Goal: Task Accomplishment & Management: Manage account settings

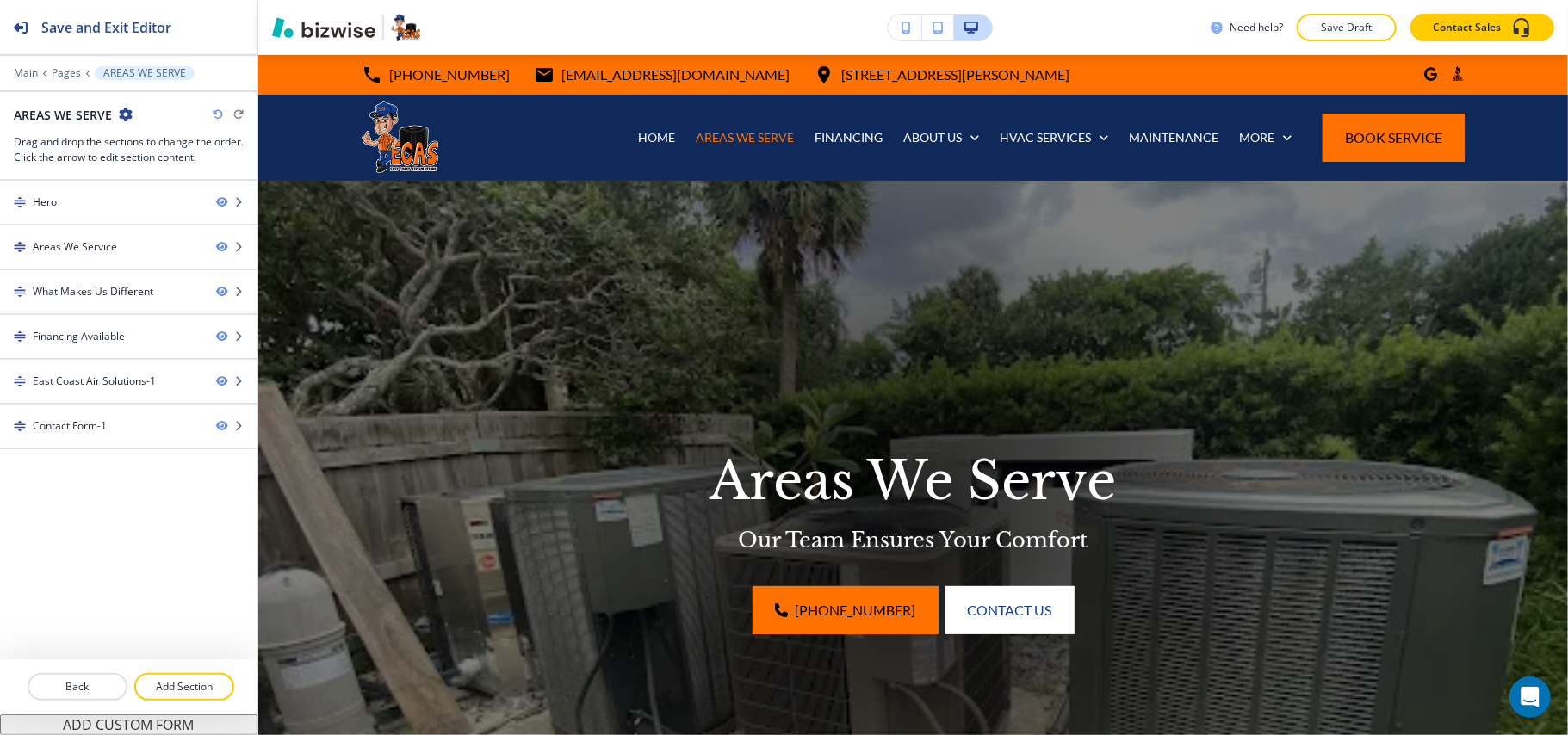
scroll to position [3829, 0]
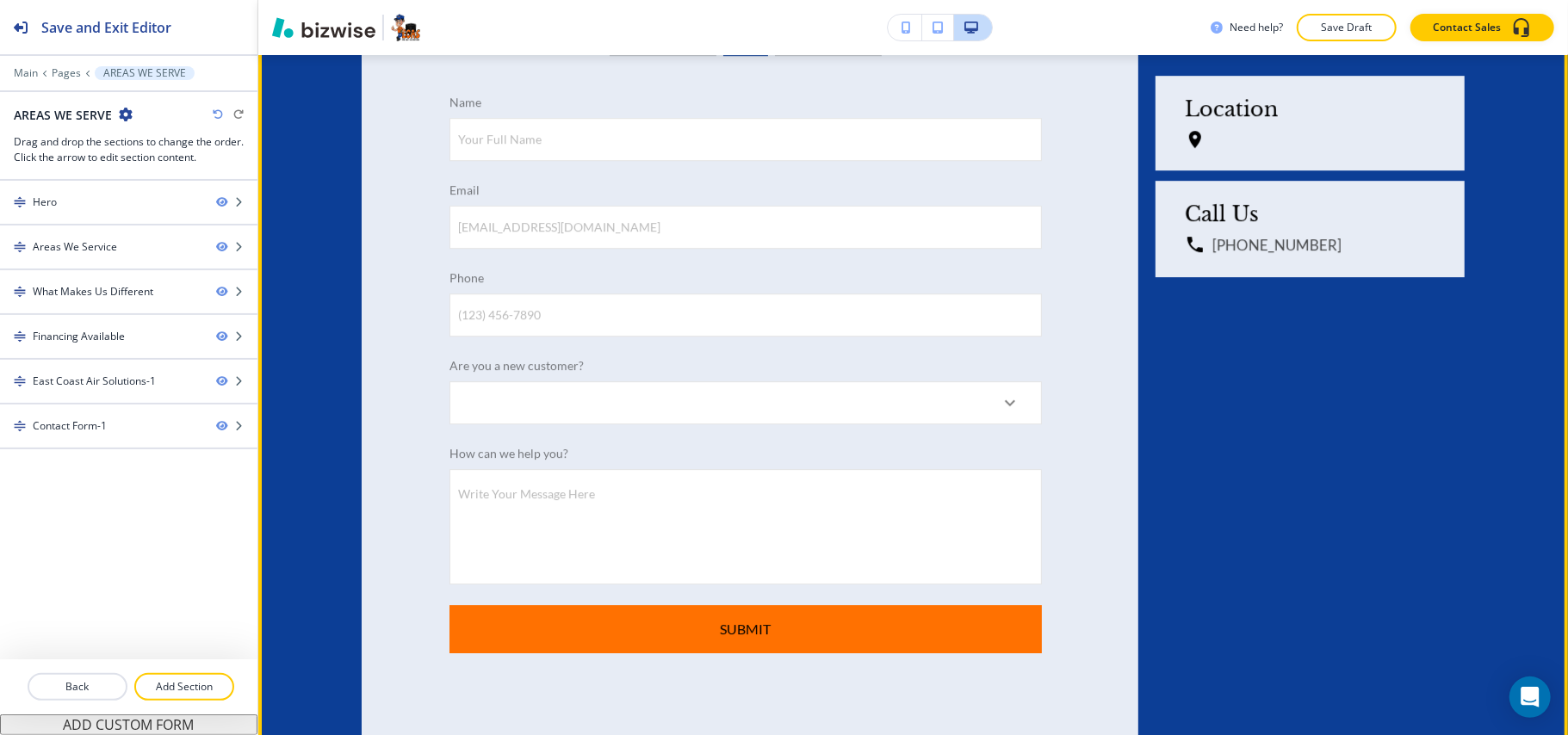
click at [1272, 370] on div "Contact Us [DATE] Name Your Full Name Your Full Name Email [EMAIL_ADDRESS][DOMA…" at bounding box center [904, 347] width 1120 height 804
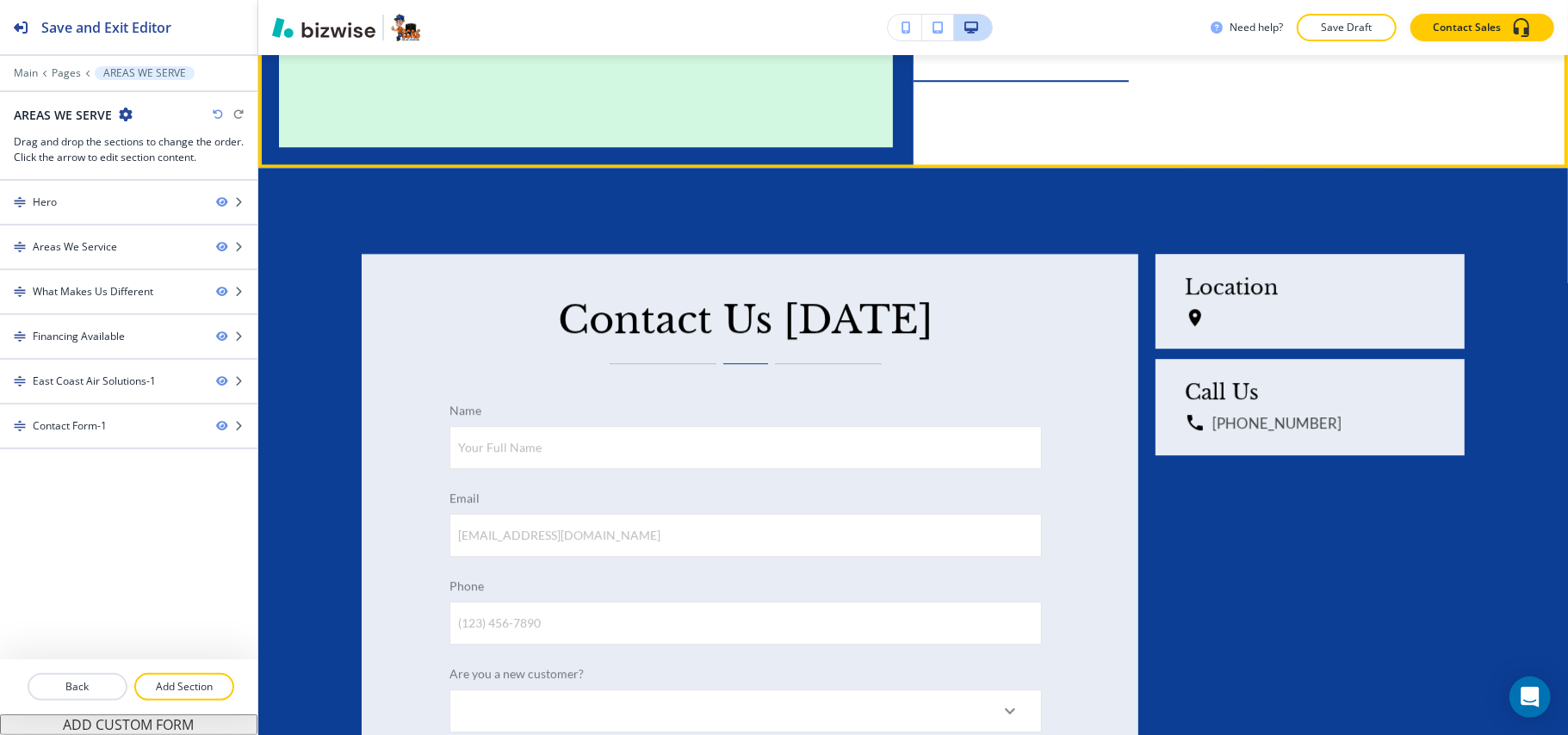
scroll to position [3599, 0]
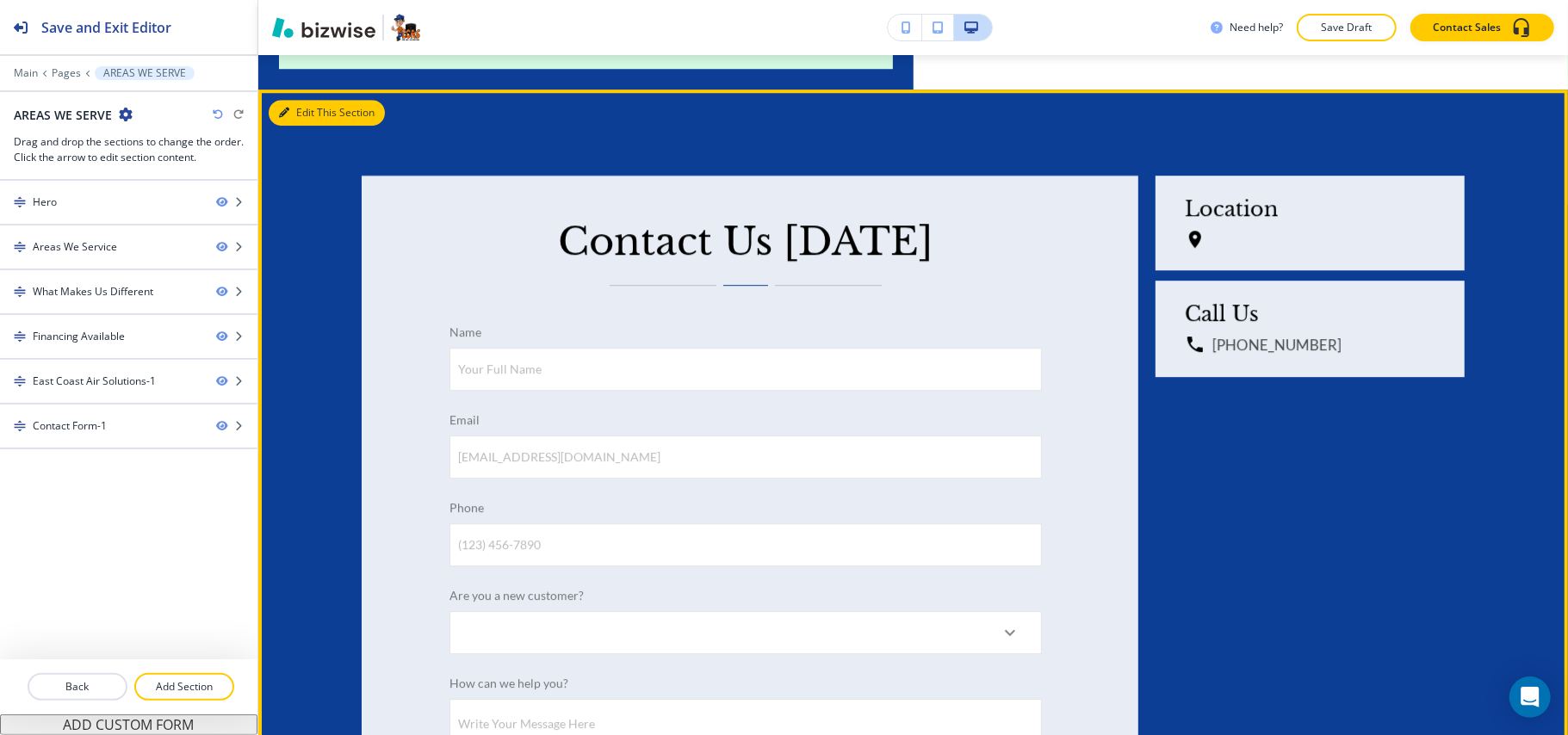
click at [291, 100] on button "Edit This Section" at bounding box center [326, 112] width 116 height 25
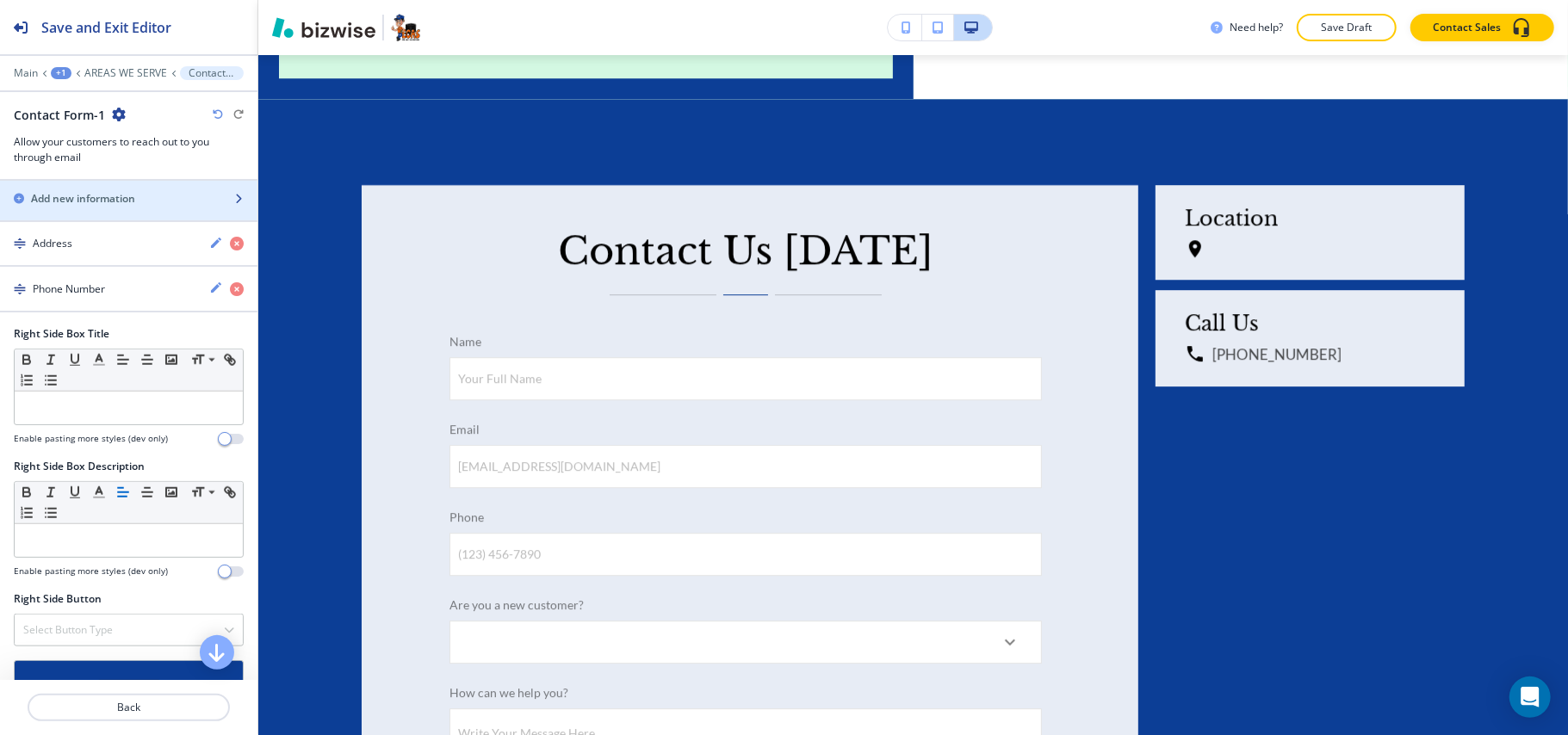
scroll to position [1340, 0]
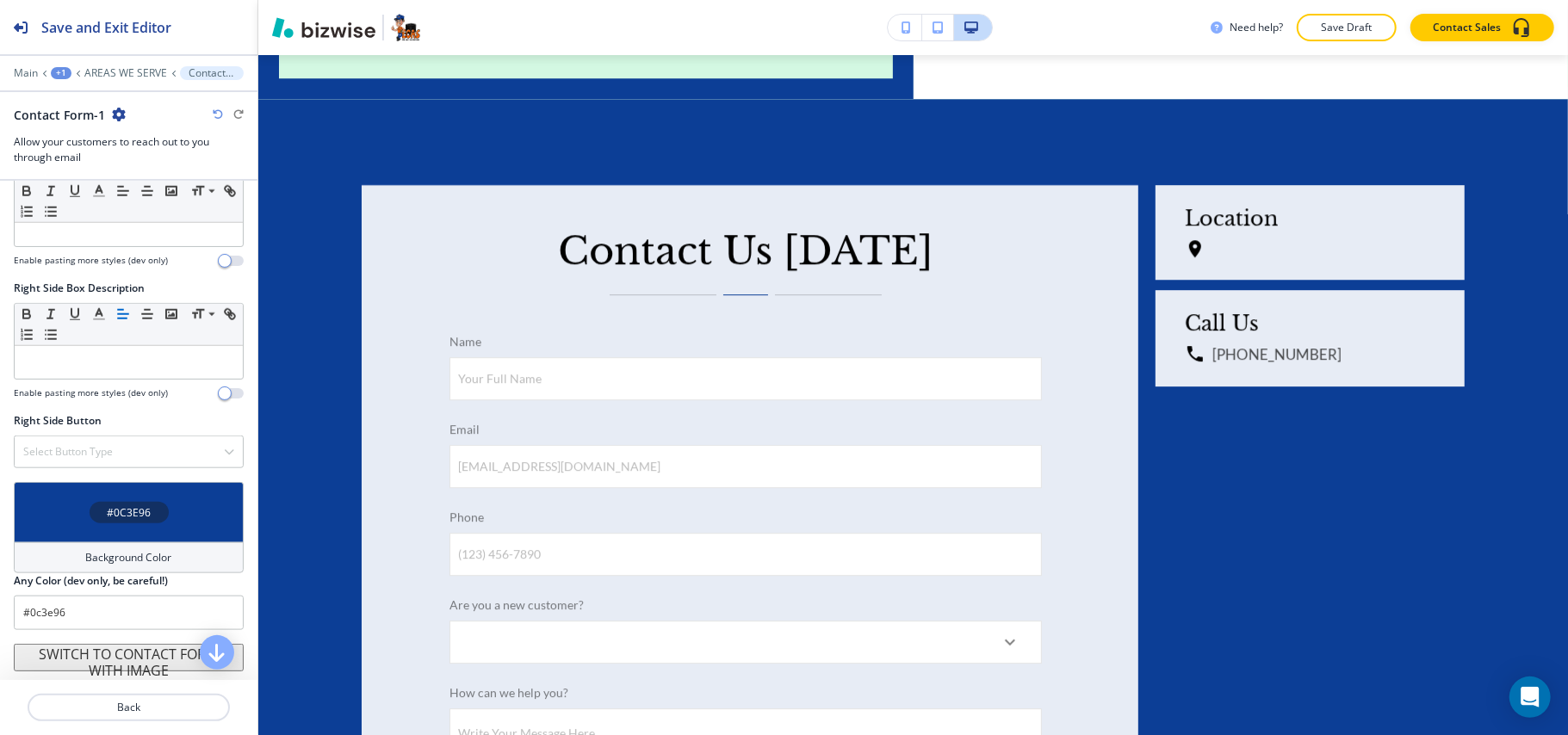
click at [74, 537] on div "#0C3E96" at bounding box center [128, 512] width 229 height 61
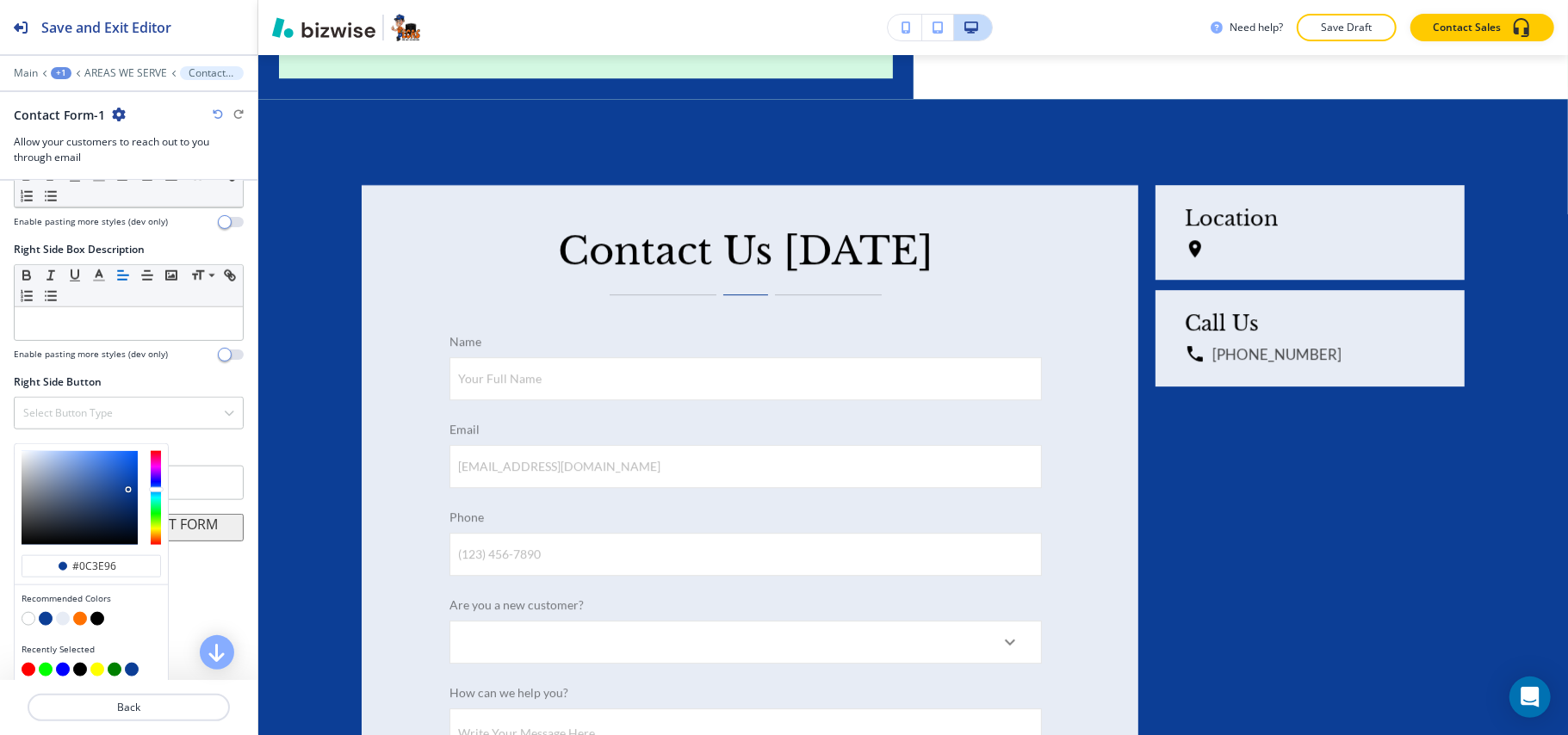
scroll to position [1389, 0]
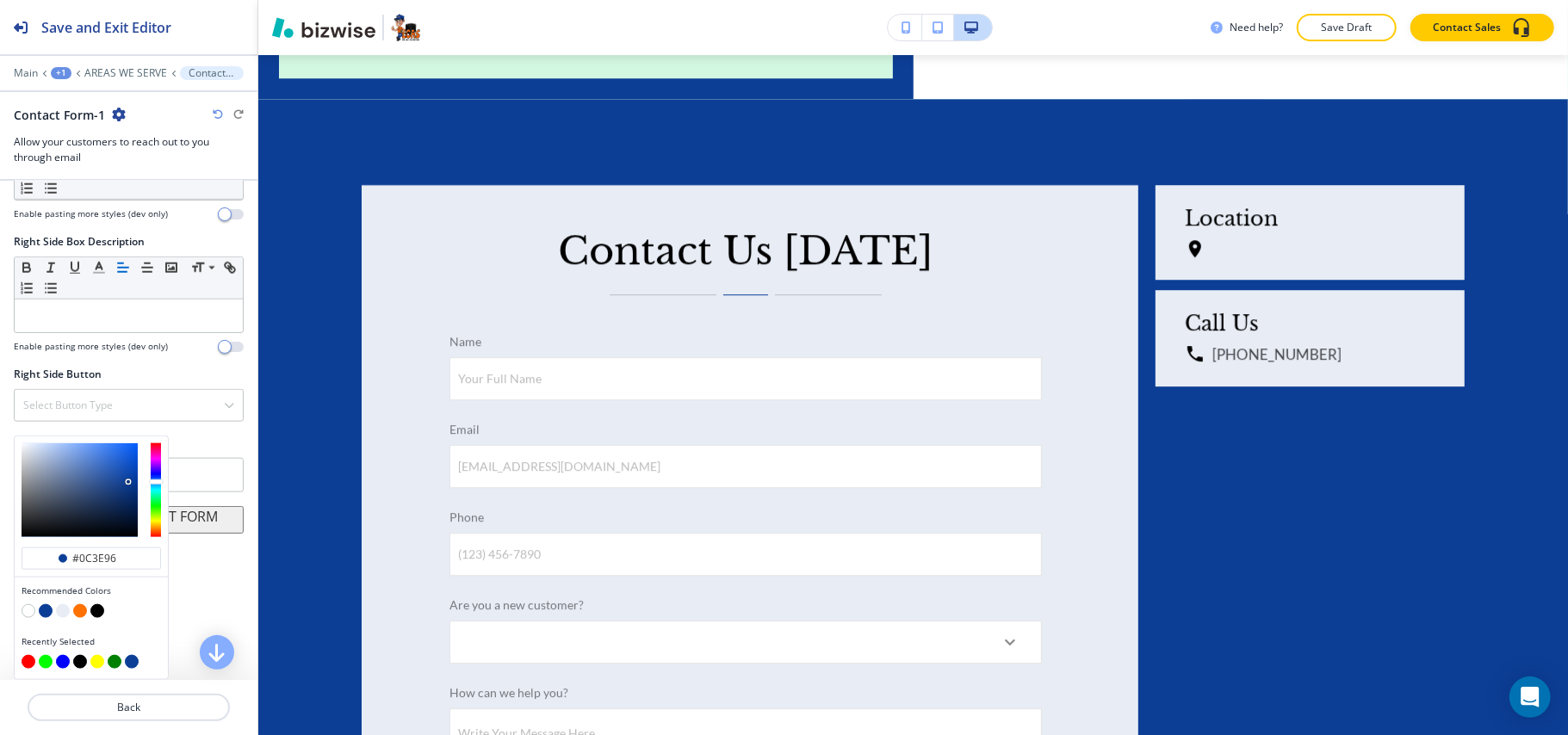
click at [61, 613] on button "button" at bounding box center [62, 611] width 14 height 14
type input "#e7ecf5"
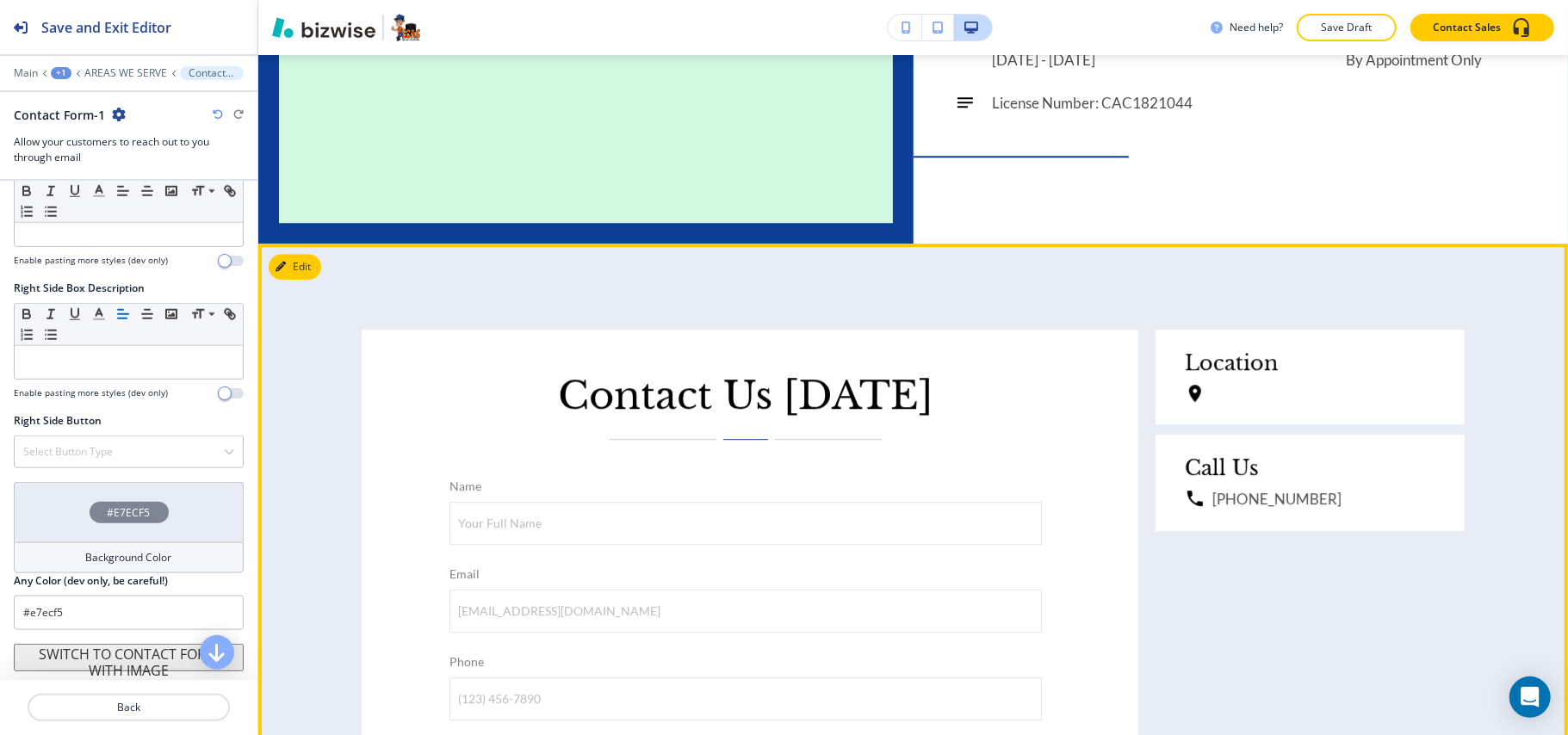
scroll to position [3246, 0]
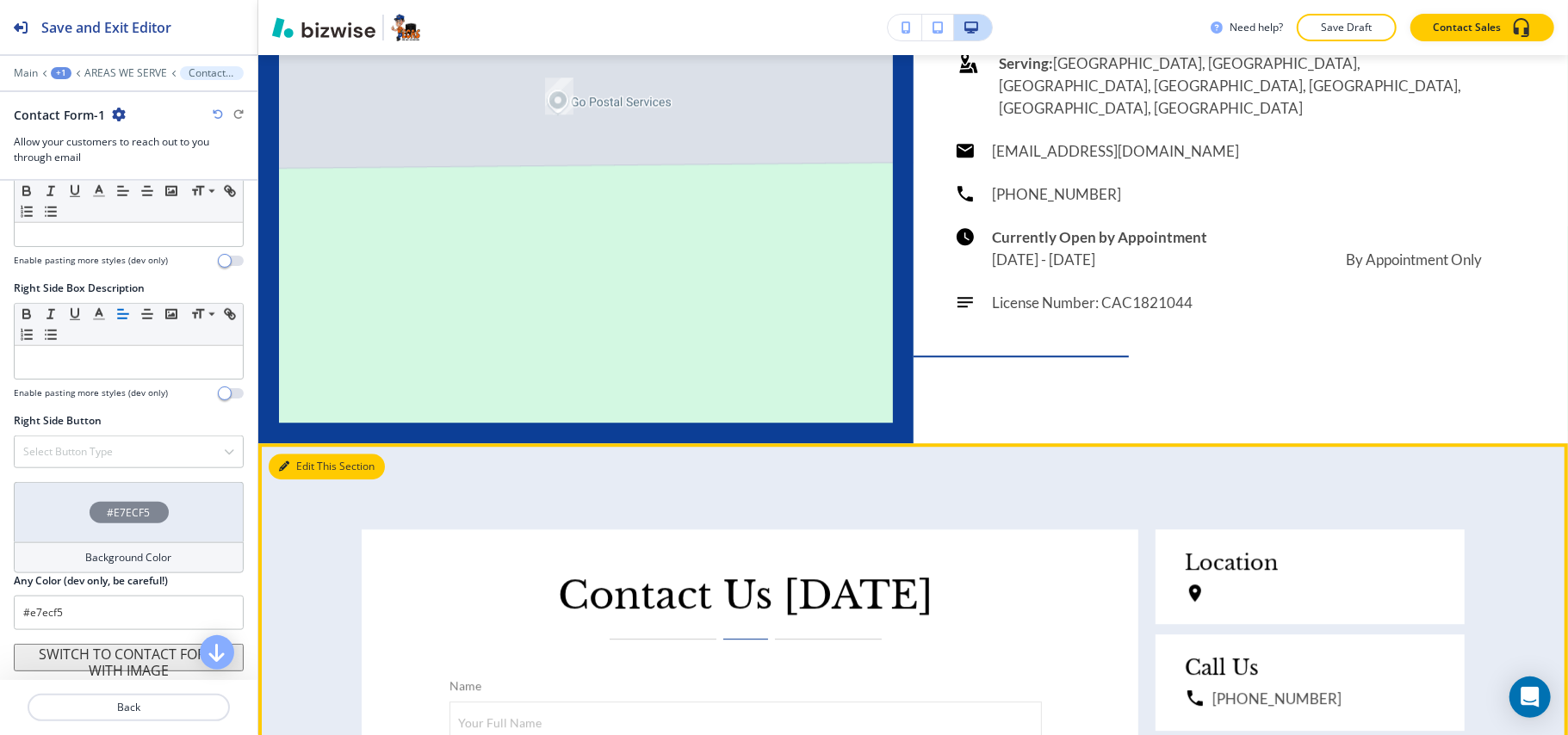
click at [304, 454] on button "Edit This Section" at bounding box center [326, 467] width 116 height 25
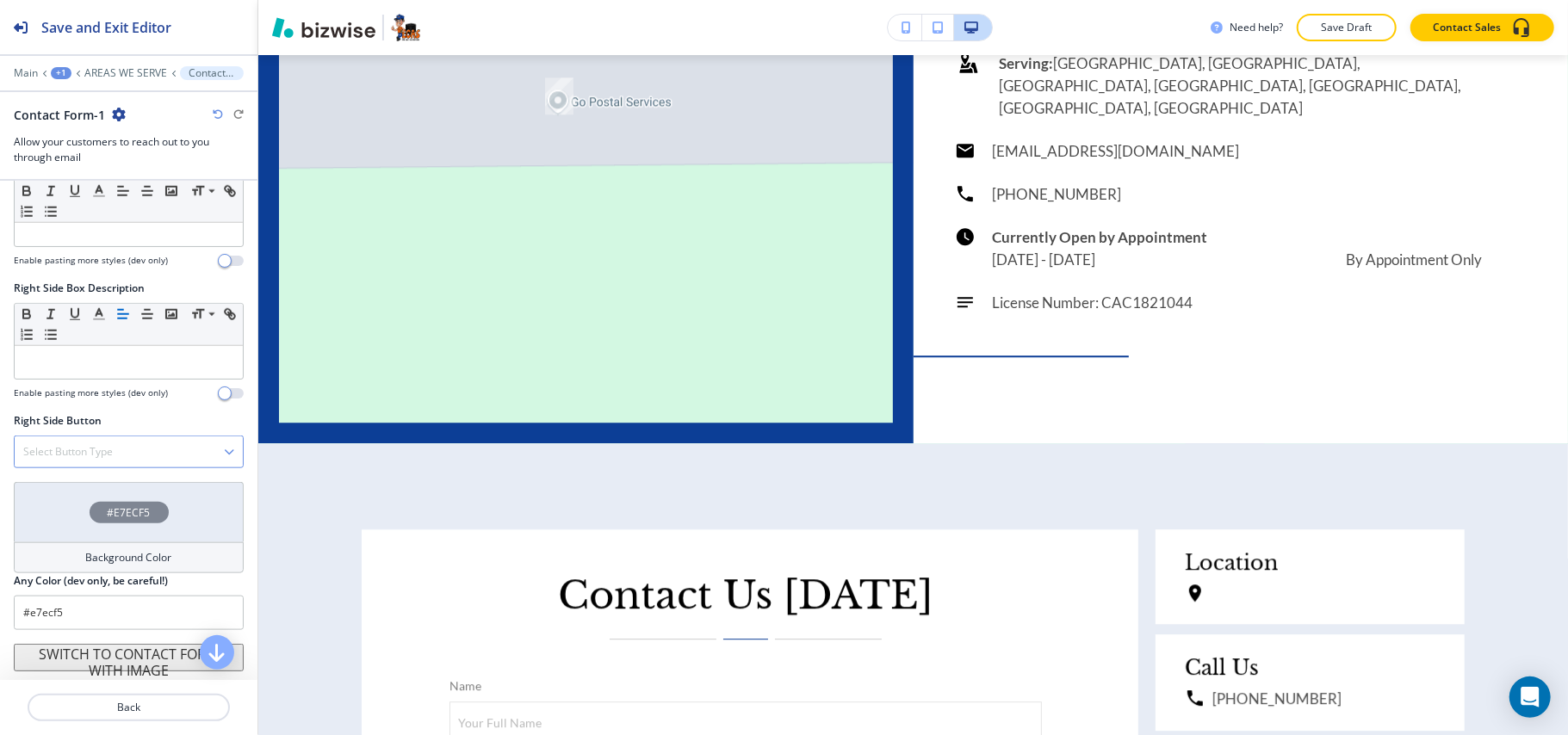
scroll to position [996, 0]
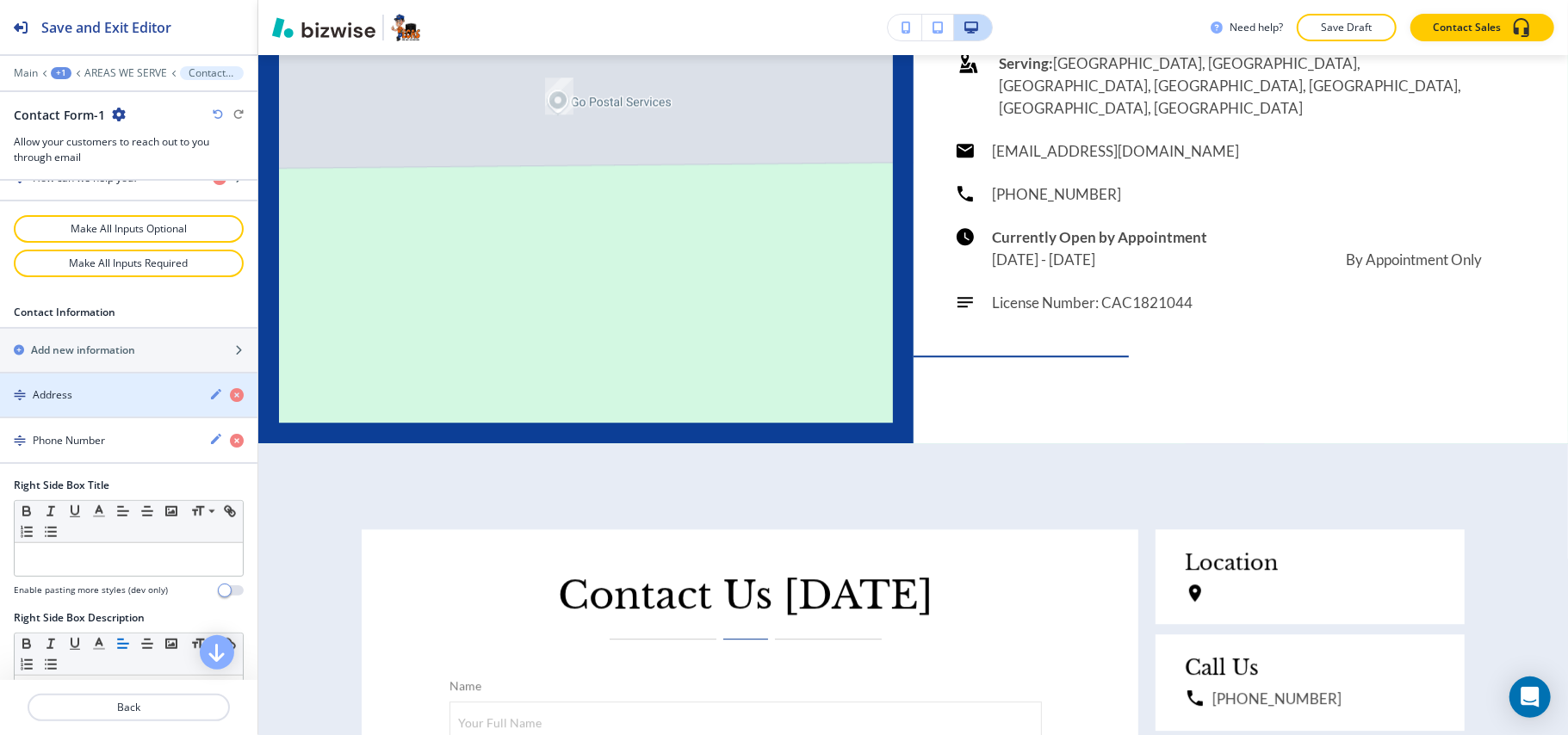
click at [91, 403] on div "Address" at bounding box center [98, 395] width 195 height 16
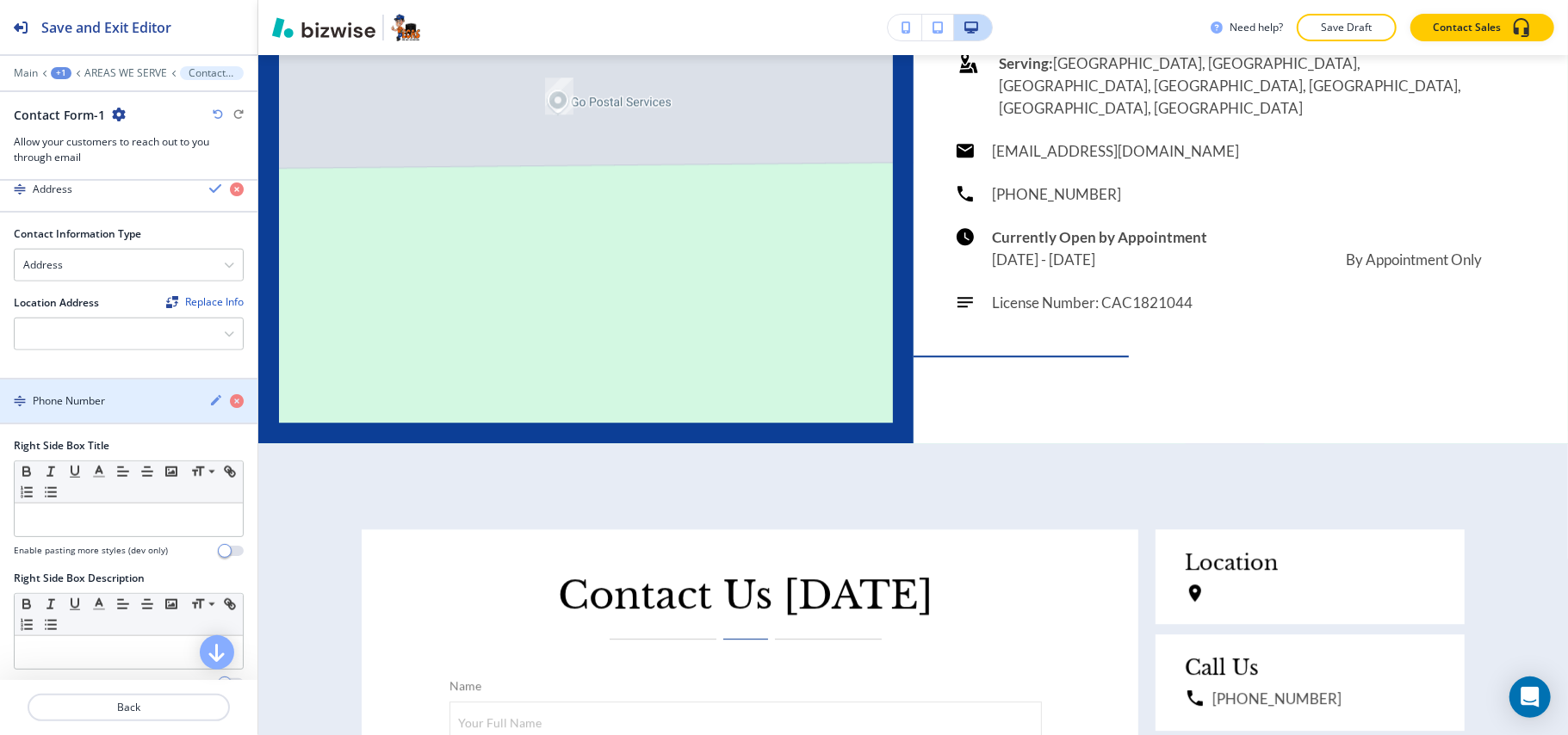
scroll to position [1226, 0]
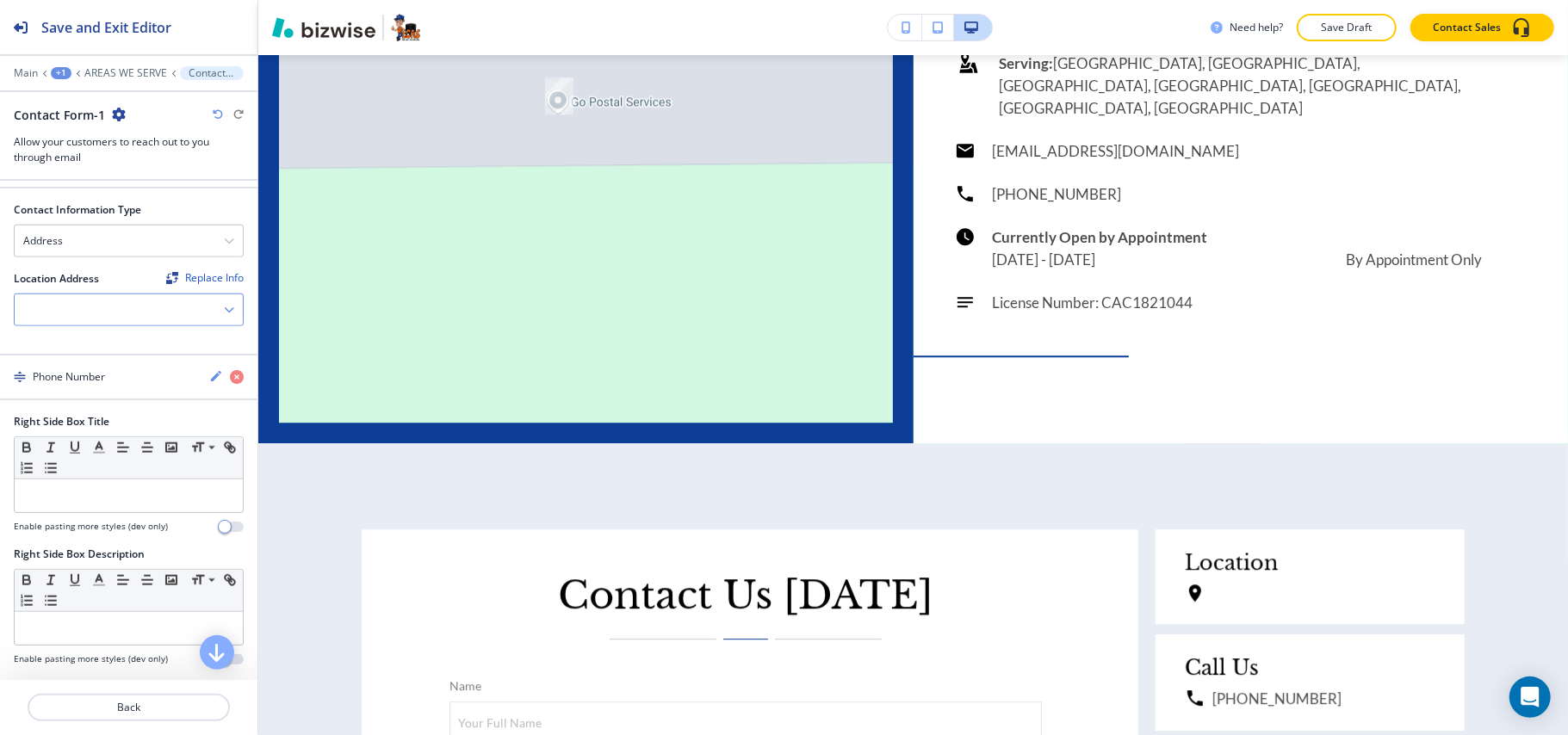
click at [90, 324] on div at bounding box center [129, 310] width 228 height 31
click at [84, 347] on h4 "[STREET_ADDRESS][PERSON_NAME]" at bounding box center [129, 340] width 211 height 16
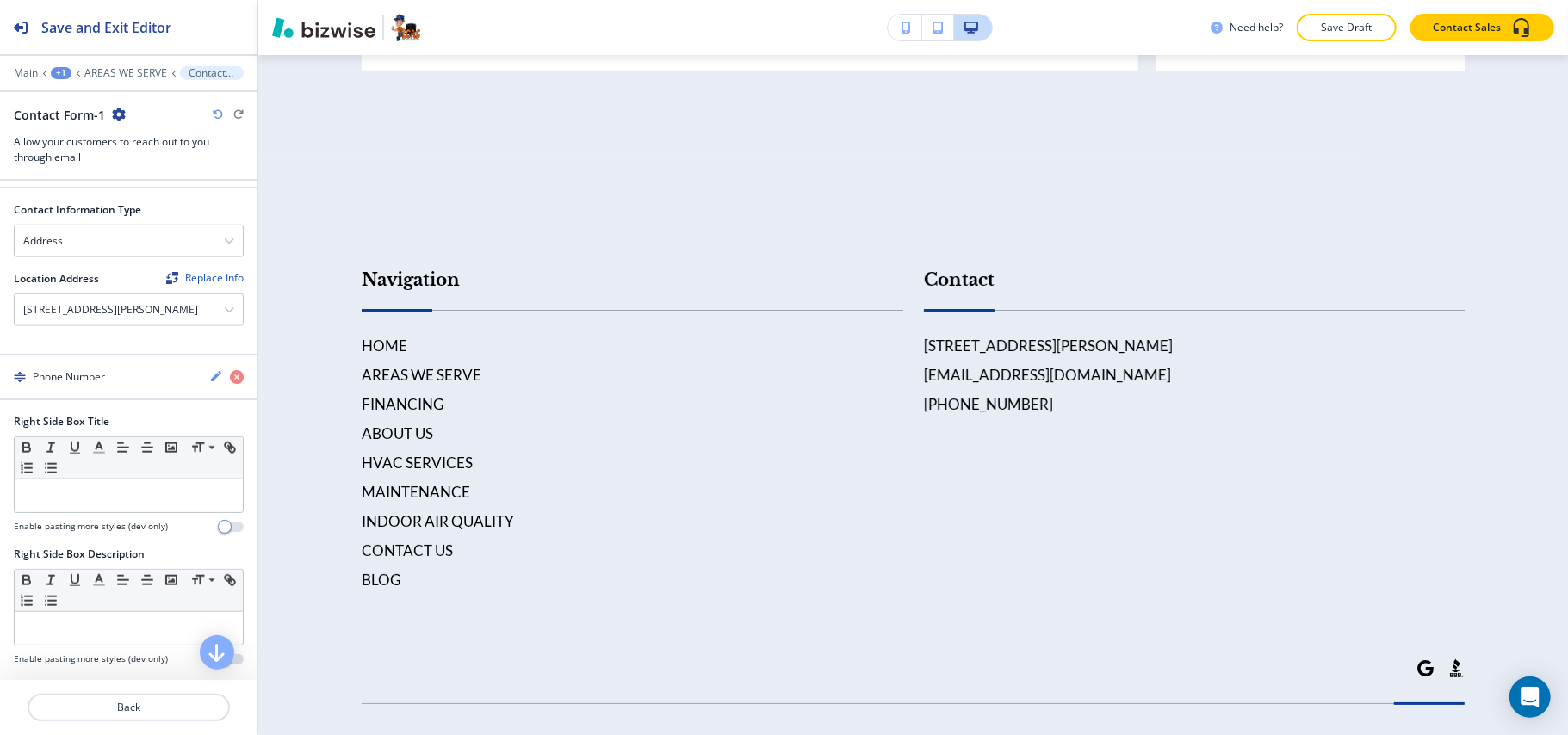
scroll to position [1111, 0]
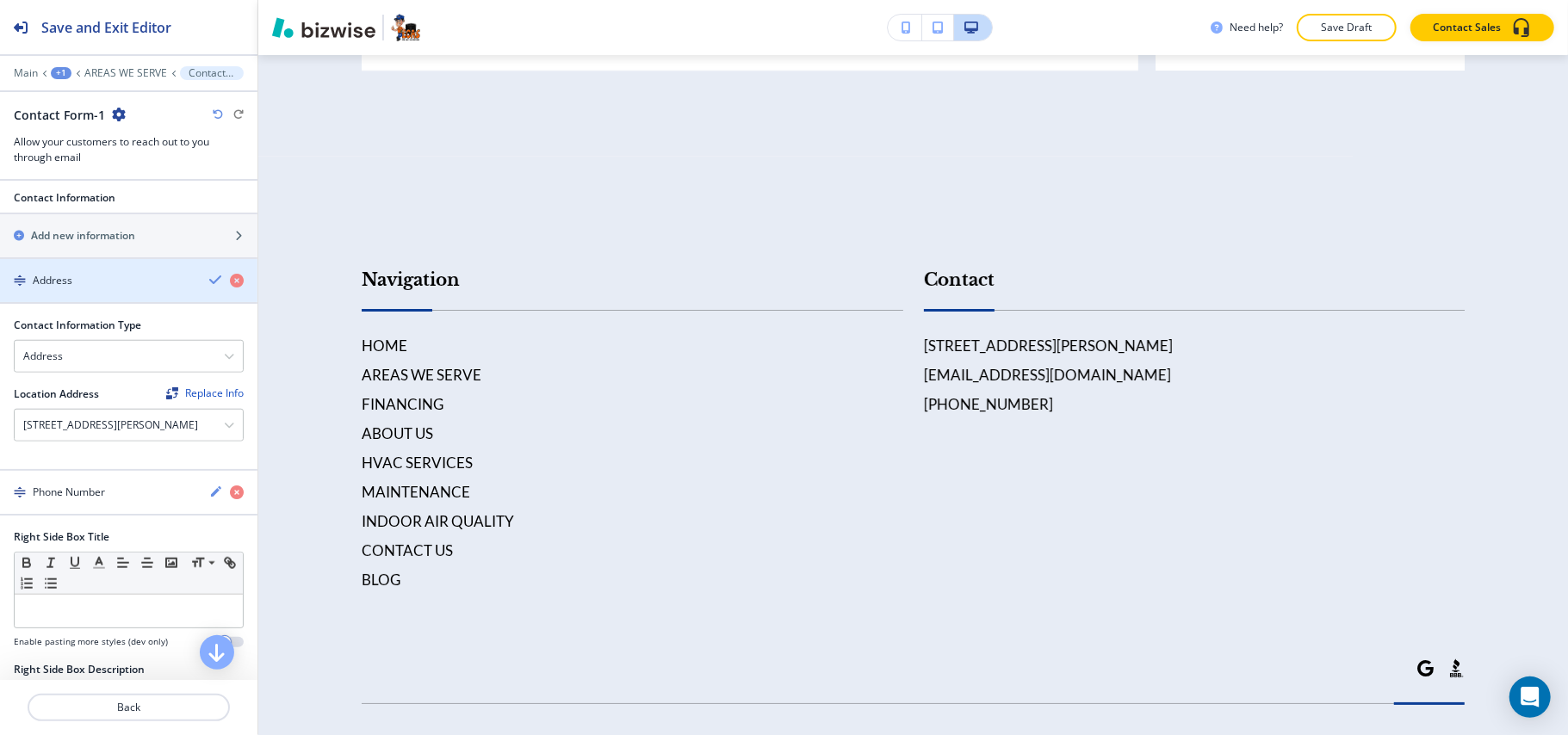
click at [93, 300] on div "button" at bounding box center [129, 295] width 258 height 14
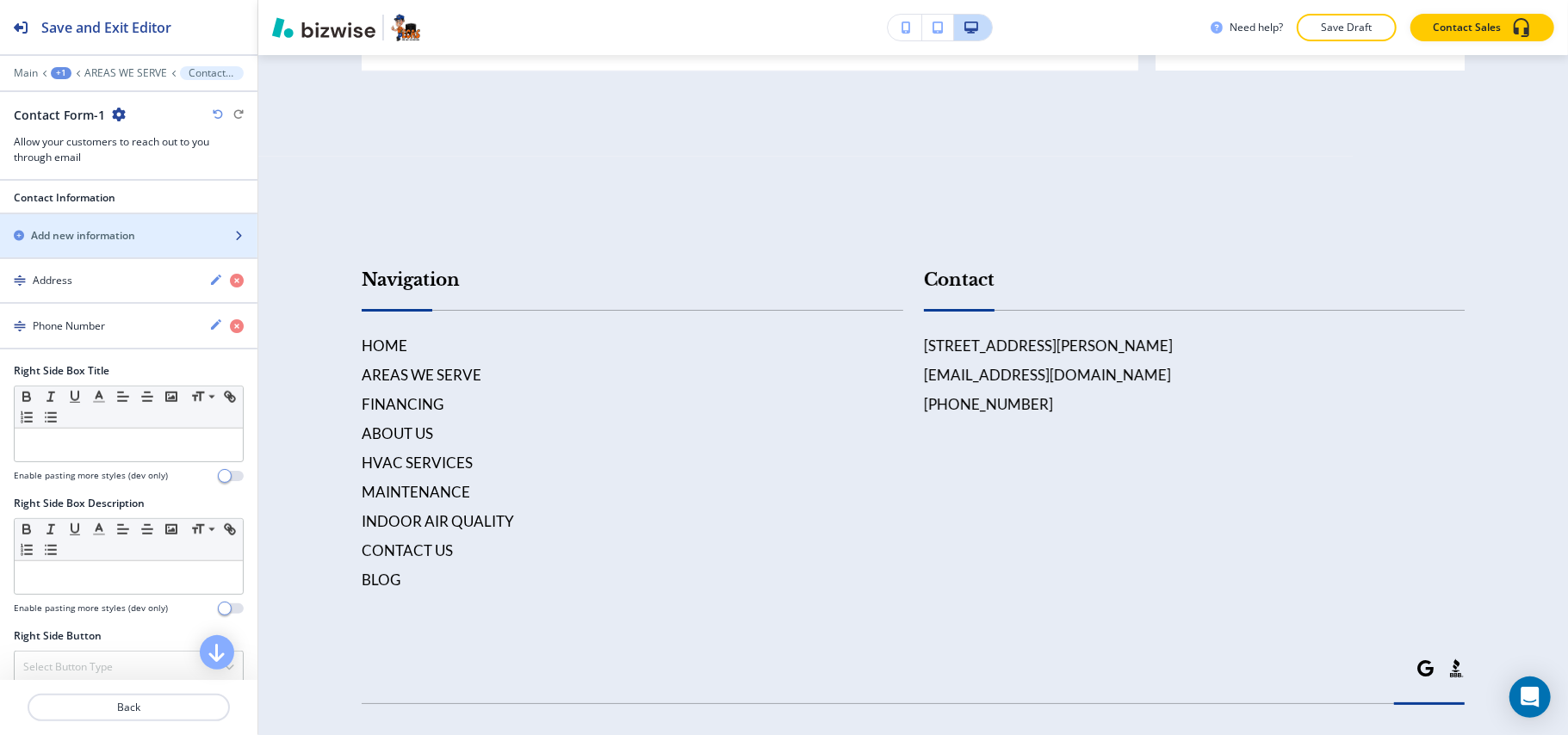
click at [95, 244] on h2 "Add new information" at bounding box center [83, 236] width 104 height 16
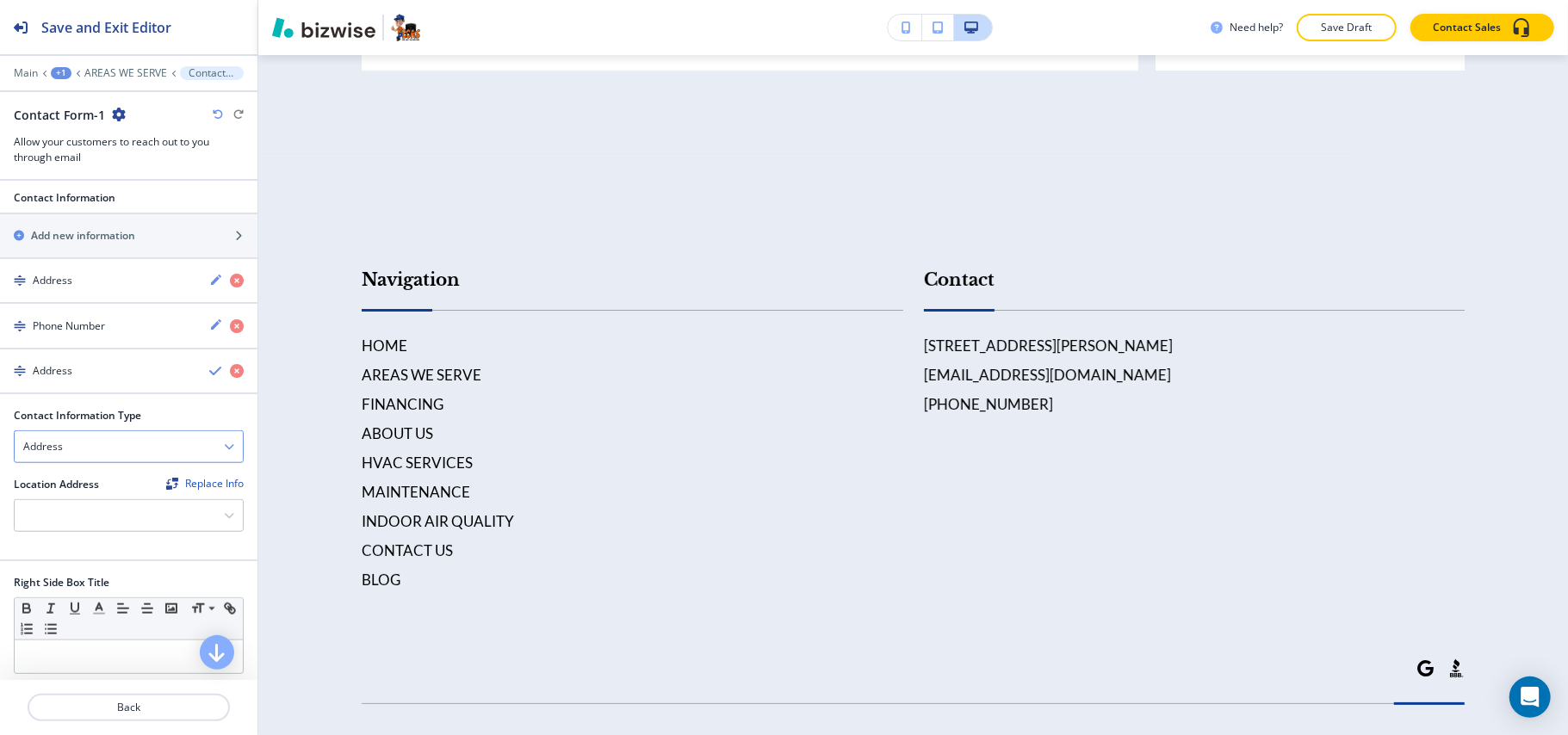
click at [79, 463] on div "Address" at bounding box center [129, 447] width 228 height 31
click at [84, 485] on h4 "Email Address" at bounding box center [129, 477] width 211 height 16
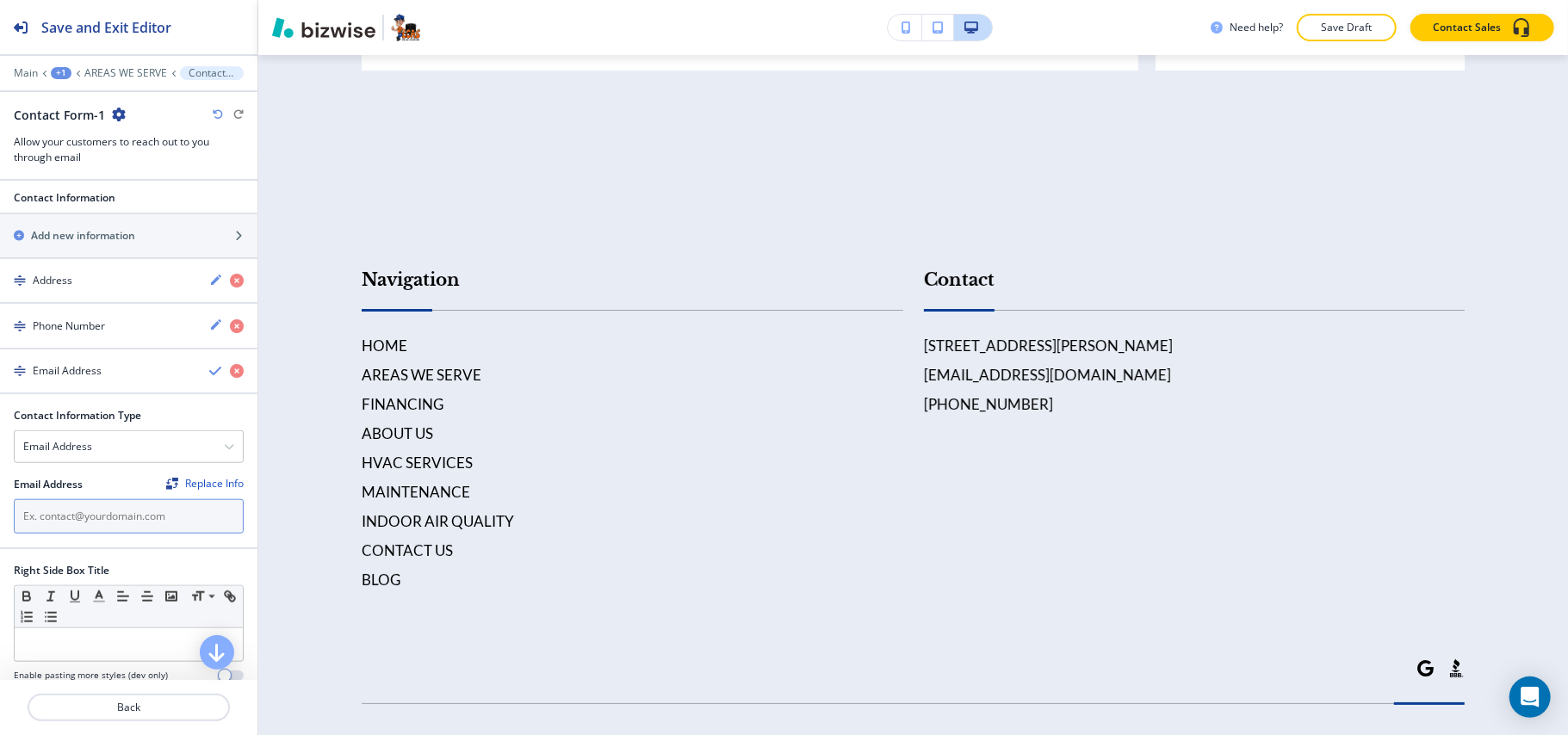
click at [91, 534] on input "text" at bounding box center [128, 516] width 229 height 34
paste input "[EMAIL_ADDRESS][DOMAIN_NAME]"
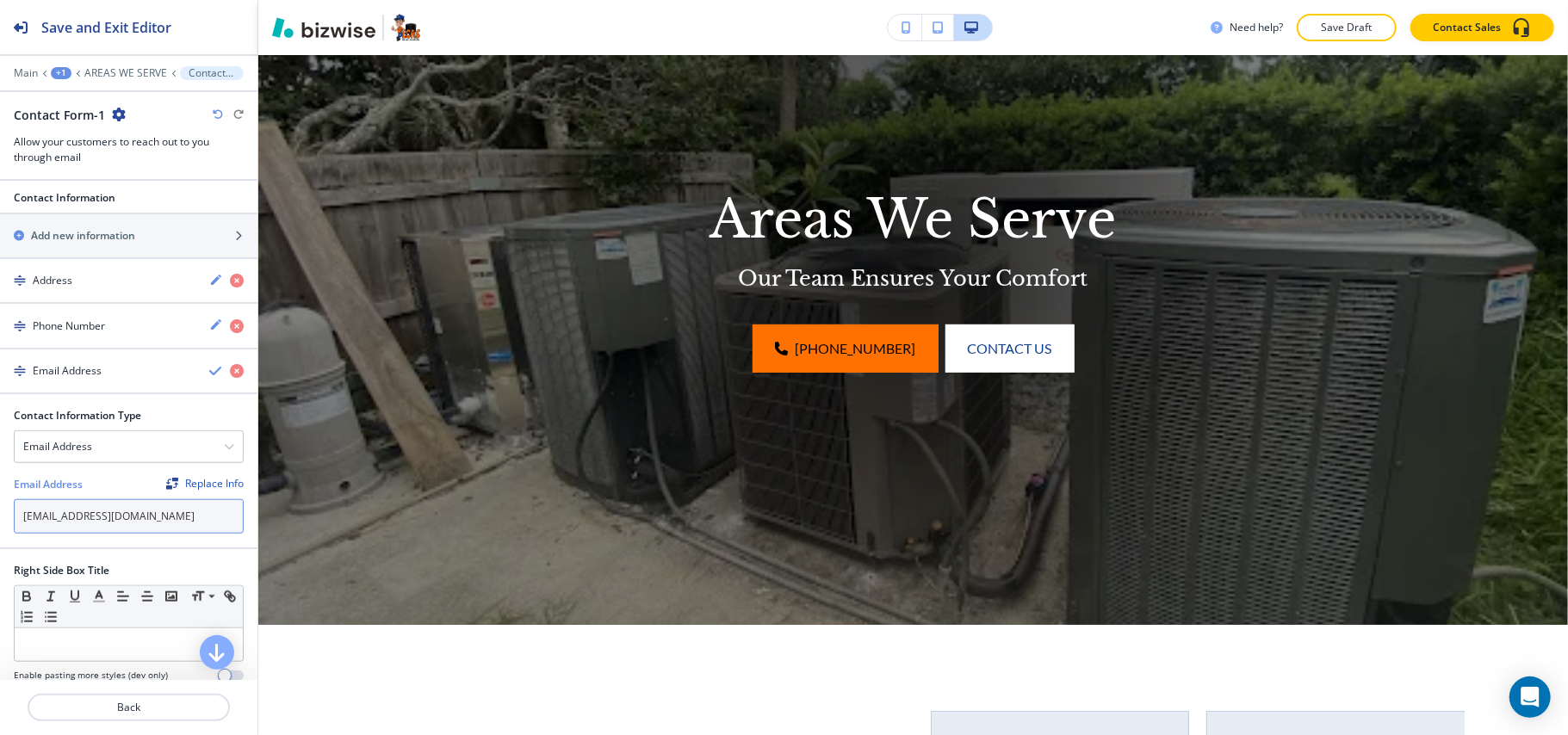
scroll to position [0, 0]
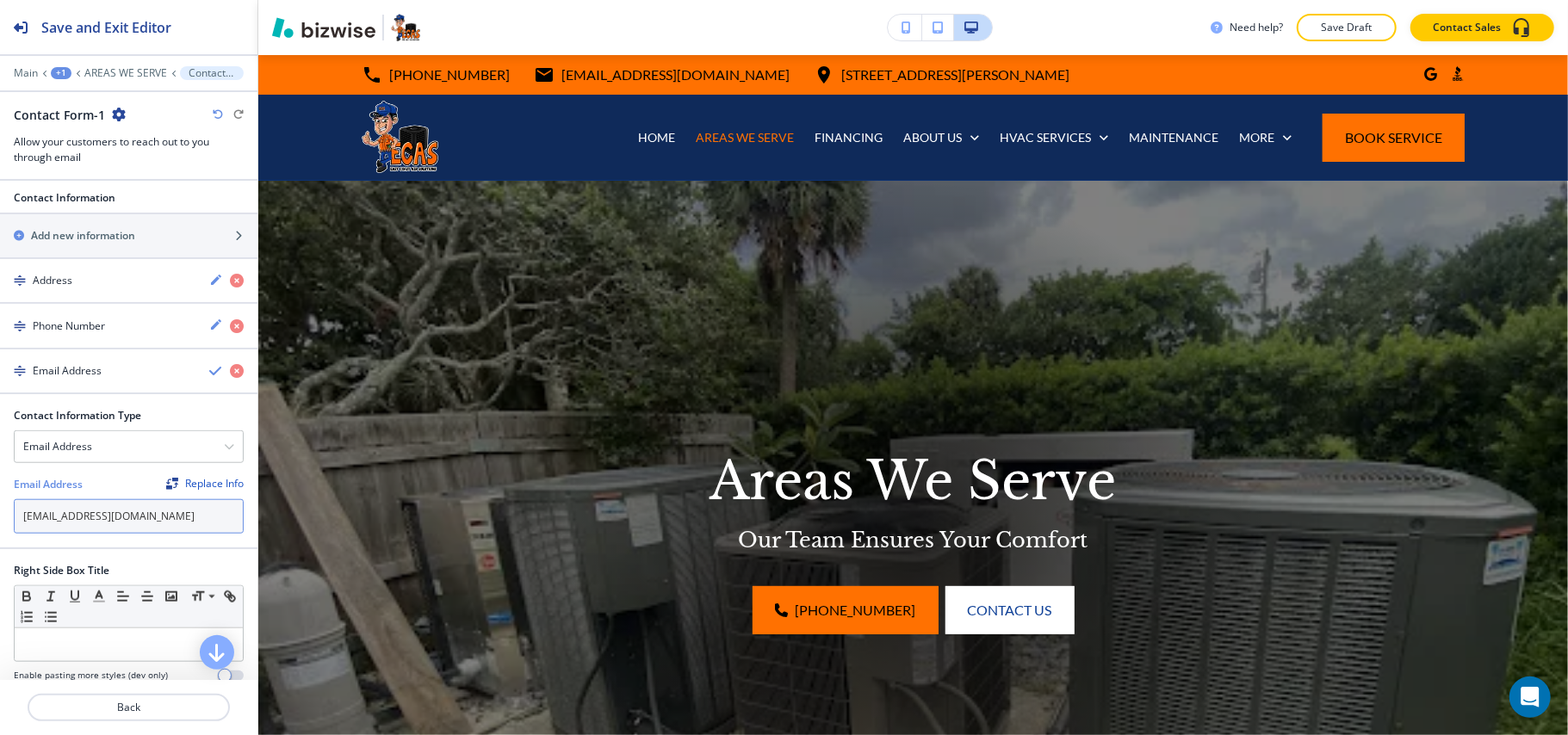
type input "[EMAIL_ADDRESS][DOMAIN_NAME]"
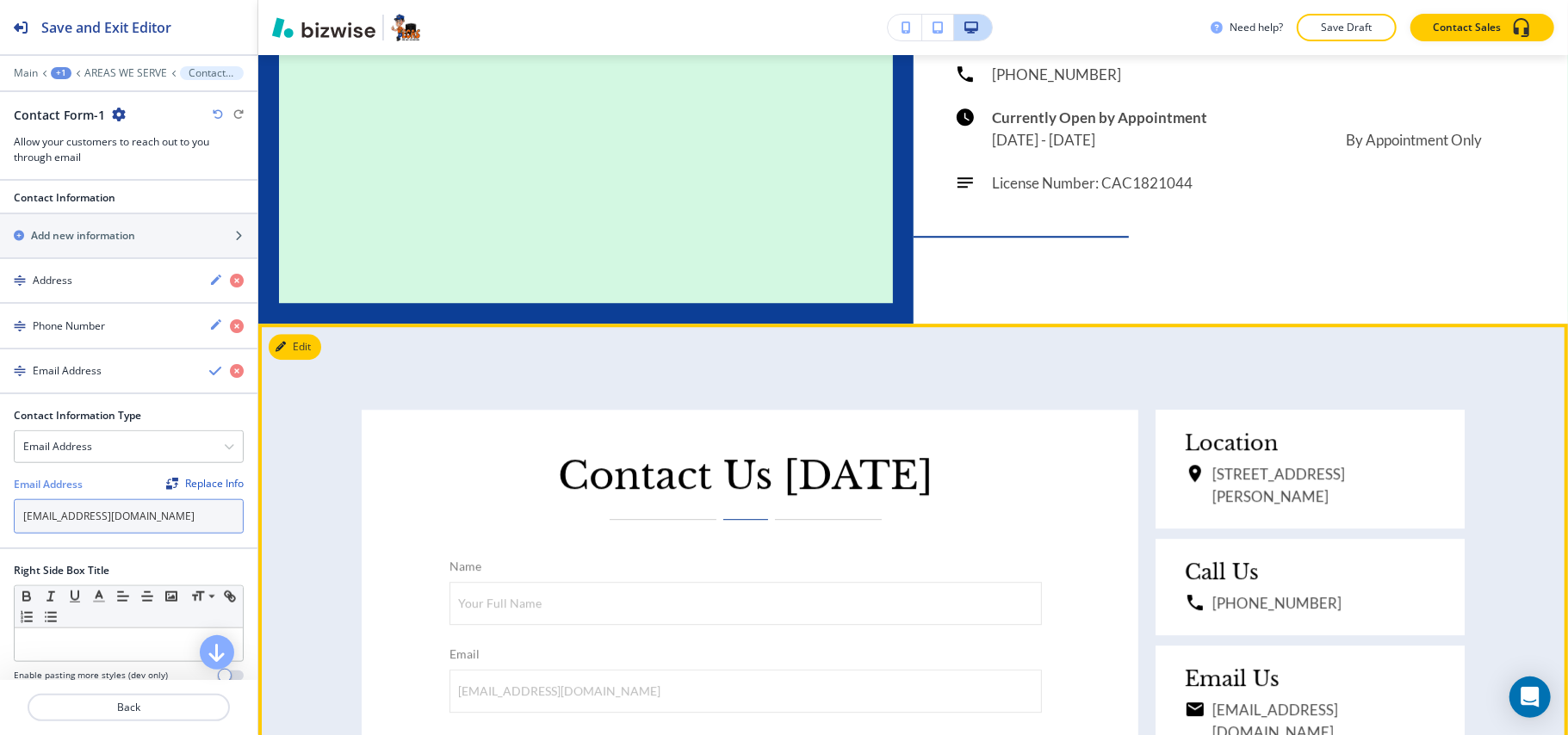
scroll to position [3558, 0]
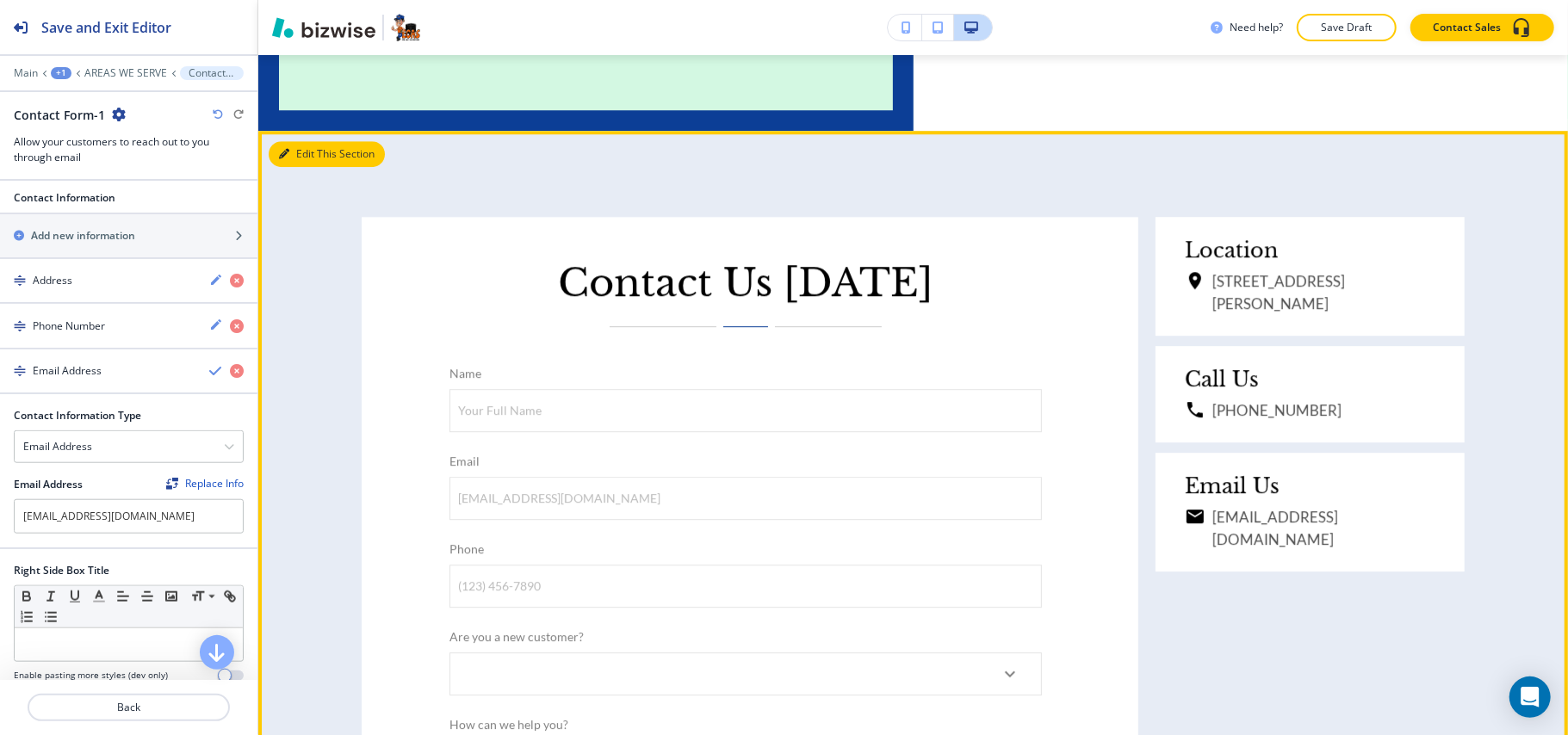
click at [308, 142] on button "Edit This Section" at bounding box center [326, 154] width 116 height 25
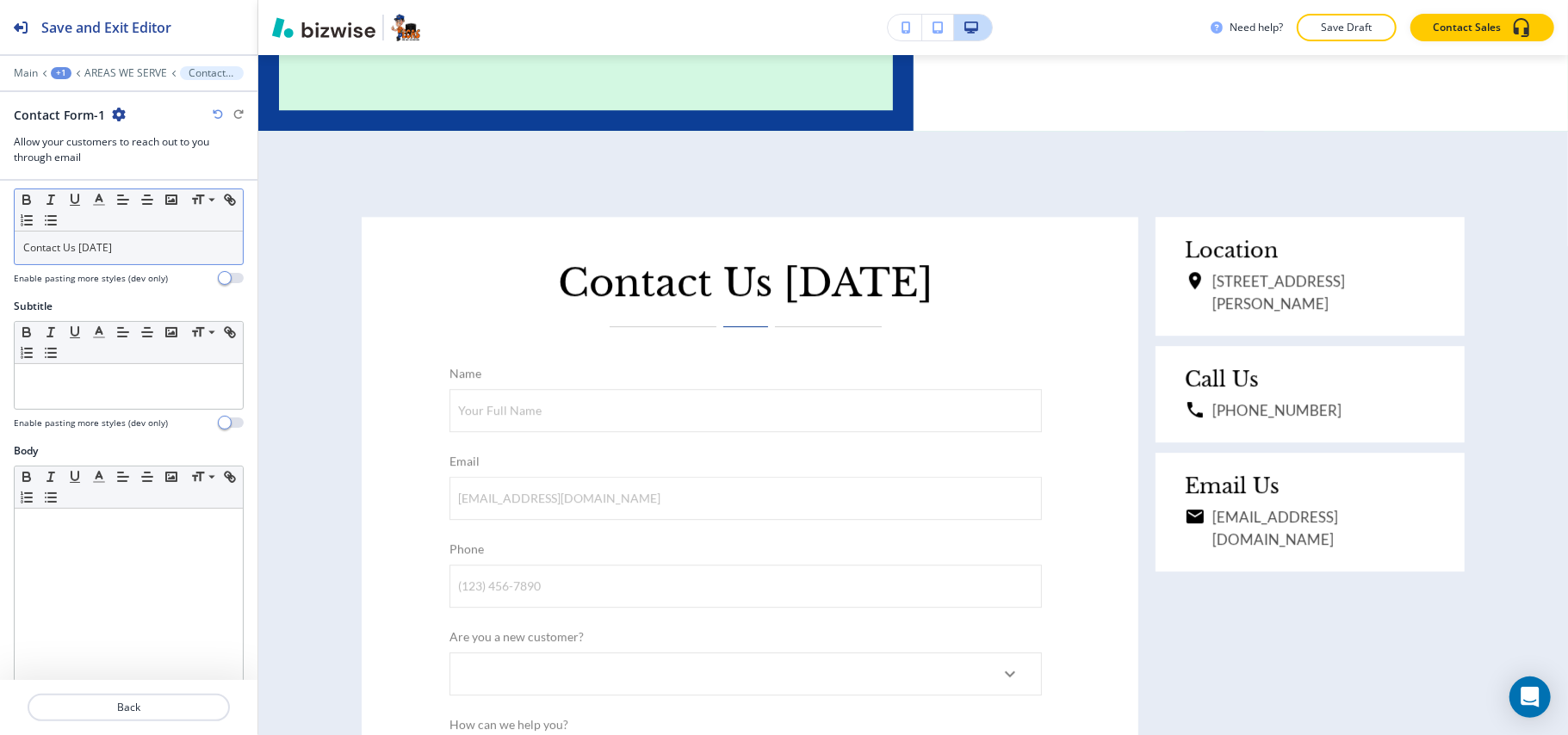
scroll to position [0, 0]
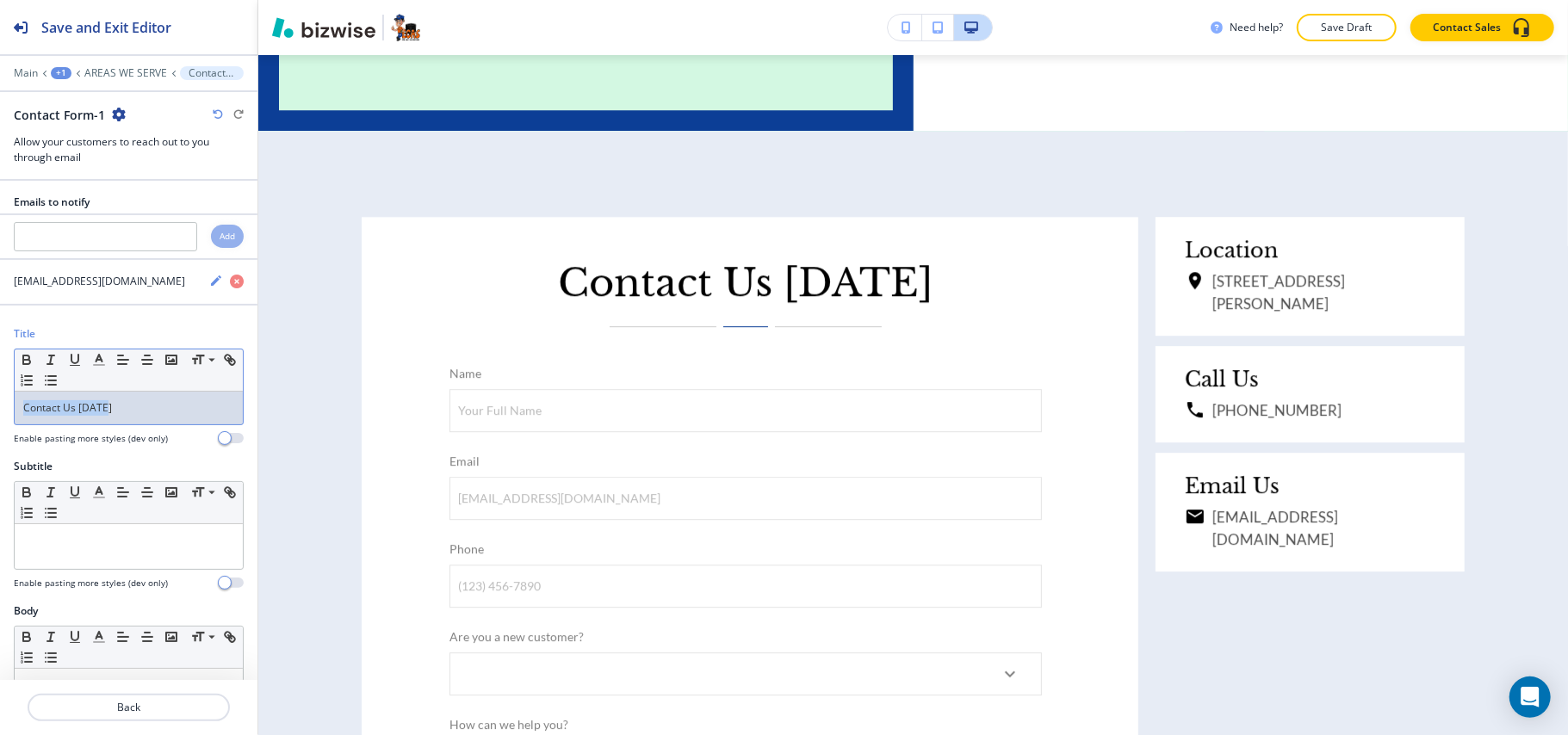
drag, startPoint x: 132, startPoint y: 407, endPoint x: 55, endPoint y: 413, distance: 77.2
click at [0, 414] on div "Title Small Normal Large Huge Contact Us [DATE] Enable pasting more styles (dev…" at bounding box center [129, 392] width 258 height 133
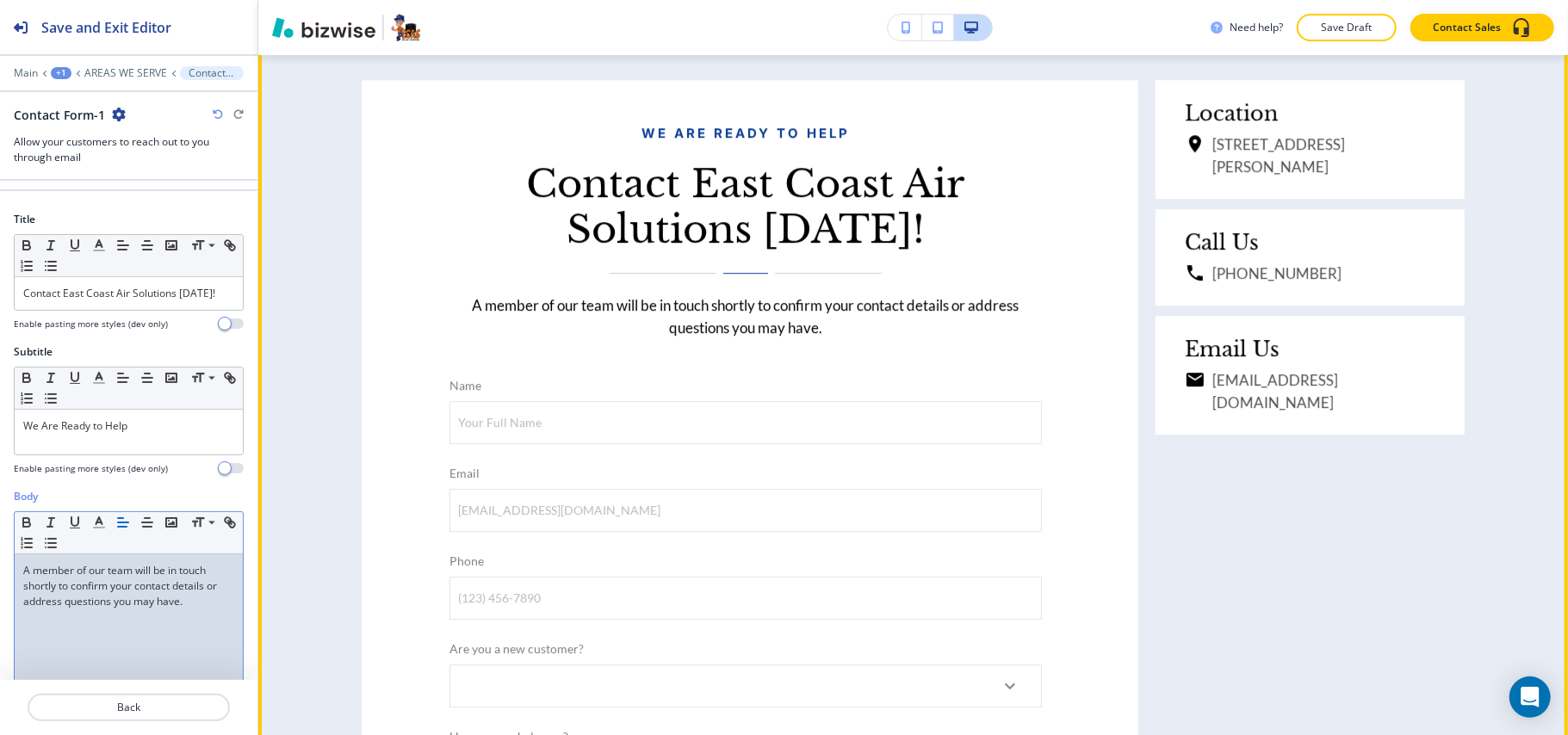
scroll to position [3902, 0]
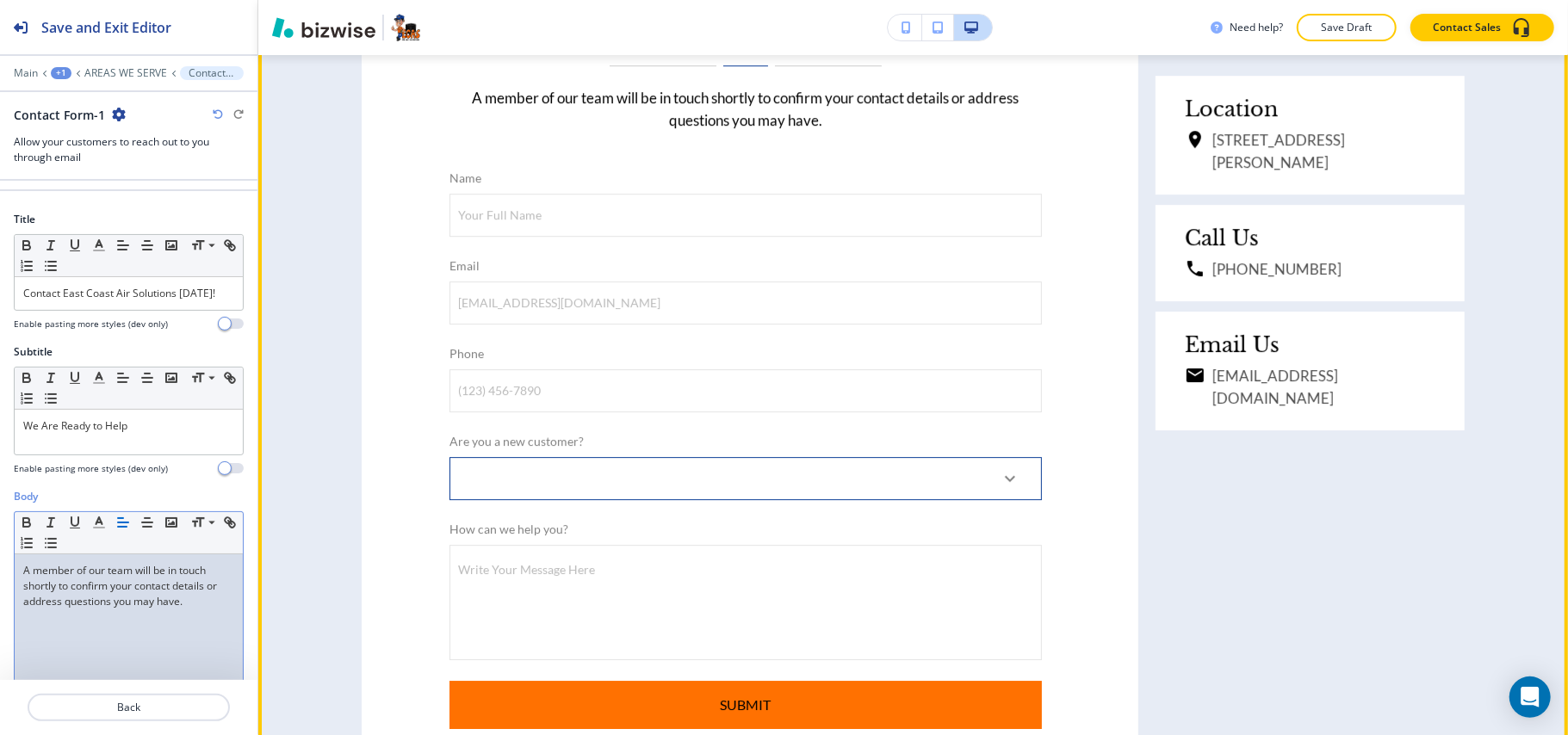
click at [518, 0] on body "Save and Exit Editor Main +1 AREAS WE SERVE Contact Form-1 Contact Form-1 Allow…" at bounding box center [784, 0] width 1568 height 0
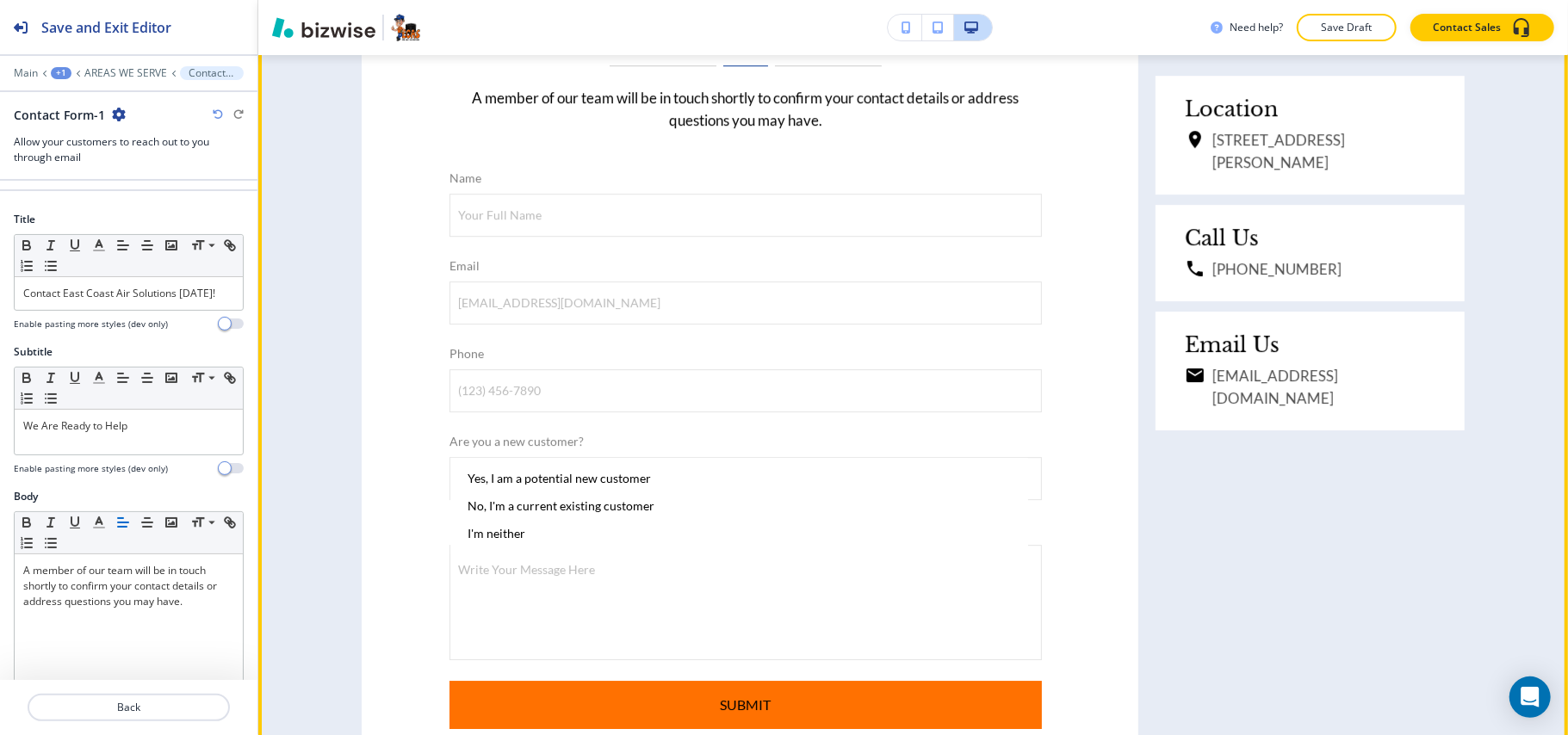
click at [355, 388] on div at bounding box center [784, 367] width 1568 height 735
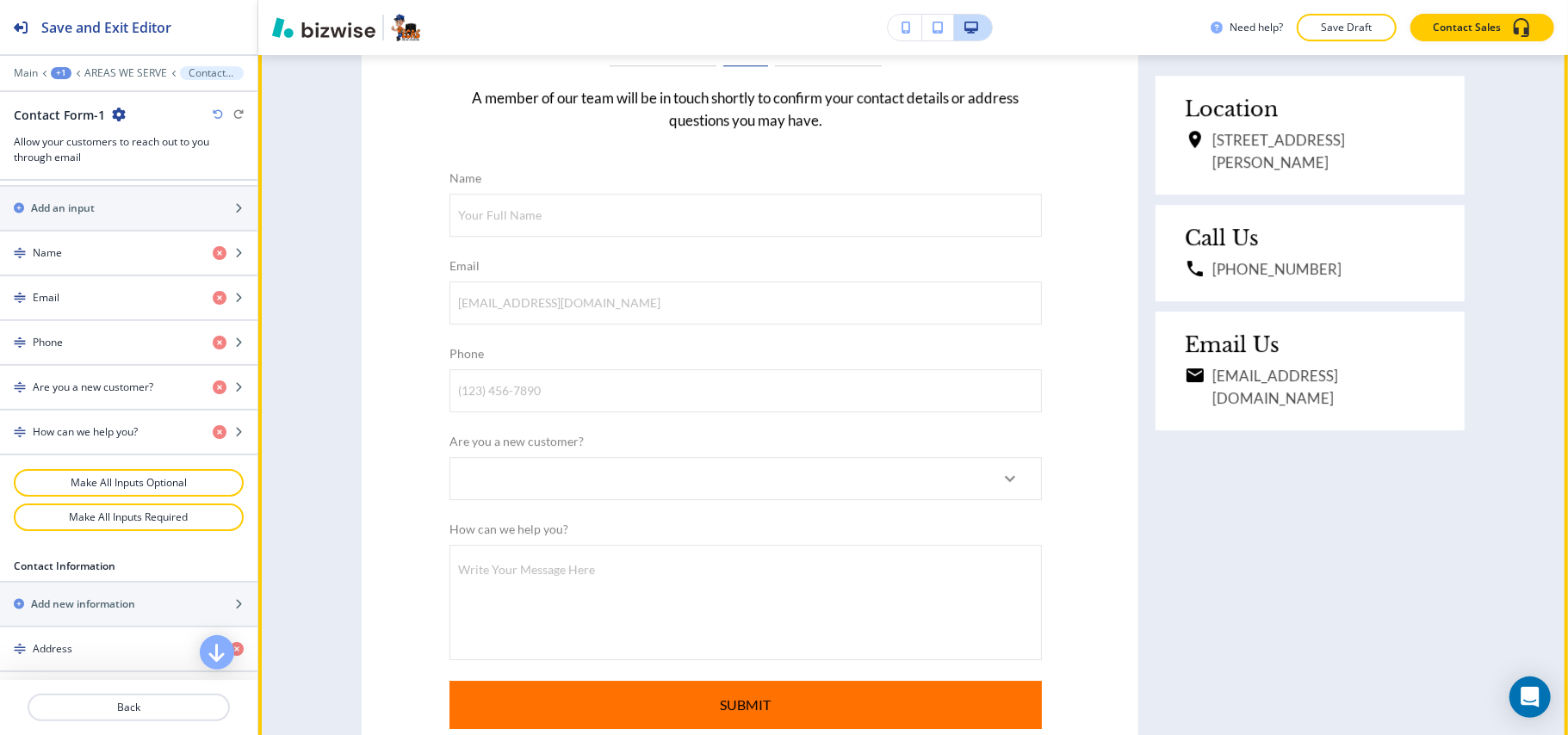
scroll to position [689, 0]
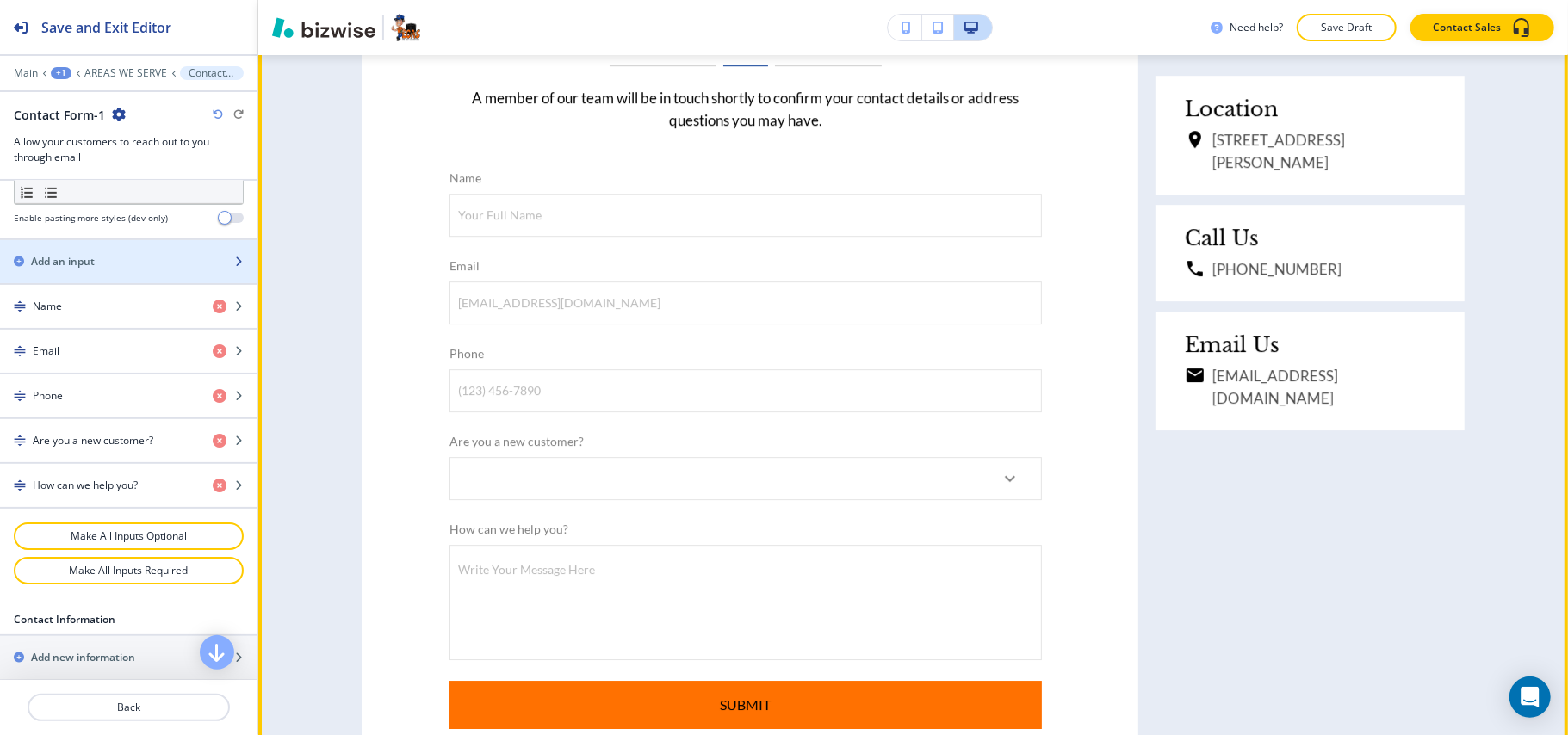
click at [73, 269] on h2 "Add an input" at bounding box center [62, 262] width 63 height 16
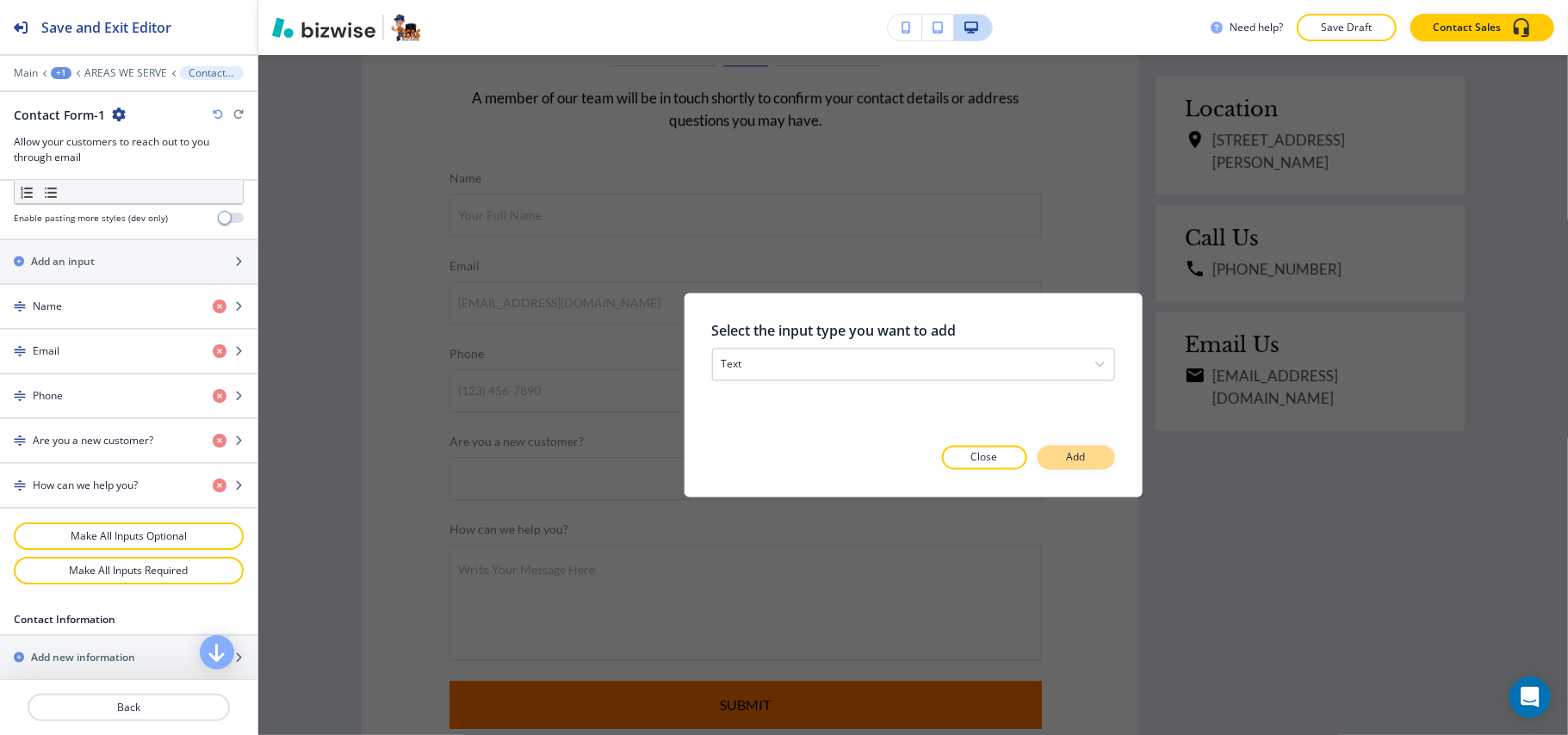
click at [1076, 456] on p "Add" at bounding box center [1076, 458] width 19 height 16
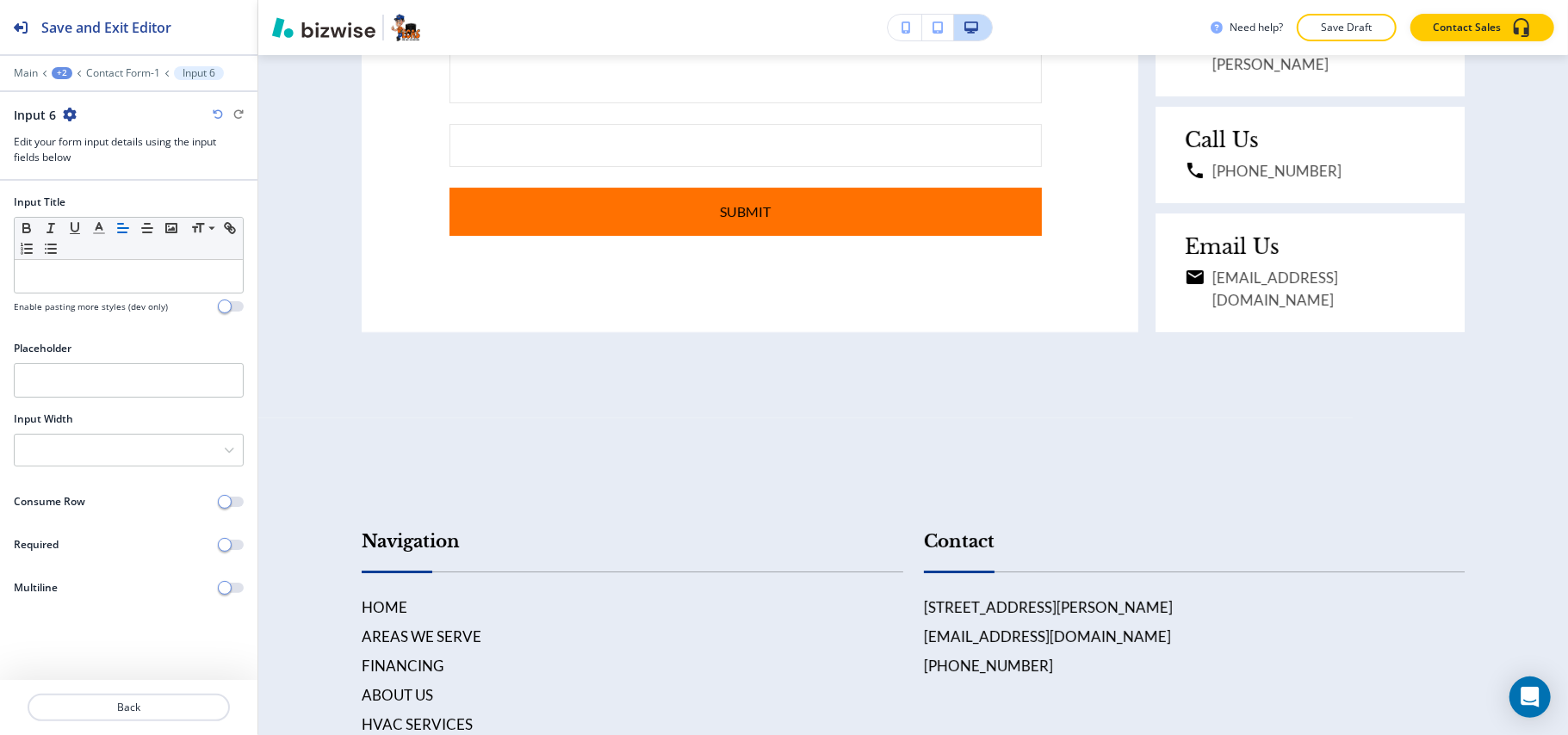
scroll to position [4487, 0]
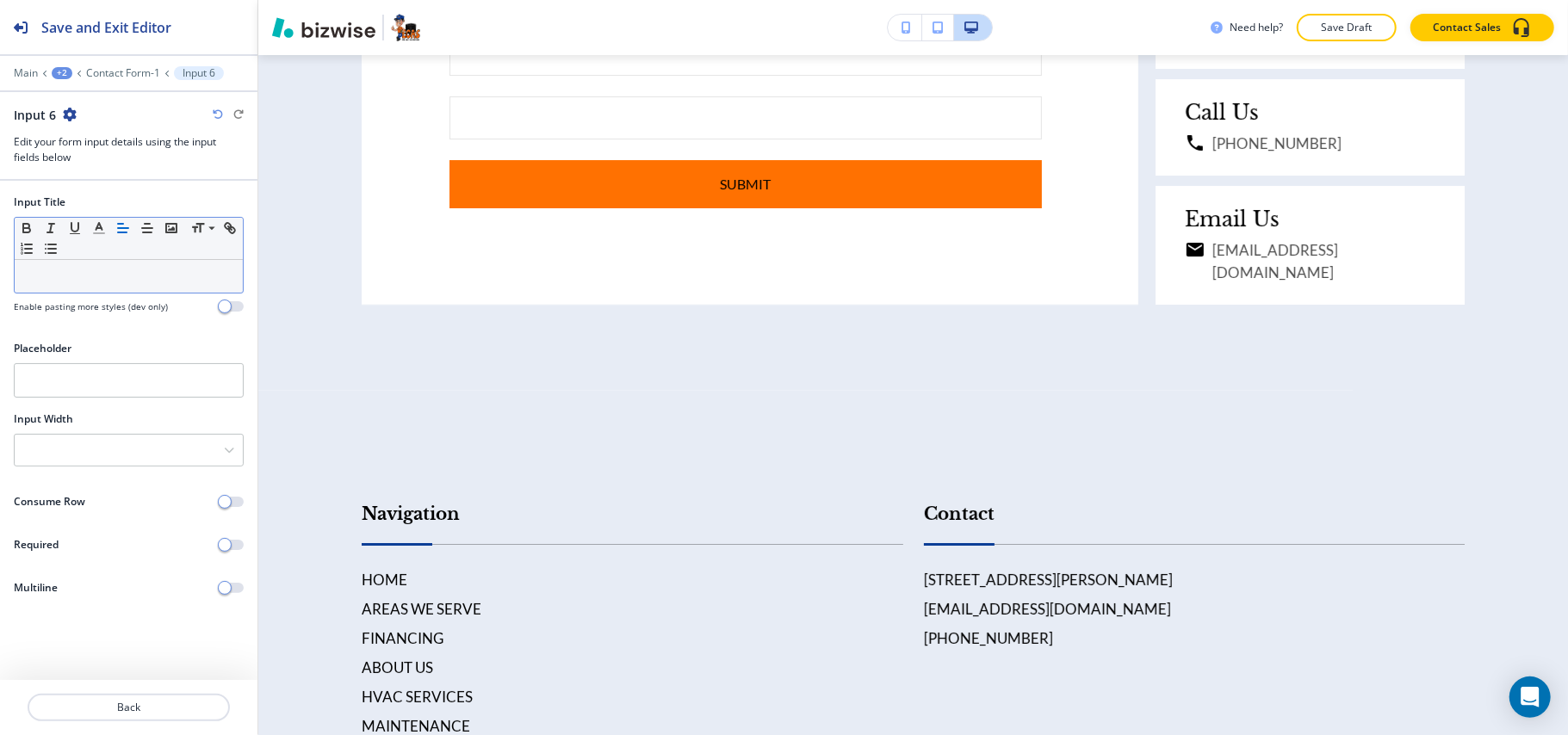
click at [79, 283] on p at bounding box center [129, 276] width 211 height 16
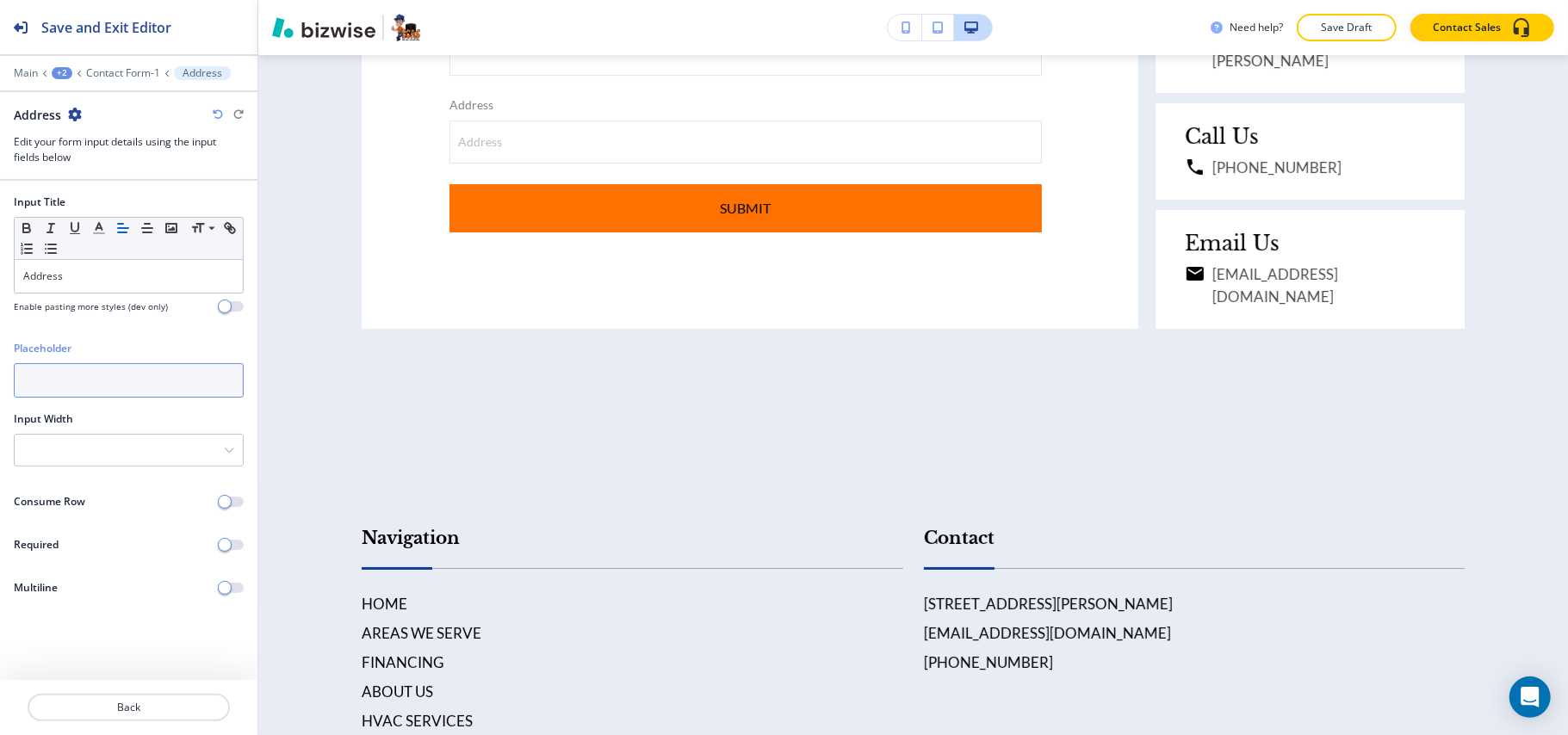
click at [87, 390] on input "text" at bounding box center [128, 380] width 229 height 34
type input "I"
type input "Enter Location"
click at [139, 703] on p "Back" at bounding box center [129, 708] width 199 height 16
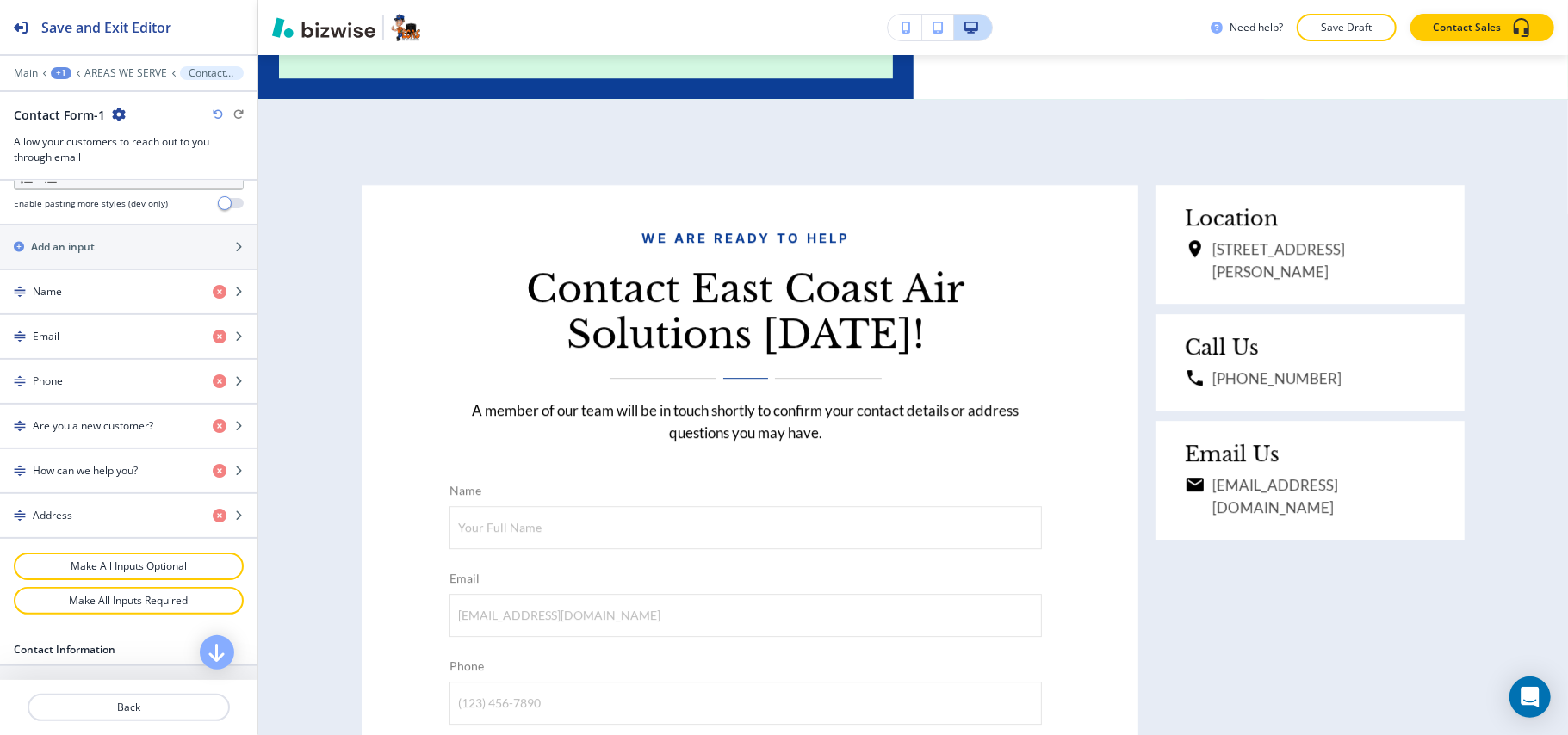
scroll to position [689, 0]
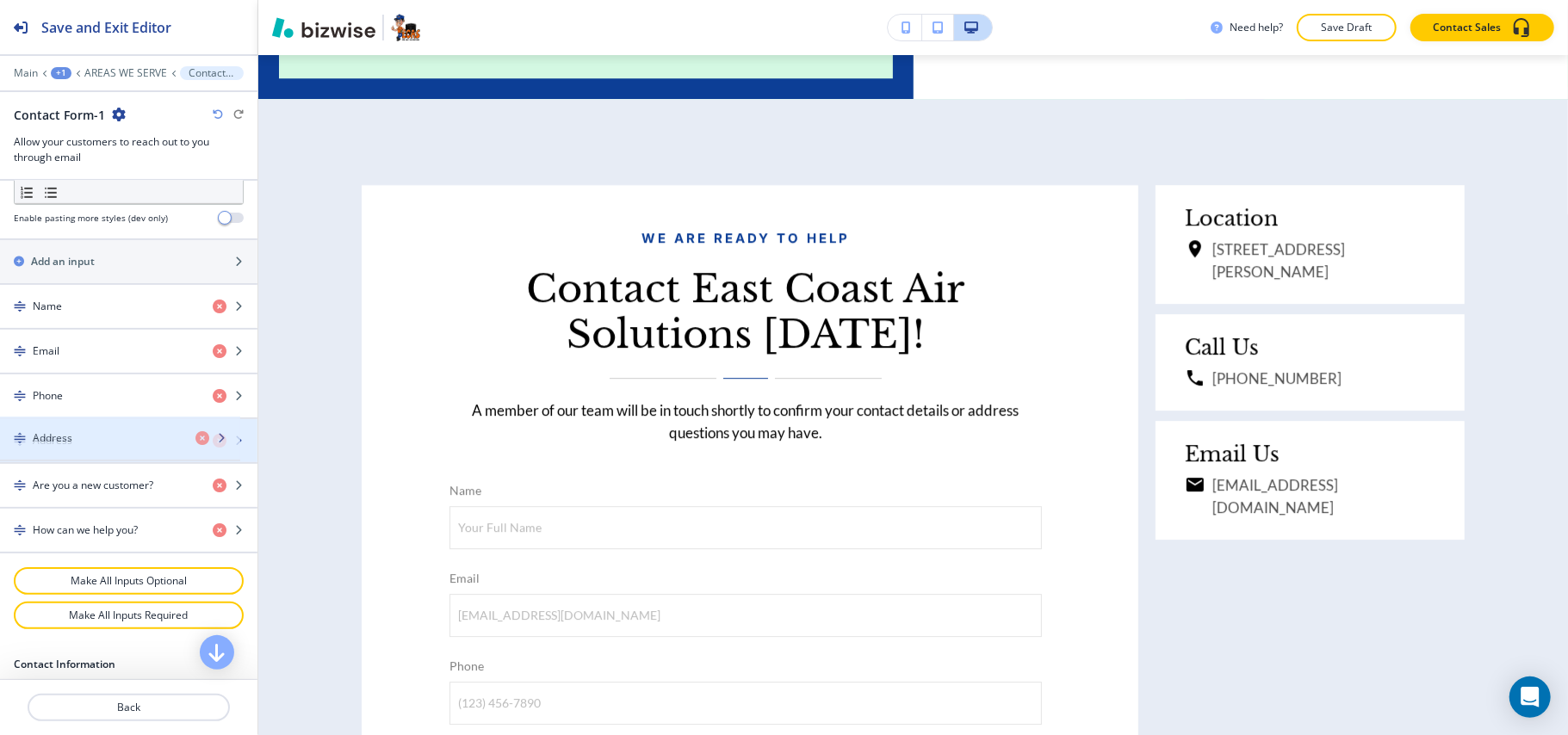
drag, startPoint x: 73, startPoint y: 545, endPoint x: 73, endPoint y: 446, distance: 99.0
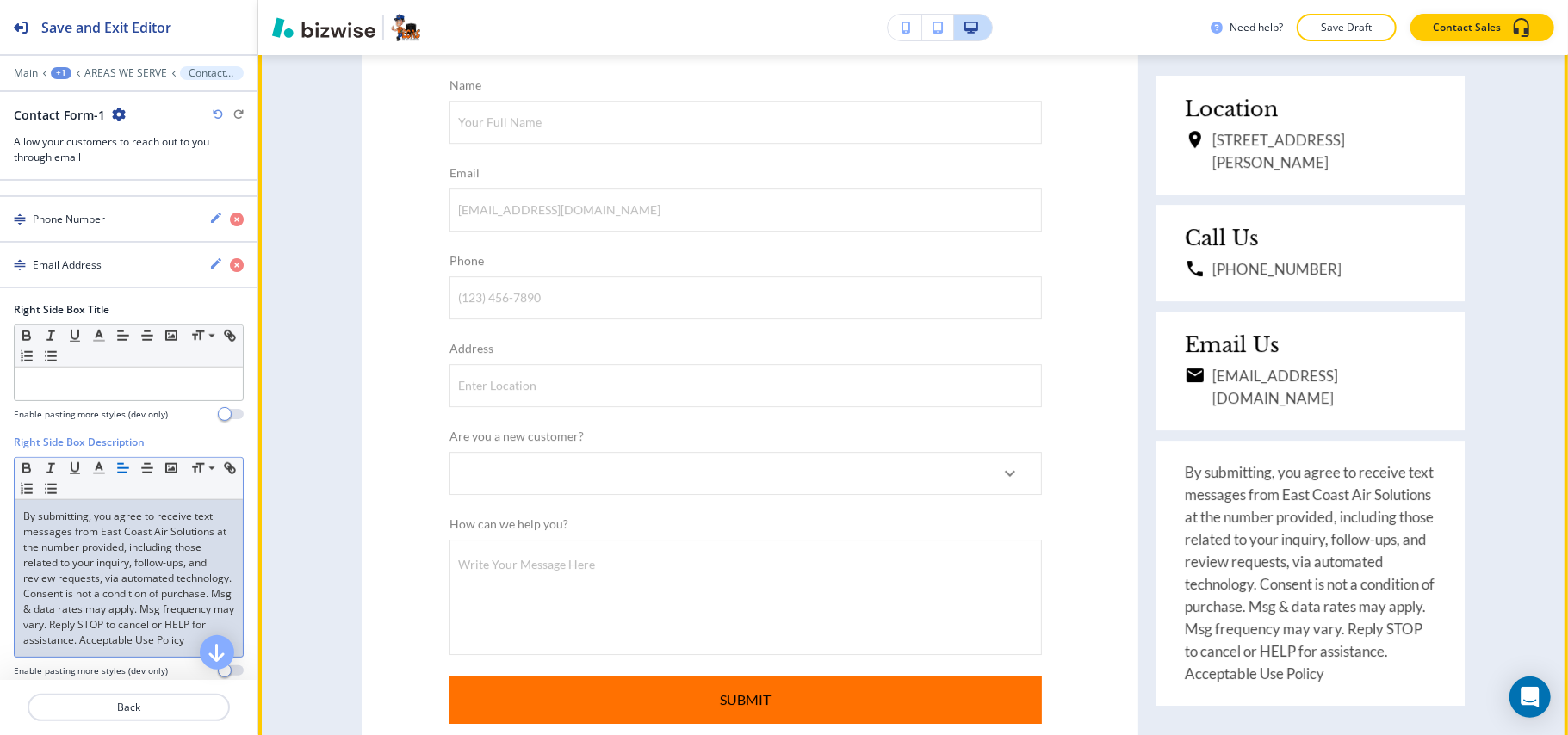
scroll to position [4050, 0]
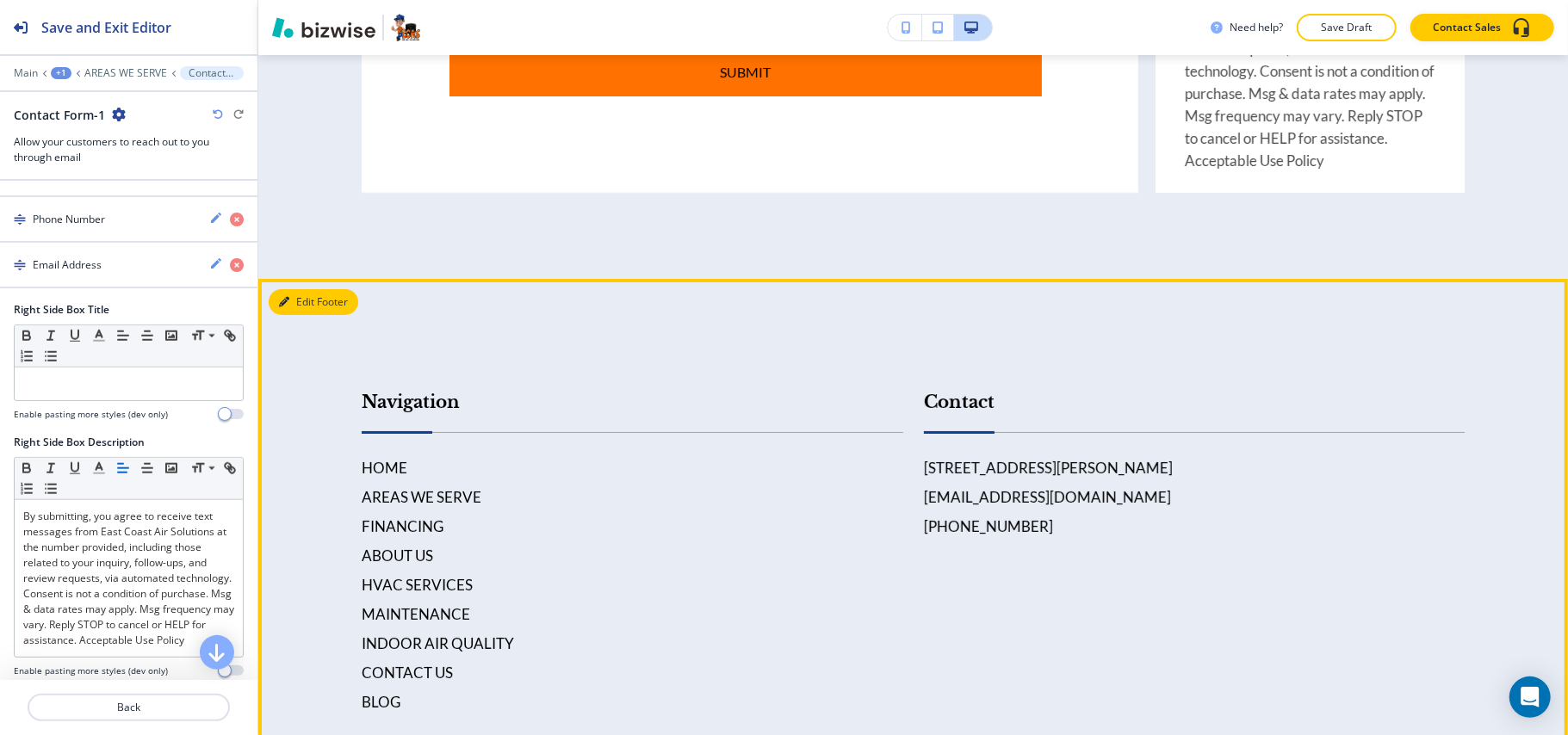
click at [290, 289] on button "Edit Footer" at bounding box center [313, 302] width 90 height 25
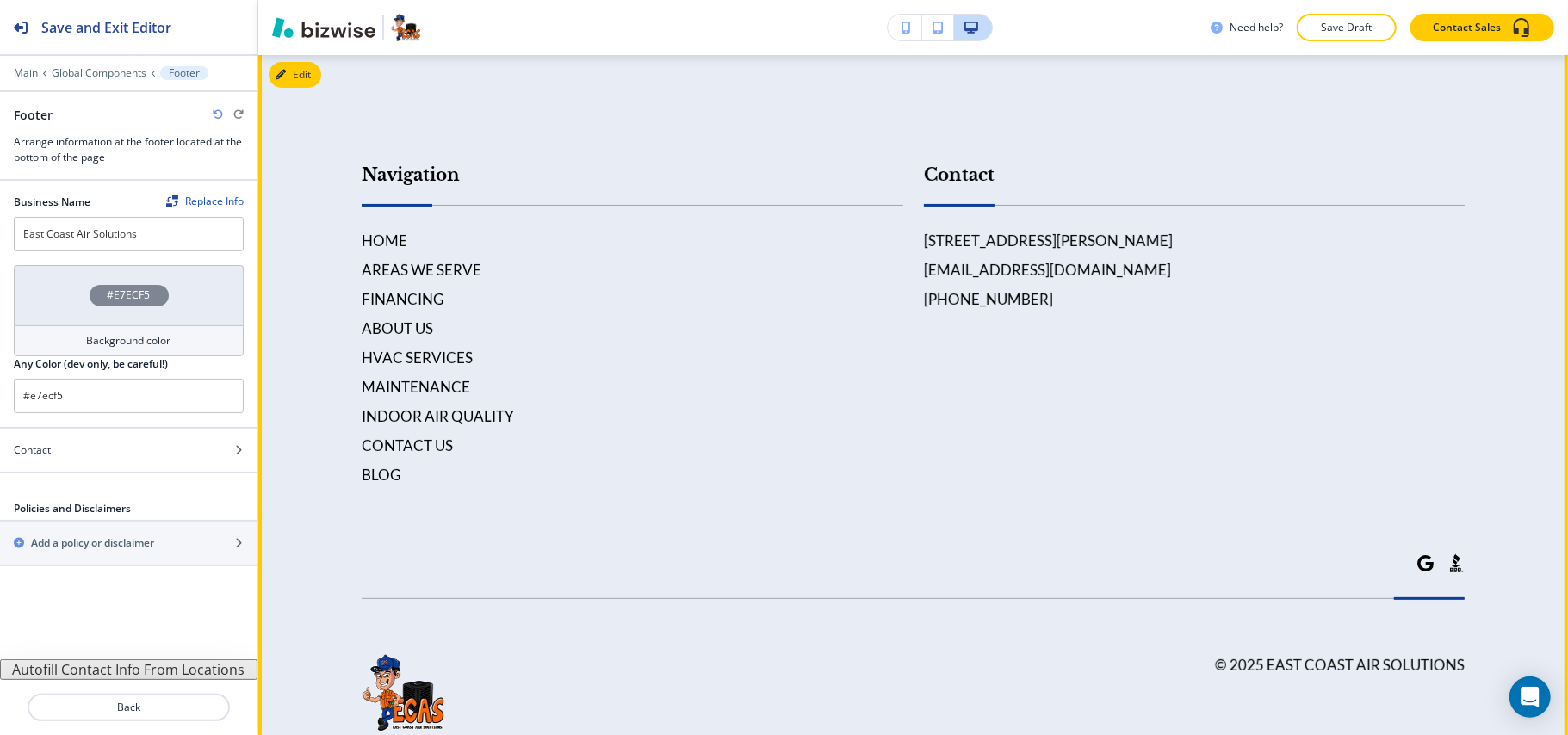
scroll to position [4870, 0]
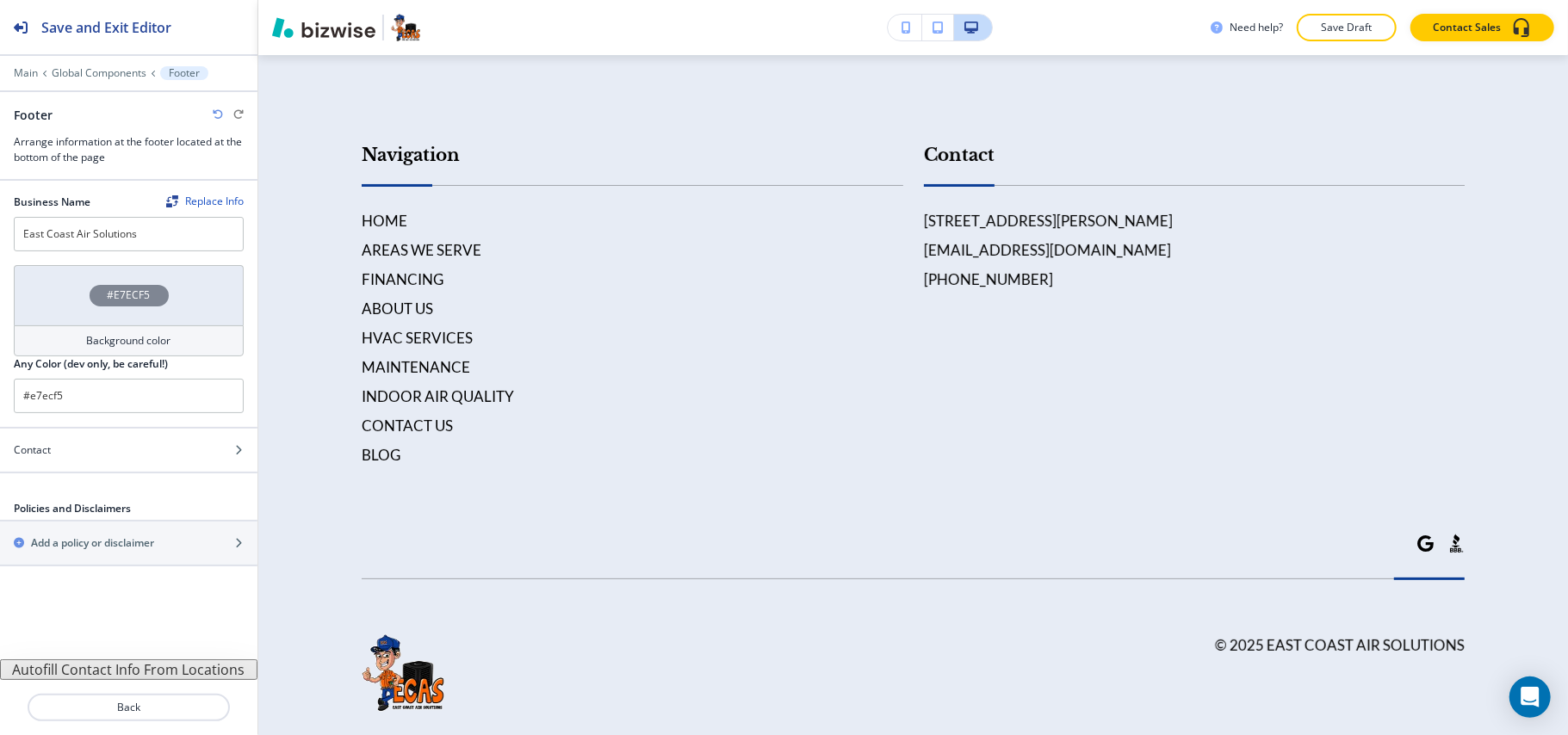
click at [70, 288] on div "#E7ECF5" at bounding box center [128, 296] width 229 height 61
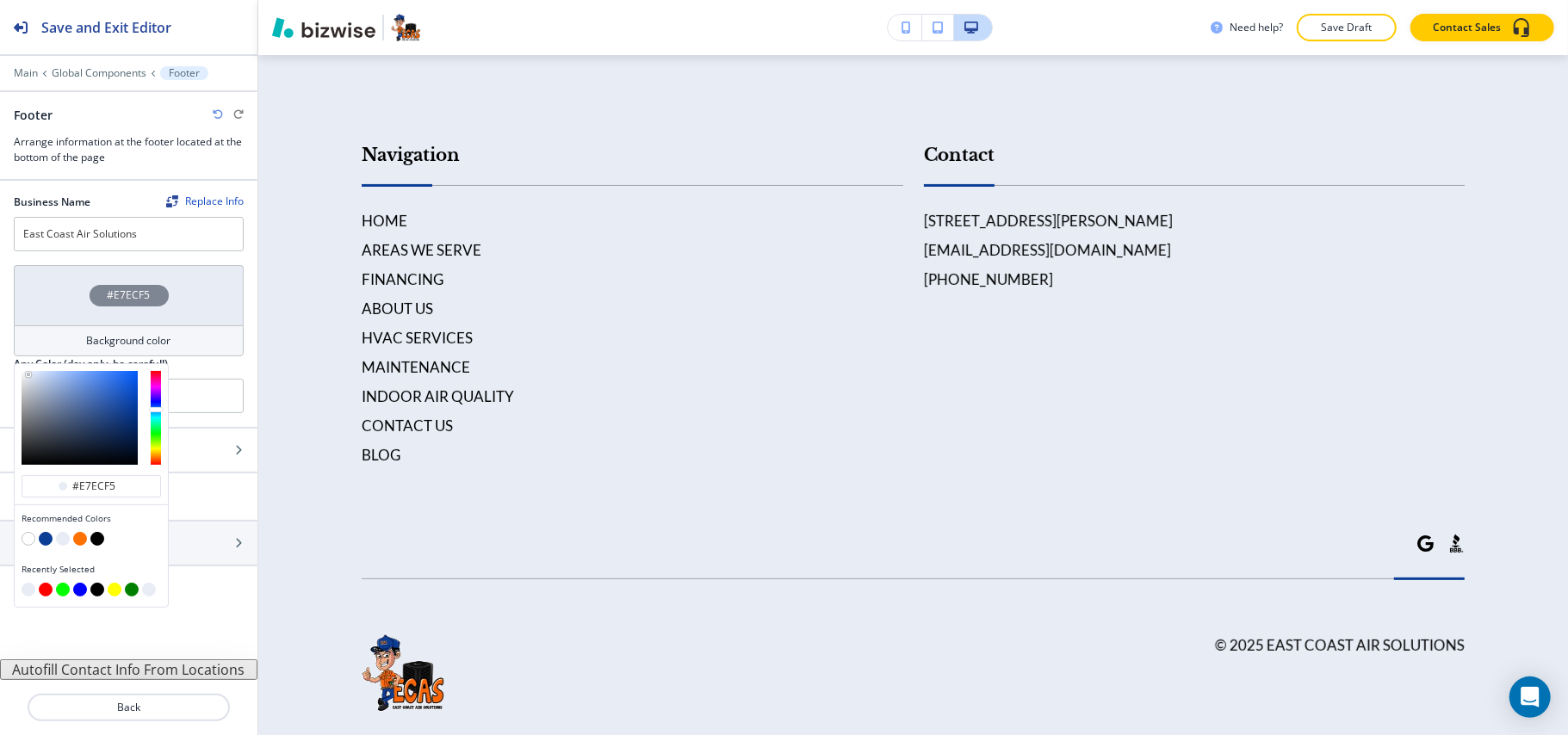
click at [45, 541] on button "button" at bounding box center [46, 539] width 14 height 14
type input "#0c3e96"
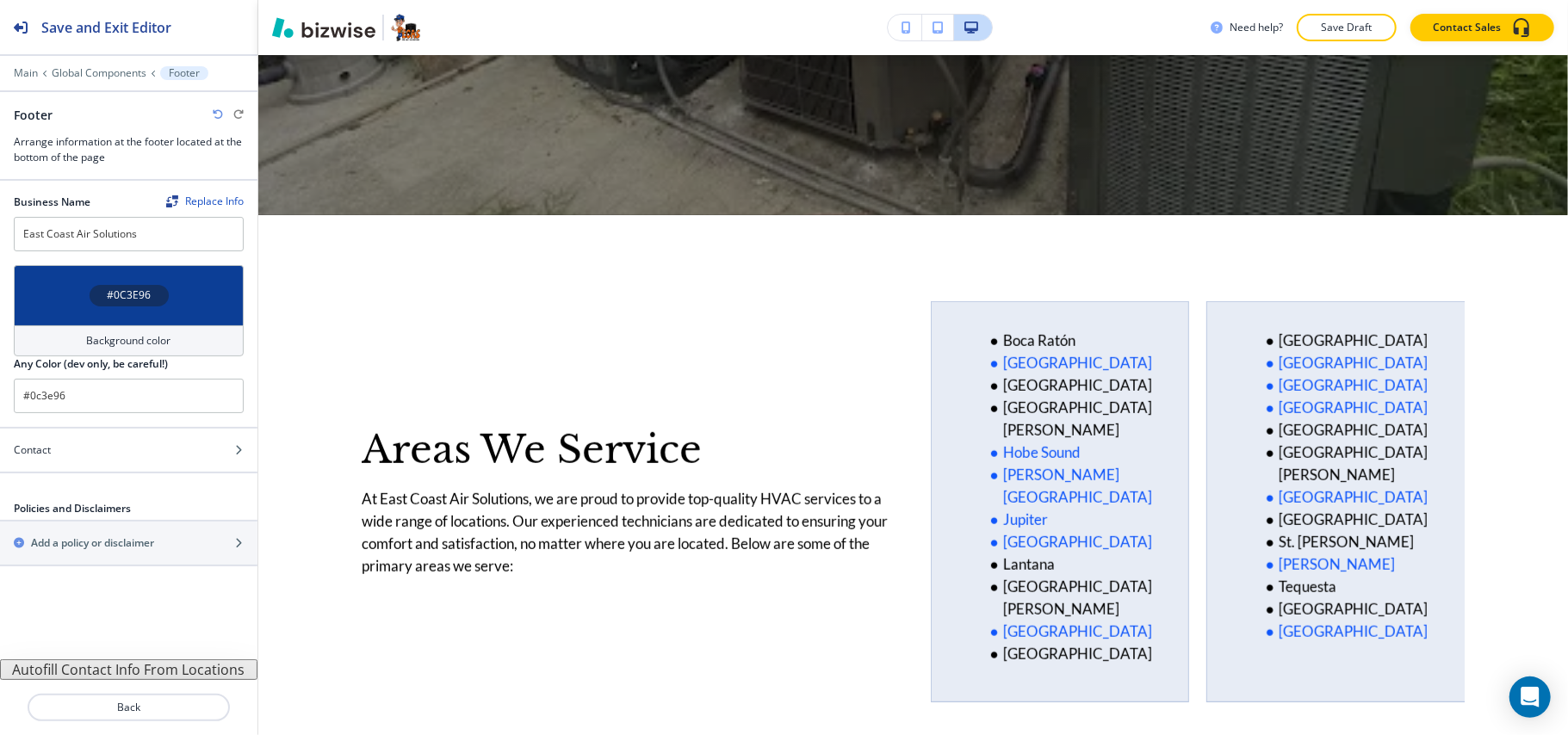
scroll to position [0, 0]
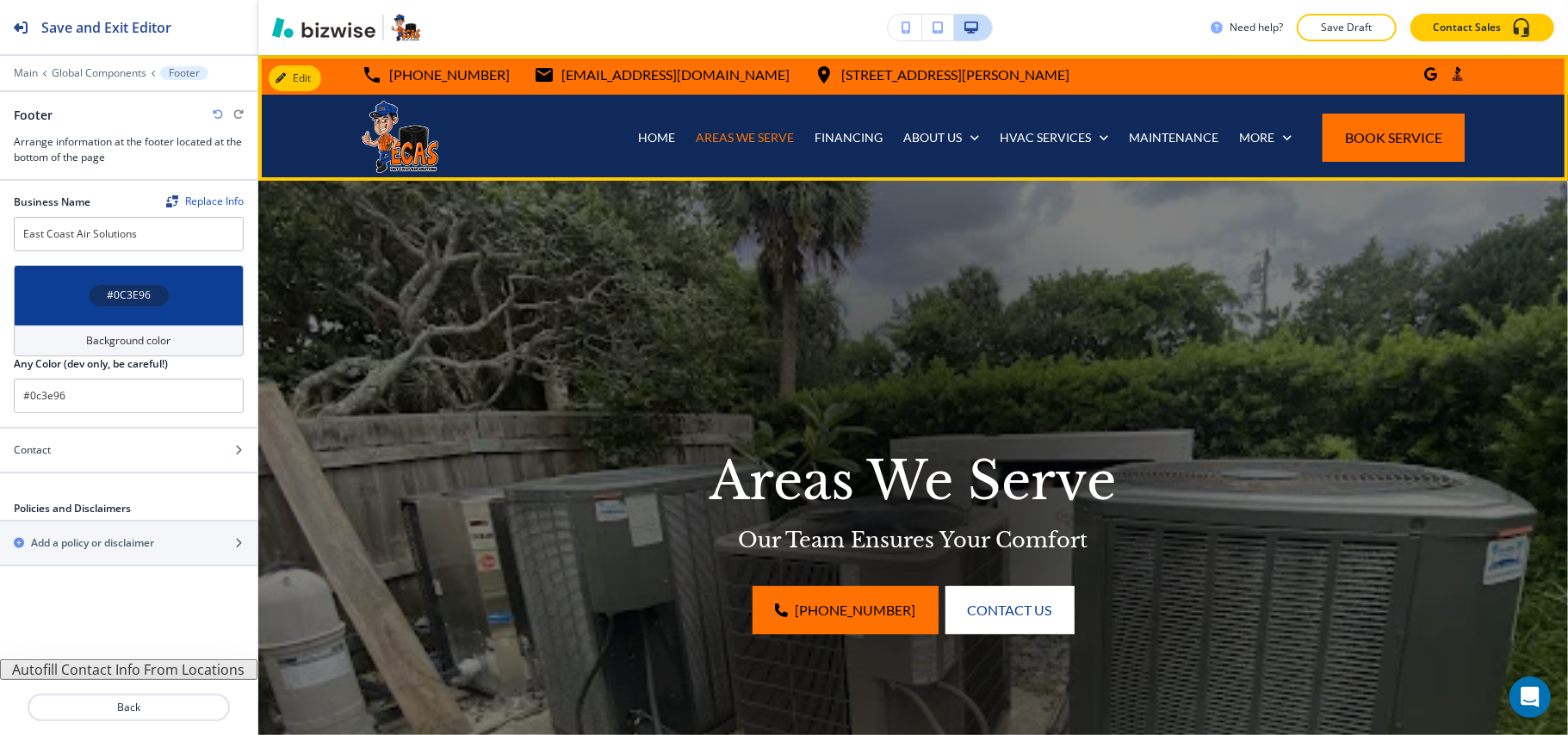
click at [823, 128] on div "FINANCING" at bounding box center [848, 138] width 89 height 86
click at [827, 131] on p "FINANCING" at bounding box center [848, 138] width 68 height 18
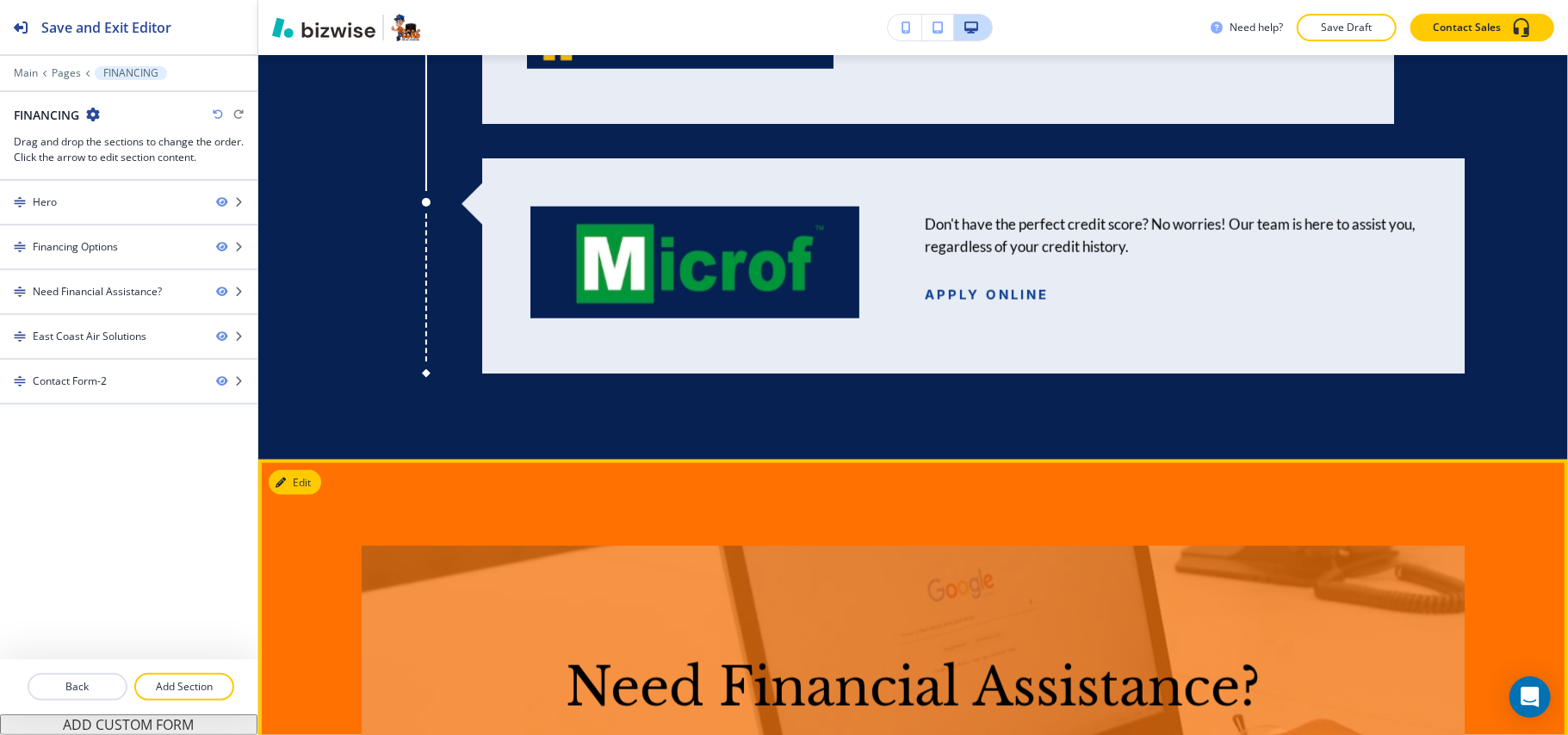
scroll to position [1377, 0]
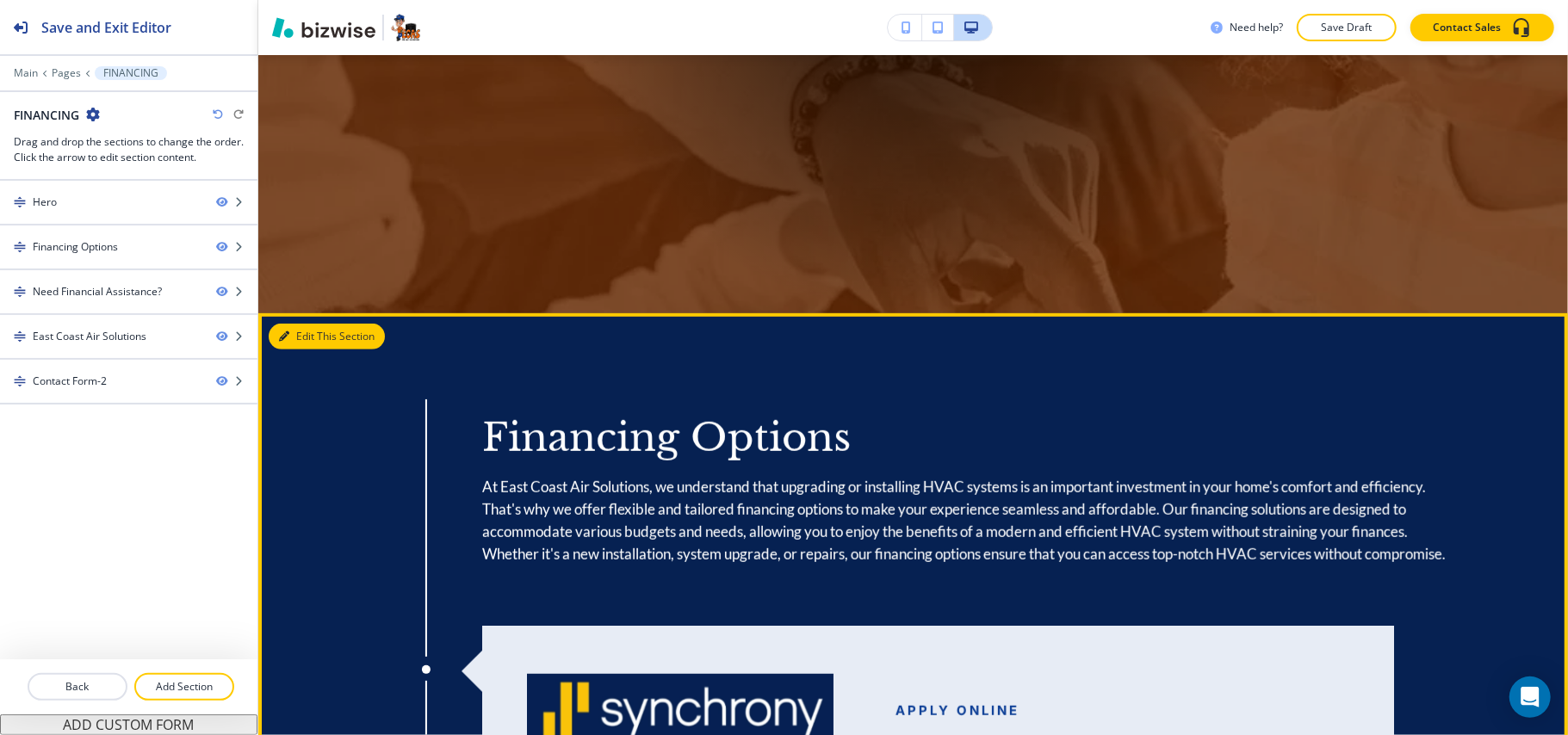
click at [287, 339] on icon "button" at bounding box center [284, 337] width 11 height 11
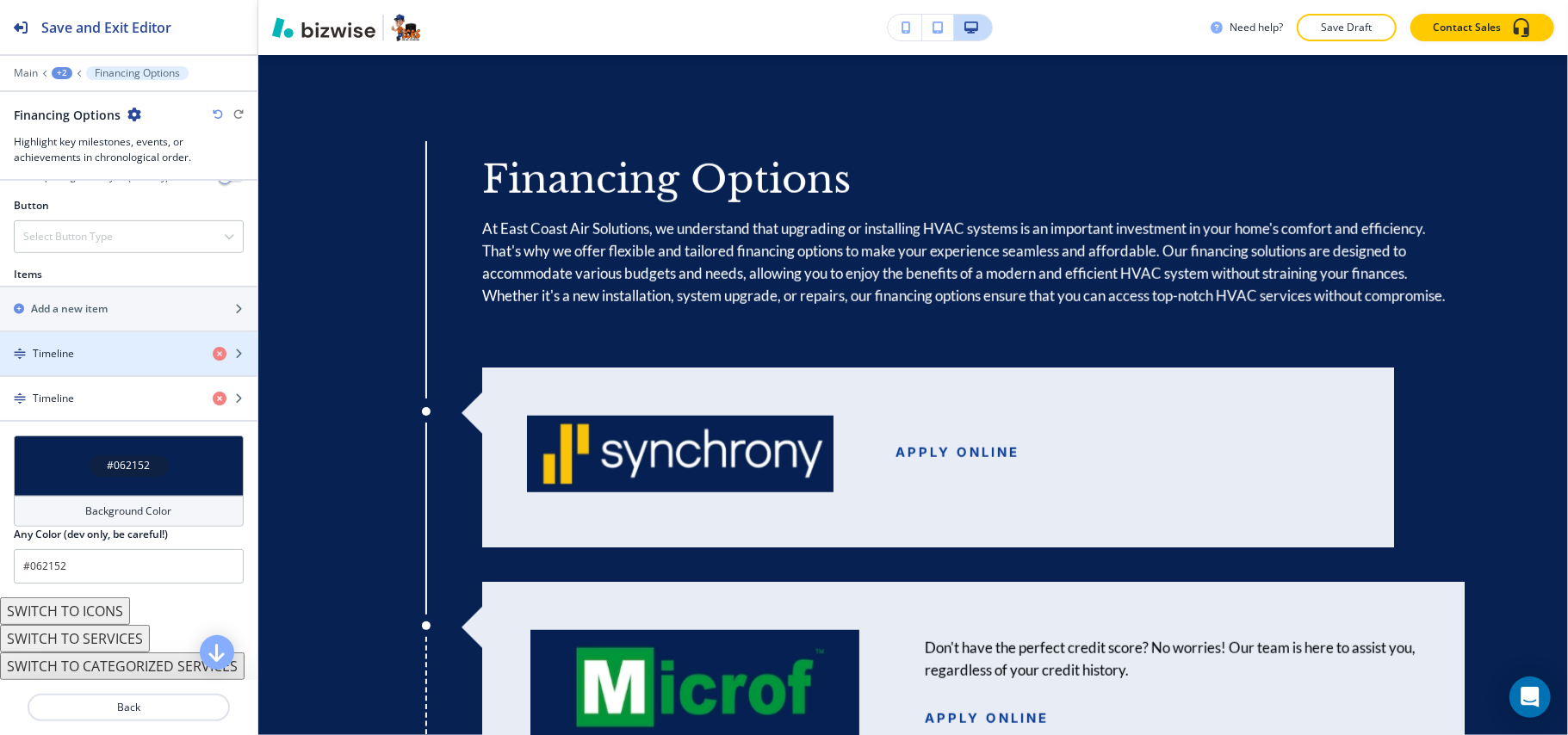
scroll to position [669, 0]
click at [87, 347] on div "Timeline" at bounding box center [100, 354] width 199 height 16
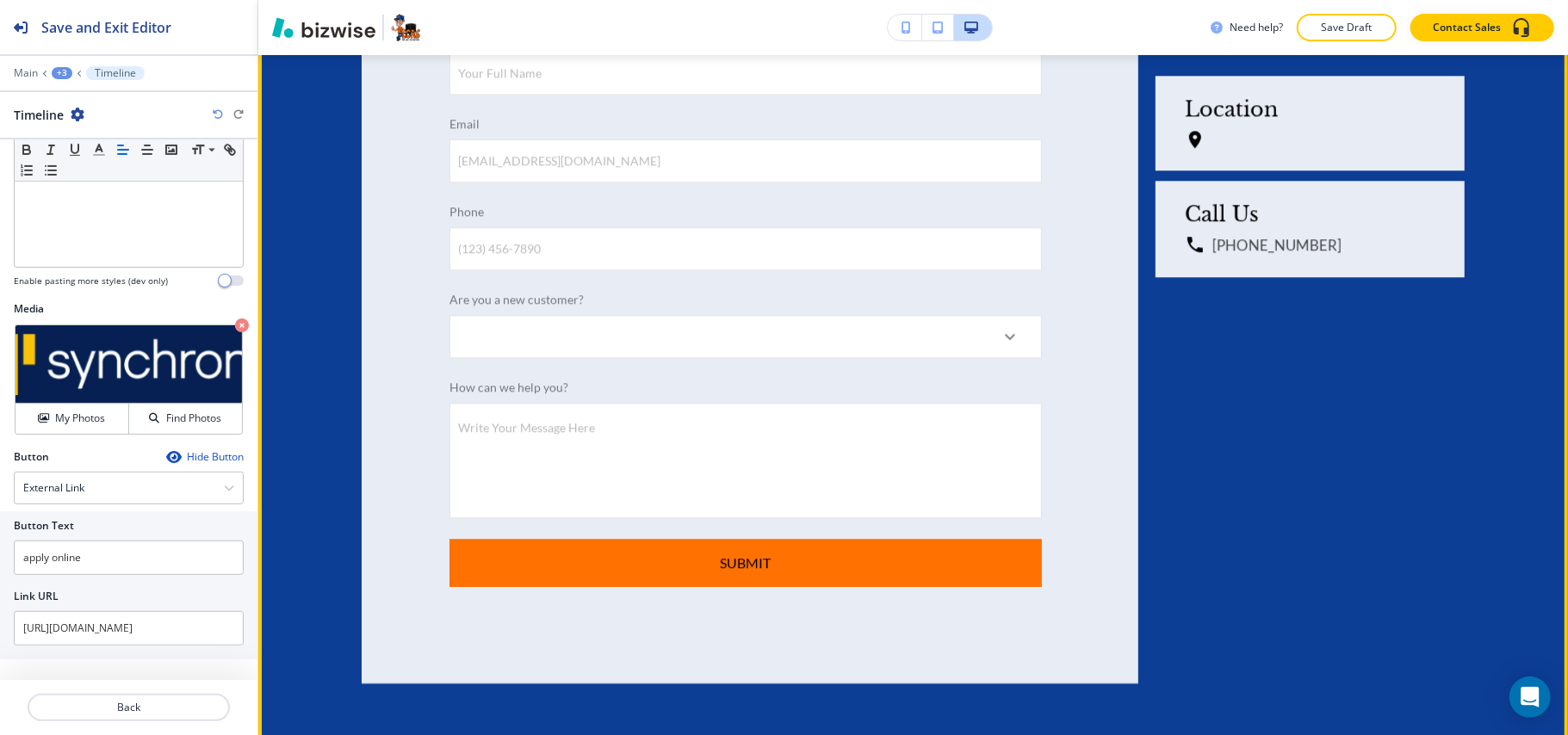
scroll to position [3357, 0]
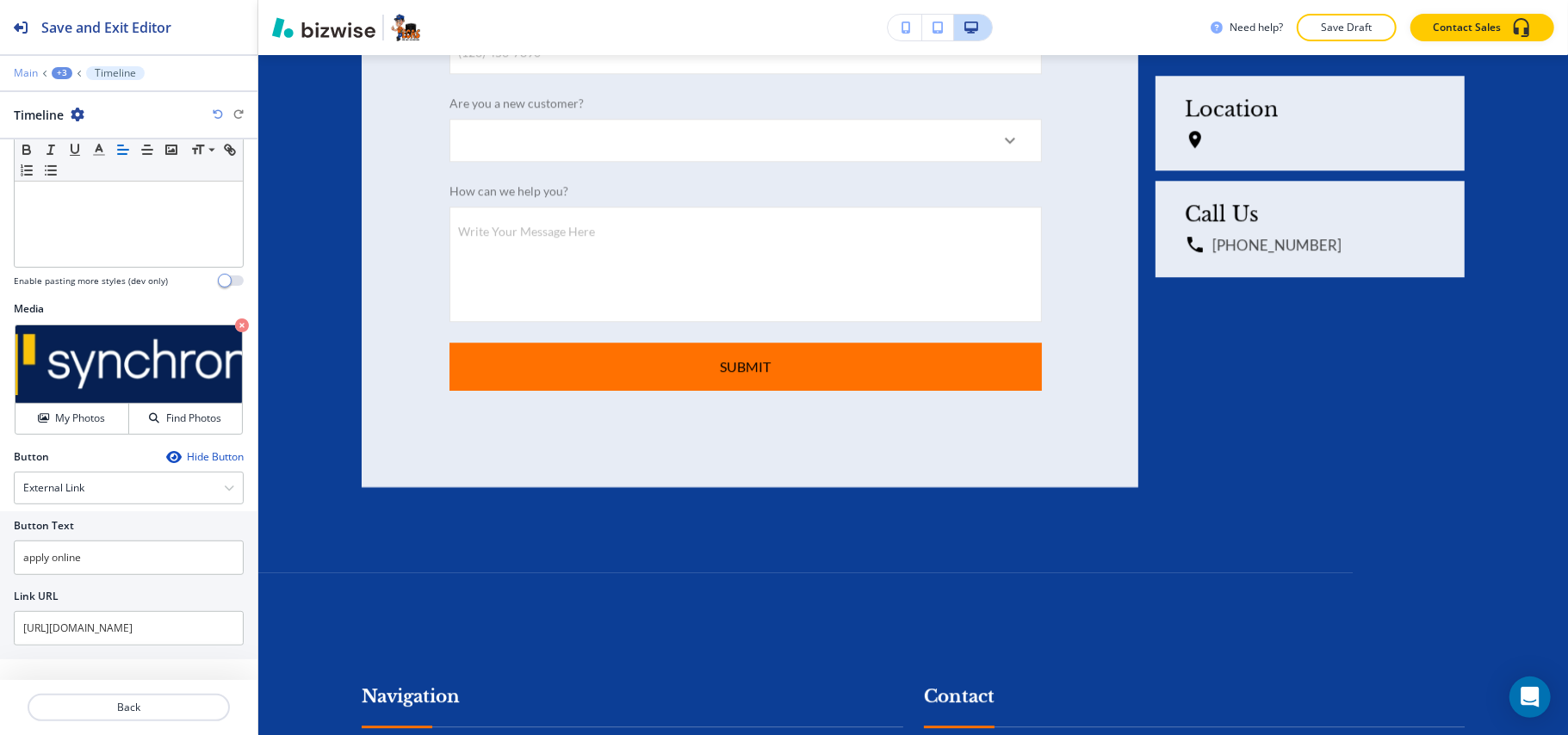
click at [27, 76] on p "Main" at bounding box center [25, 73] width 24 height 12
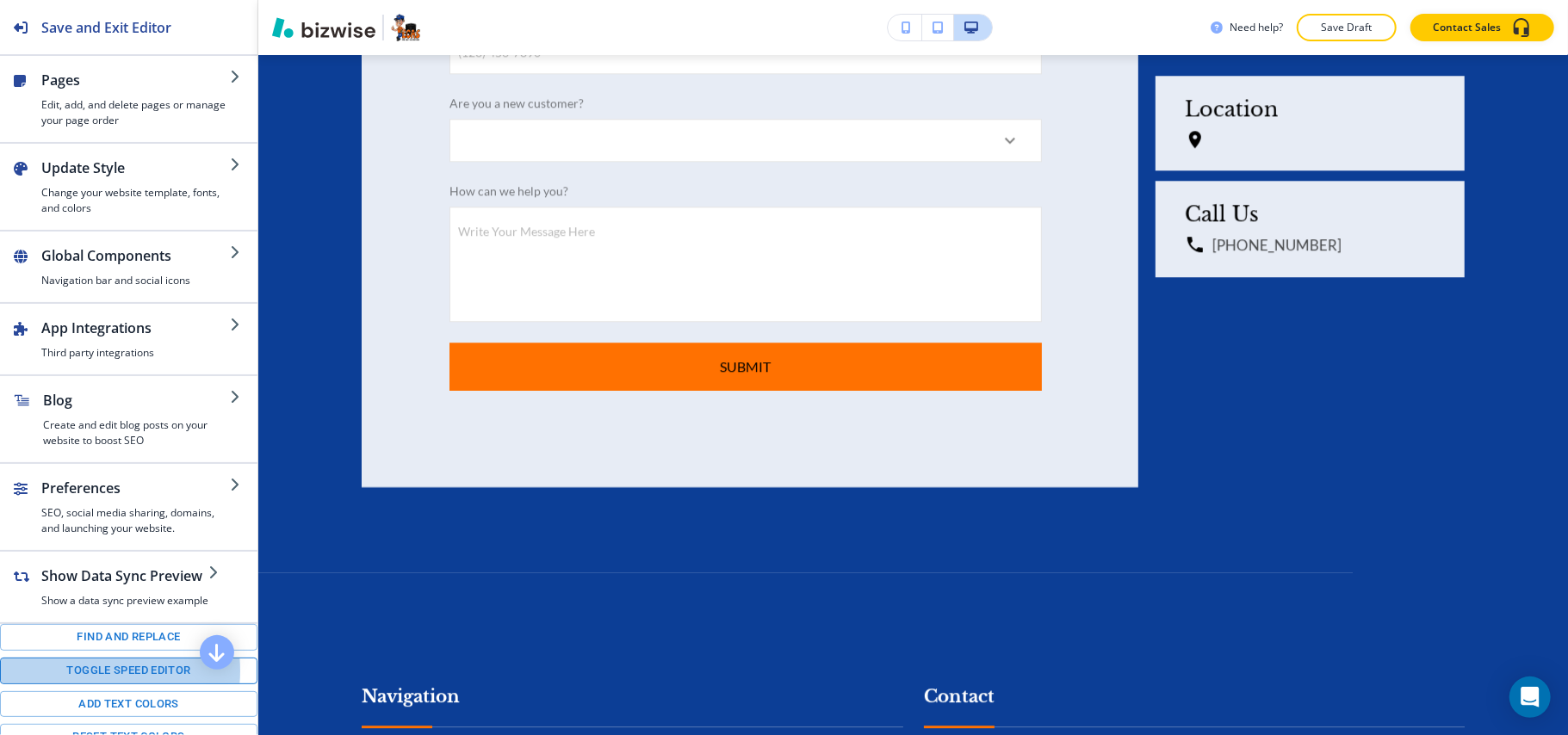
click at [87, 684] on button "Toggle speed editor" at bounding box center [129, 671] width 258 height 26
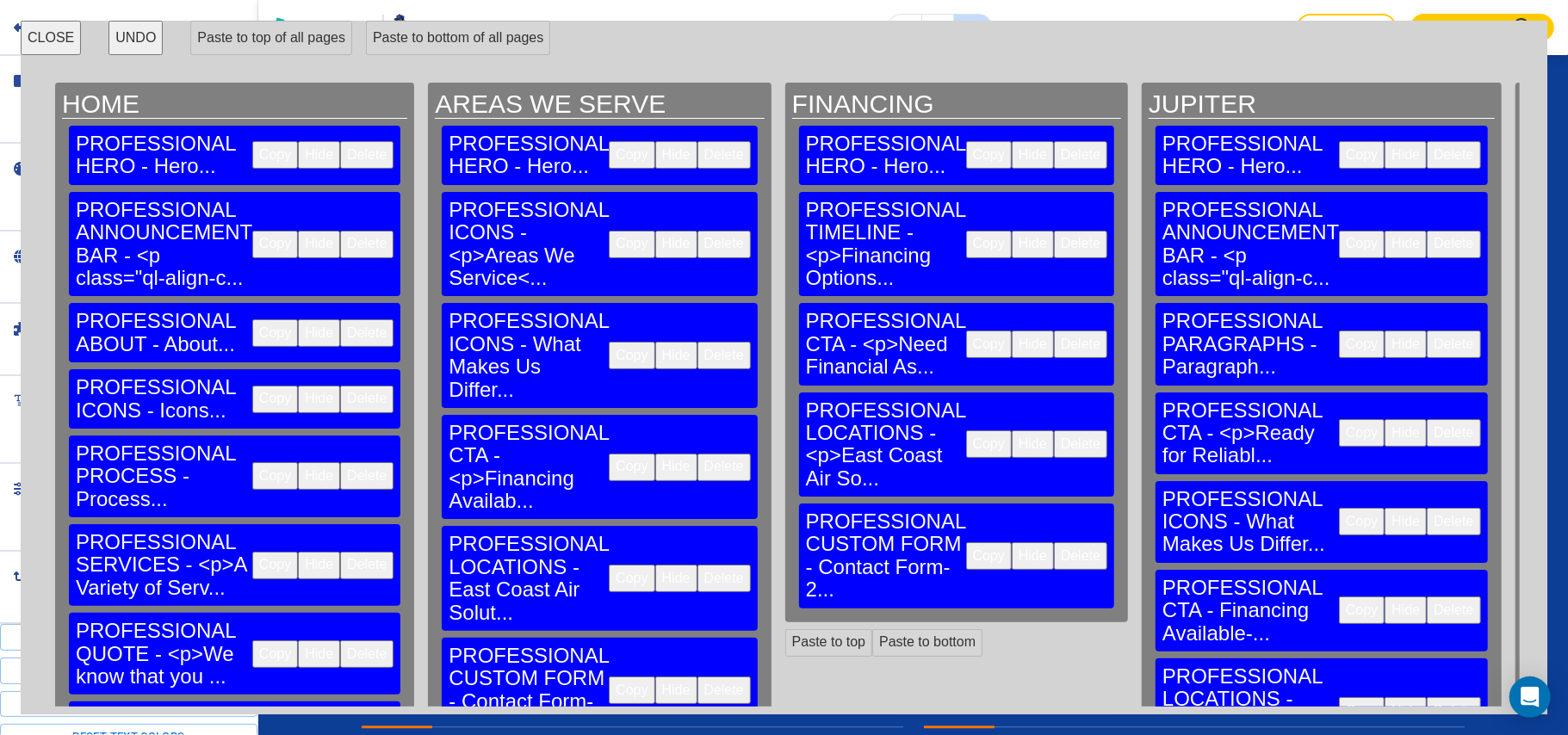
click at [29, 33] on button "CLOSE" at bounding box center [51, 37] width 61 height 34
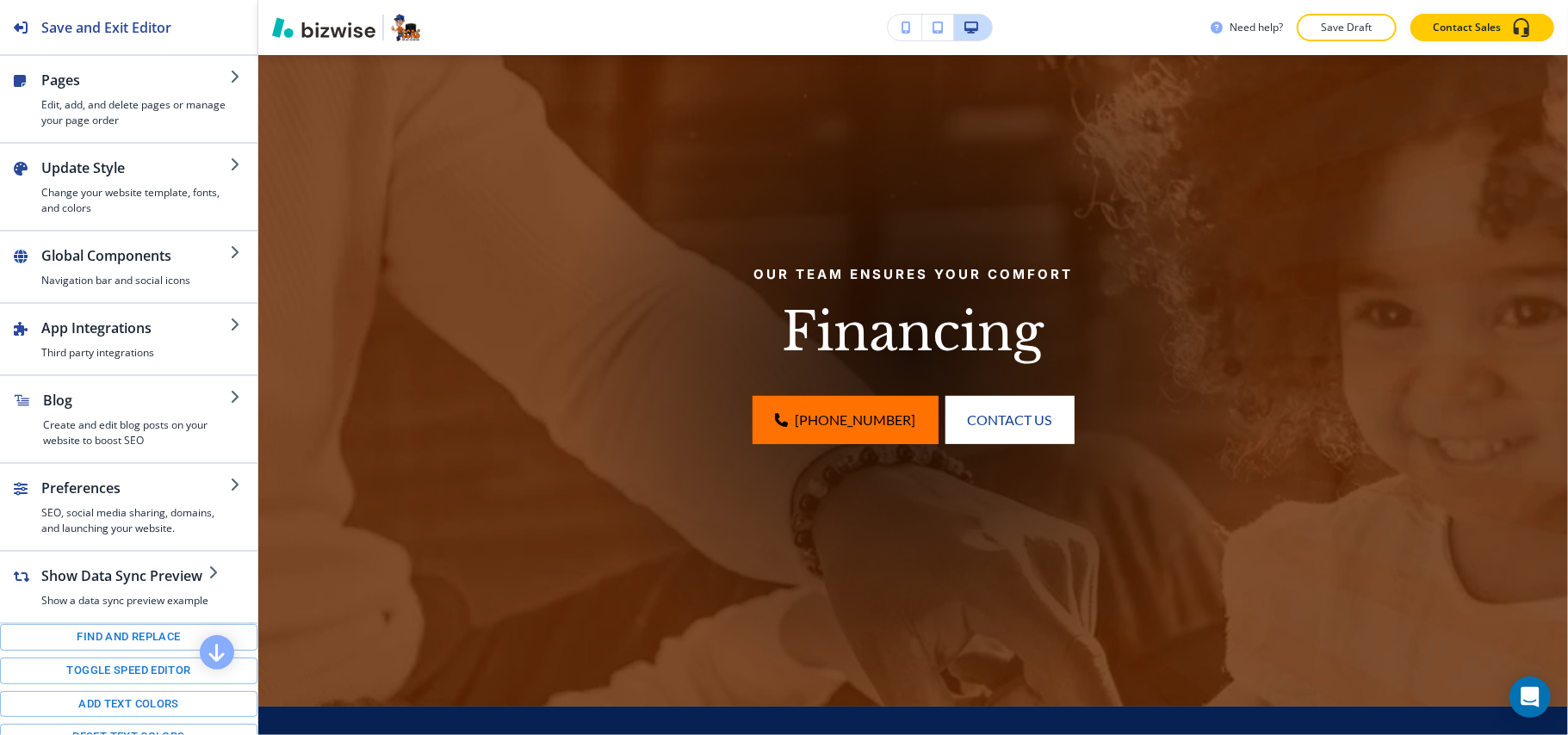
scroll to position [0, 0]
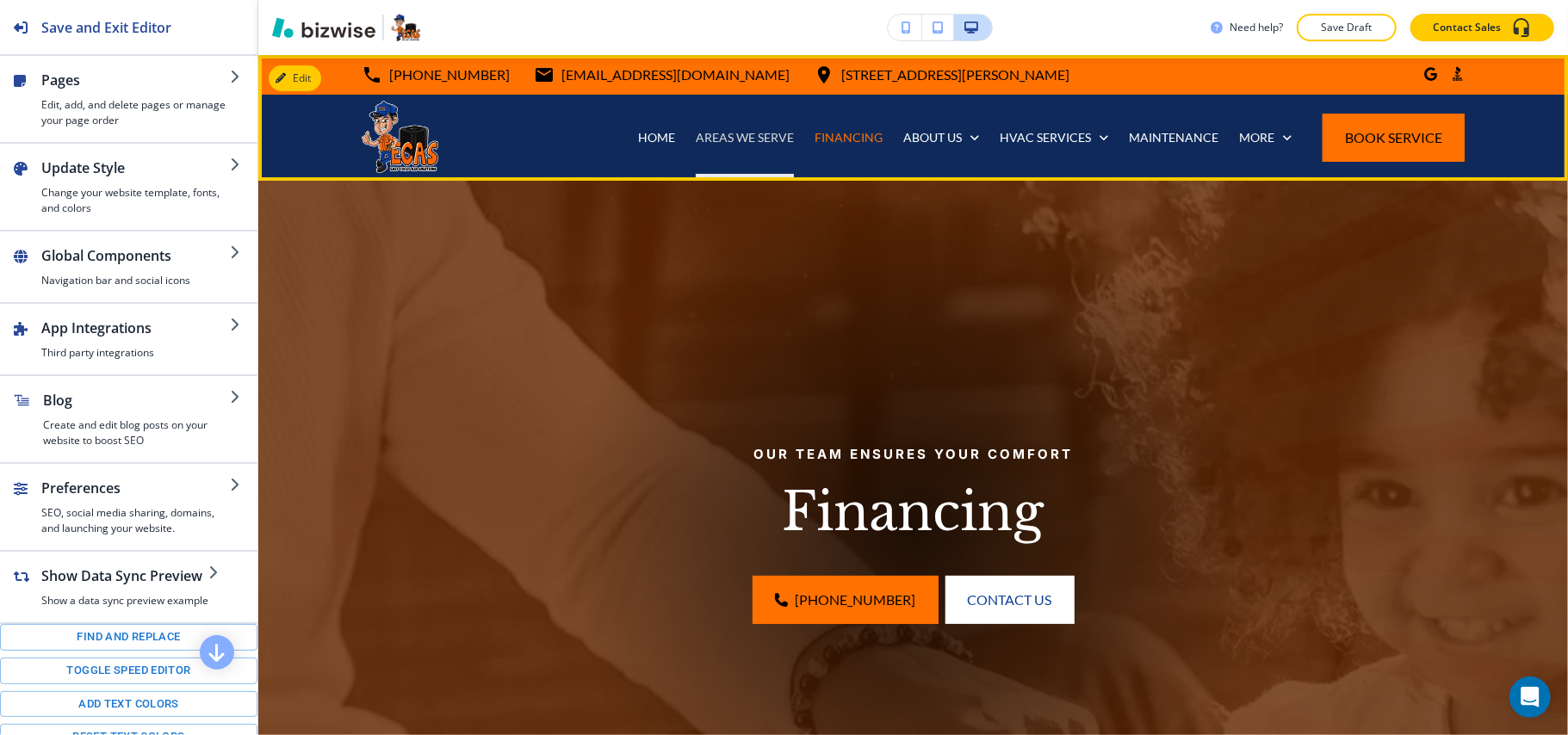
click at [751, 133] on p "AREAS WE SERVE" at bounding box center [745, 138] width 99 height 18
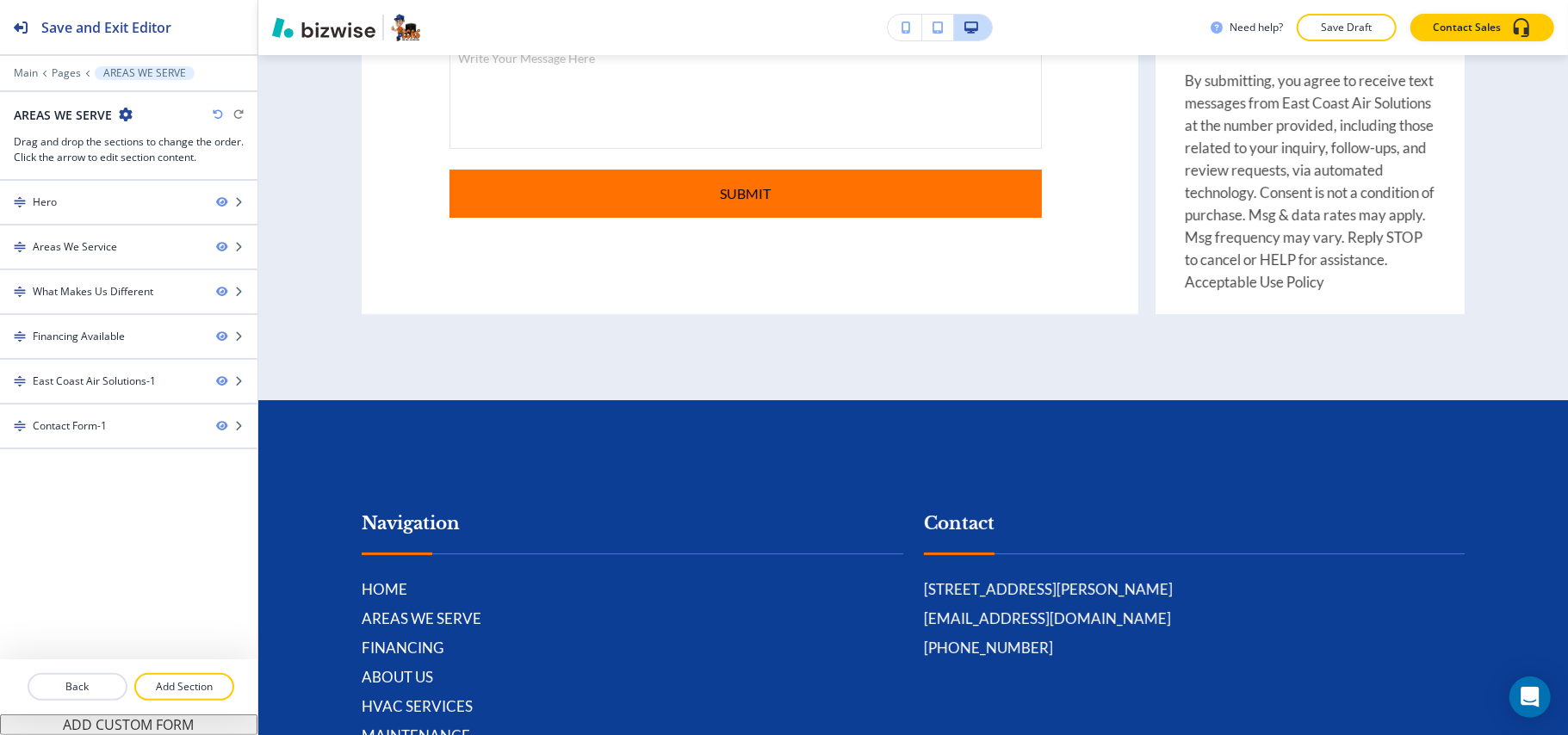
scroll to position [4542, 0]
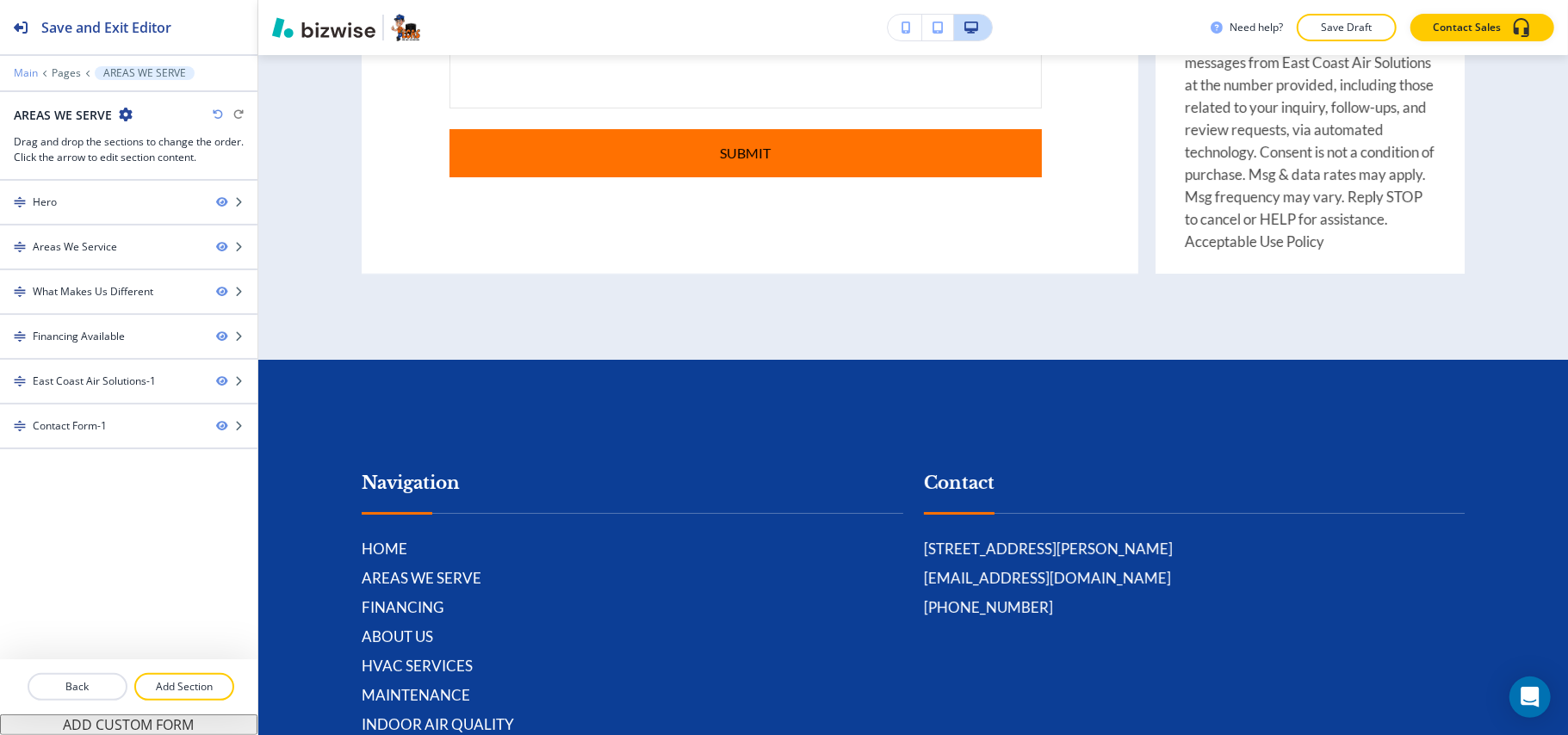
click at [21, 69] on p "Main" at bounding box center [25, 73] width 24 height 12
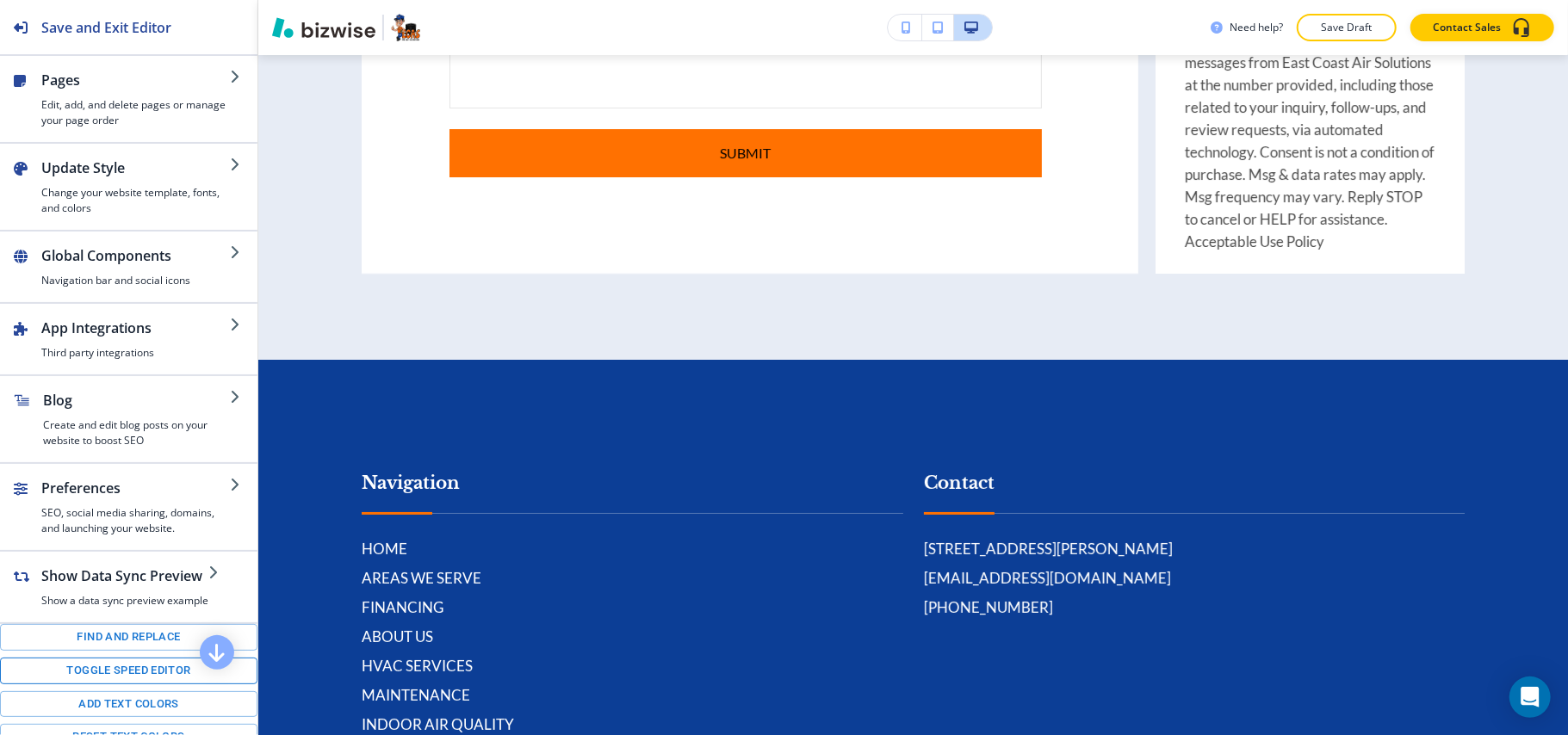
click at [119, 684] on button "Toggle speed editor" at bounding box center [129, 671] width 258 height 26
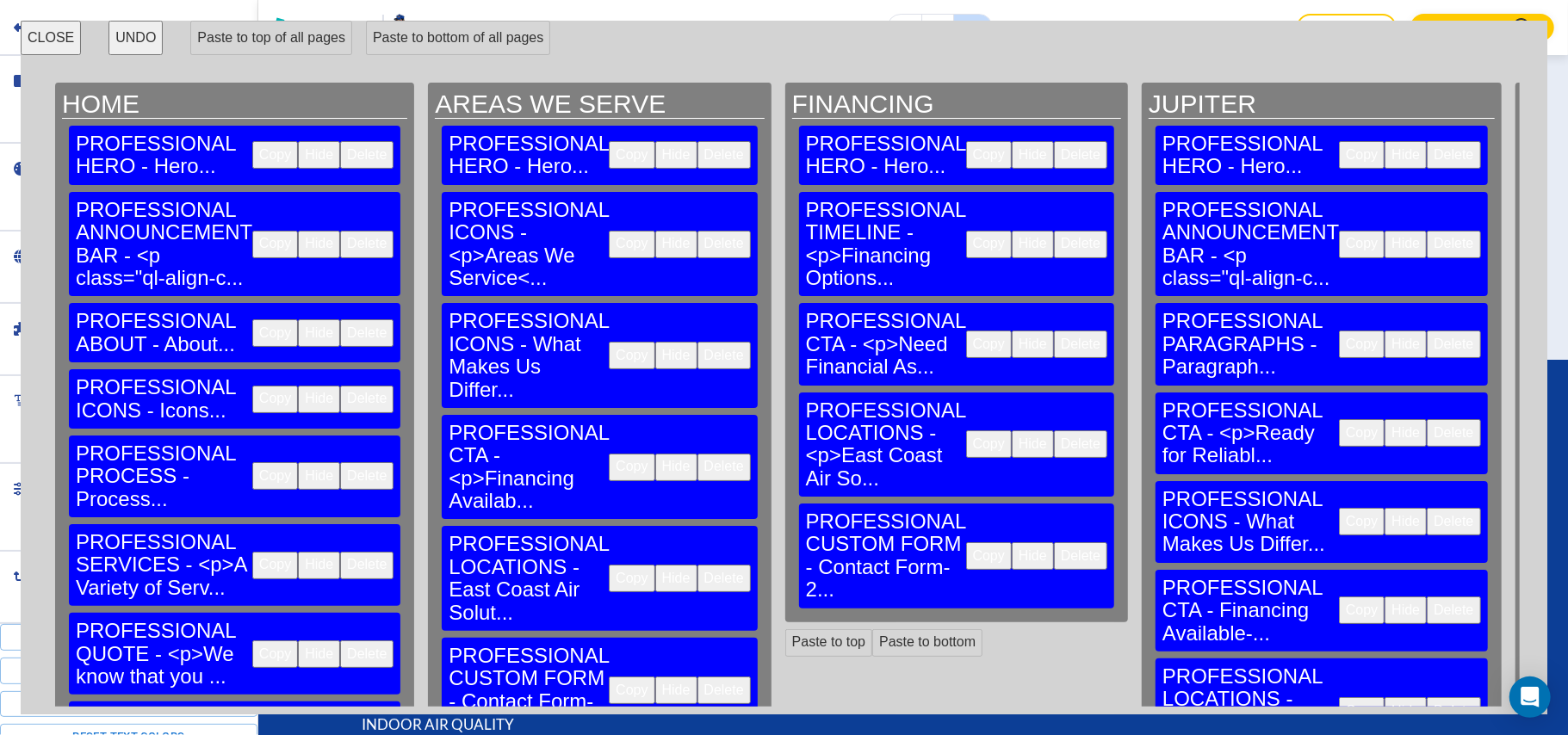
click at [609, 676] on button "Copy" at bounding box center [632, 690] width 46 height 27
click at [872, 630] on button "Paste to bottom" at bounding box center [927, 643] width 110 height 27
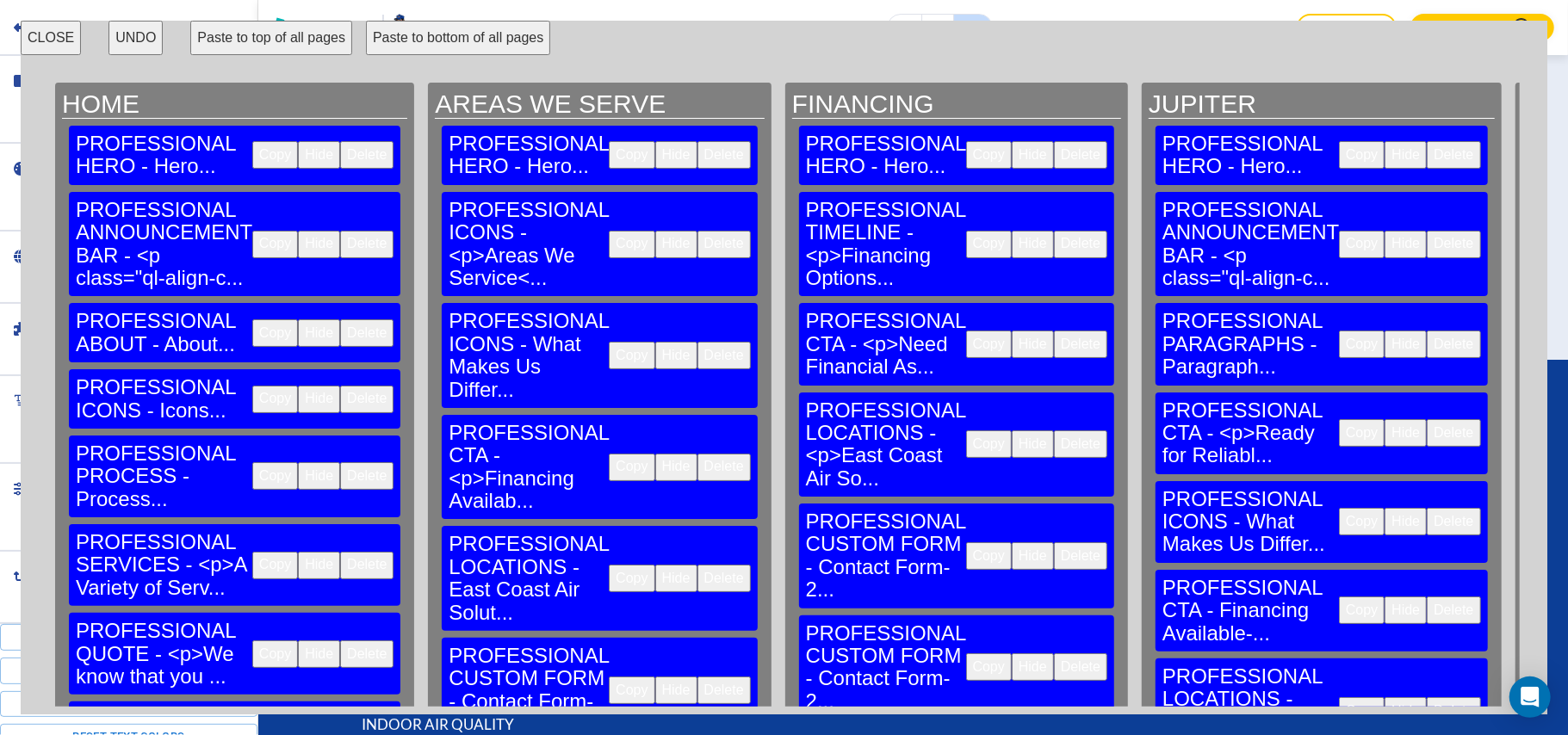
click at [1053, 543] on button "Delete" at bounding box center [1080, 556] width 54 height 27
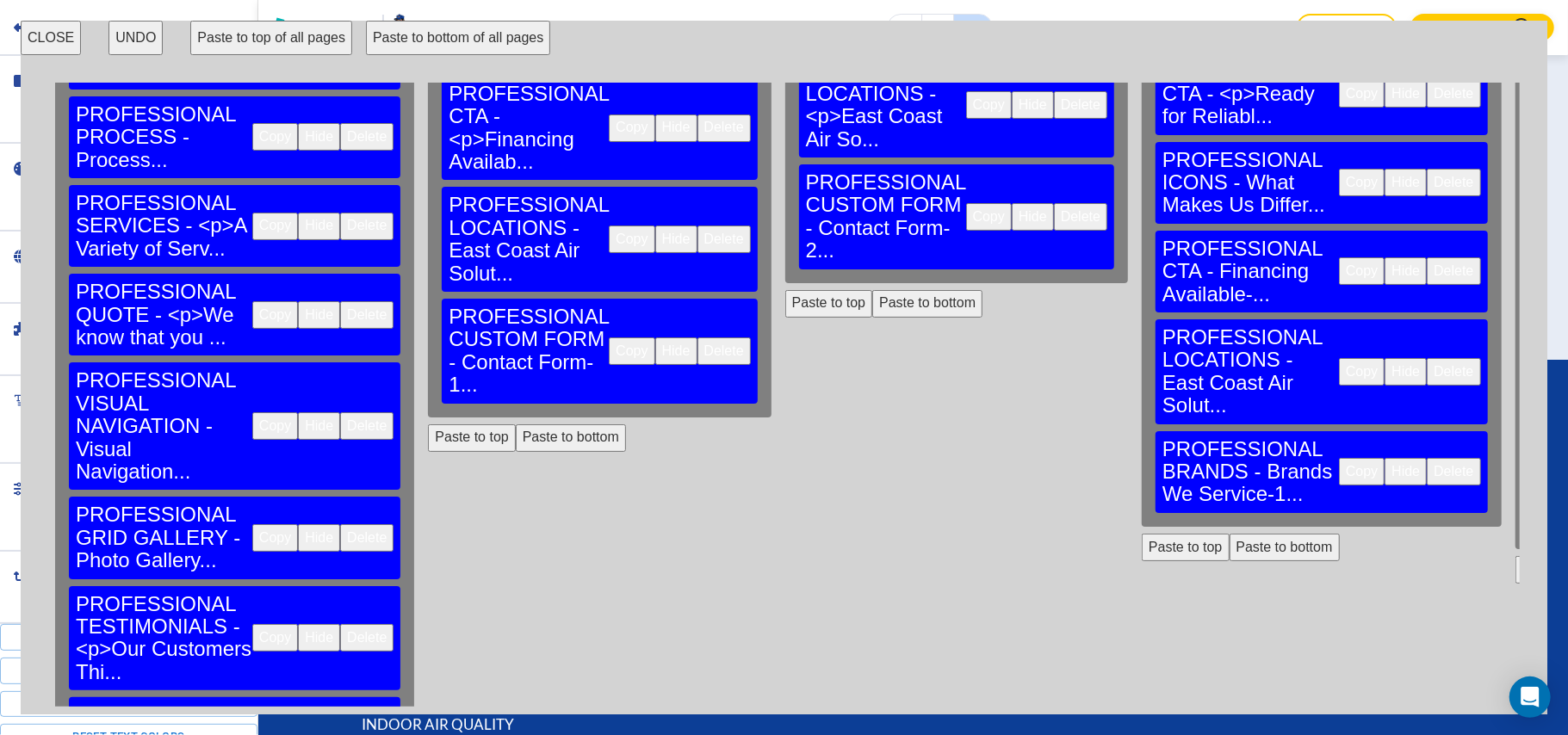
scroll to position [345, 0]
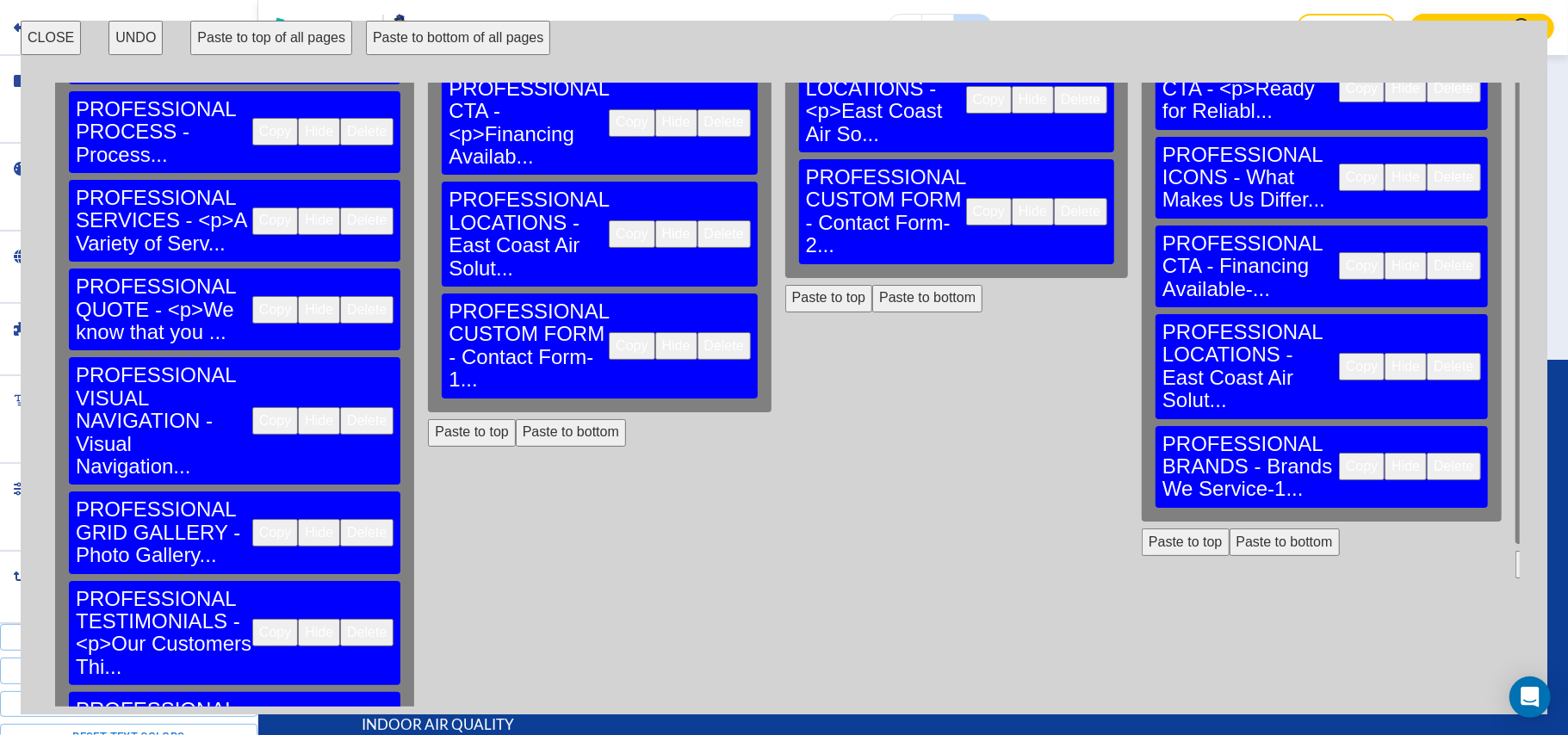
click at [52, 39] on button "CLOSE" at bounding box center [51, 37] width 61 height 34
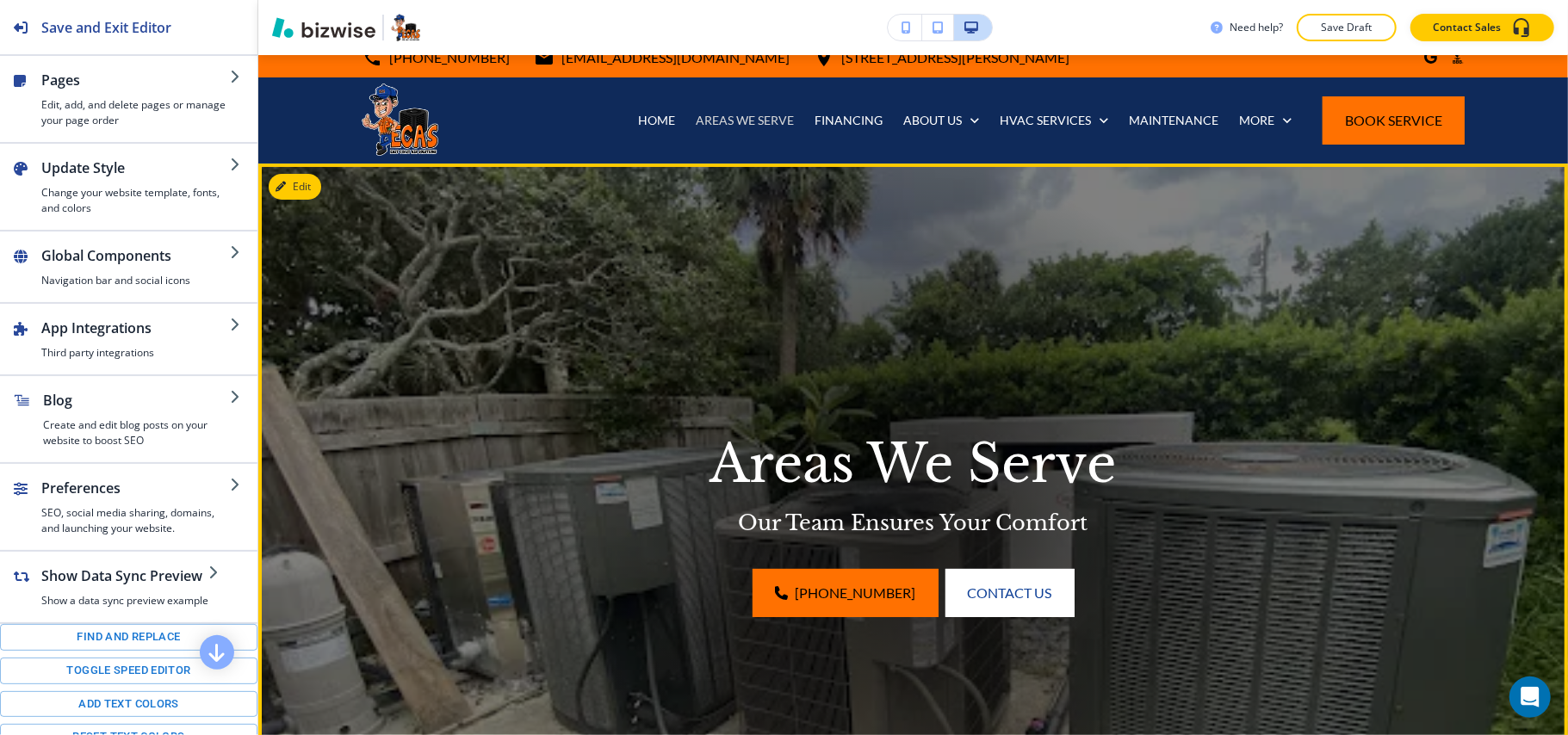
scroll to position [0, 0]
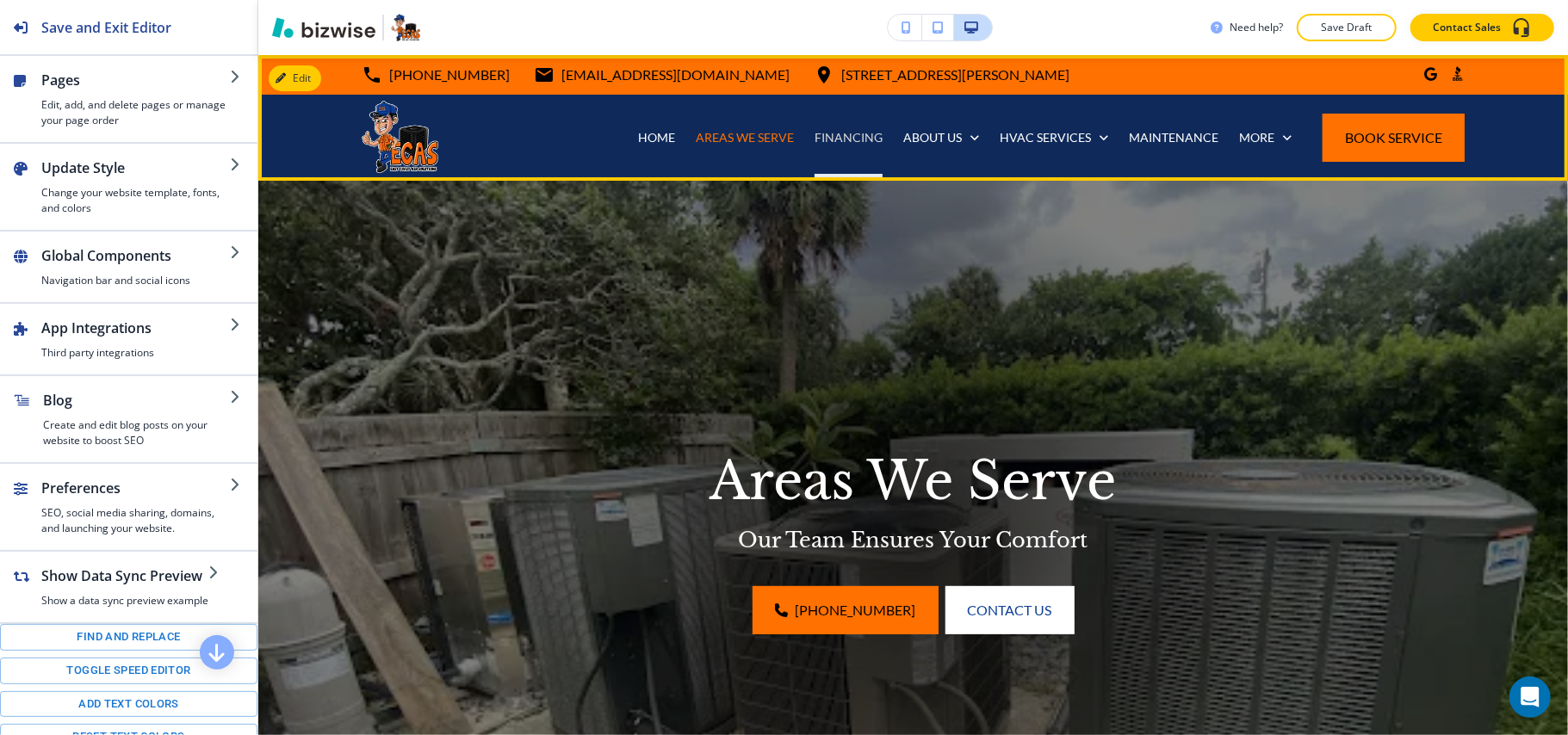
click at [832, 129] on p "FINANCING" at bounding box center [848, 138] width 68 height 18
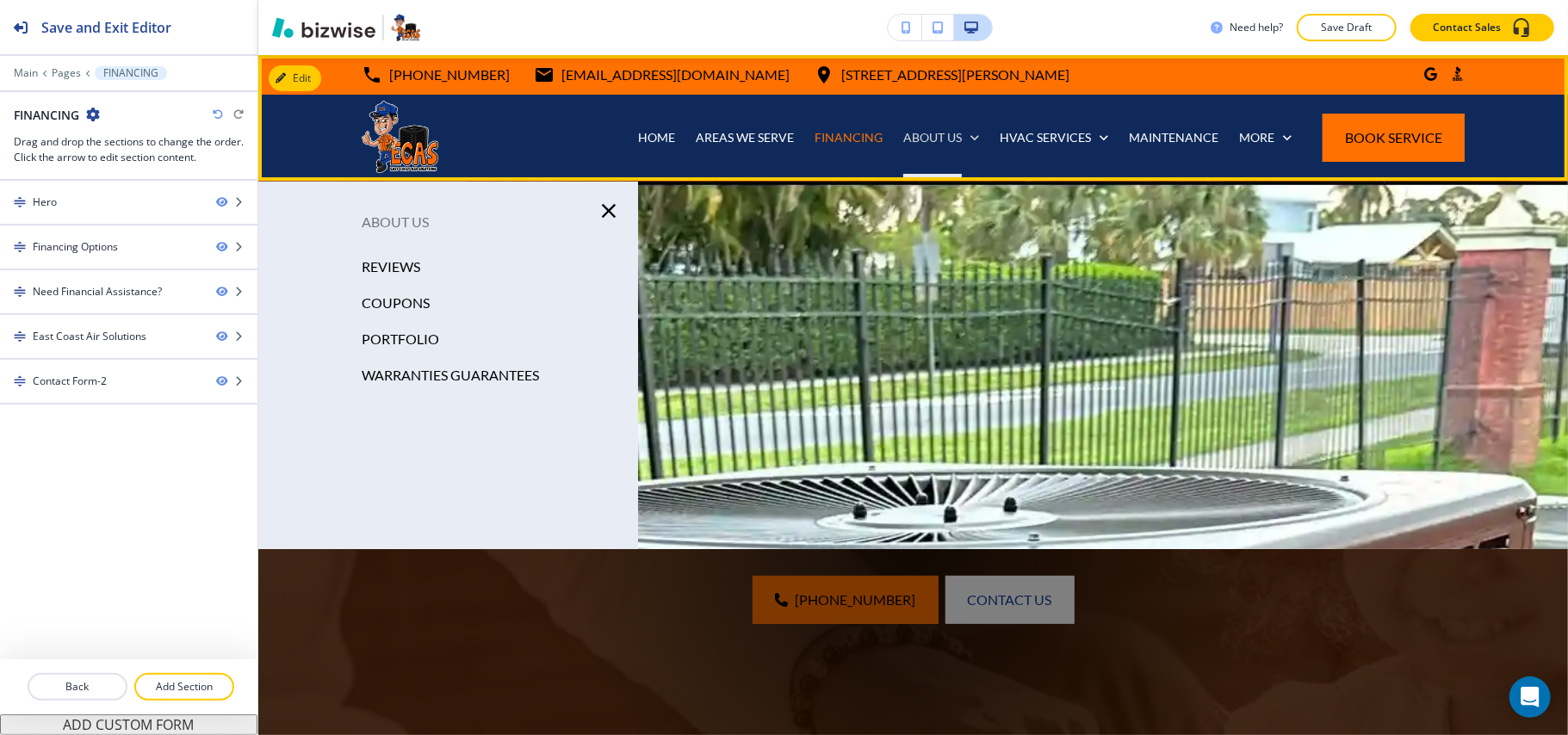
click at [918, 133] on p "ABOUT US" at bounding box center [932, 138] width 59 height 18
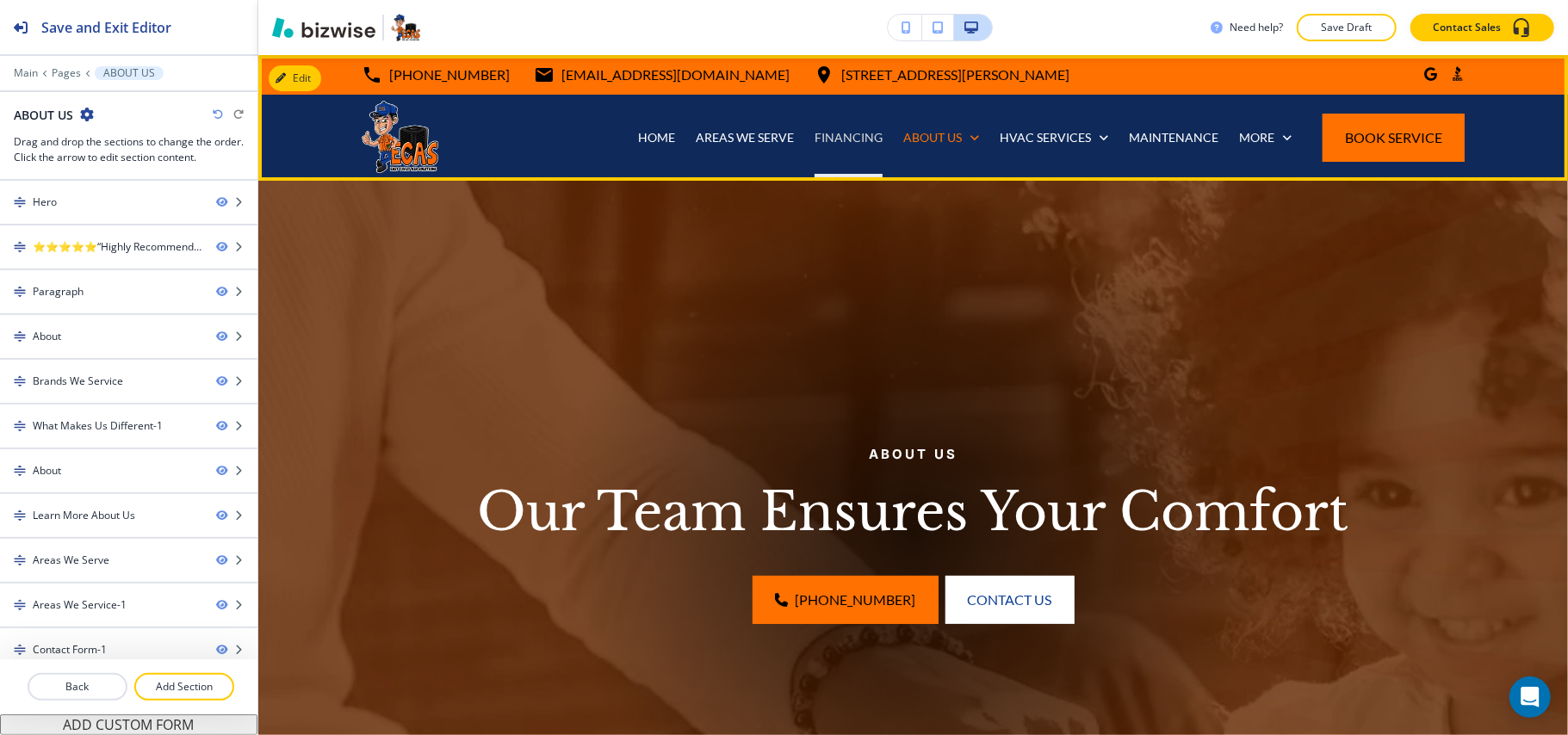
click at [835, 138] on p "FINANCING" at bounding box center [848, 138] width 68 height 18
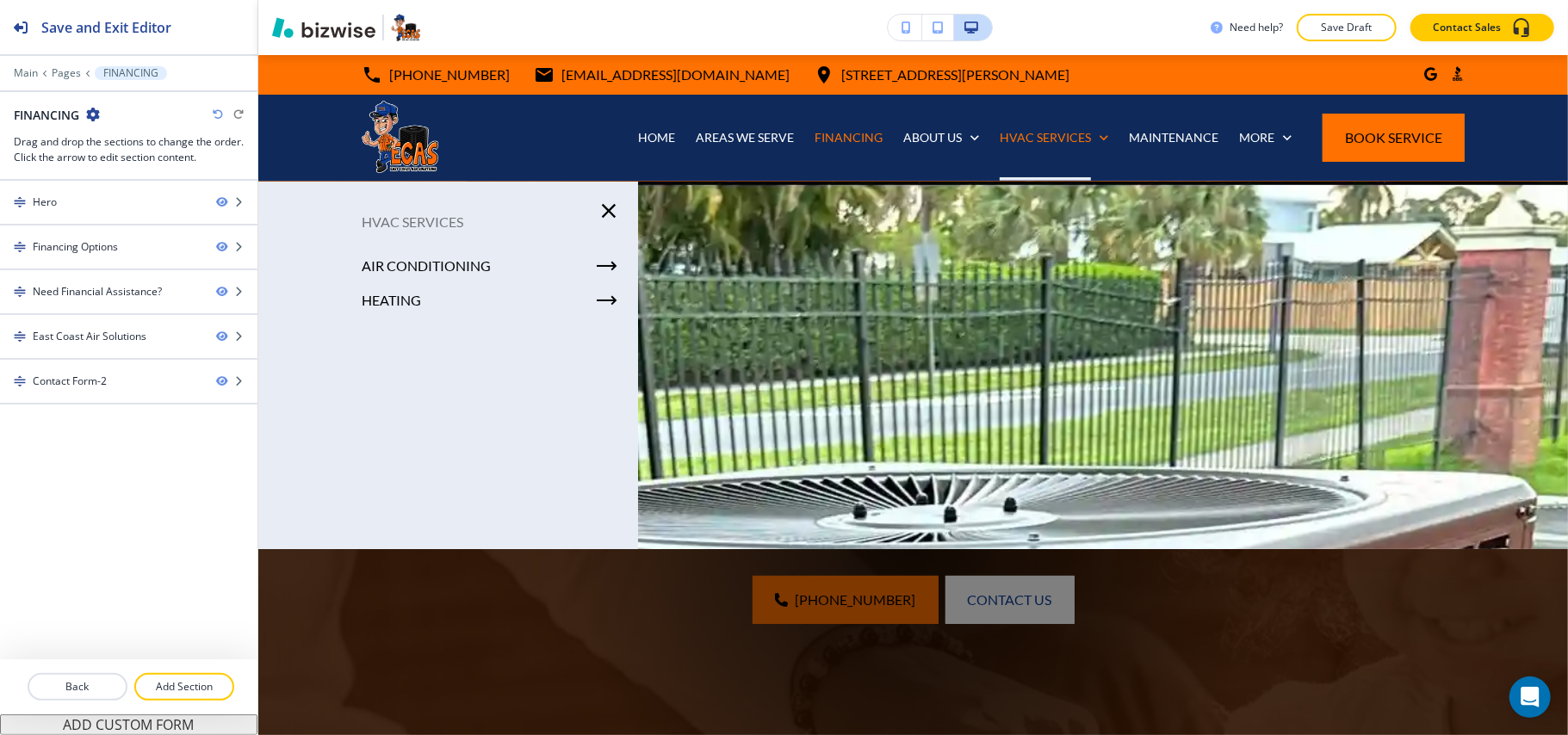
drag, startPoint x: 948, startPoint y: 238, endPoint x: 1316, endPoint y: 232, distance: 368.0
click at [1316, 229] on div "Edit [PHONE_NUMBER] [EMAIL_ADDRESS][DOMAIN_NAME] [STREET_ADDRESS][PERSON_NAME] …" at bounding box center [913, 394] width 1309 height 680
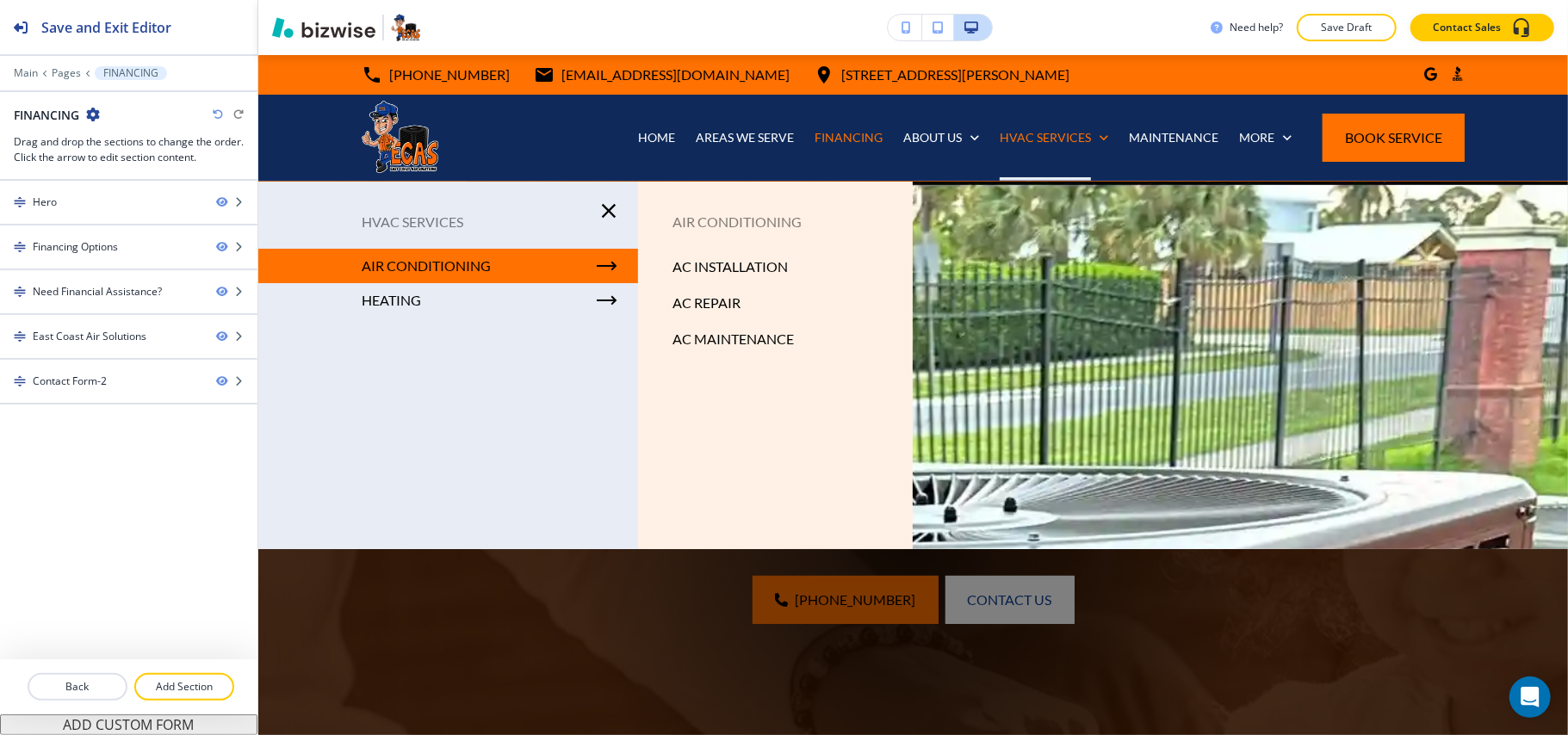
click at [609, 208] on icon "button" at bounding box center [608, 211] width 24 height 24
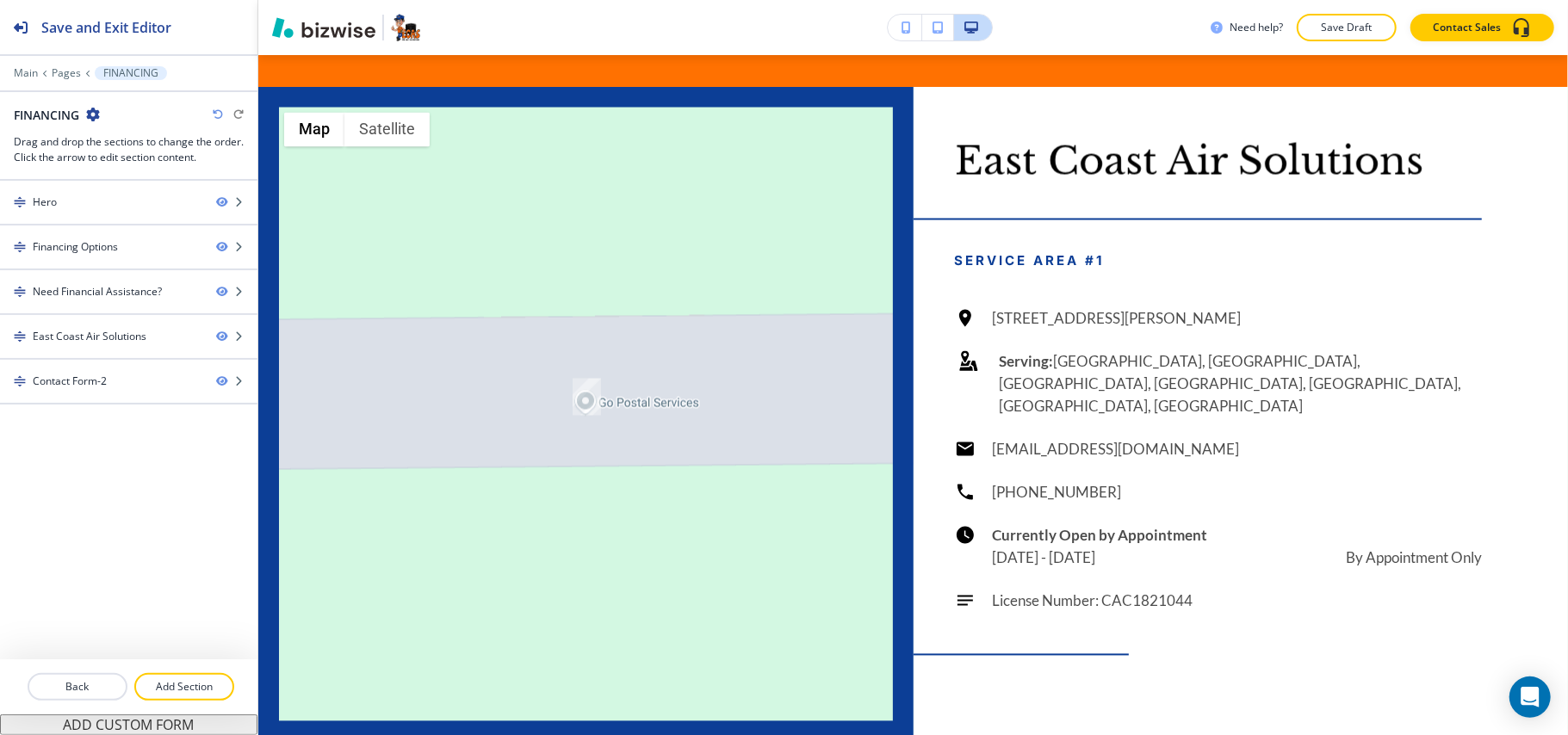
scroll to position [1995, 0]
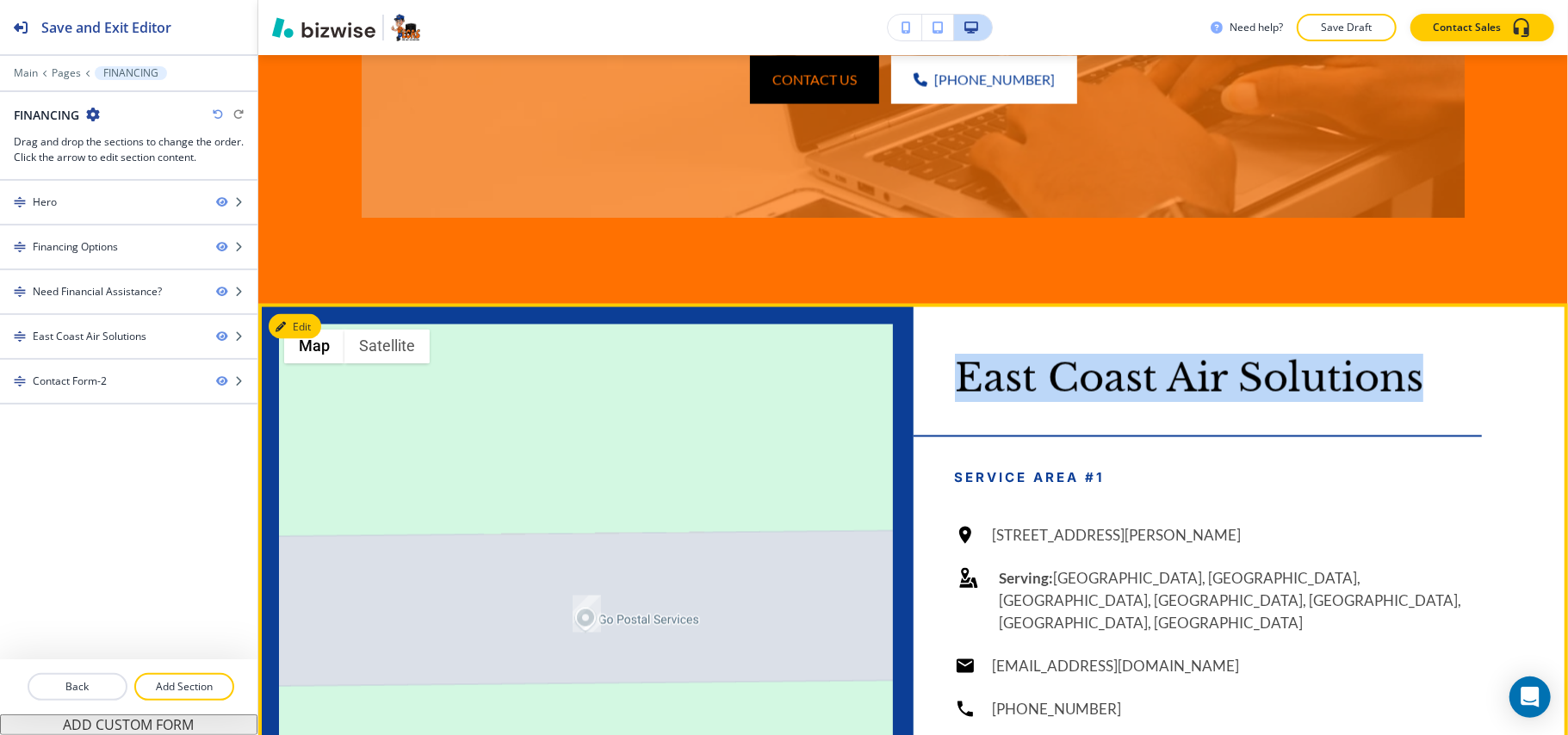
drag, startPoint x: 952, startPoint y: 392, endPoint x: 1450, endPoint y: 387, distance: 498.0
click at [1450, 387] on p "East Coast Air Solutions" at bounding box center [1218, 378] width 528 height 46
copy p "East Coast Air Solutions"
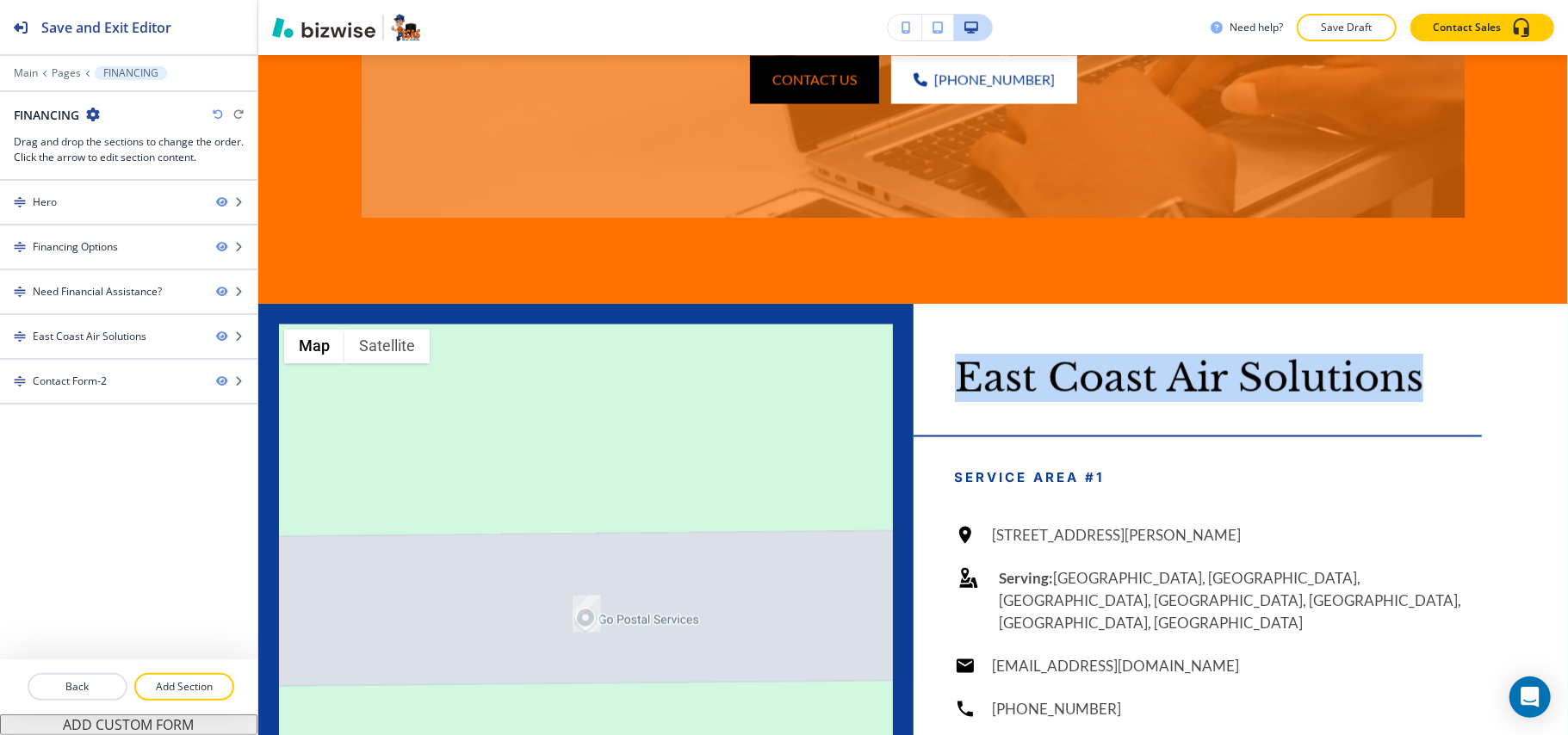
scroll to position [0, 0]
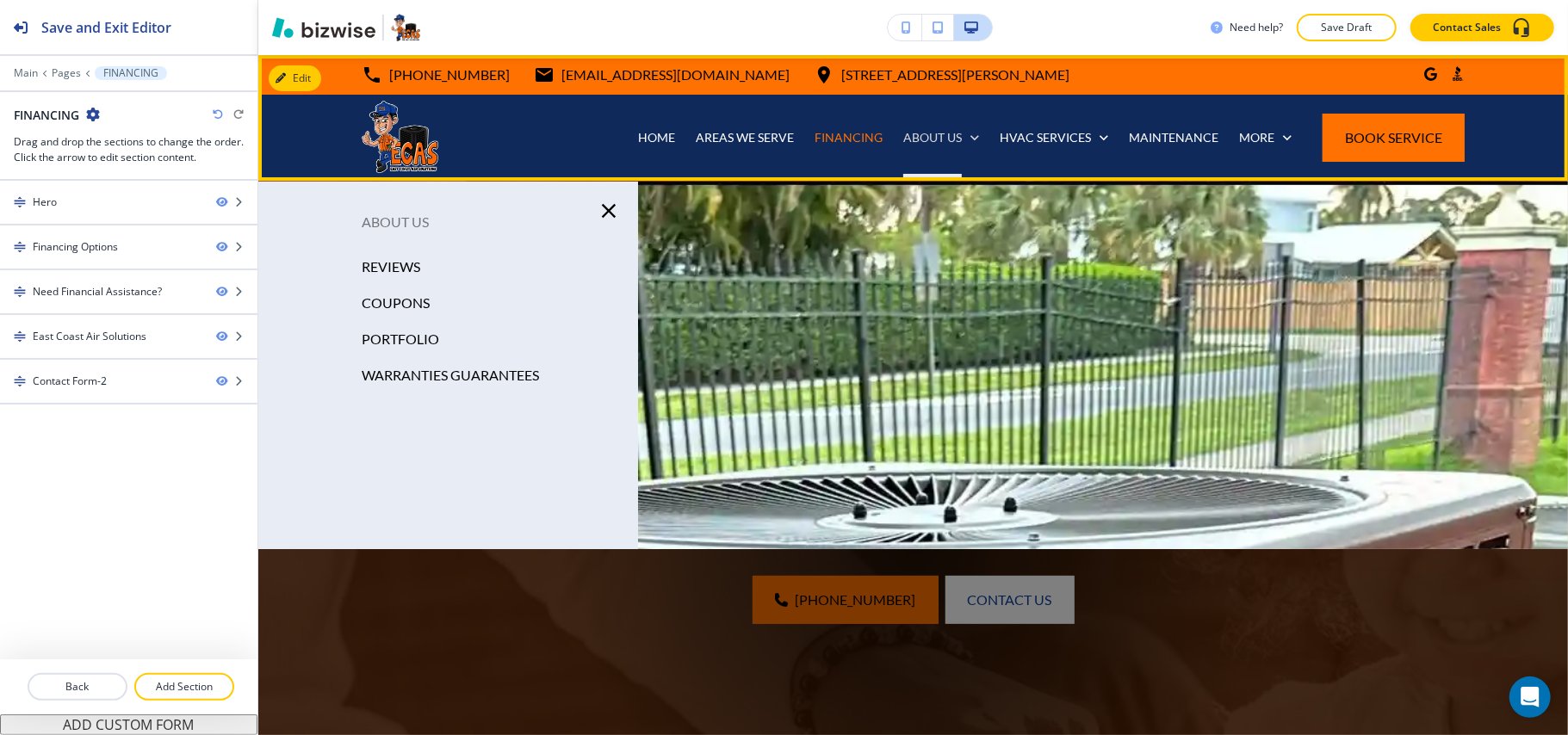
click at [917, 132] on p "ABOUT US" at bounding box center [932, 138] width 59 height 18
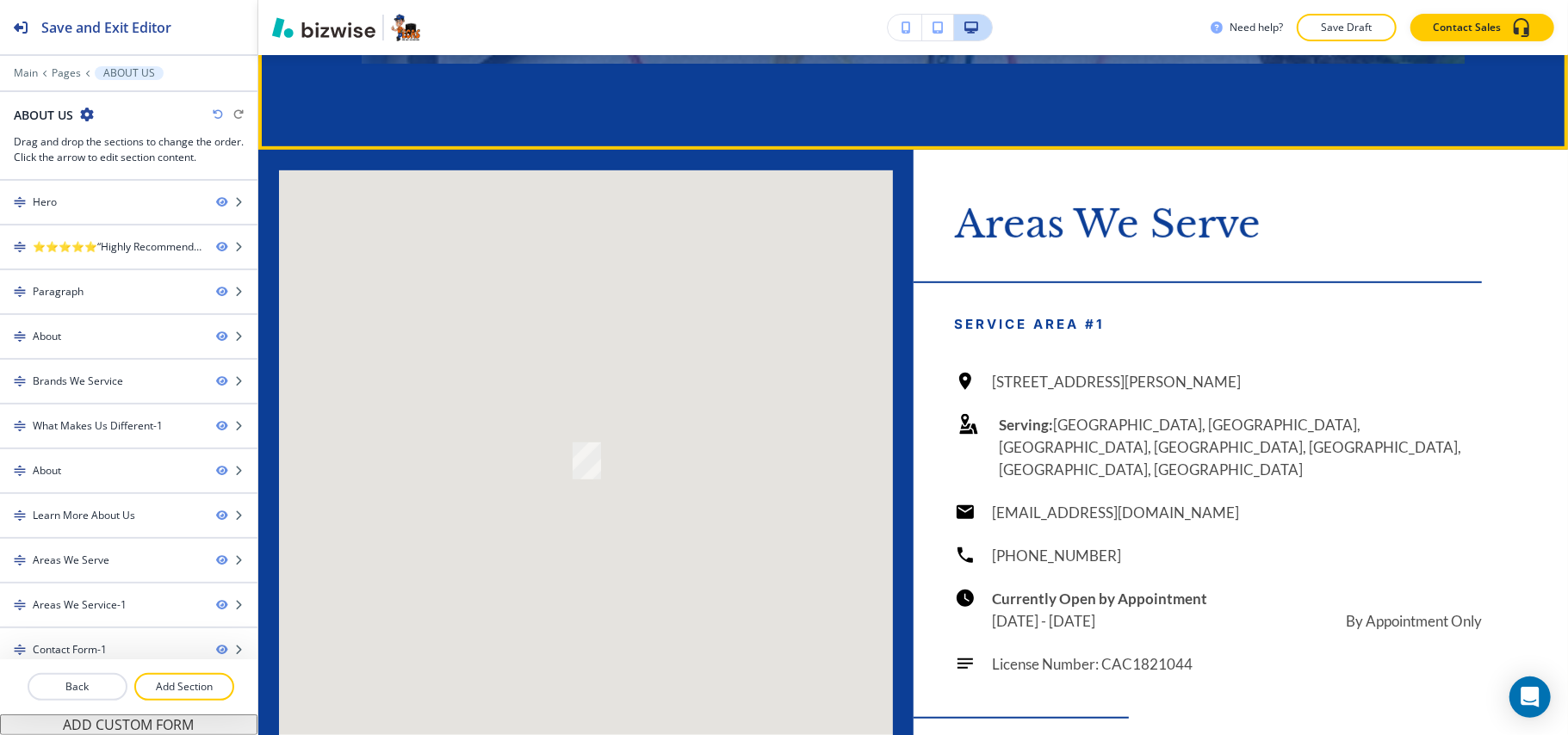
scroll to position [5394, 0]
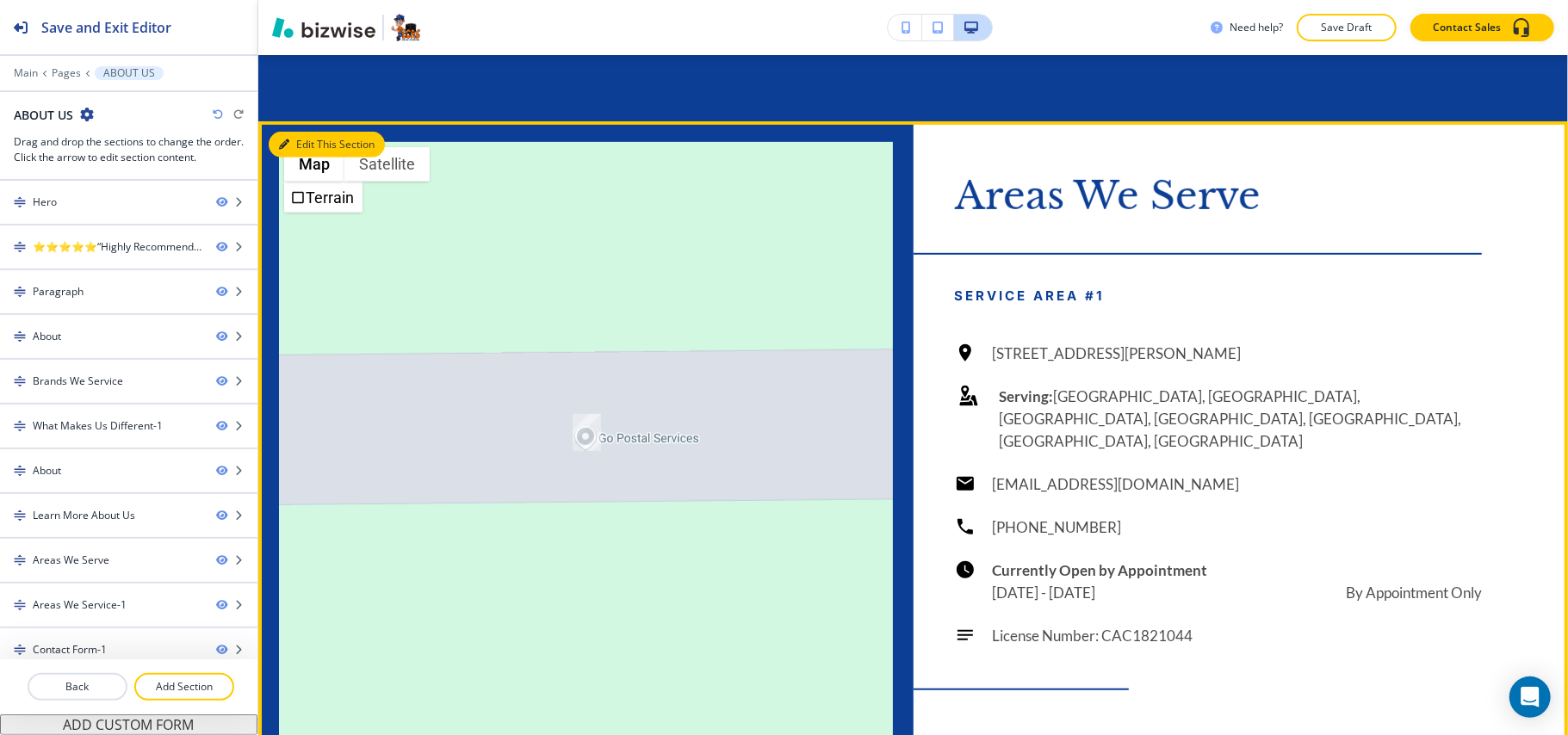
click at [295, 157] on button "Edit This Section" at bounding box center [326, 144] width 116 height 25
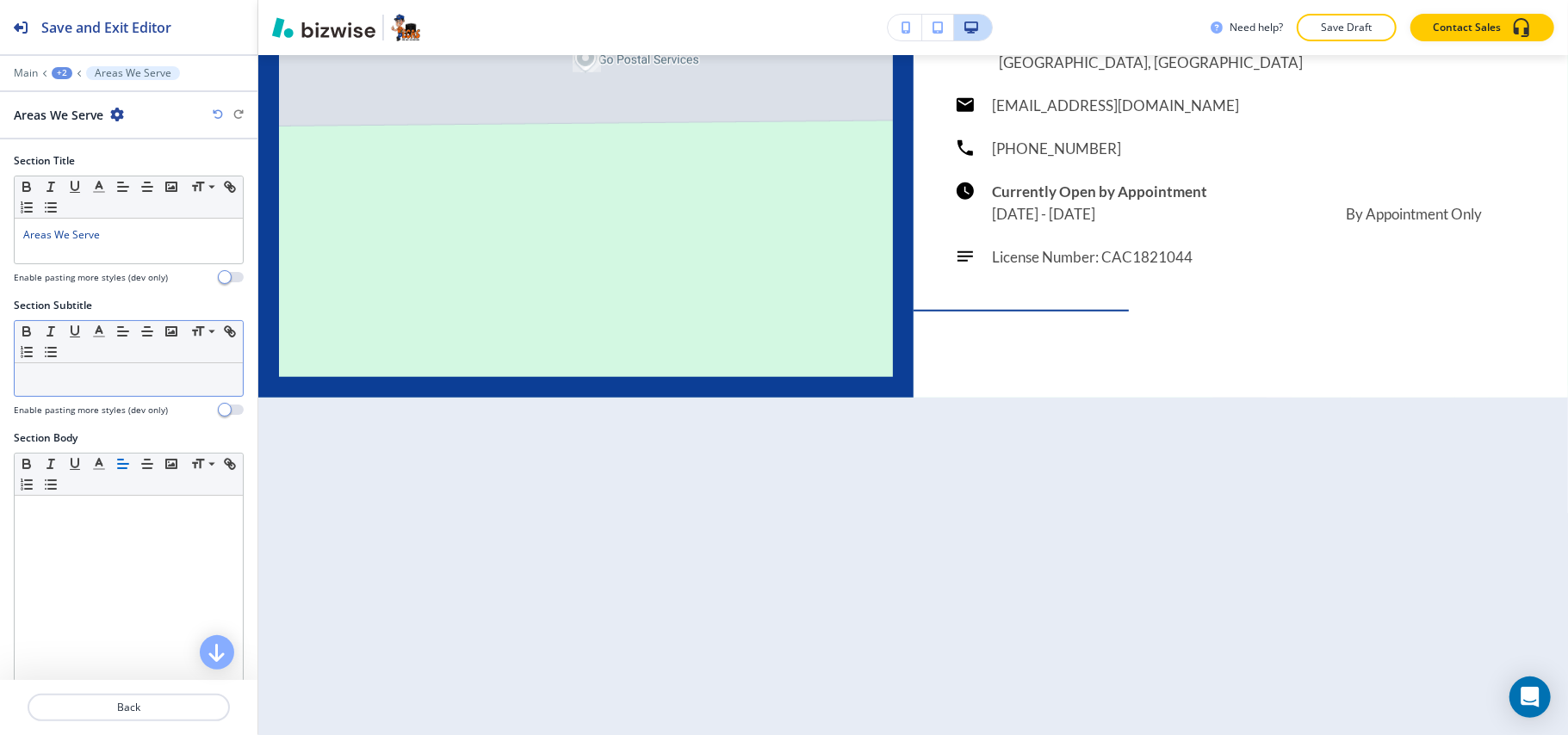
scroll to position [5862, 0]
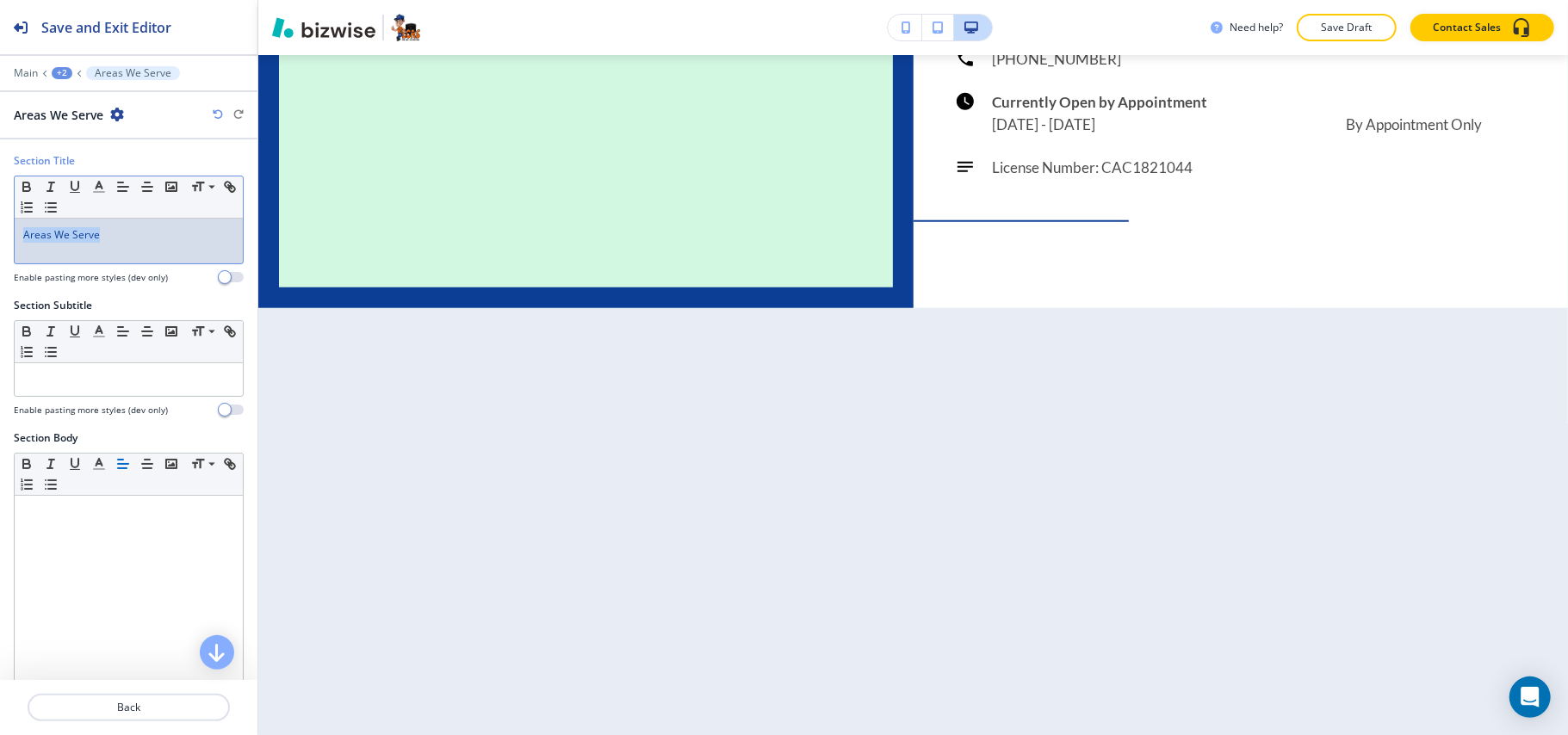
drag, startPoint x: 139, startPoint y: 232, endPoint x: 0, endPoint y: 231, distance: 139.0
click at [0, 231] on div "Section Title Small Normal Large Huge Areas We Serve Enable pasting more styles…" at bounding box center [129, 225] width 258 height 144
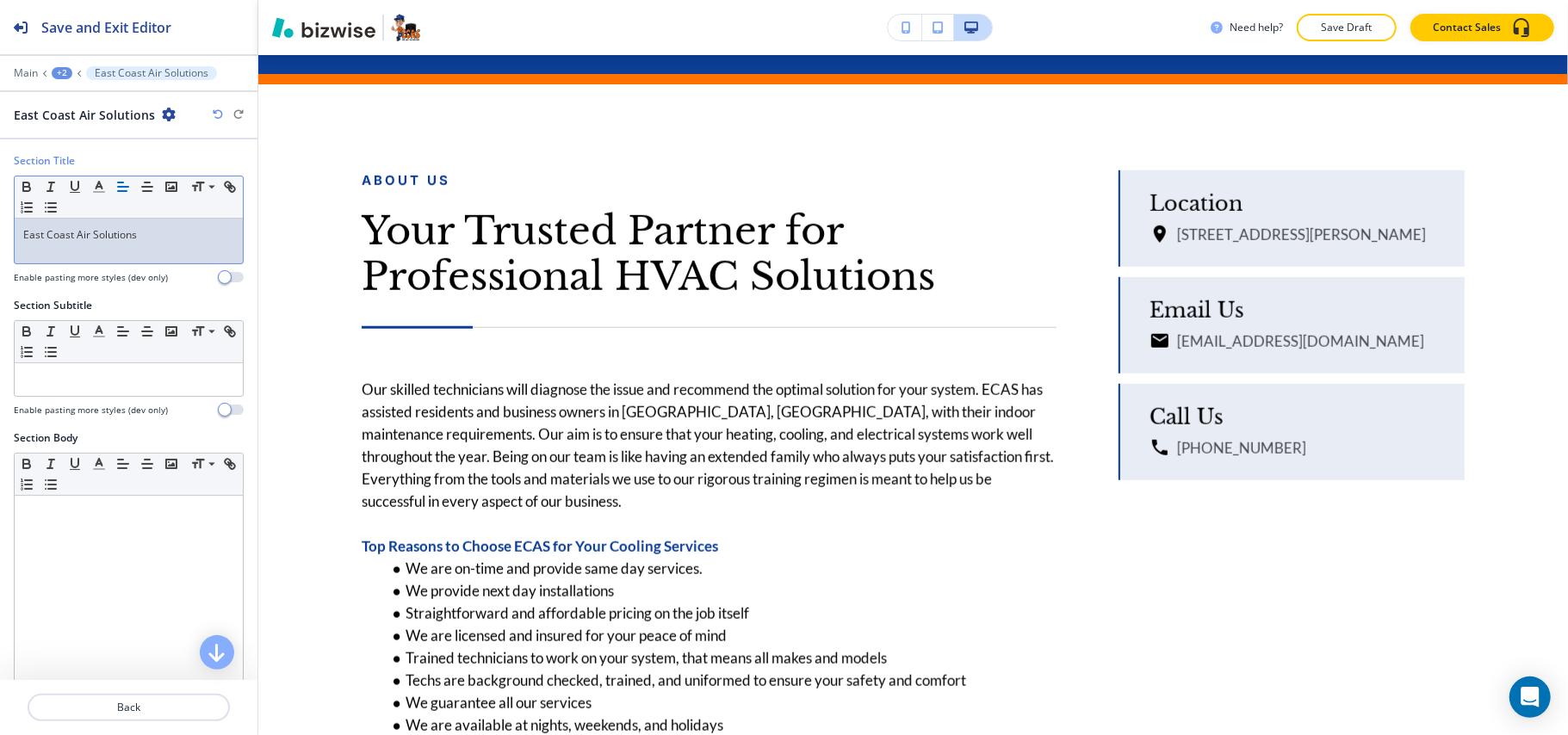
scroll to position [0, 0]
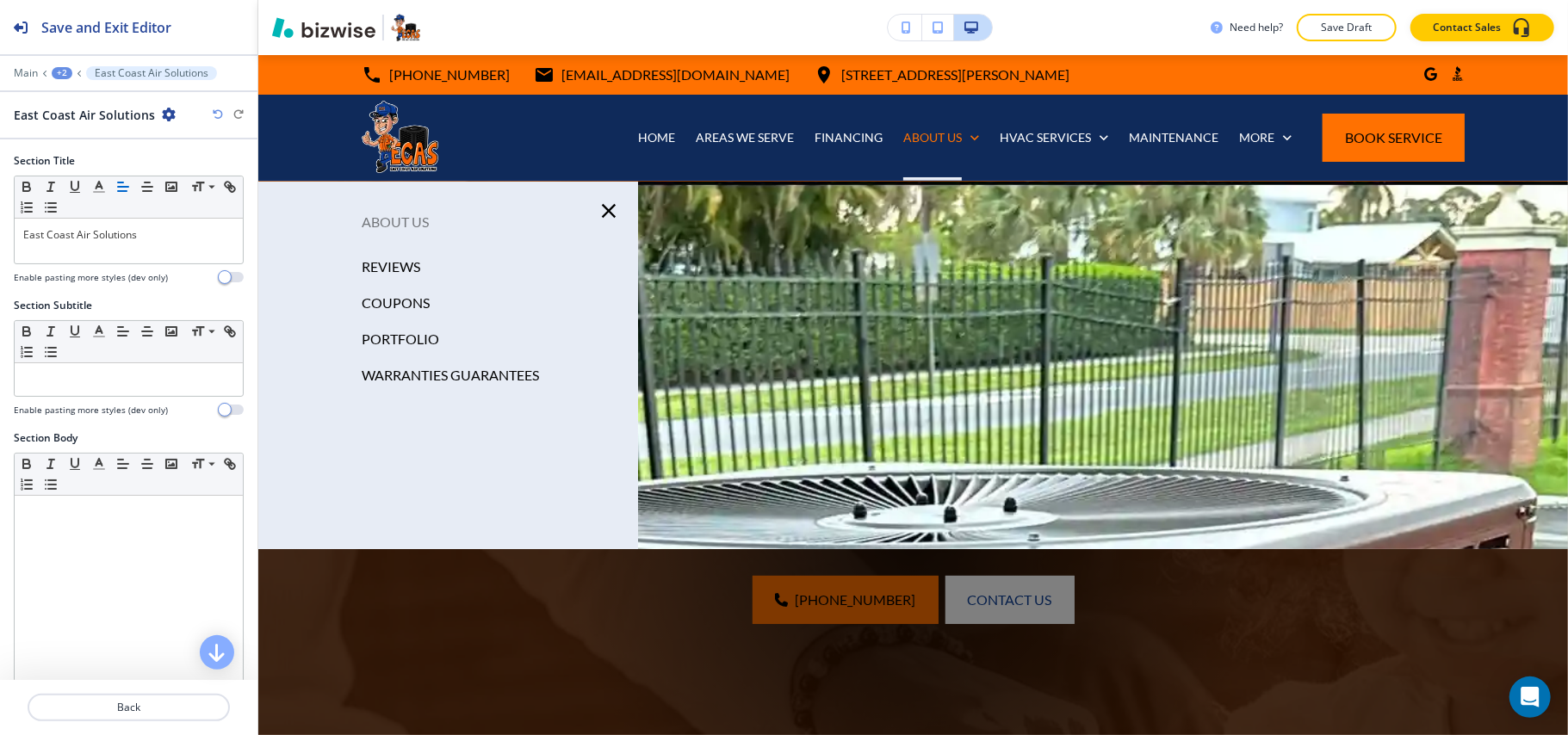
click at [380, 260] on p "REVIEWS" at bounding box center [391, 266] width 59 height 25
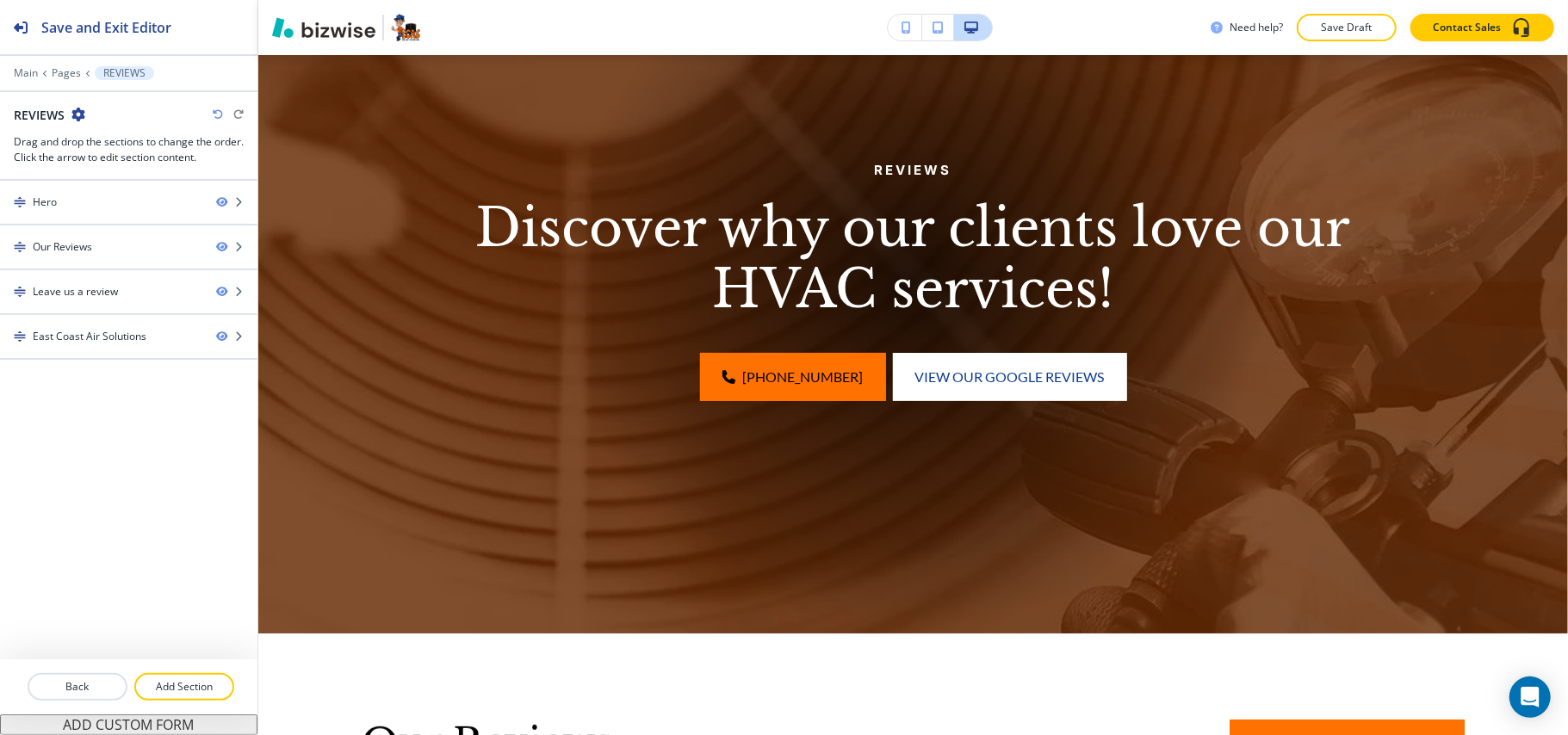
scroll to position [114, 0]
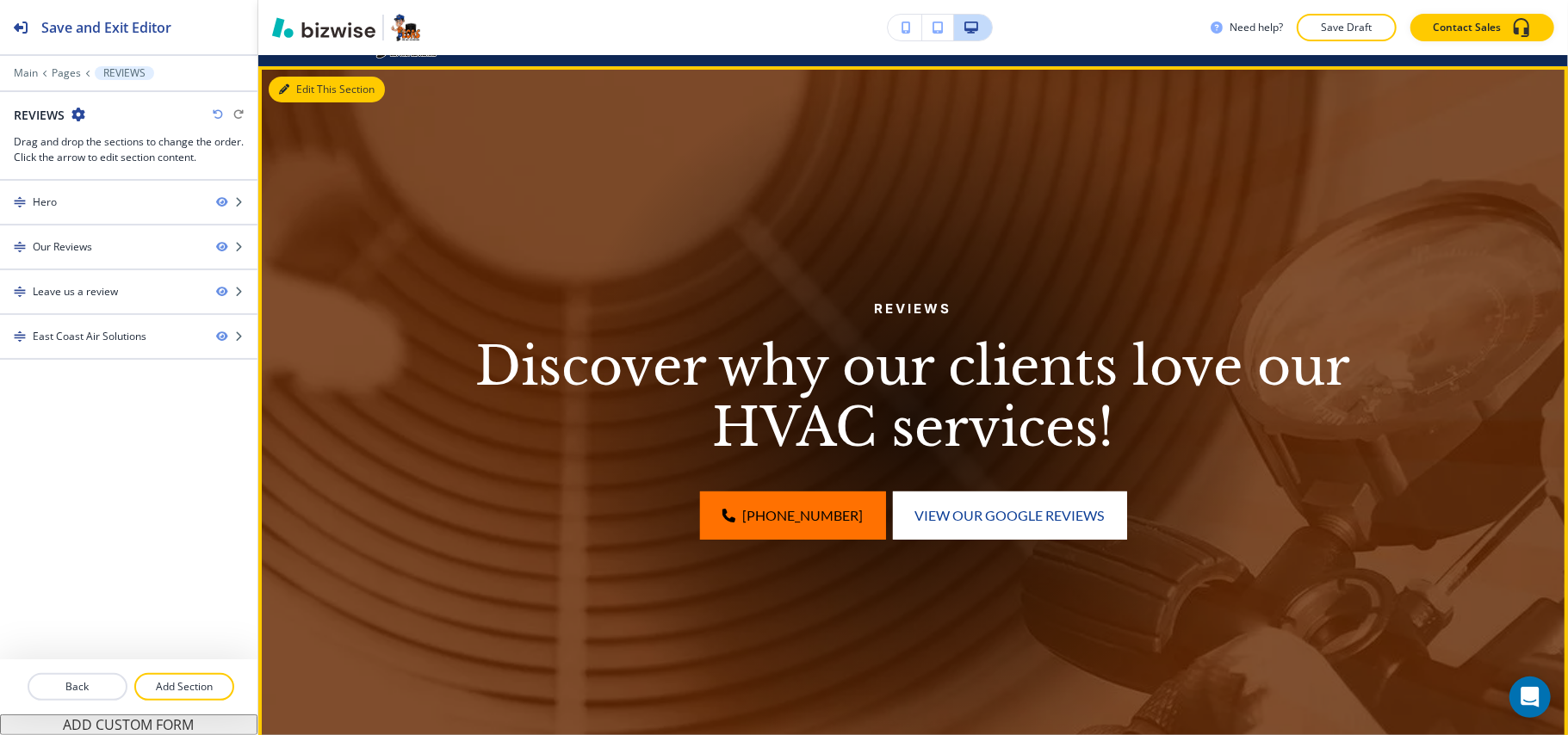
click at [315, 80] on button "Edit This Section" at bounding box center [326, 89] width 116 height 25
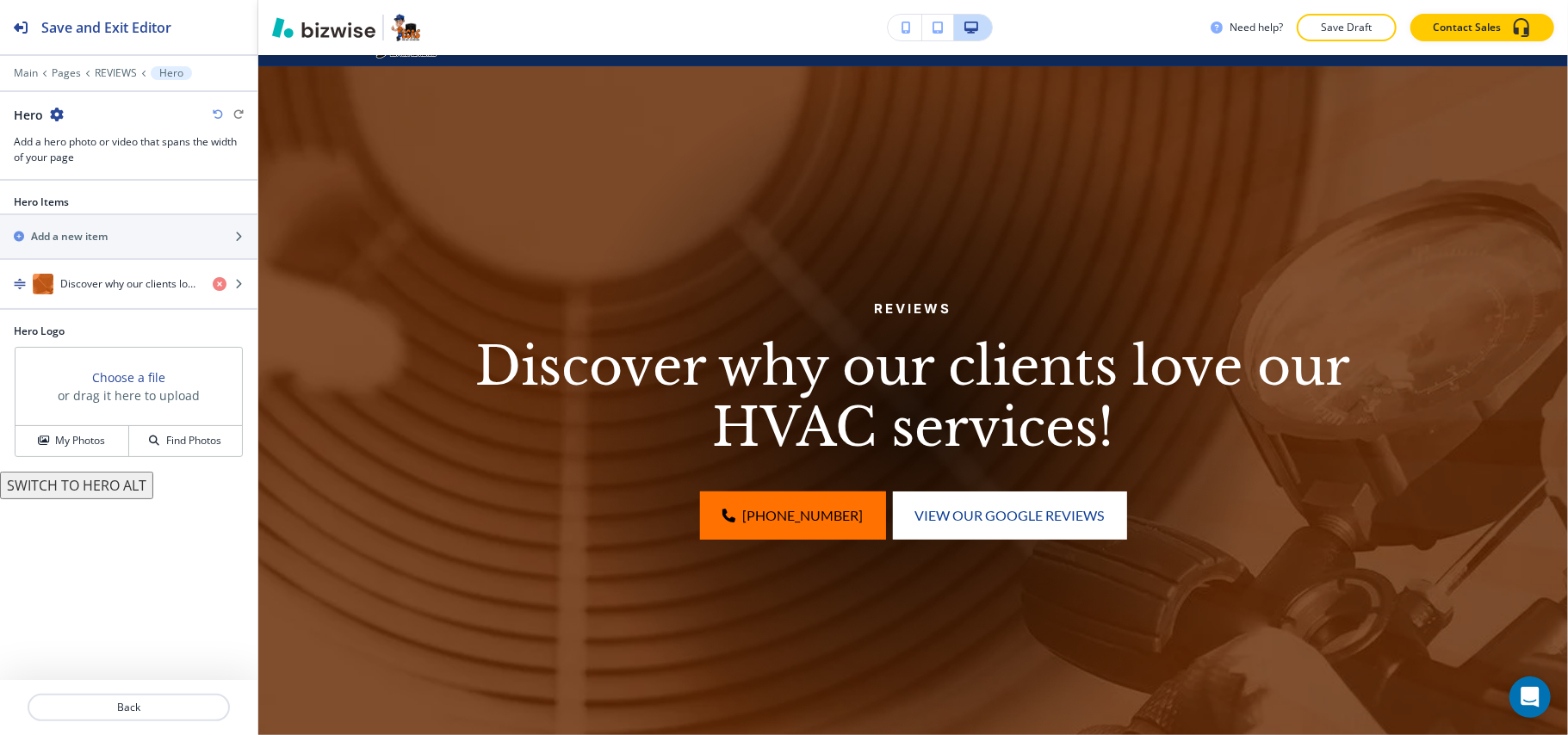
scroll to position [126, 0]
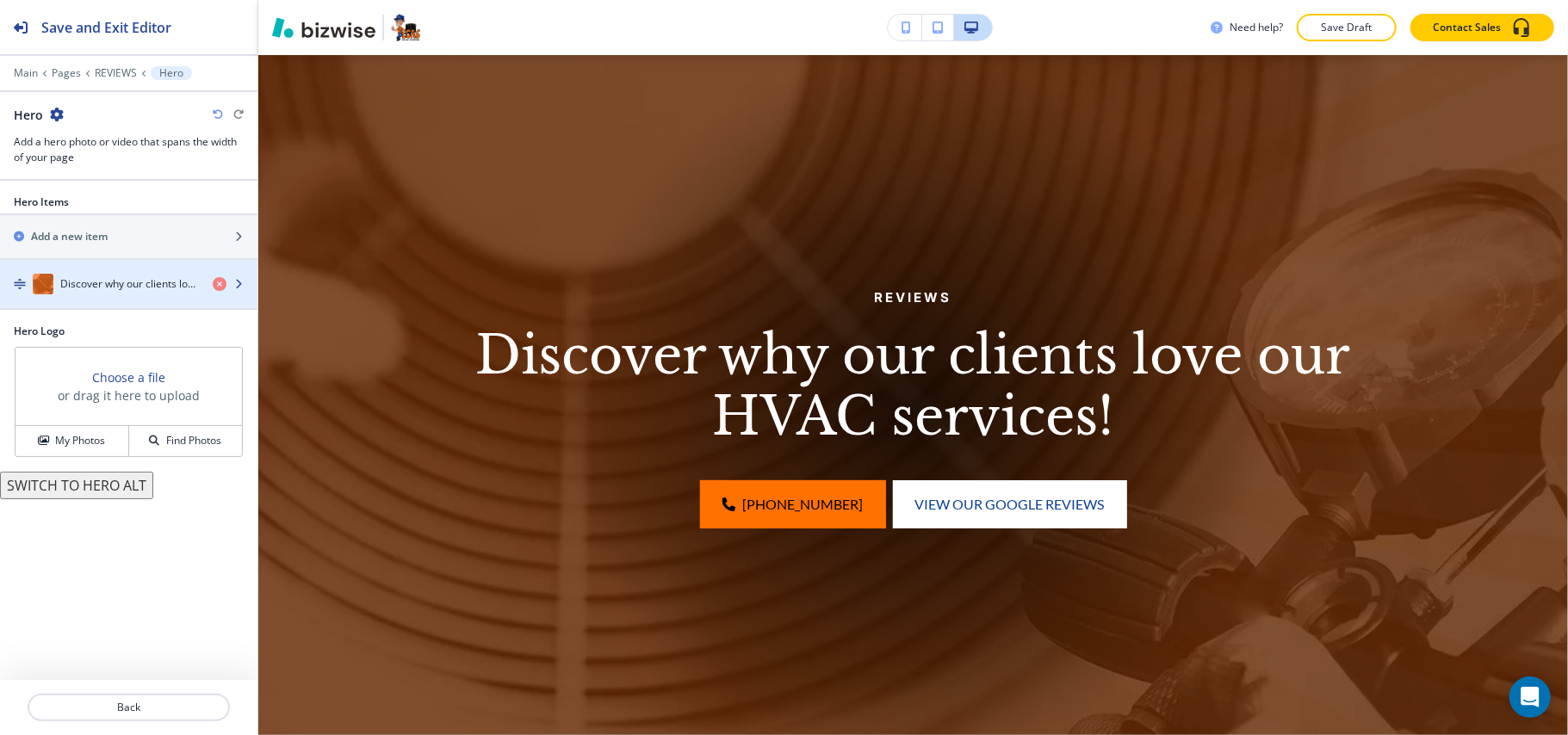
click at [84, 289] on h4 "Discover why our clients love our HVAC services!" at bounding box center [130, 284] width 139 height 16
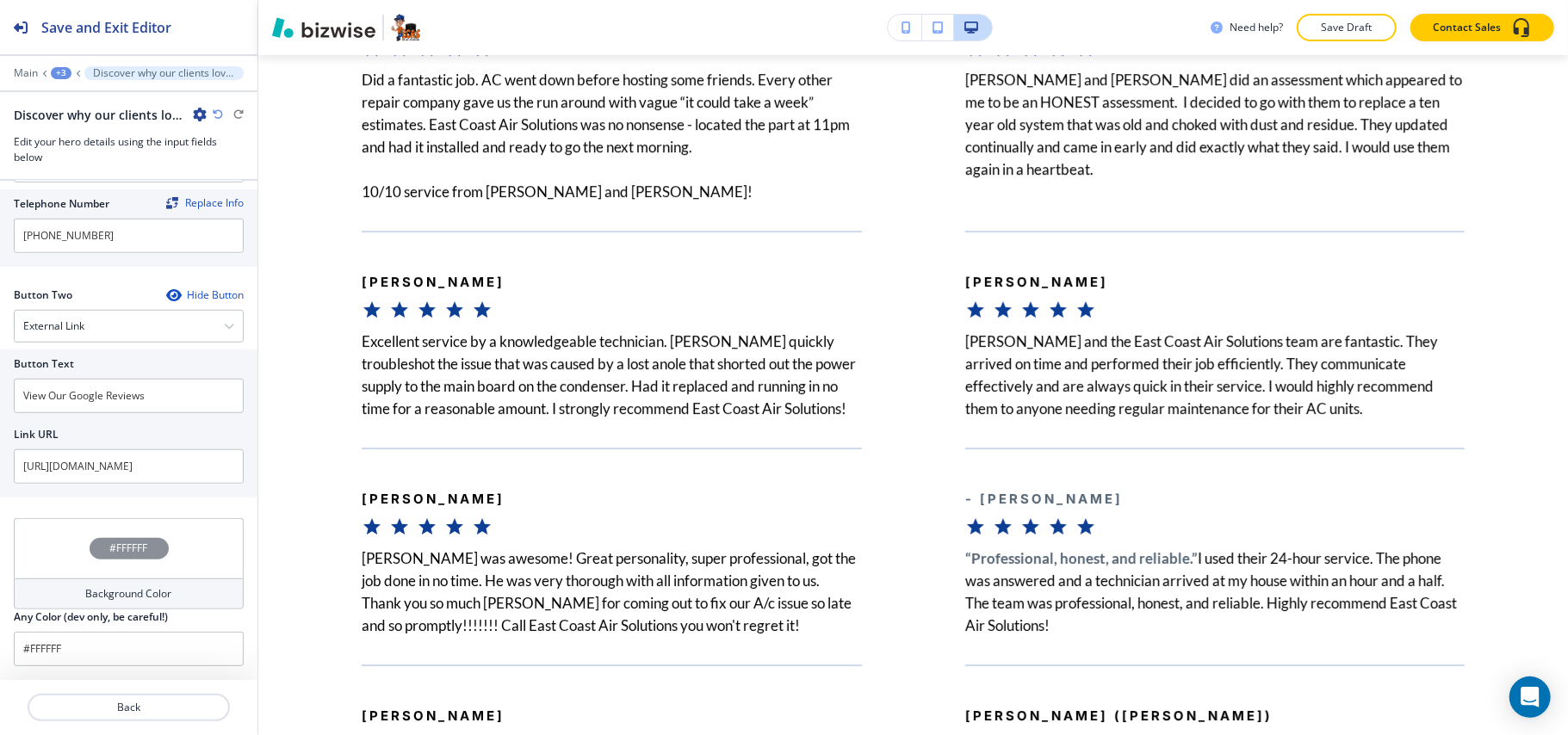
scroll to position [4019, 0]
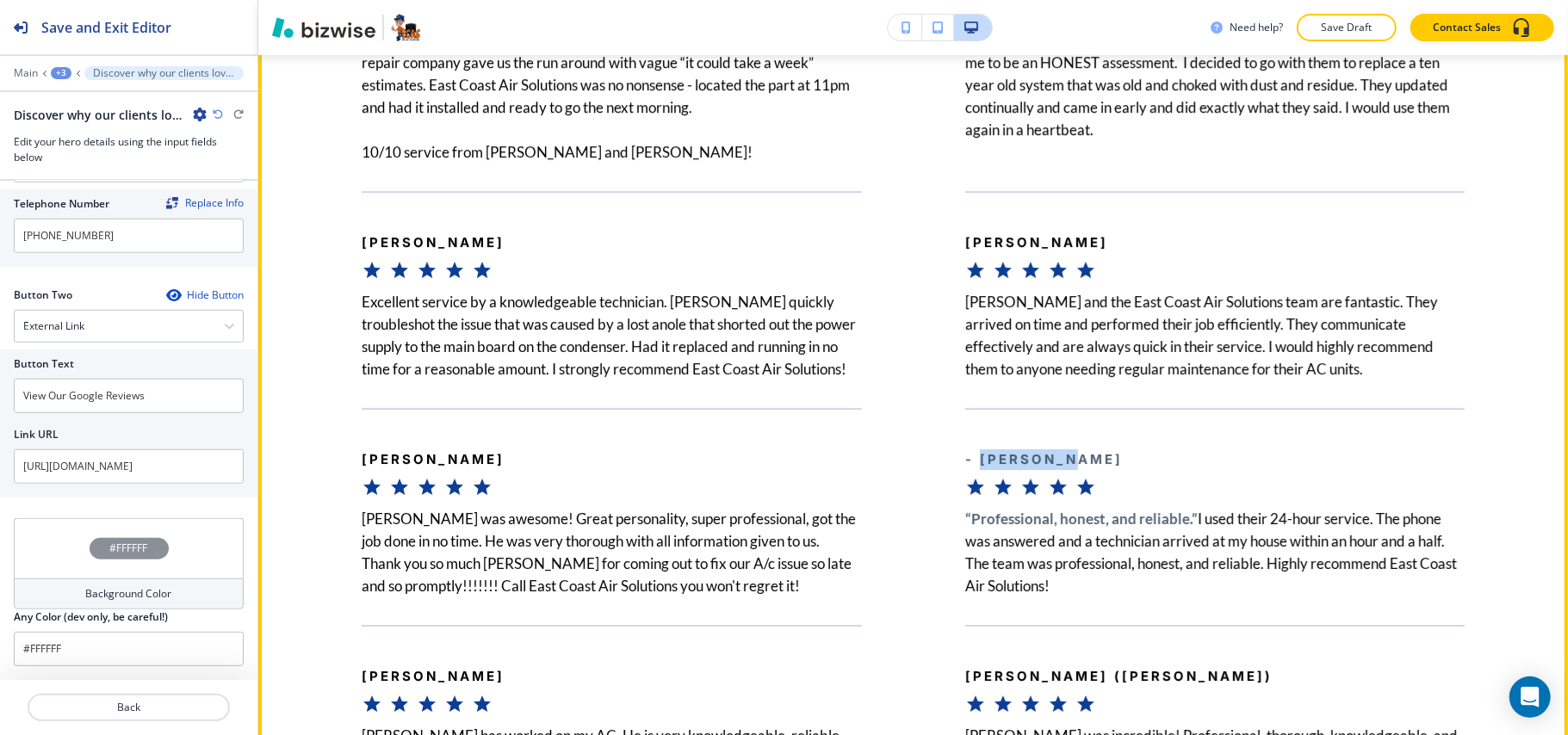
drag, startPoint x: 1082, startPoint y: 465, endPoint x: 969, endPoint y: 471, distance: 113.2
click at [969, 471] on div "- [PERSON_NAME]" at bounding box center [1216, 453] width 500 height 90
copy b "[PERSON_NAME]"
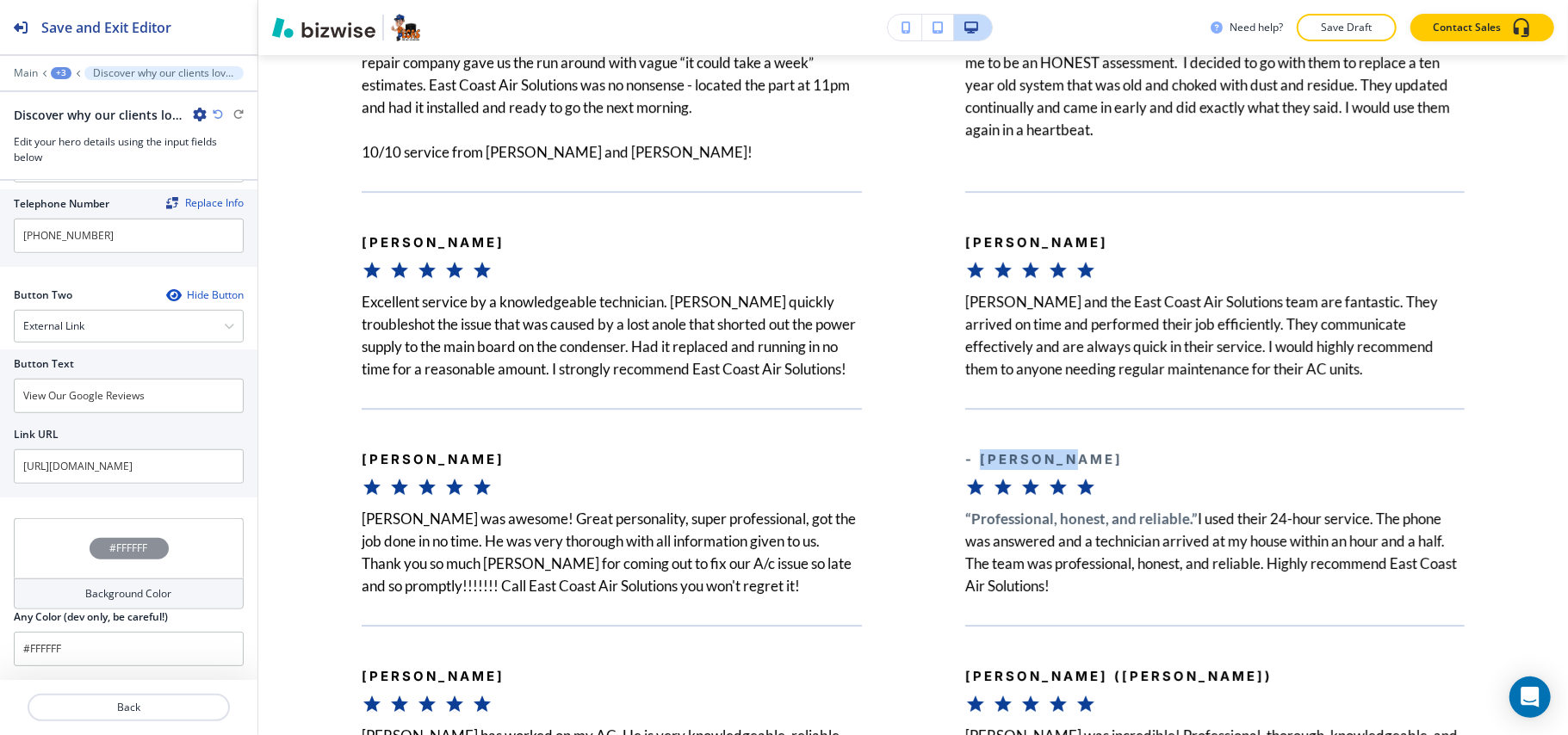
click at [67, 69] on div "+3" at bounding box center [61, 73] width 21 height 12
click at [72, 126] on p "REVIEWS" at bounding box center [105, 132] width 88 height 16
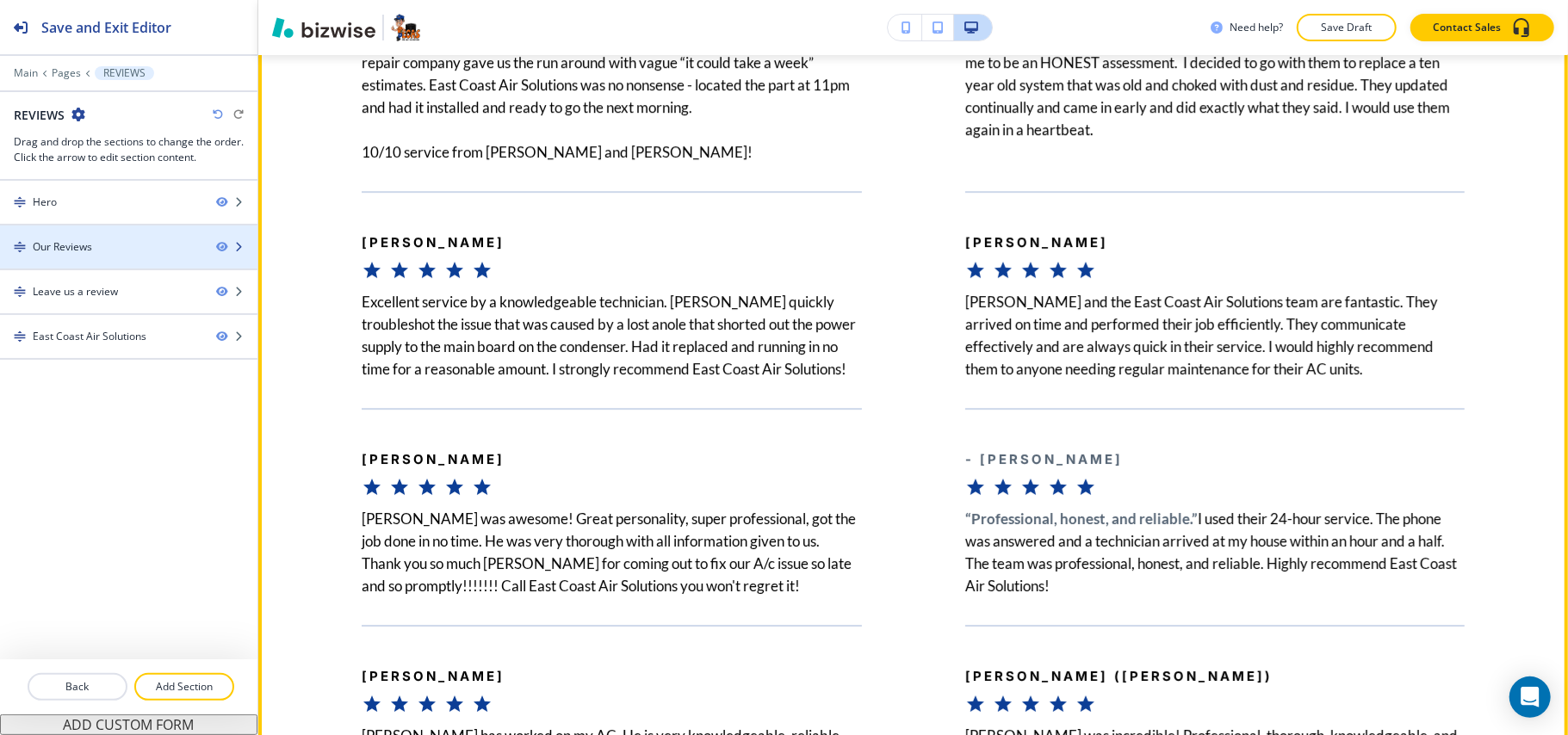
click at [107, 253] on div "Our Reviews" at bounding box center [101, 247] width 202 height 16
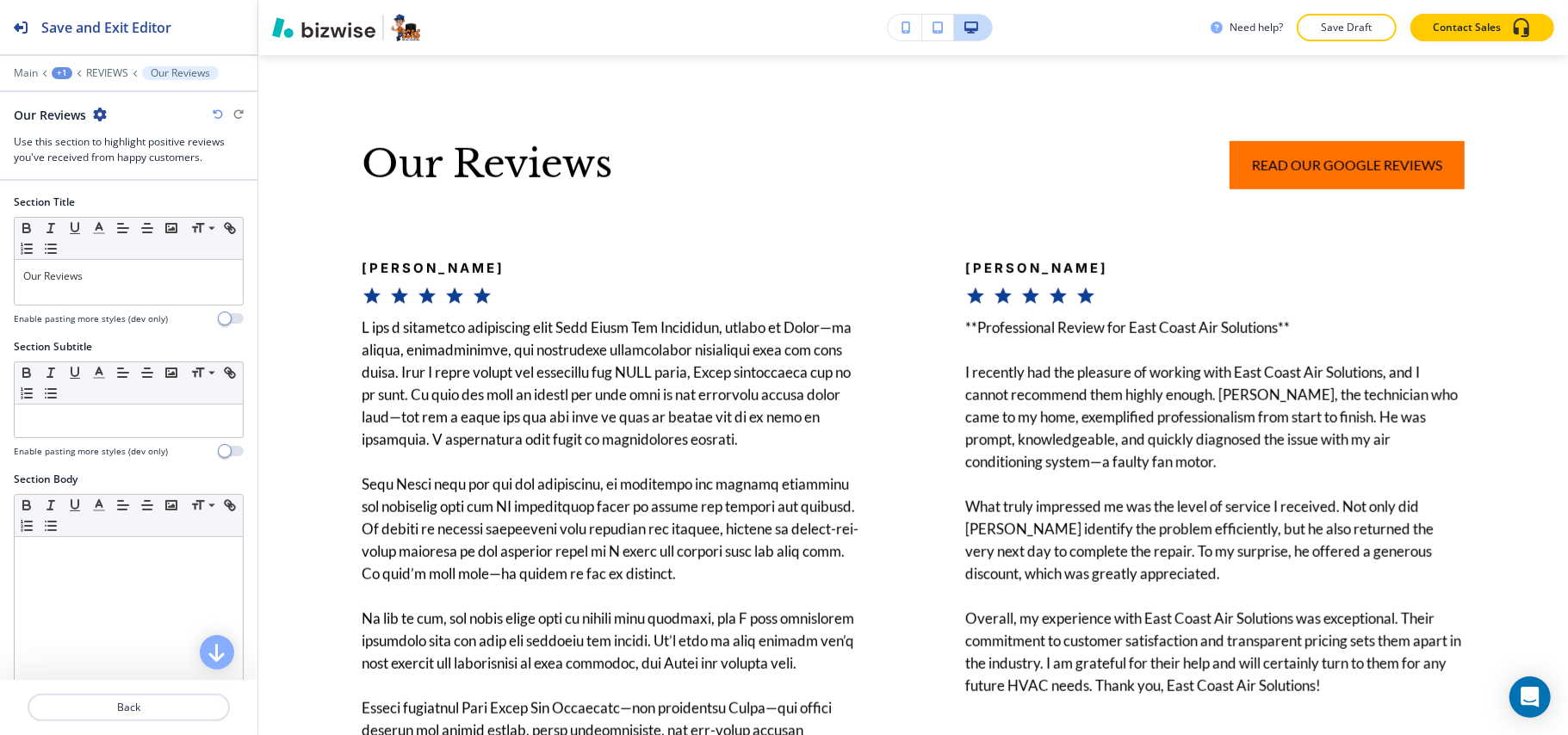
scroll to position [1640, 0]
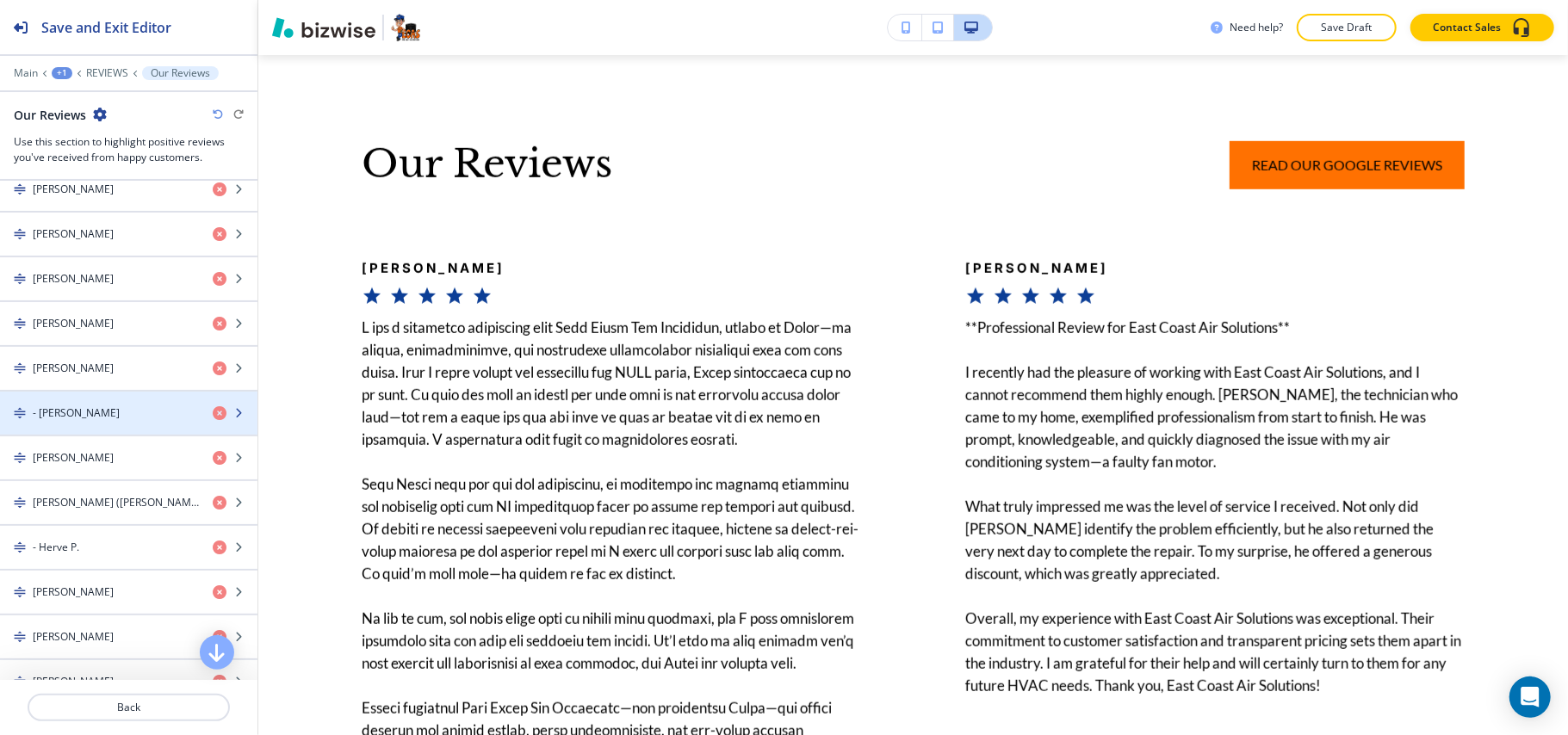
click at [102, 421] on div "- [PERSON_NAME]" at bounding box center [100, 413] width 199 height 16
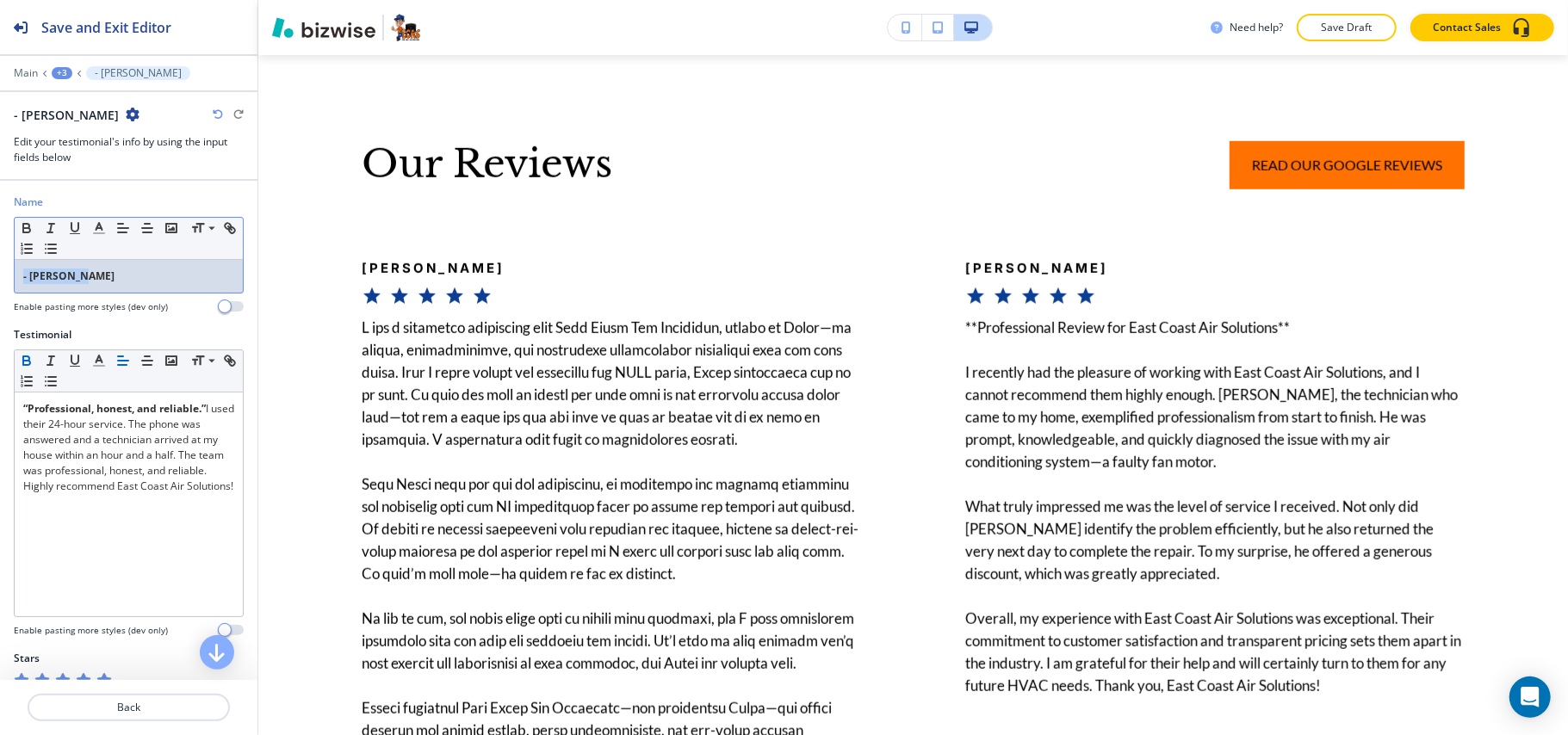
drag, startPoint x: 46, startPoint y: 273, endPoint x: 0, endPoint y: 265, distance: 46.7
click at [0, 265] on div "Name Small Normal Large Huge - [PERSON_NAME] Enable pasting more styles (dev on…" at bounding box center [129, 261] width 258 height 133
click at [21, 227] on icon "button" at bounding box center [26, 228] width 16 height 16
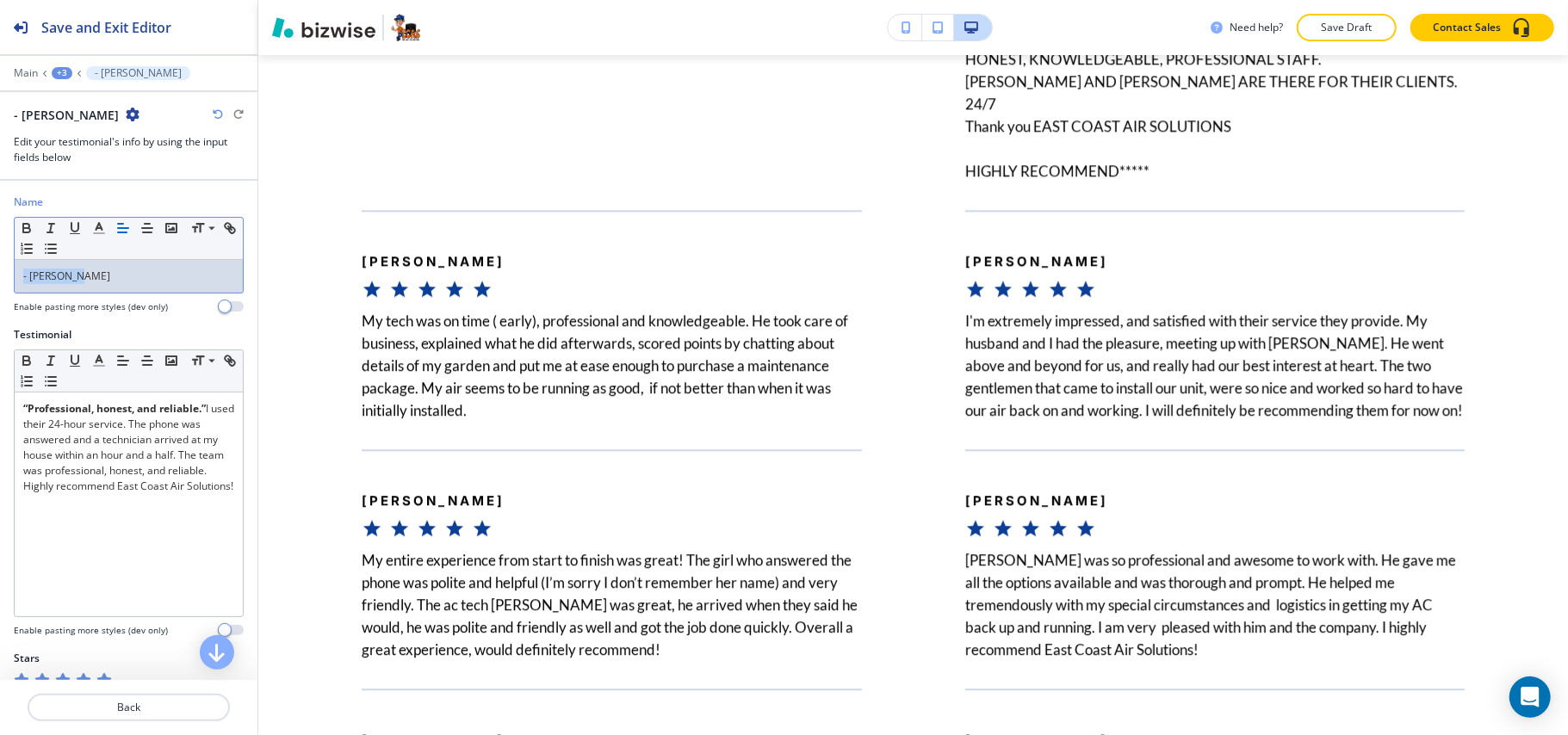
scroll to position [3317, 0]
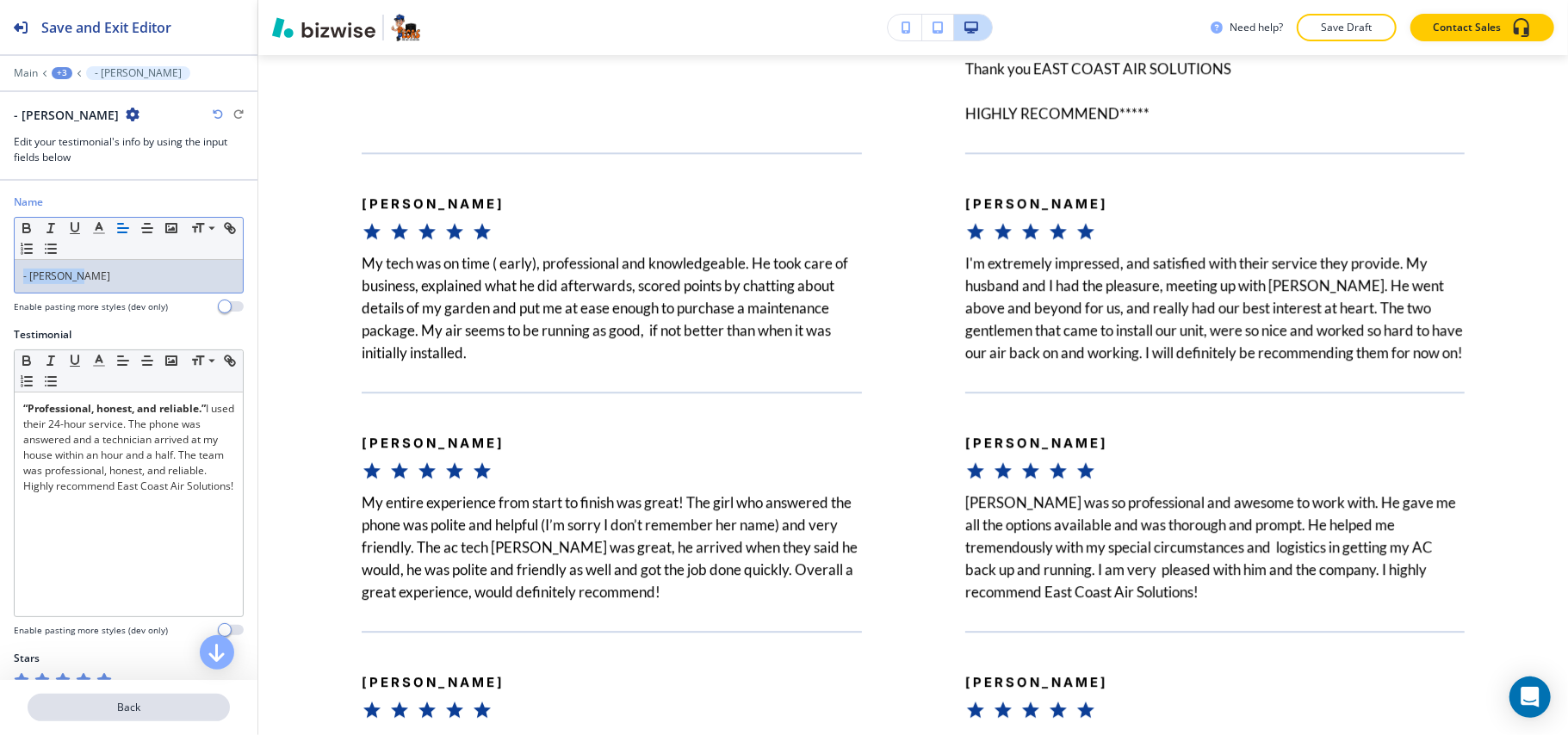
click at [107, 707] on p "Back" at bounding box center [129, 708] width 199 height 16
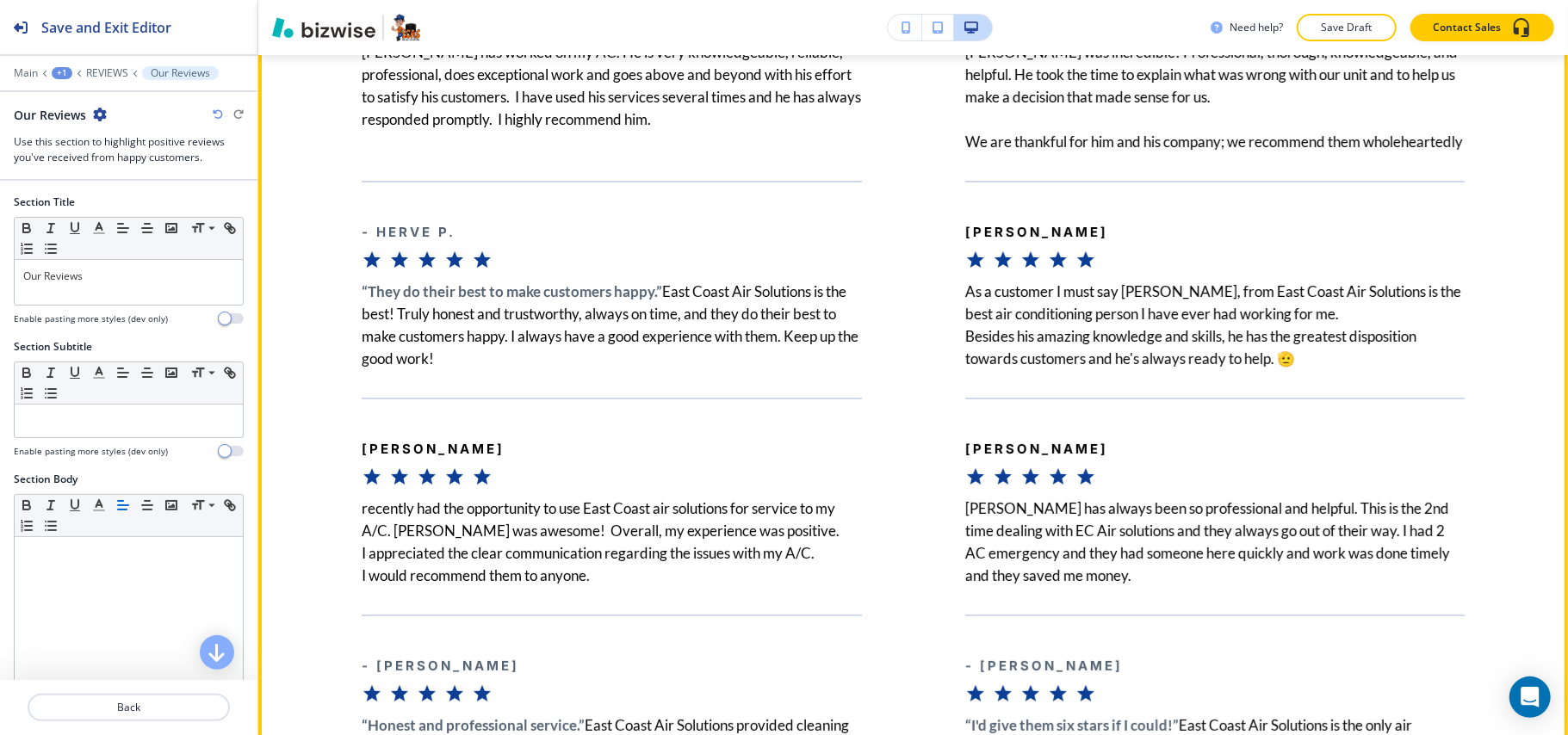
scroll to position [4735, 0]
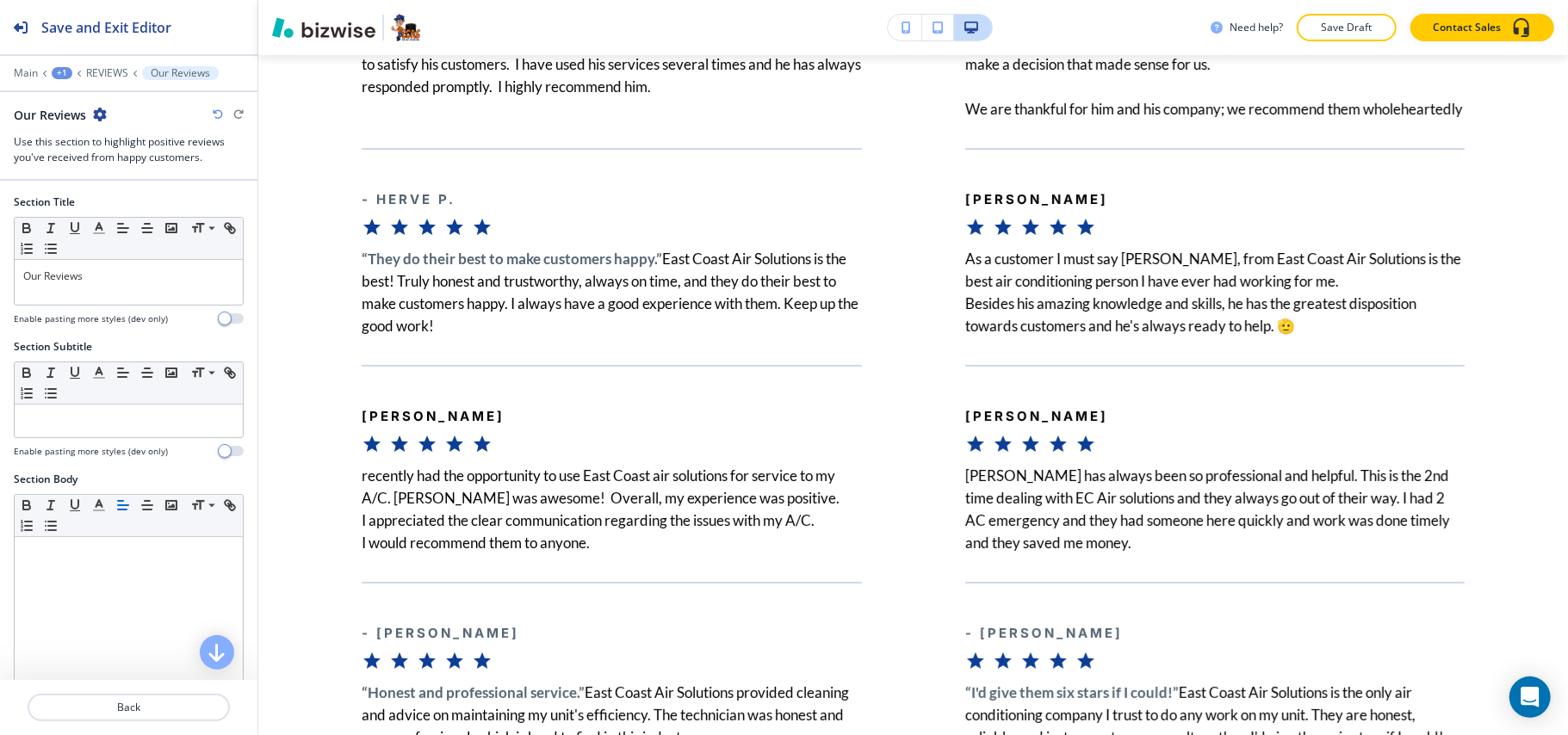
click at [19, 66] on div "Main +1 REVIEWS Our Reviews" at bounding box center [128, 73] width 229 height 14
click at [19, 72] on p "Main" at bounding box center [25, 73] width 24 height 12
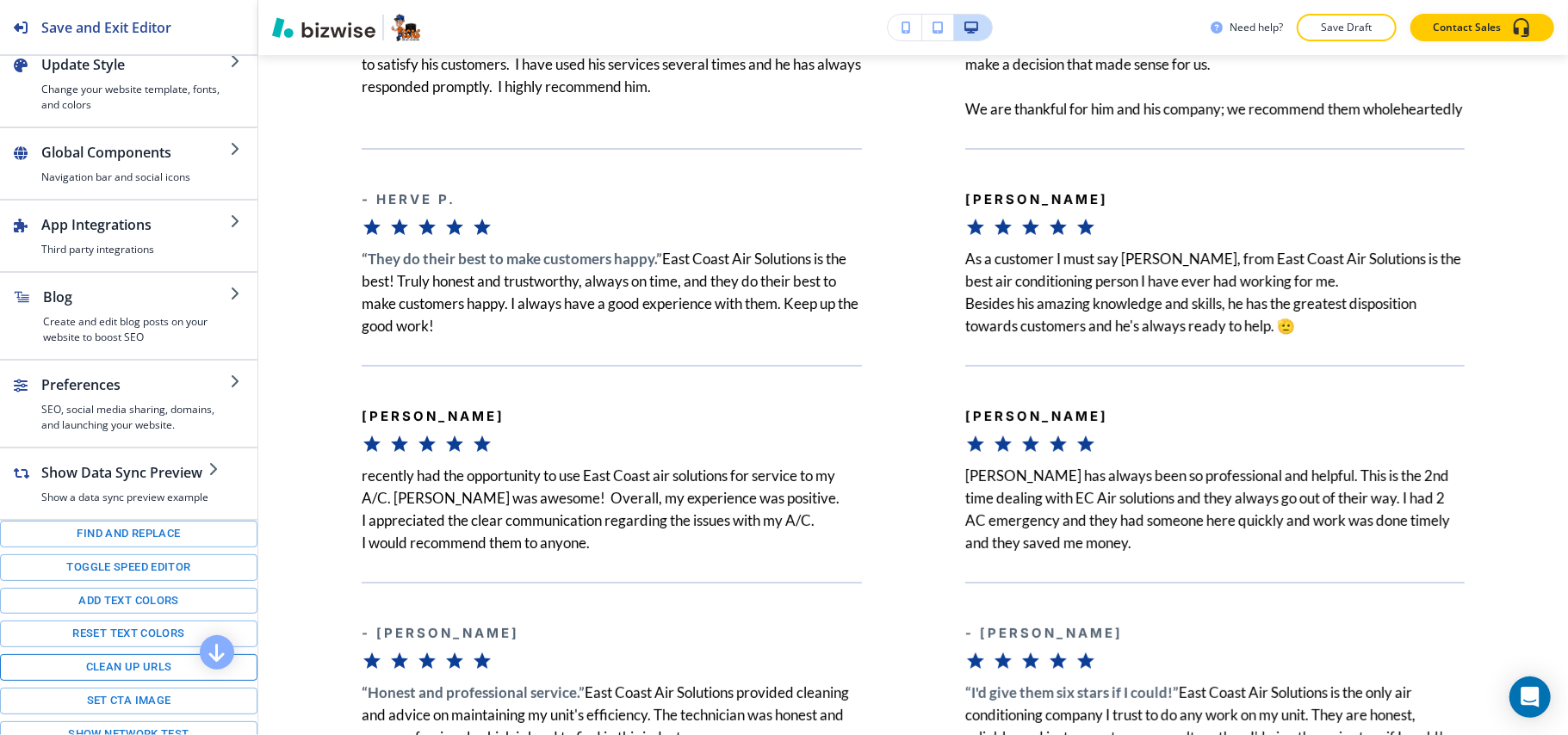
scroll to position [207, 0]
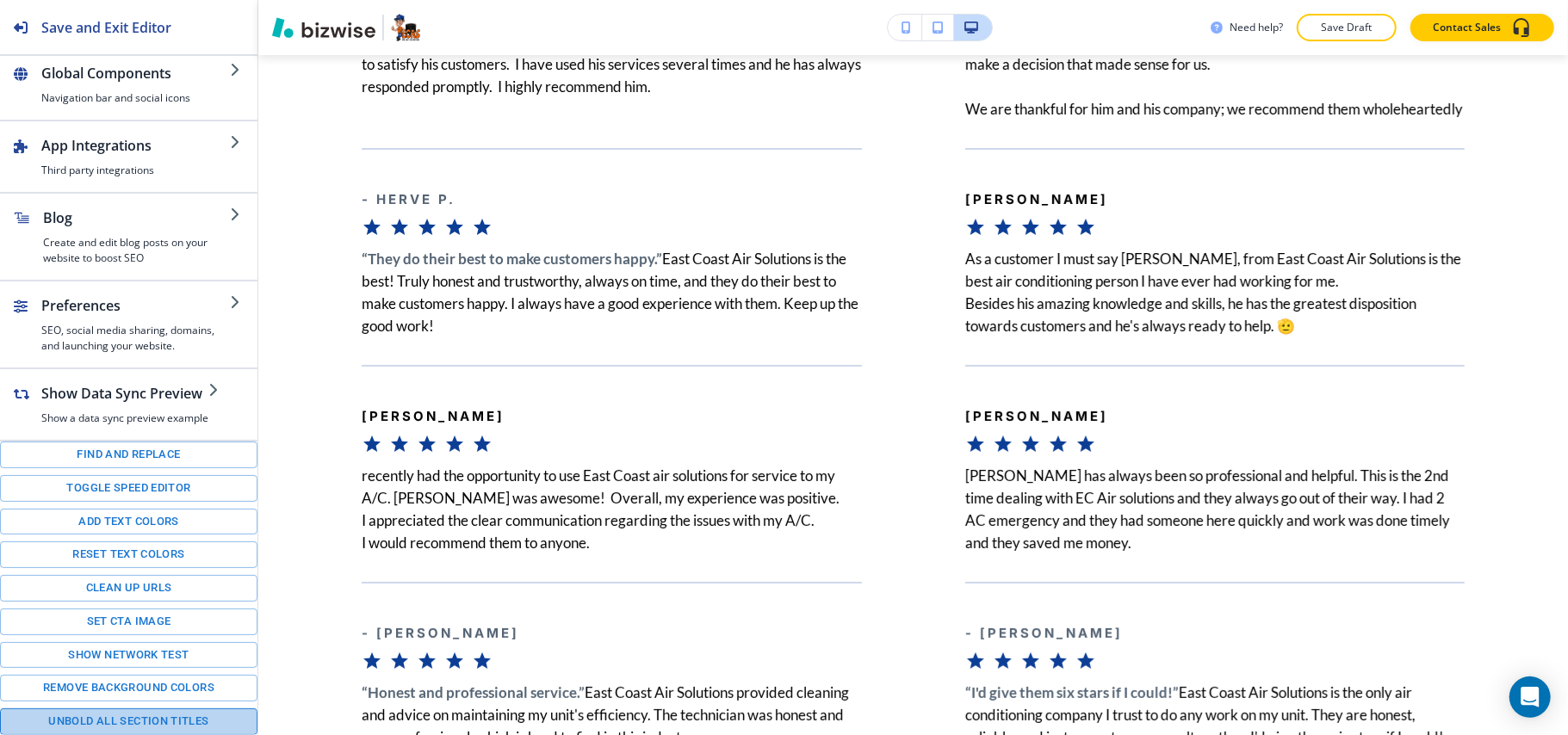
click at [149, 719] on button "Unbold all section titles" at bounding box center [129, 721] width 258 height 26
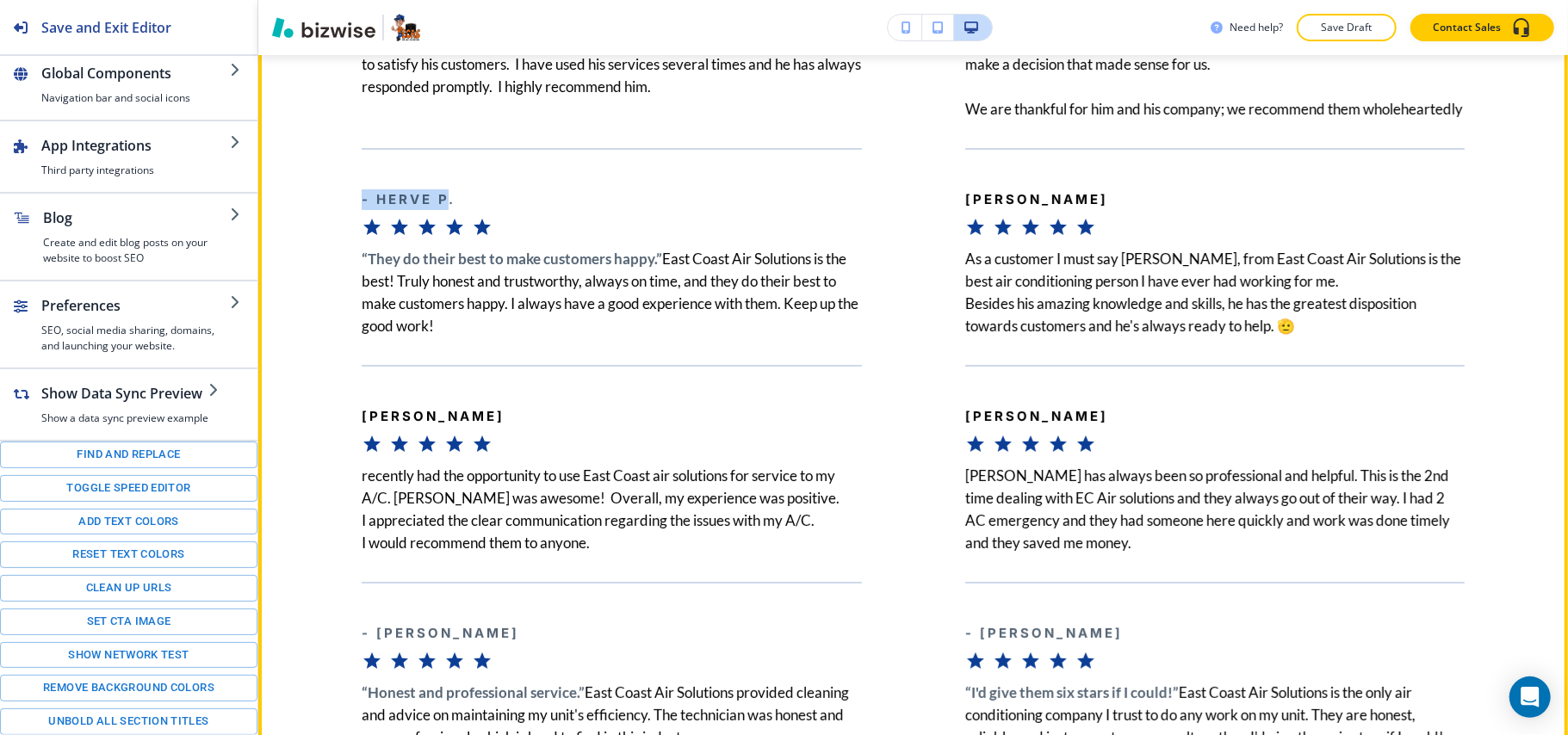
drag, startPoint x: 365, startPoint y: 215, endPoint x: 445, endPoint y: 242, distance: 84.4
click at [445, 237] on div "- Herve P." at bounding box center [611, 193] width 500 height 90
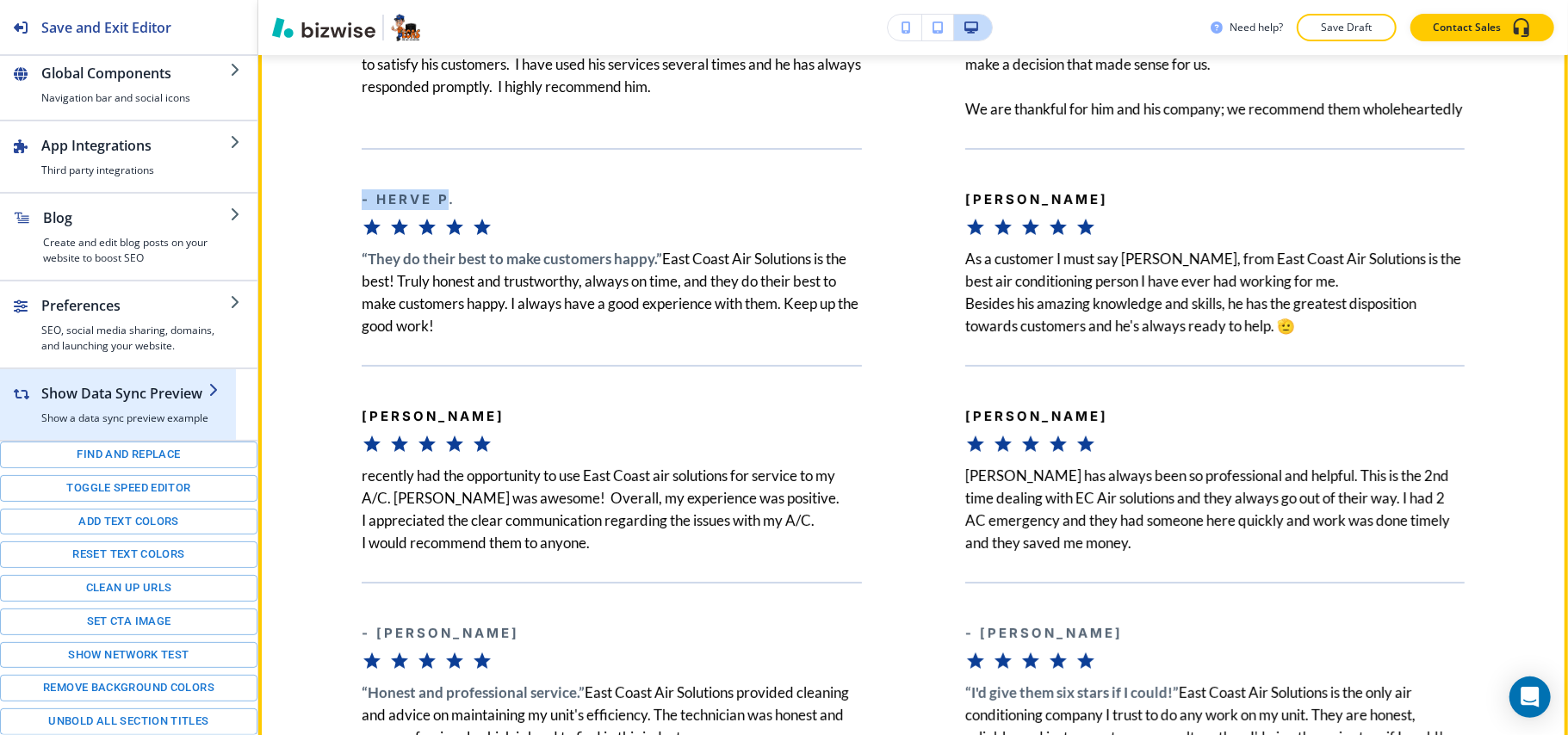
copy b "- Herve P"
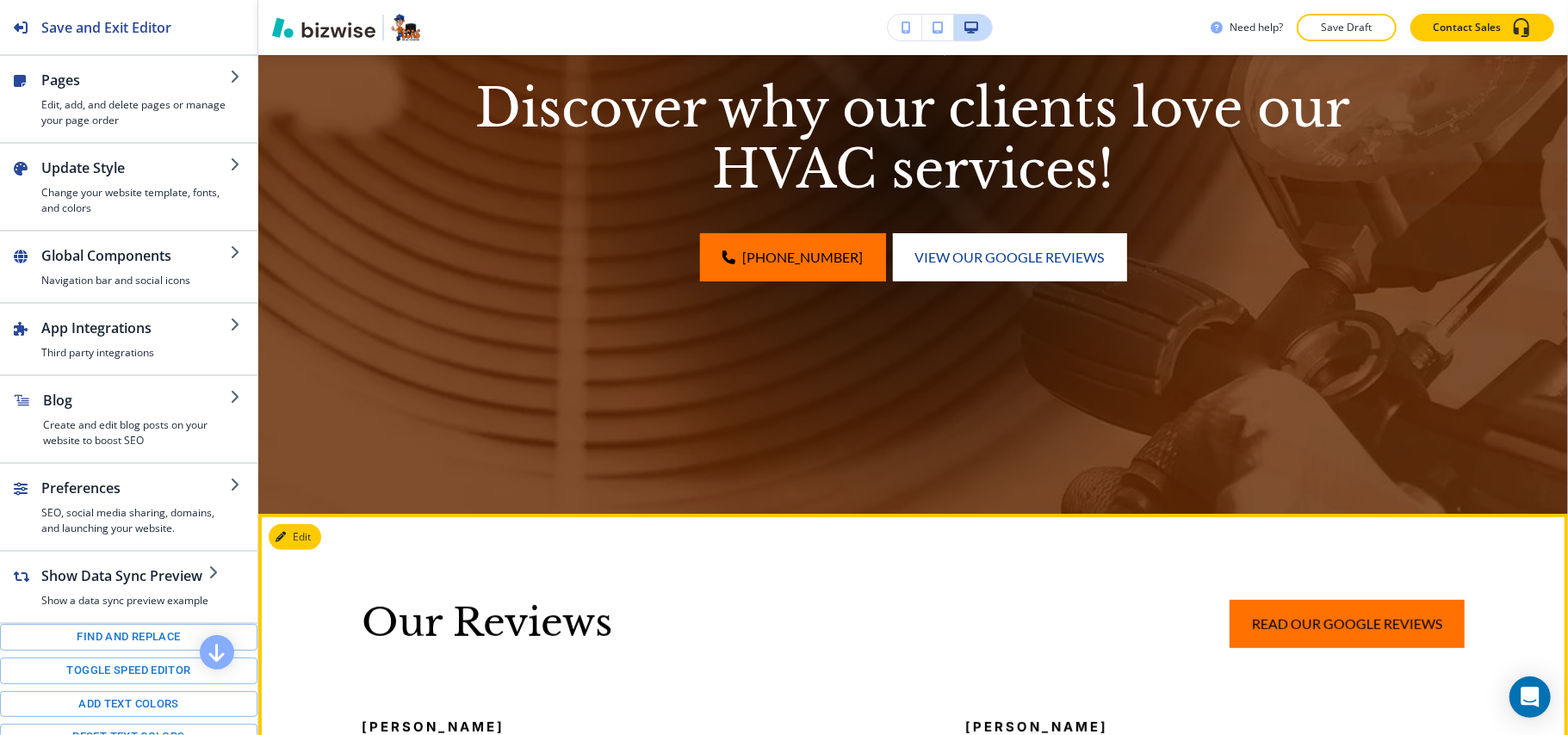
scroll to position [717, 0]
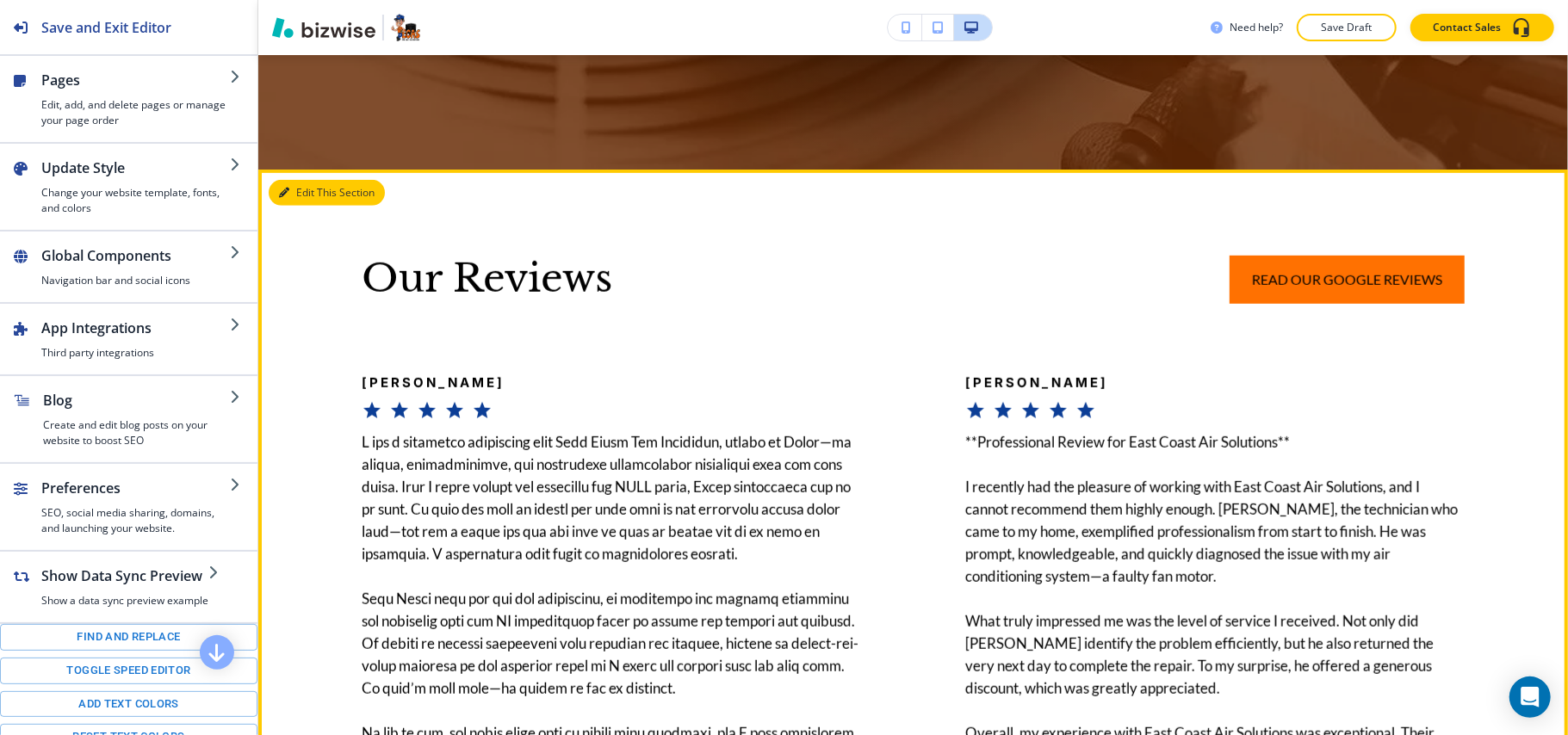
click at [291, 193] on button "Edit This Section" at bounding box center [326, 192] width 116 height 25
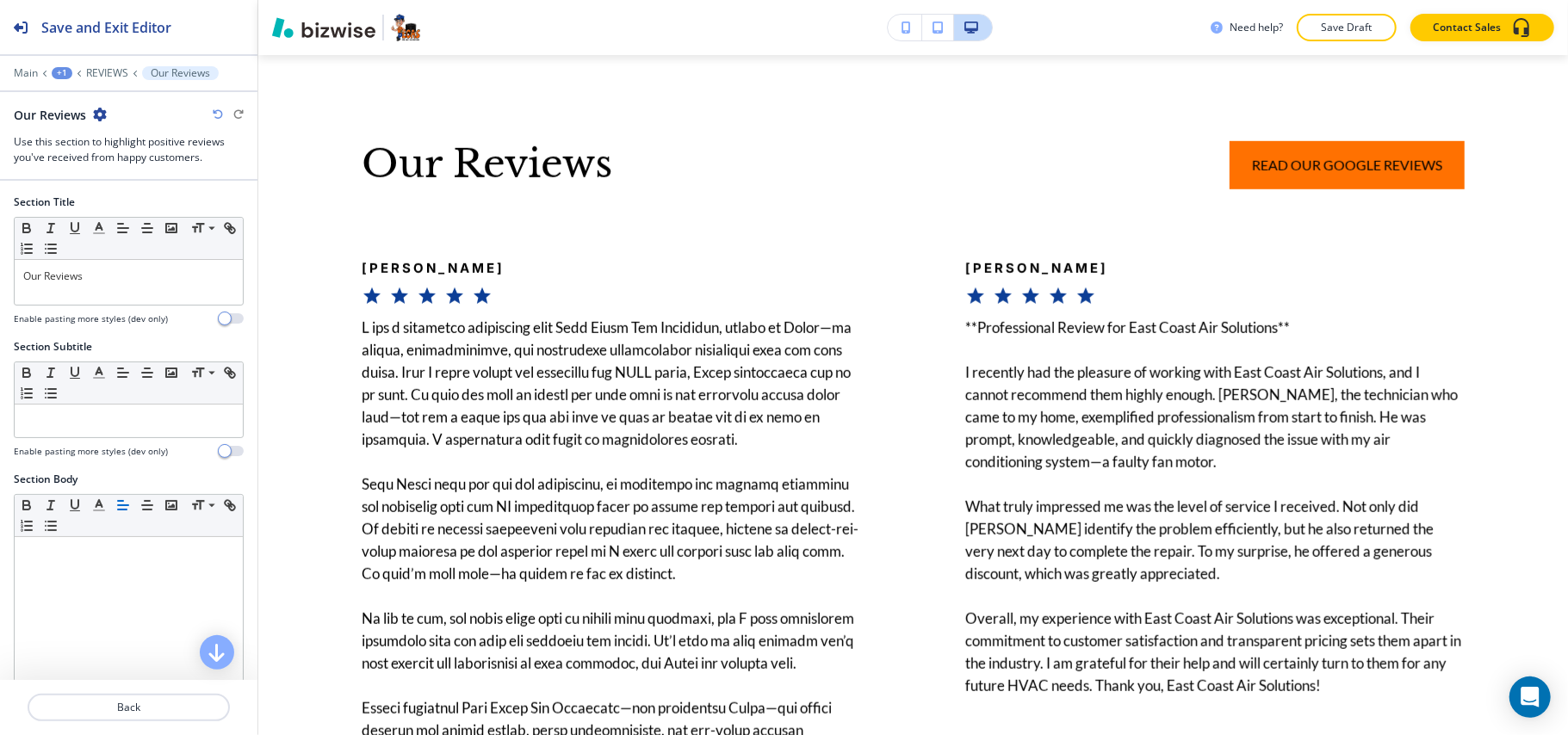
scroll to position [1776, 0]
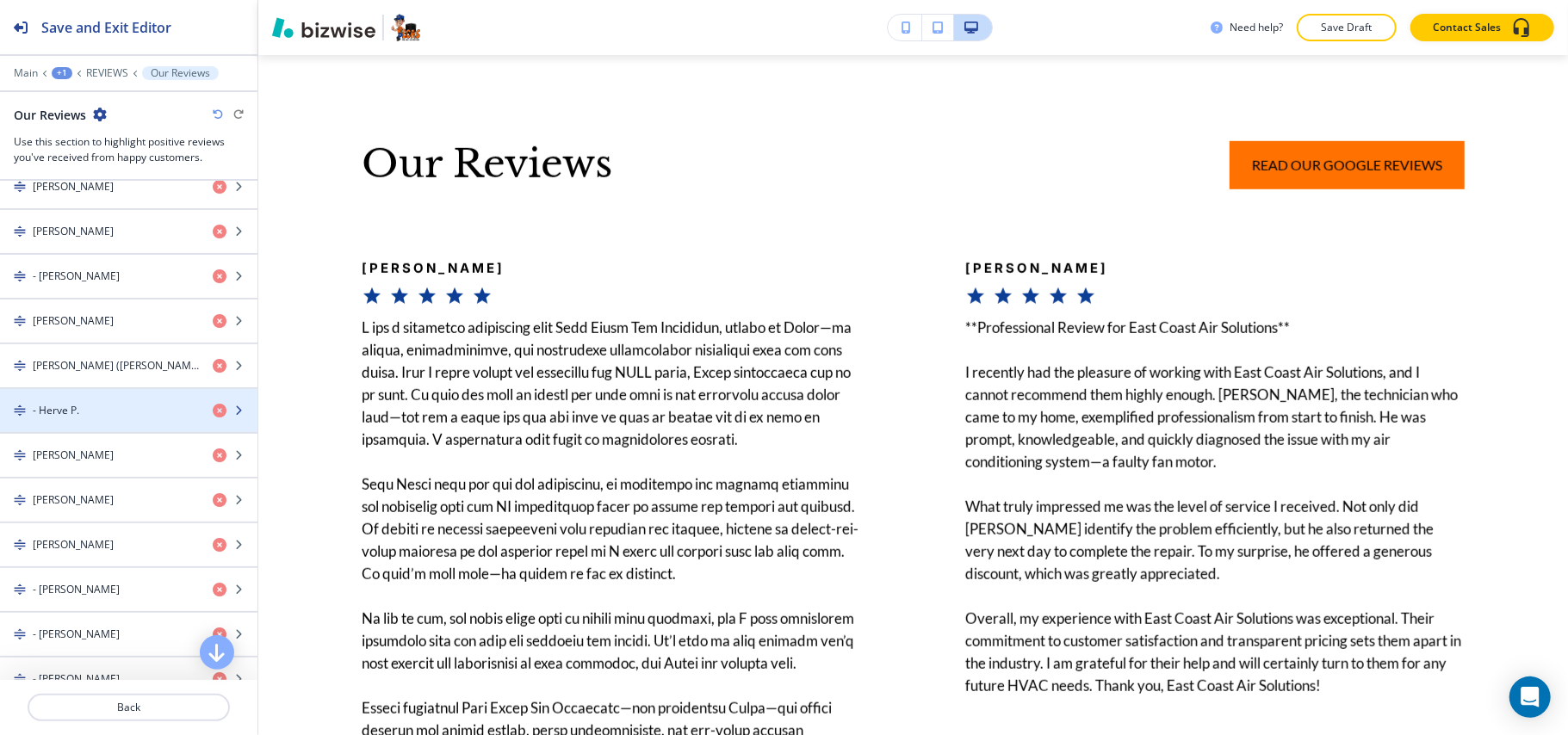
click at [101, 432] on div "button" at bounding box center [129, 426] width 258 height 14
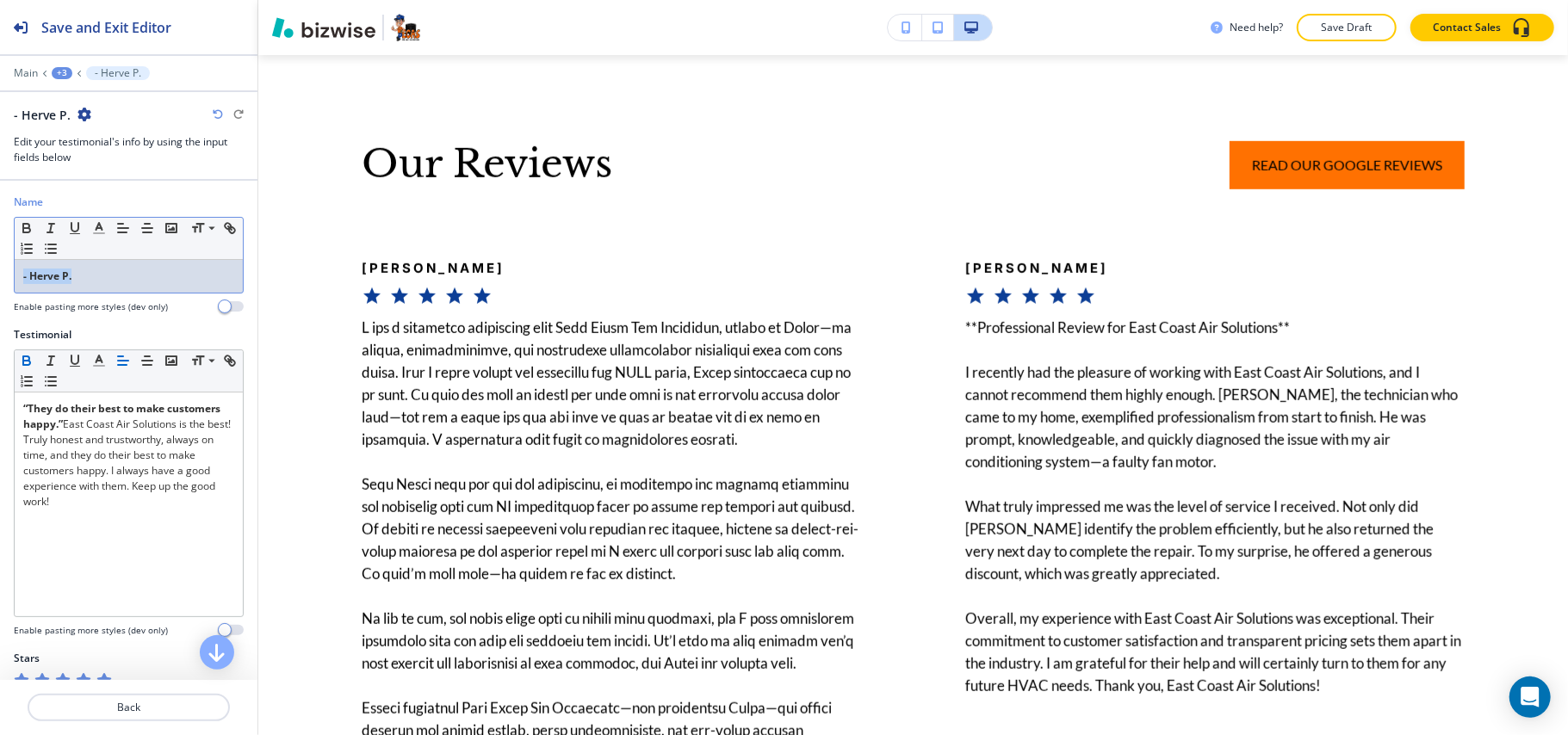
drag, startPoint x: 102, startPoint y: 273, endPoint x: 35, endPoint y: 269, distance: 67.1
click at [0, 273] on div "Name Small Normal Large Huge - Herve P. Enable pasting more styles (dev only)" at bounding box center [129, 261] width 258 height 133
click at [25, 227] on icon "button" at bounding box center [26, 228] width 16 height 16
click at [151, 710] on p "Back" at bounding box center [129, 708] width 199 height 16
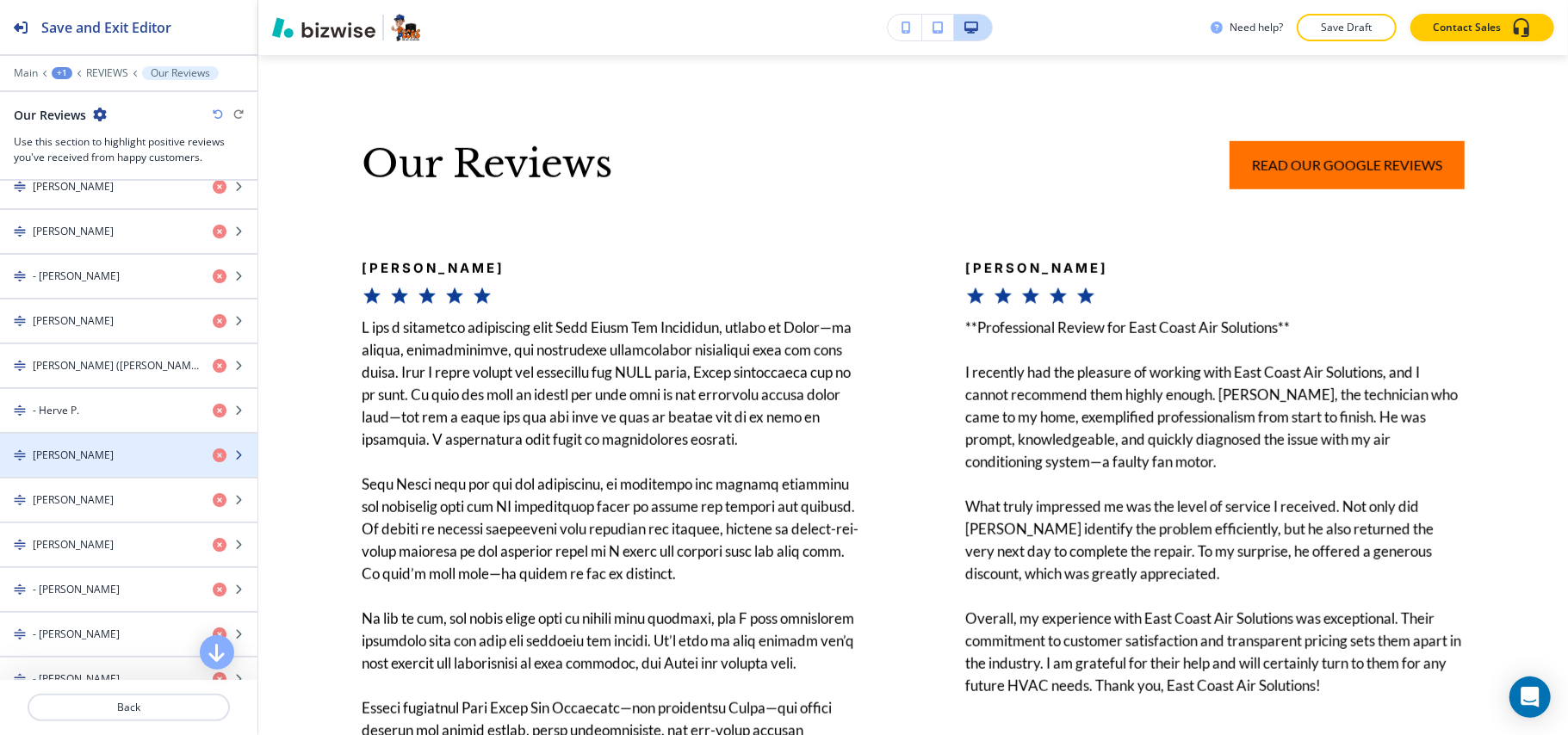
click at [125, 463] on div "[PERSON_NAME]" at bounding box center [100, 456] width 199 height 16
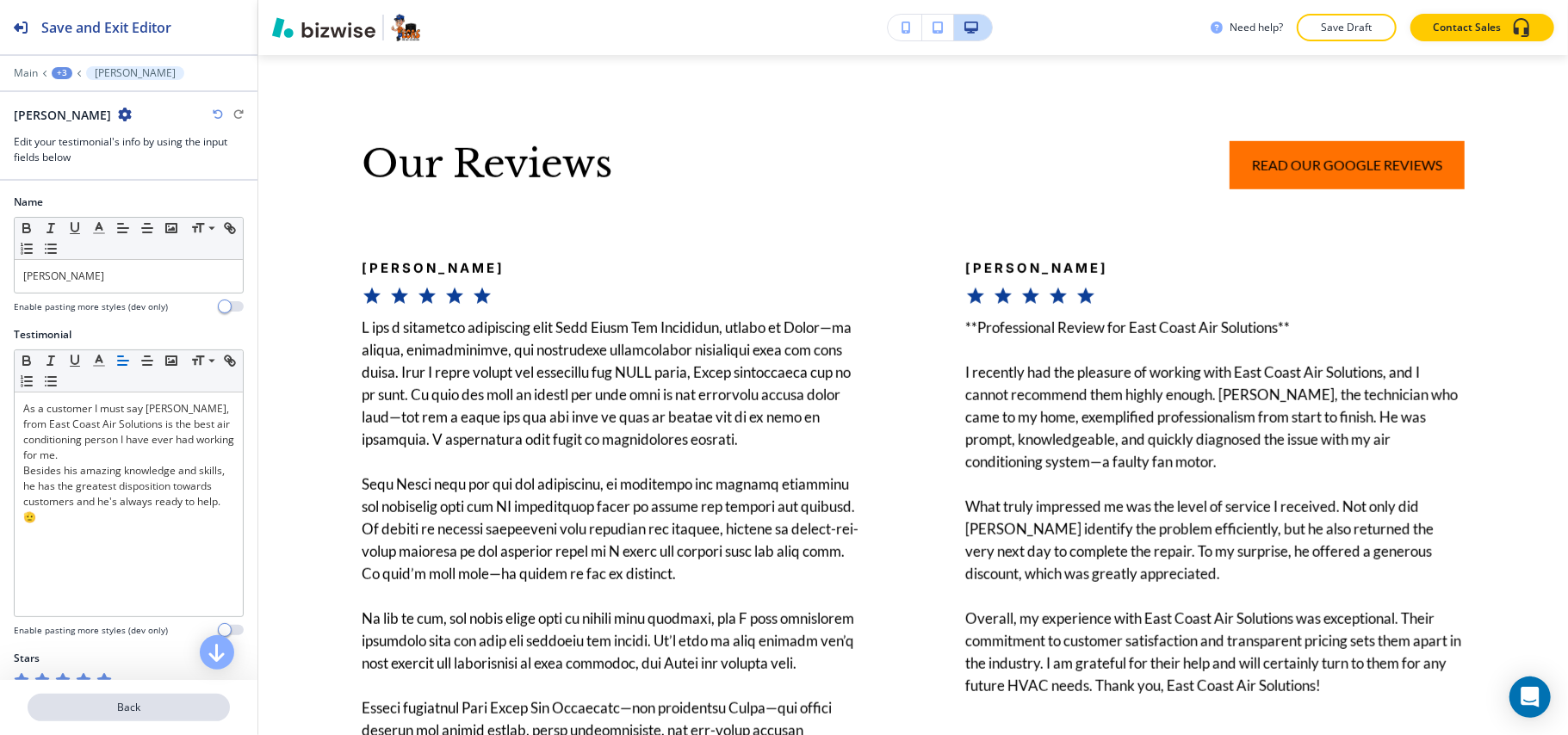
click at [126, 699] on button "Back" at bounding box center [128, 708] width 202 height 27
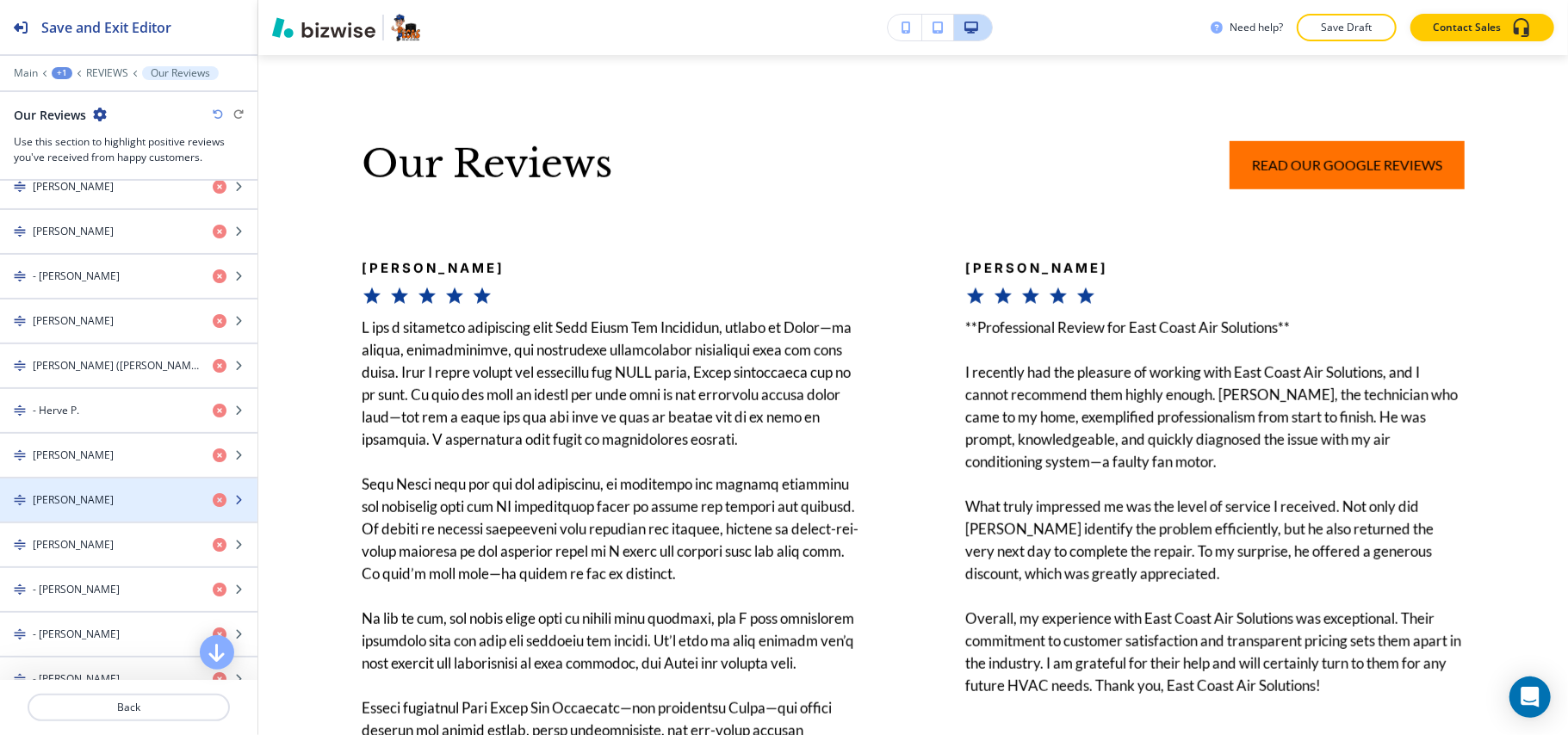
click at [93, 508] on div "[PERSON_NAME]" at bounding box center [100, 500] width 199 height 16
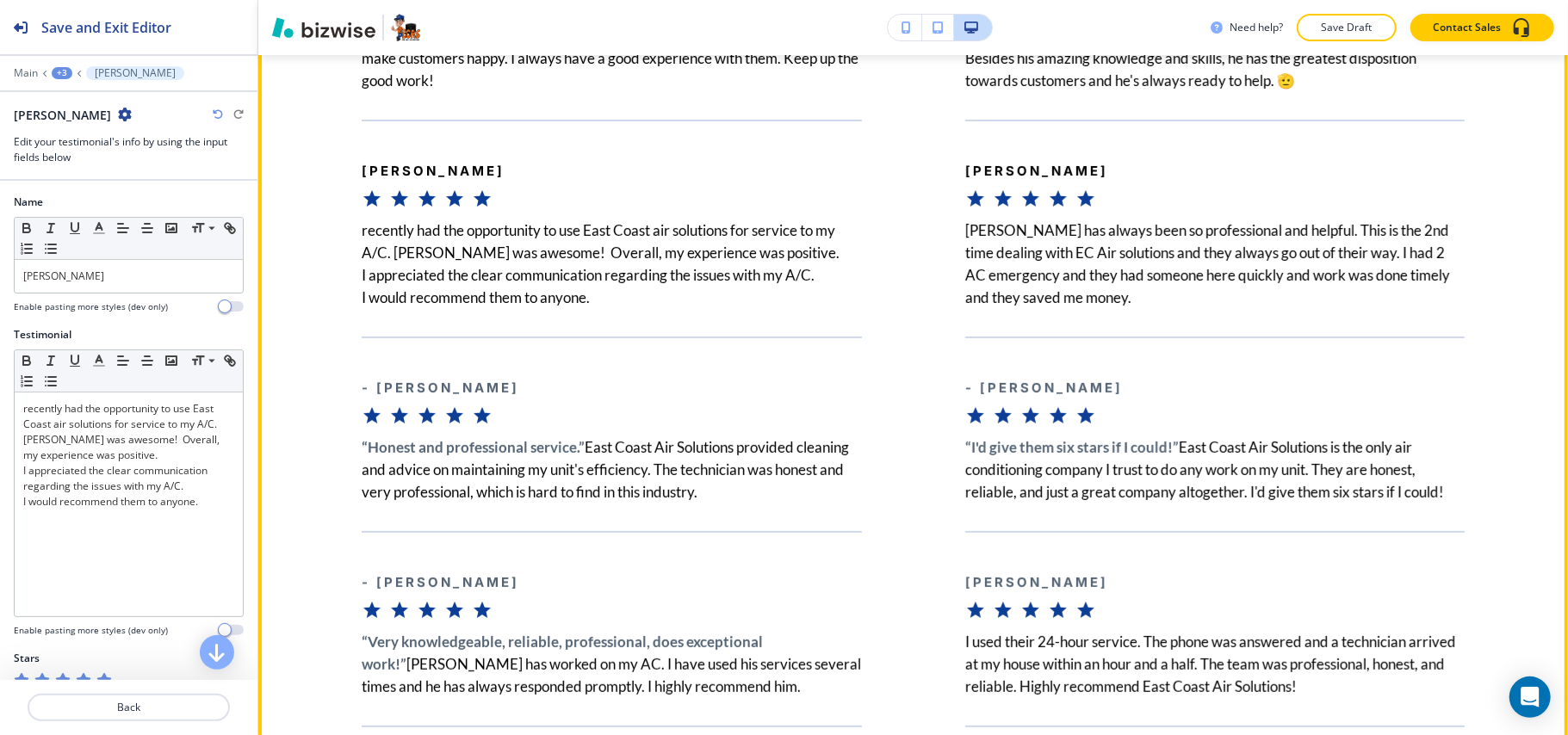
scroll to position [5036, 0]
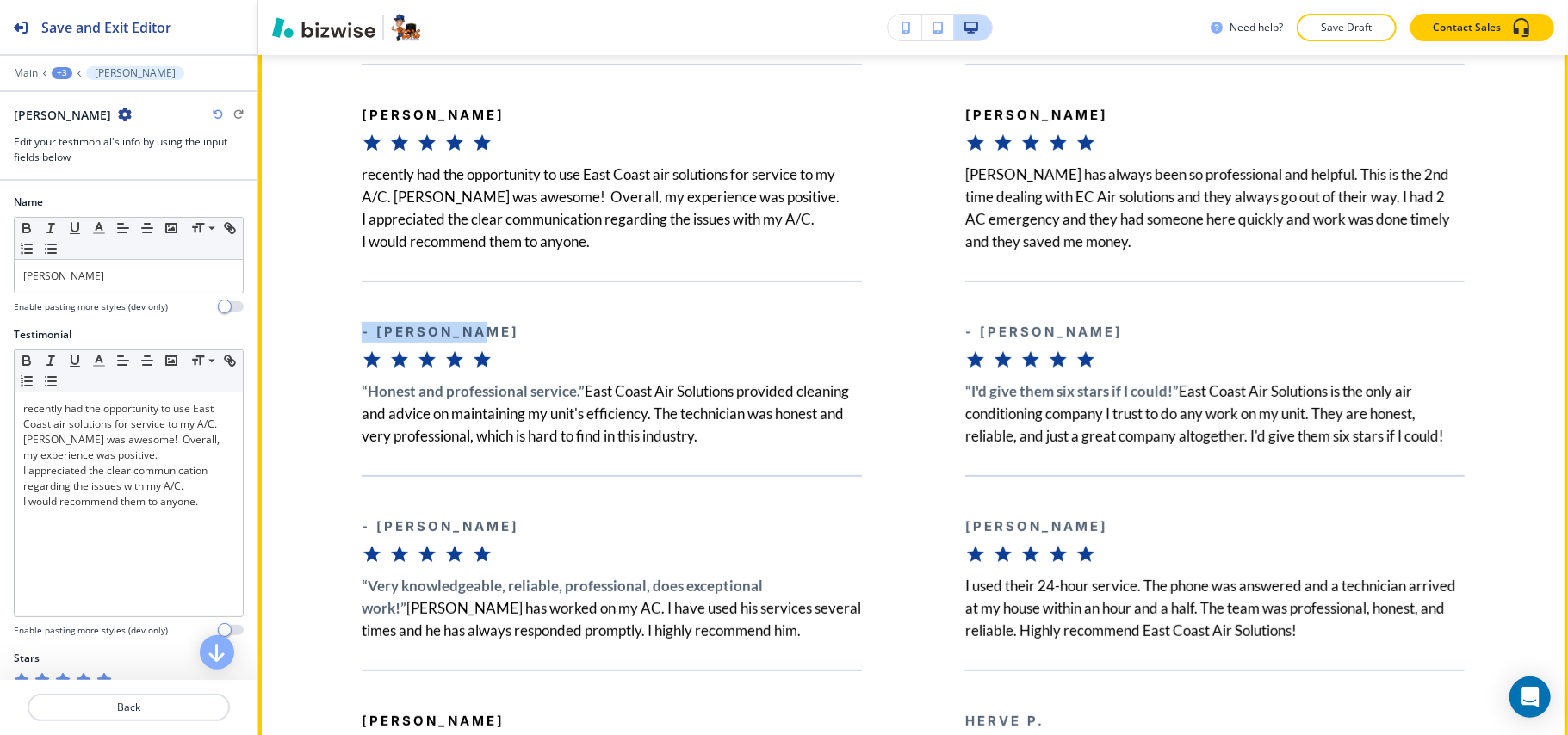
drag, startPoint x: 497, startPoint y: 368, endPoint x: 359, endPoint y: 369, distance: 138.0
click at [359, 369] on div "- [PERSON_NAME] “Honest and professional service.” East Coast Air Solutions pro…" at bounding box center [560, 364] width 603 height 167
copy b "- [PERSON_NAME]"
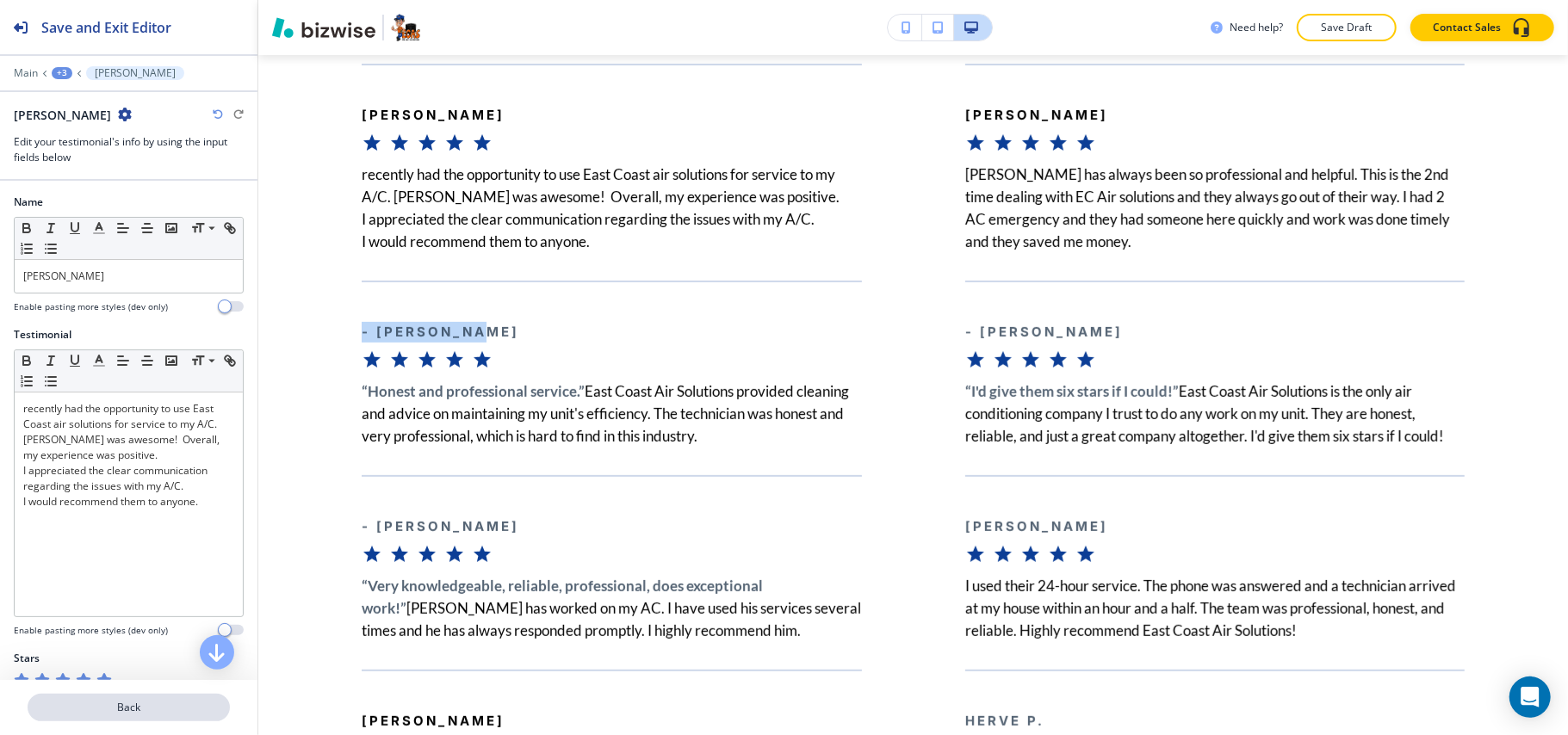
click at [128, 707] on p "Back" at bounding box center [129, 708] width 199 height 16
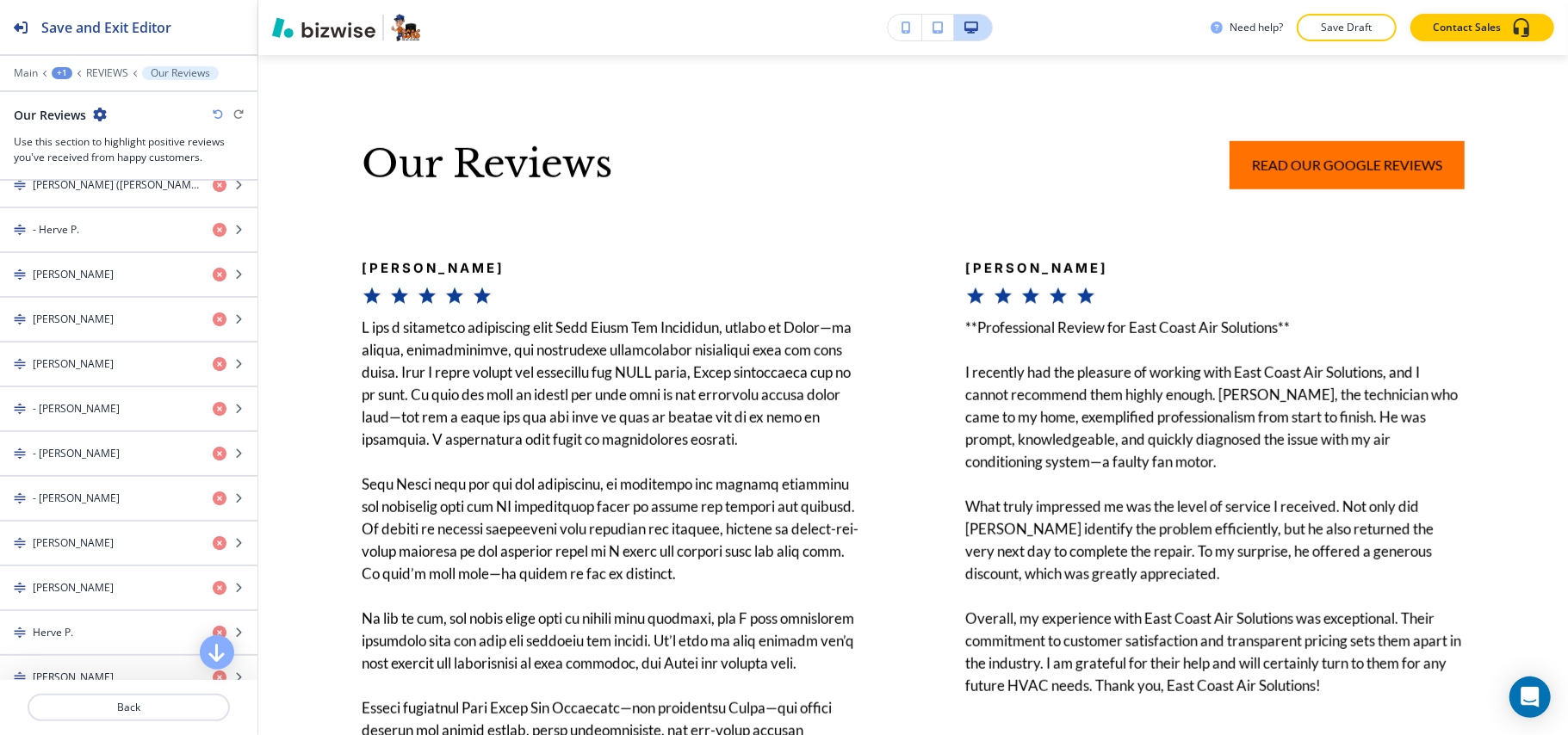
scroll to position [5010, 0]
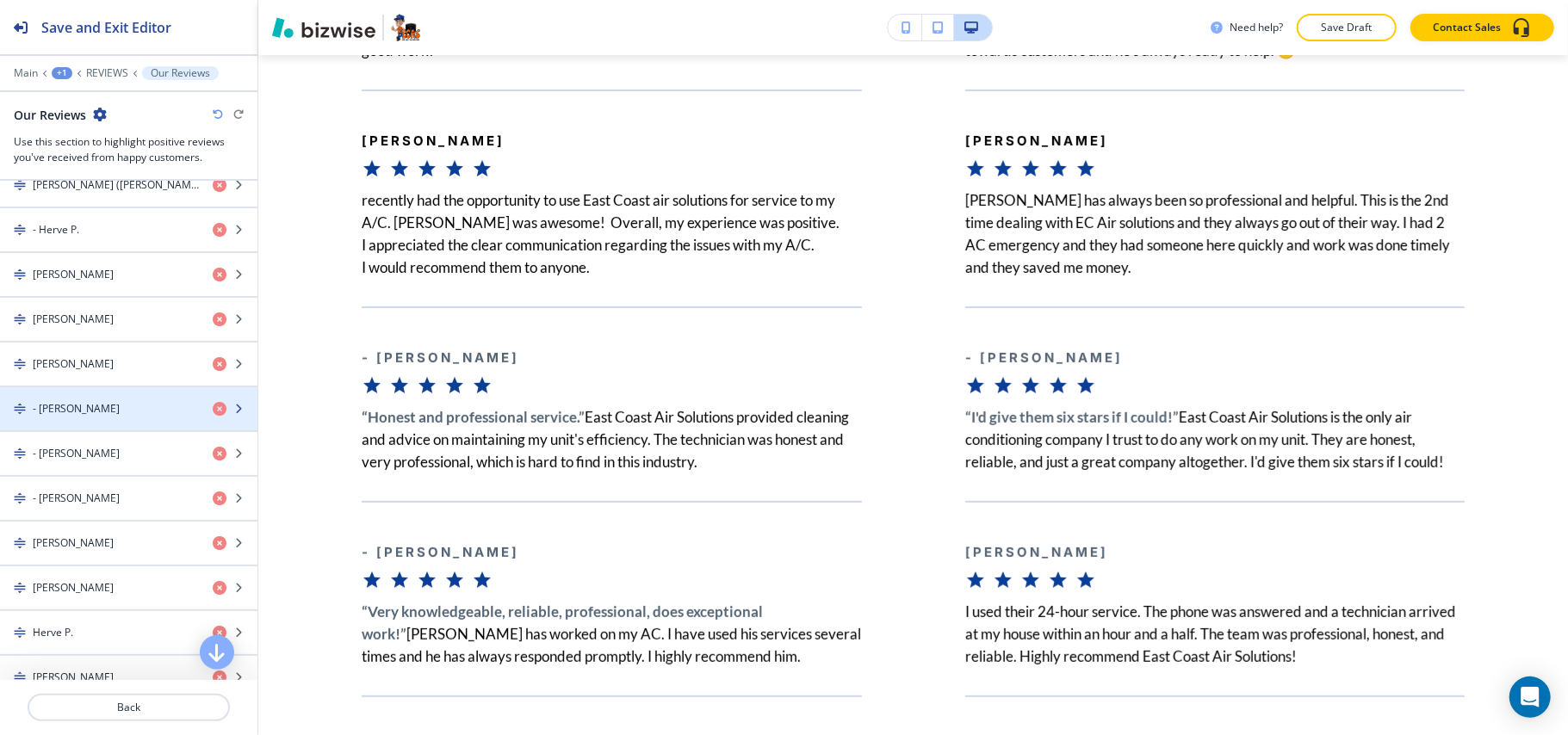
click at [81, 417] on h4 "- [PERSON_NAME]" at bounding box center [76, 409] width 87 height 16
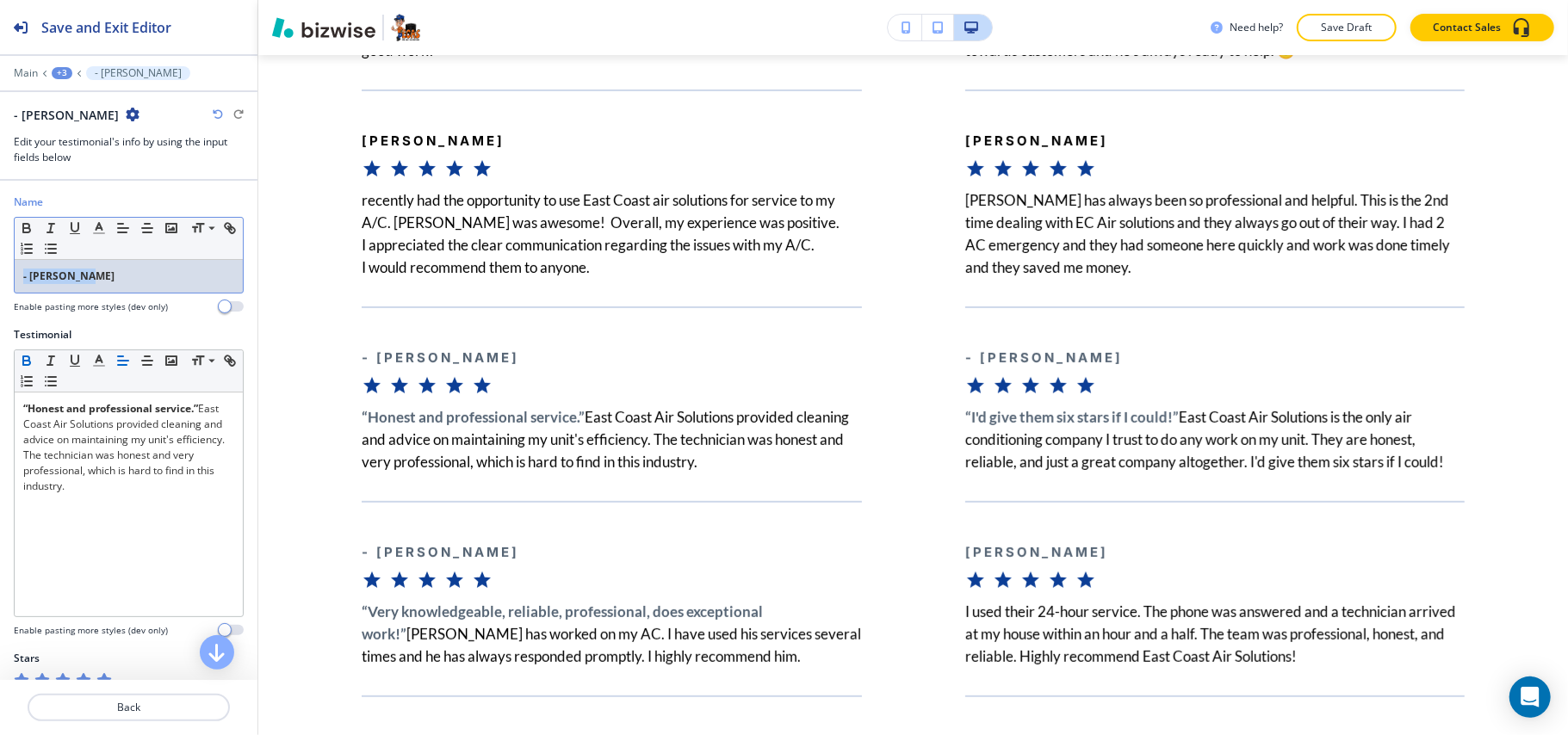
drag, startPoint x: 115, startPoint y: 277, endPoint x: 0, endPoint y: 273, distance: 115.1
click at [0, 273] on div "Name Small Normal Large Huge - [PERSON_NAME] Enable pasting more styles (dev on…" at bounding box center [129, 261] width 258 height 133
click at [21, 225] on icon "button" at bounding box center [26, 228] width 16 height 16
click at [124, 708] on p "Back" at bounding box center [129, 708] width 199 height 16
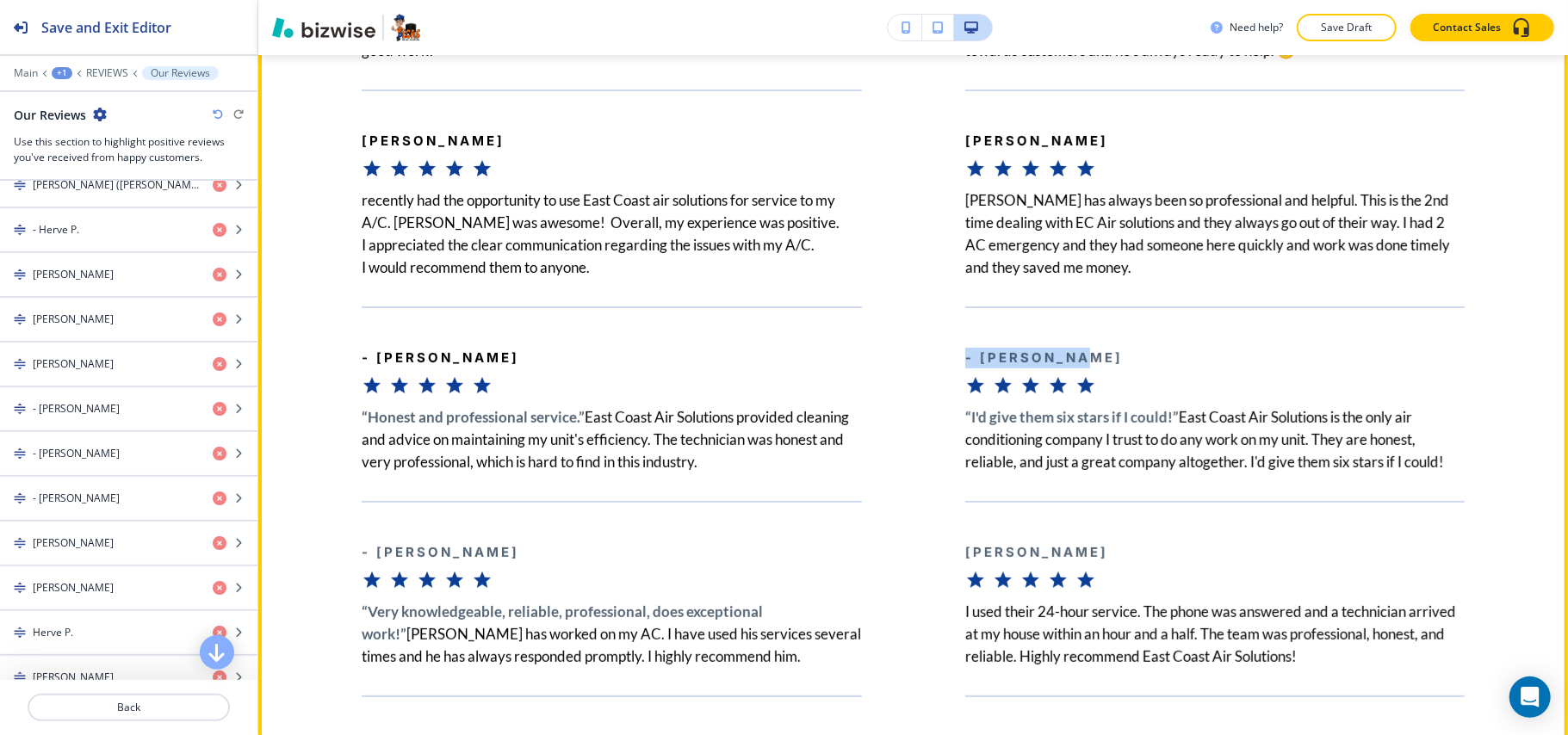
drag, startPoint x: 1052, startPoint y: 392, endPoint x: 952, endPoint y: 393, distance: 100.0
click at [952, 393] on div "- [PERSON_NAME] “I'd give them six stars if I could!” East Coast Air Solutions …" at bounding box center [1164, 389] width 603 height 167
copy b "- [PERSON_NAME]"
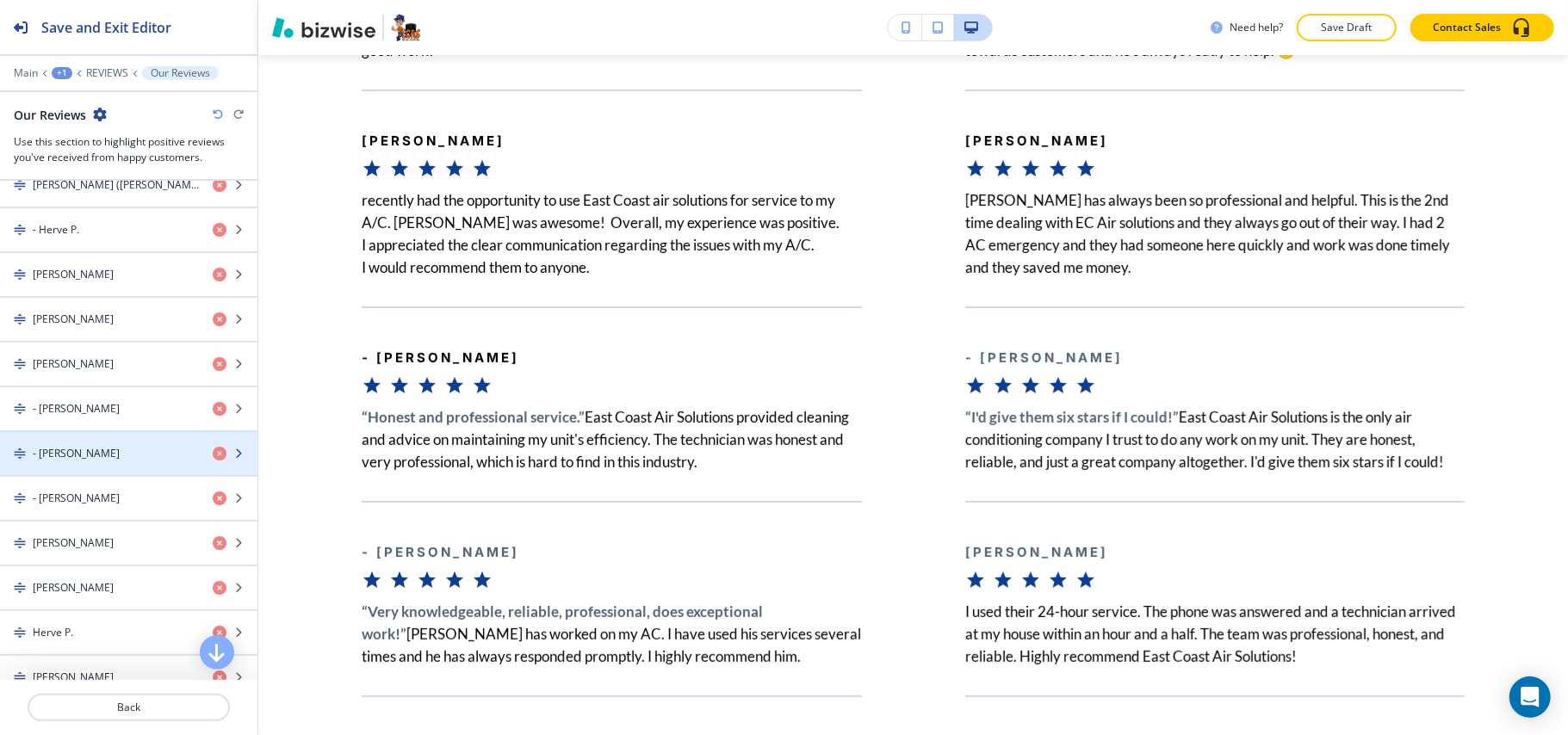
click at [97, 475] on div "button" at bounding box center [129, 469] width 258 height 14
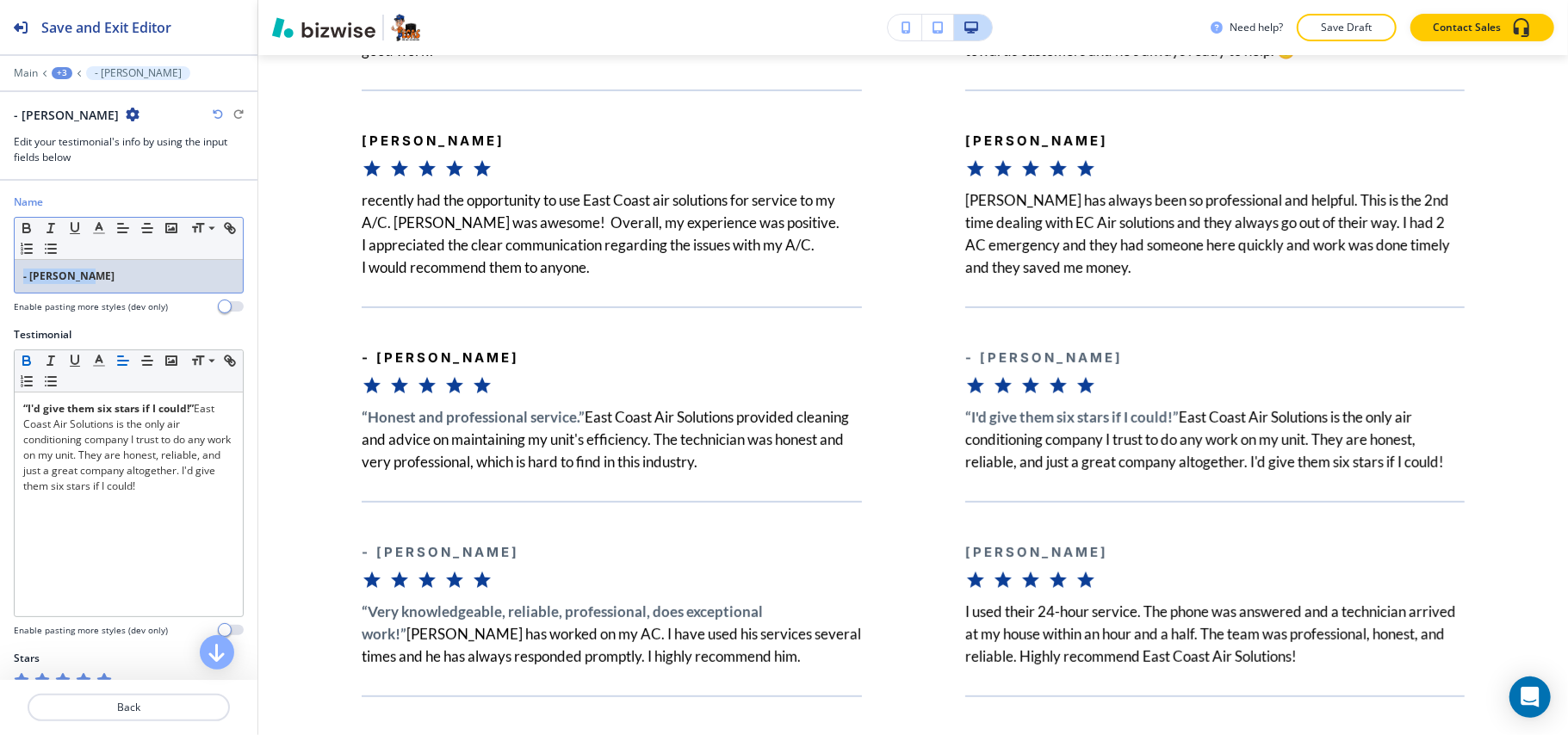
drag, startPoint x: 87, startPoint y: 279, endPoint x: 4, endPoint y: 264, distance: 84.3
click at [1, 264] on div "Name Small Normal Large Huge - [PERSON_NAME] Enable pasting more styles (dev on…" at bounding box center [129, 261] width 258 height 133
click at [25, 227] on icon "button" at bounding box center [26, 228] width 16 height 16
click at [151, 708] on p "Back" at bounding box center [129, 708] width 199 height 16
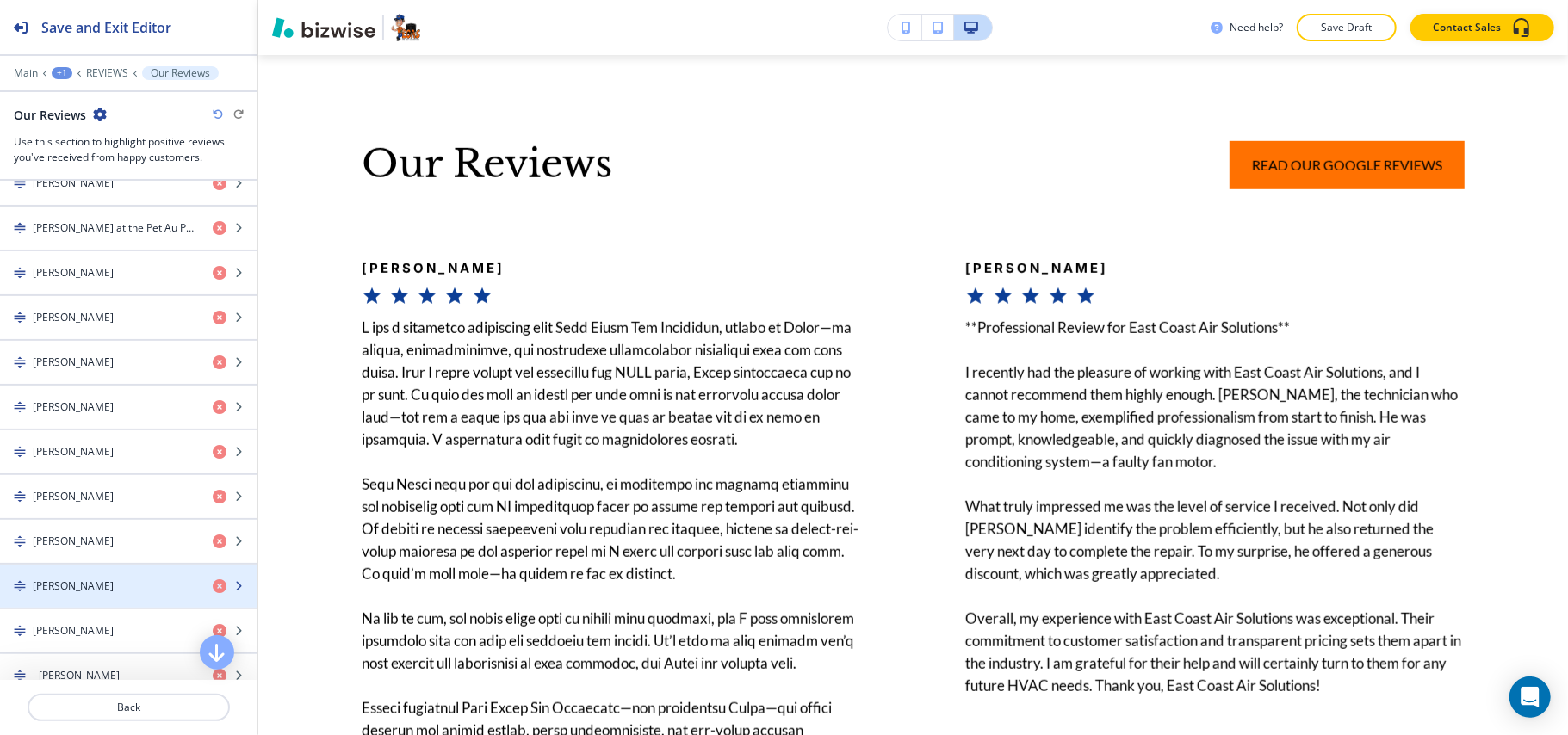
scroll to position [1836, 0]
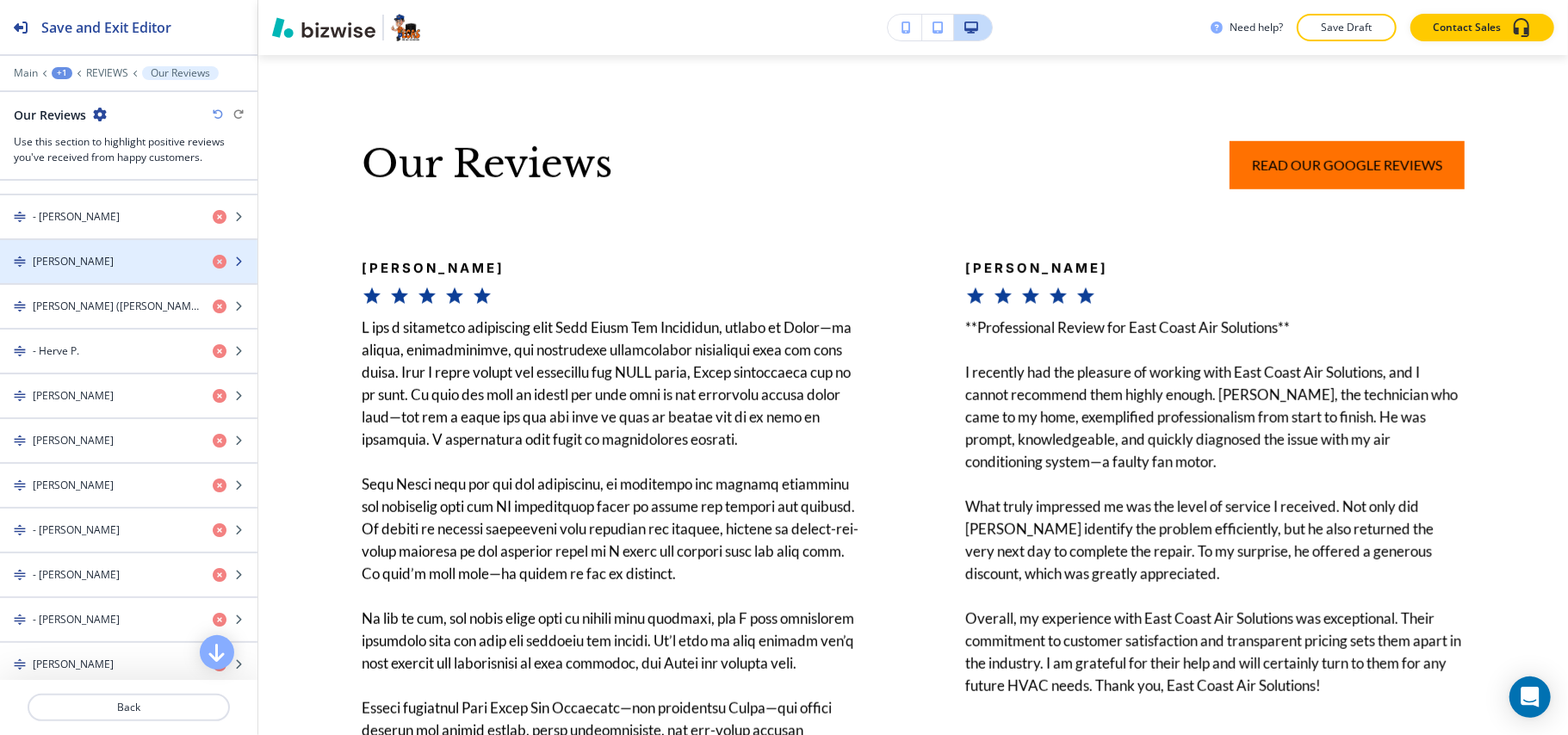
click at [84, 269] on h4 "[PERSON_NAME]" at bounding box center [73, 262] width 81 height 16
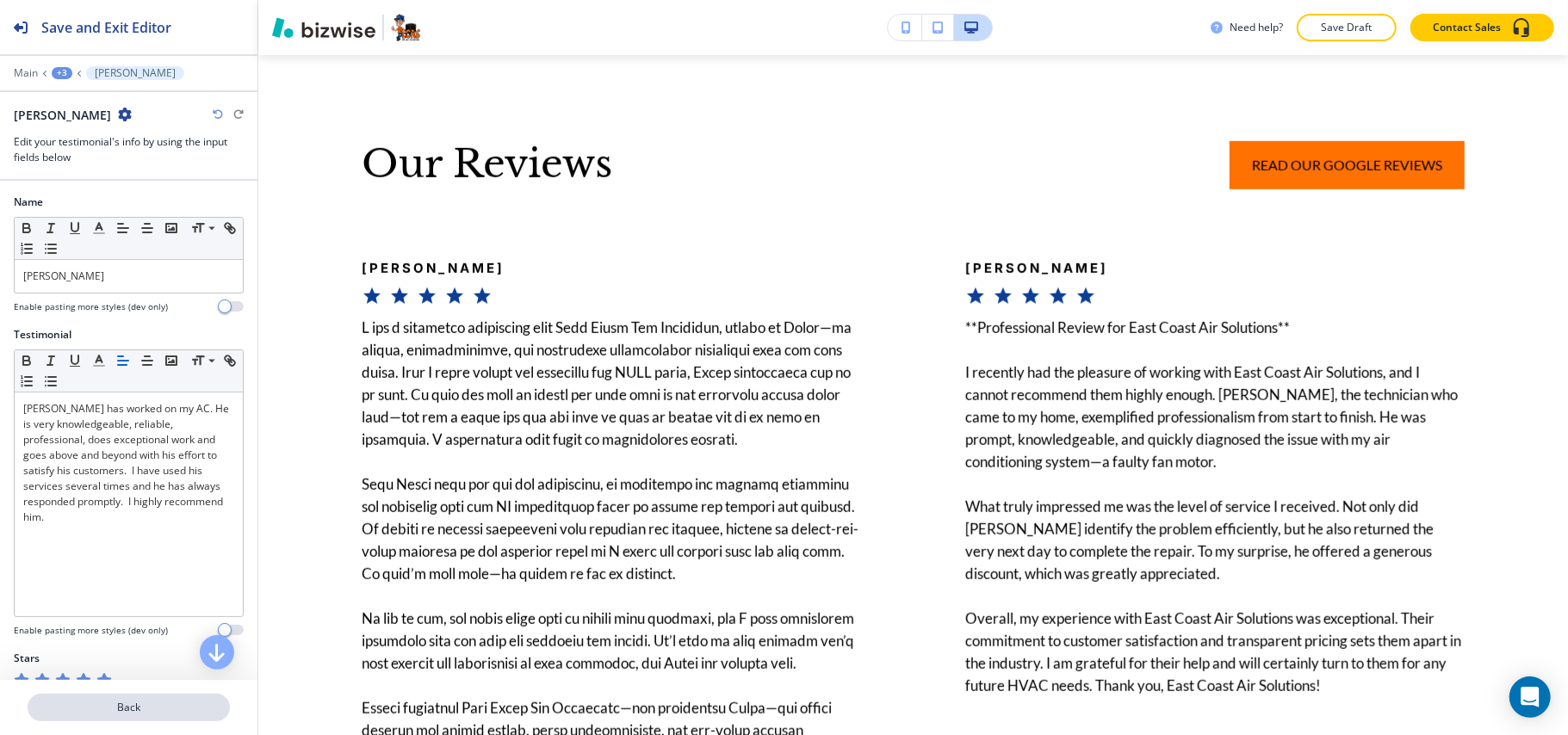
click at [117, 715] on p "Back" at bounding box center [129, 708] width 199 height 16
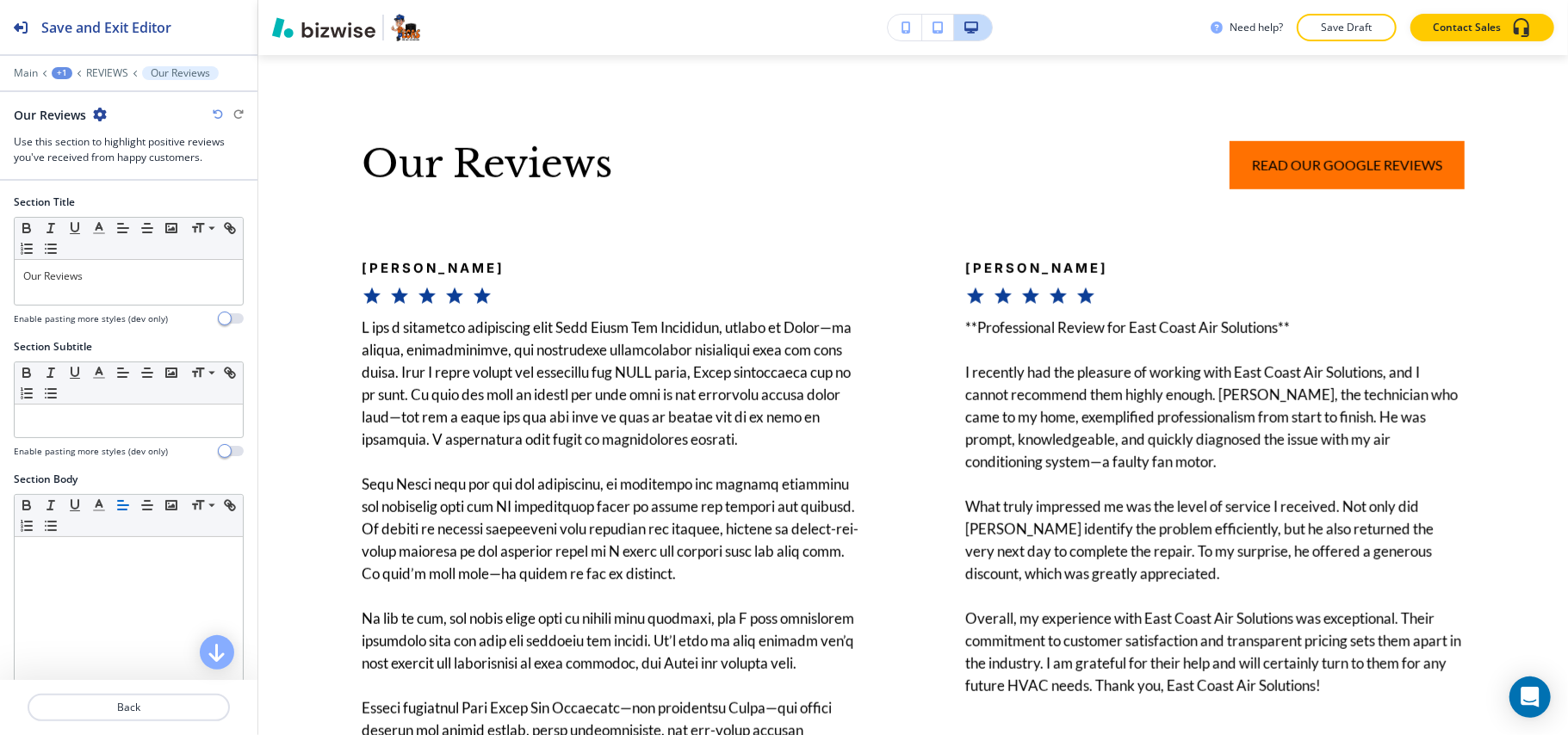
scroll to position [1957, 0]
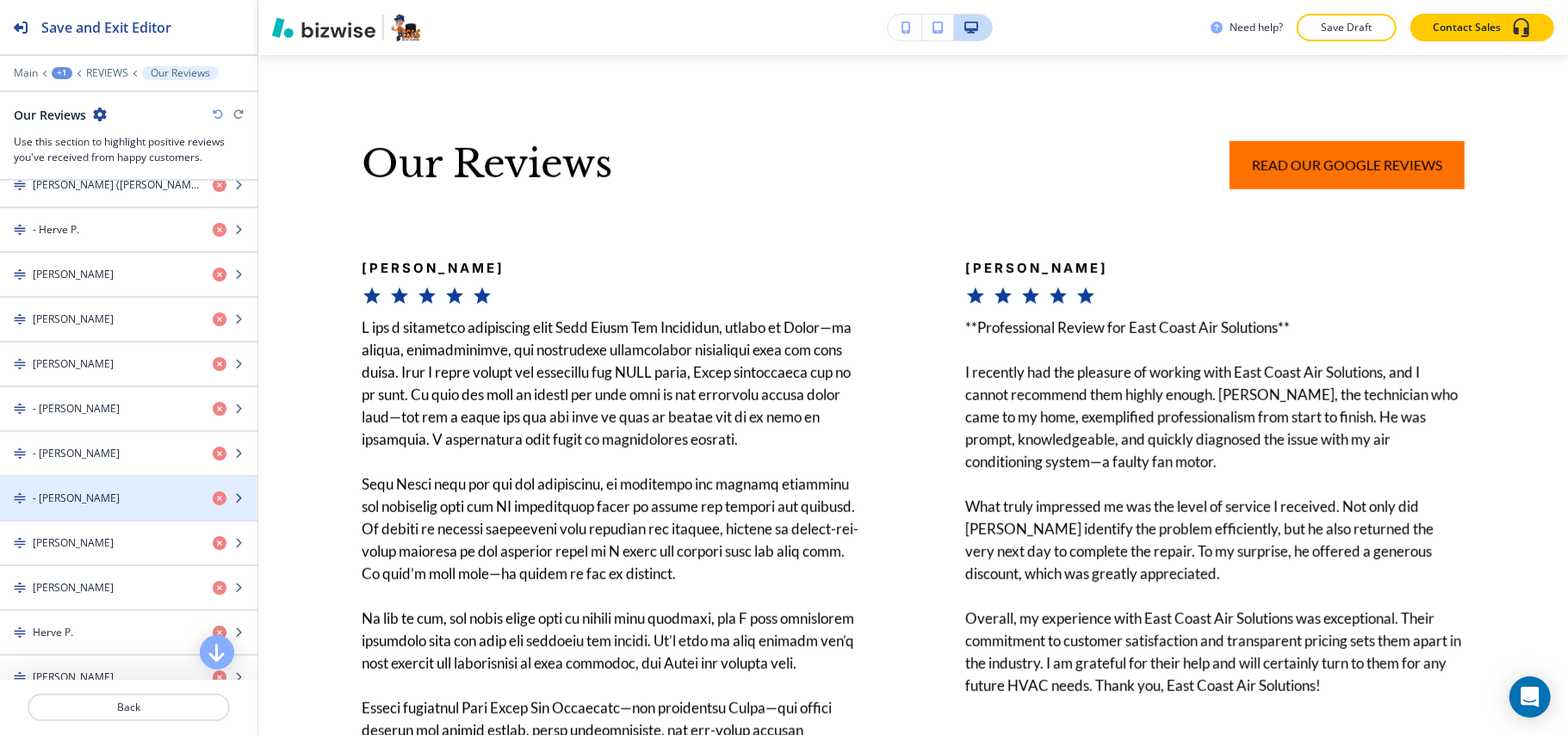
click at [93, 507] on div "- [PERSON_NAME]" at bounding box center [100, 499] width 199 height 16
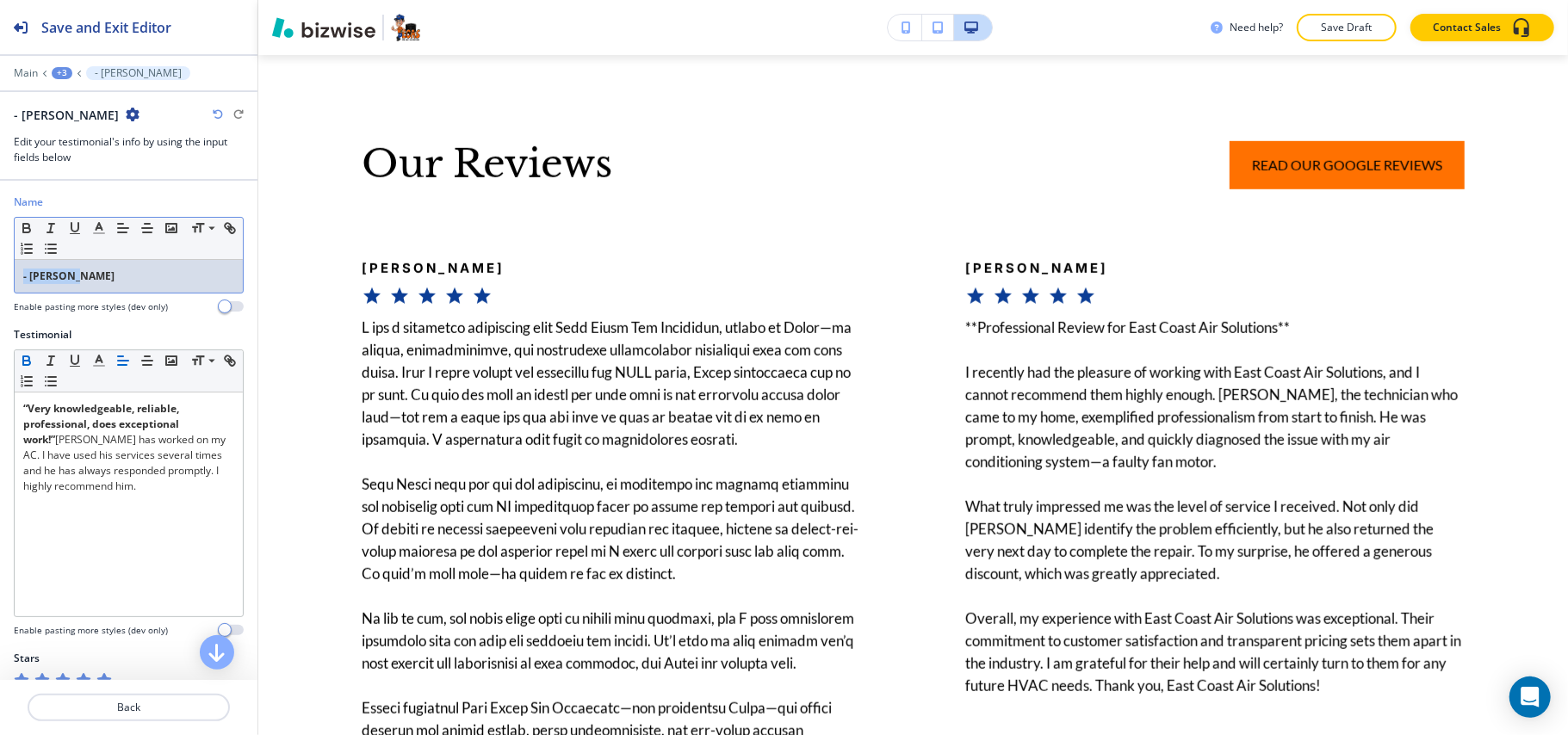
click at [0, 266] on div "Name Small Normal Large Huge - [PERSON_NAME] Enable pasting more styles (dev on…" at bounding box center [129, 261] width 258 height 133
click at [25, 225] on icon "button" at bounding box center [26, 225] width 6 height 4
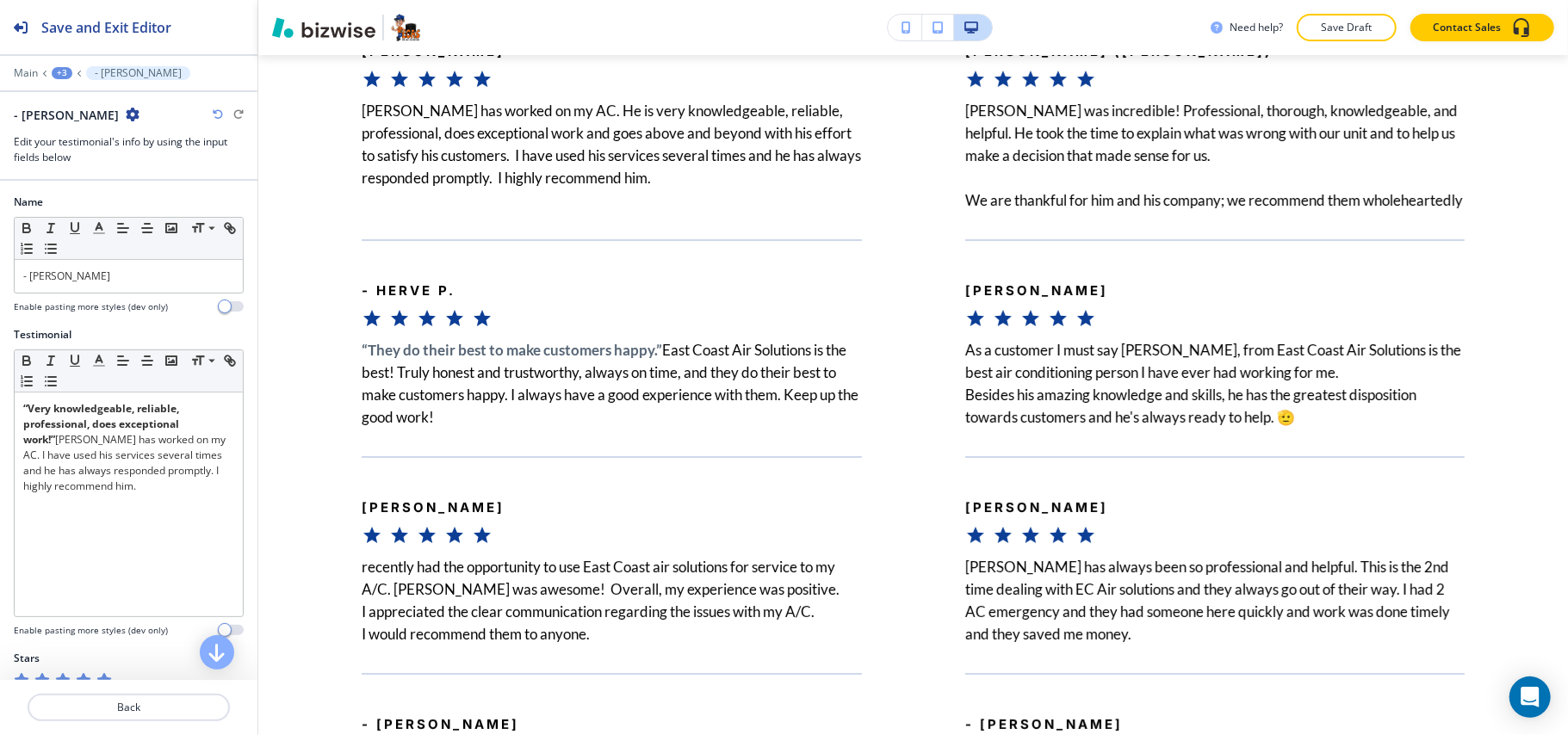
scroll to position [4991, 0]
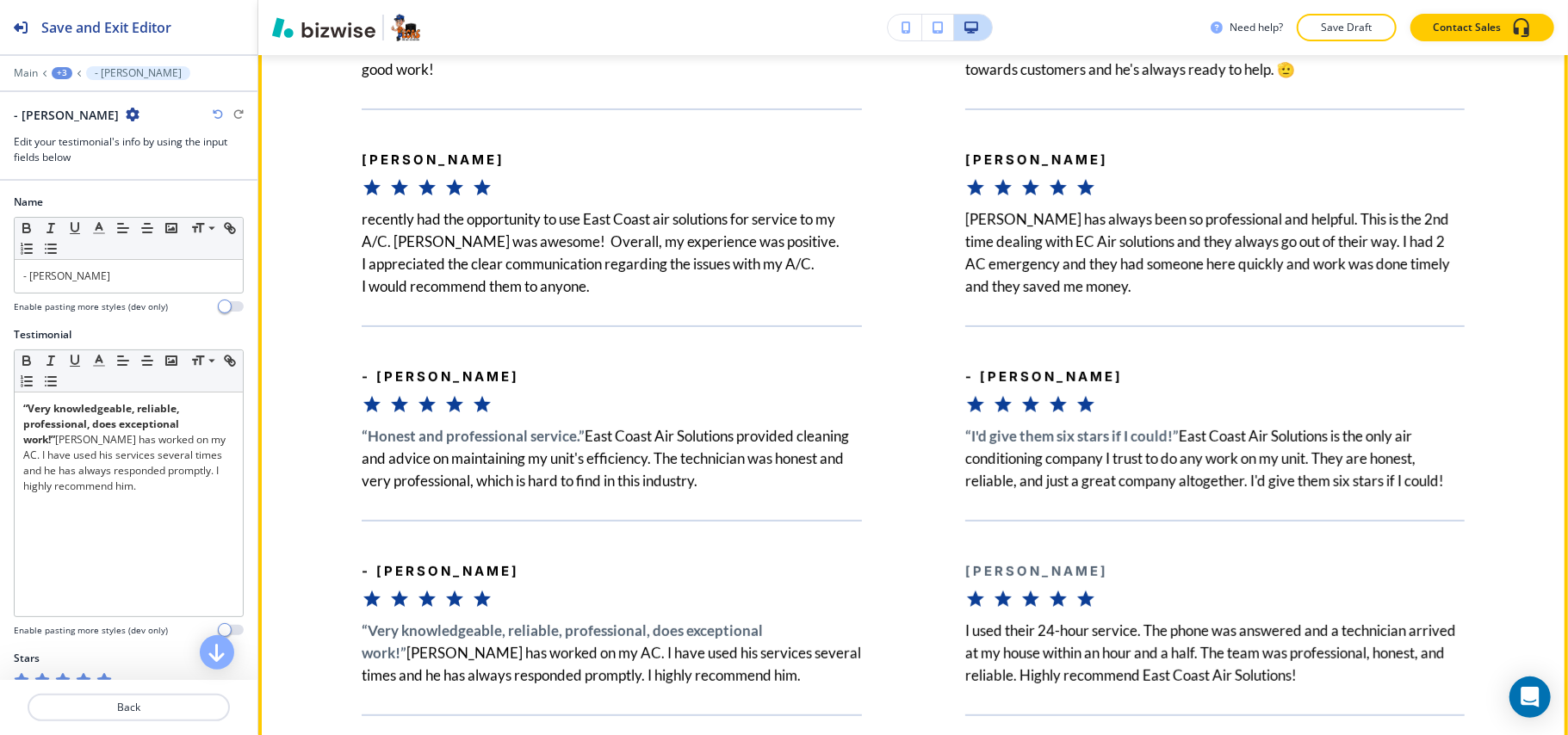
click at [534, 399] on div "- [PERSON_NAME]" at bounding box center [611, 370] width 500 height 90
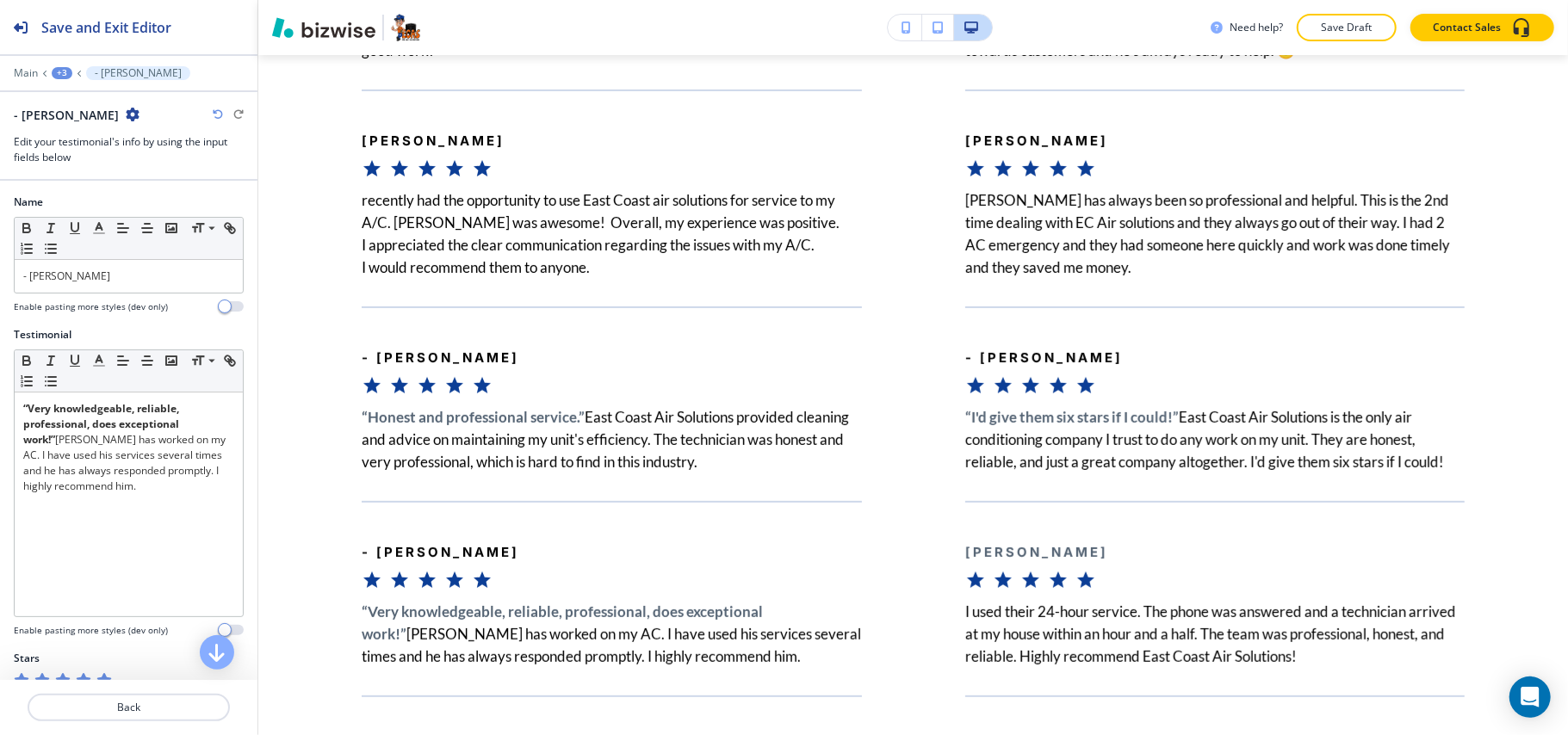
scroll to position [6174, 0]
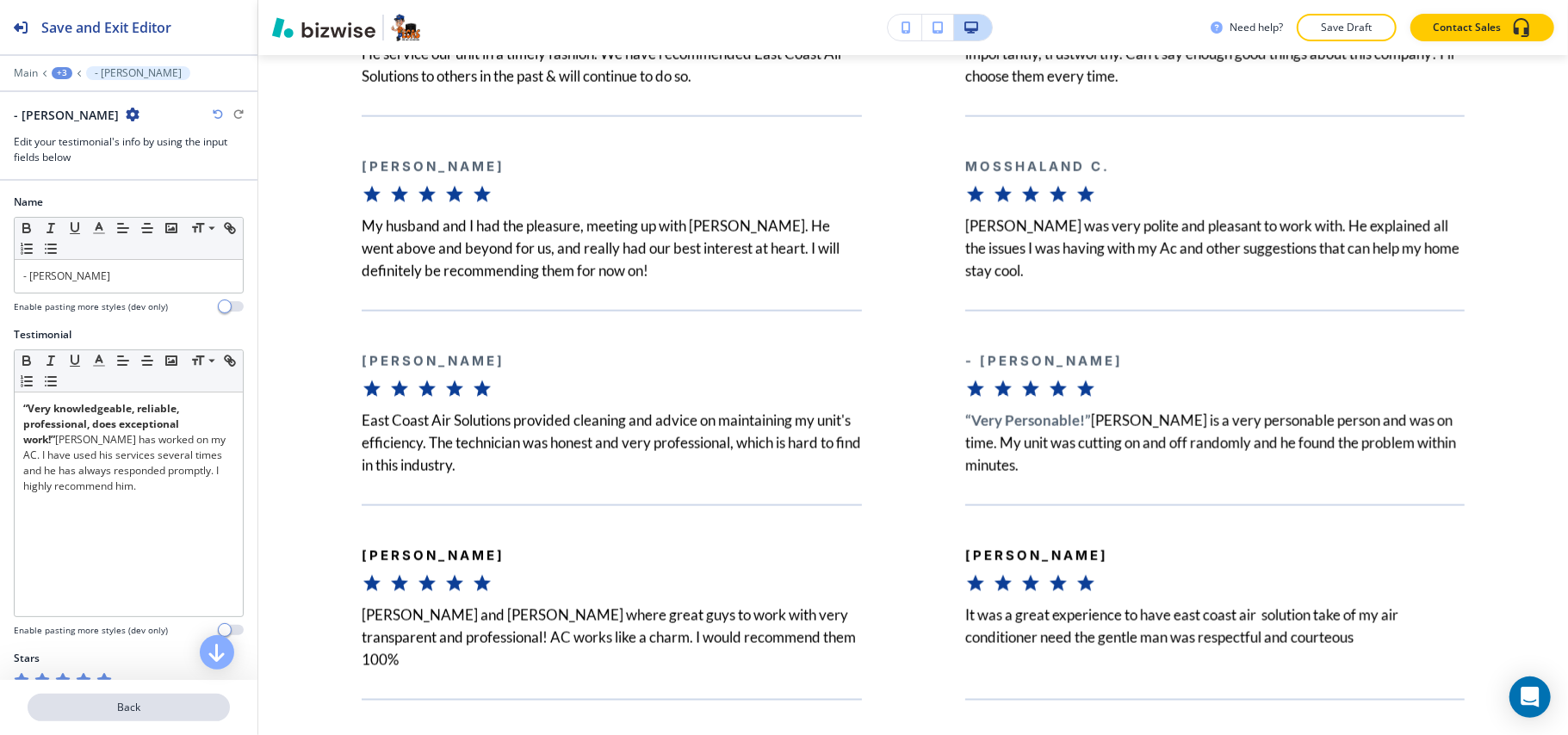
click at [128, 704] on p "Back" at bounding box center [129, 708] width 199 height 16
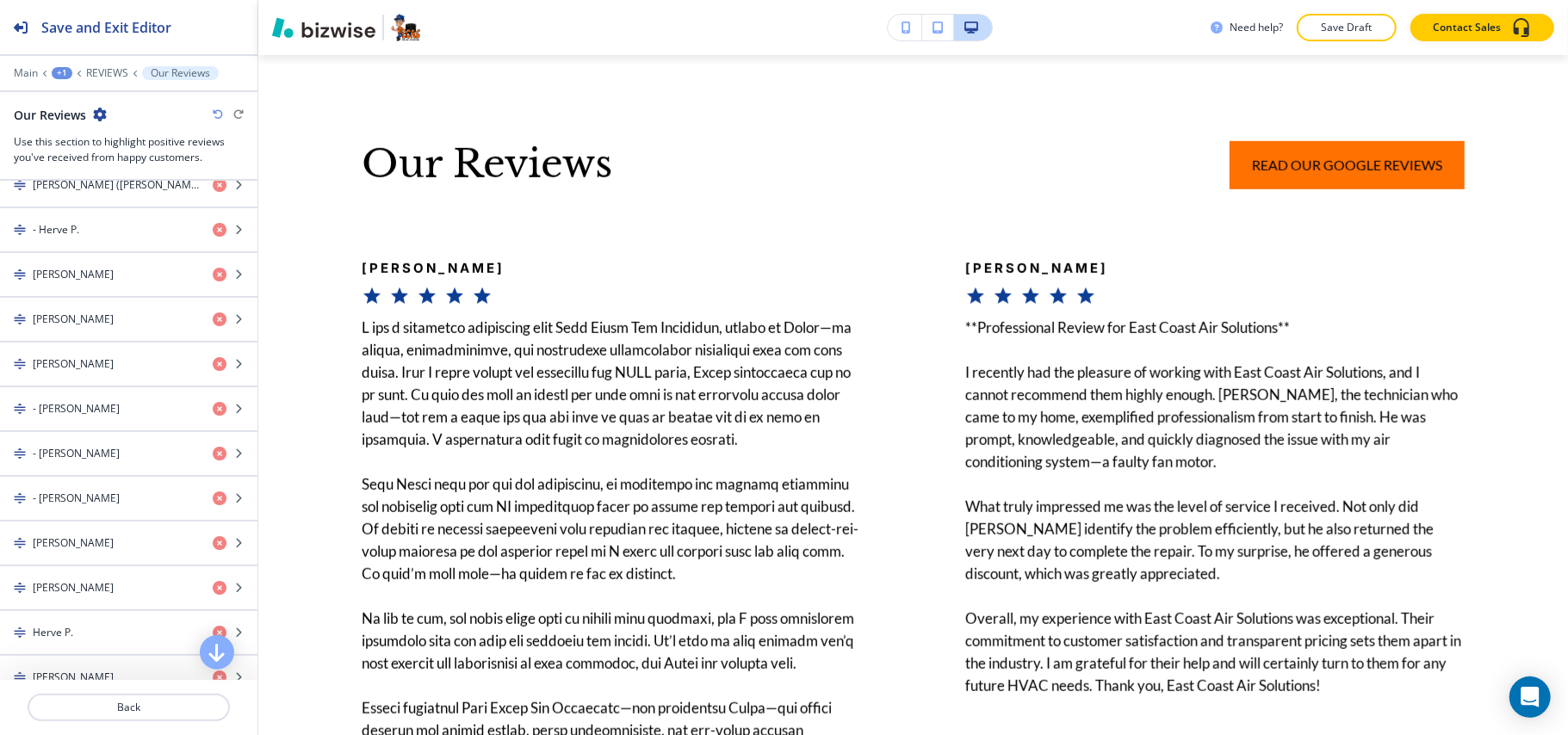
scroll to position [0, 0]
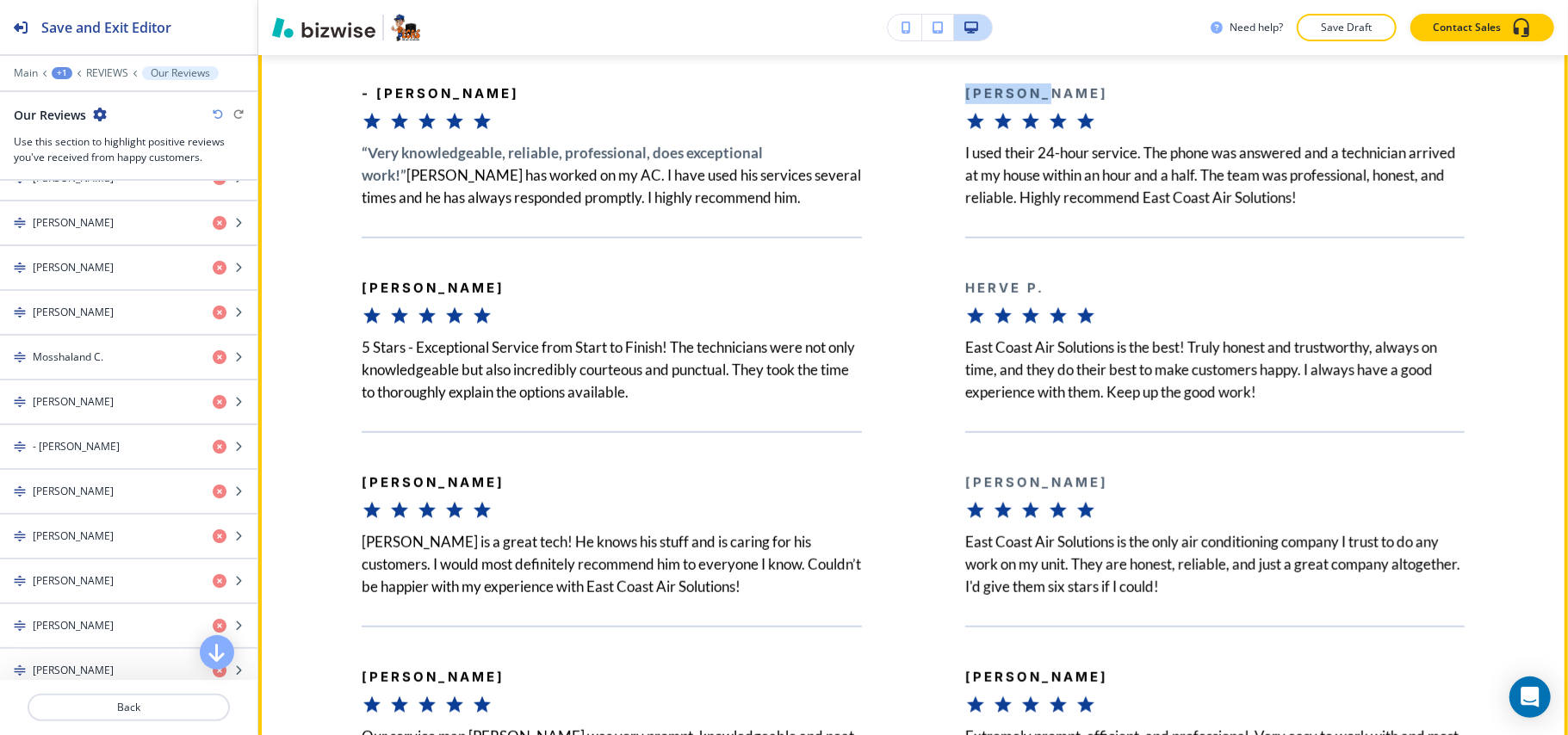
drag, startPoint x: 1046, startPoint y: 126, endPoint x: 947, endPoint y: 122, distance: 99.1
click at [947, 122] on div "[PERSON_NAME] I used their 24-hour service. The phone was answered and a techni…" at bounding box center [1164, 125] width 603 height 167
copy b "[PERSON_NAME]"
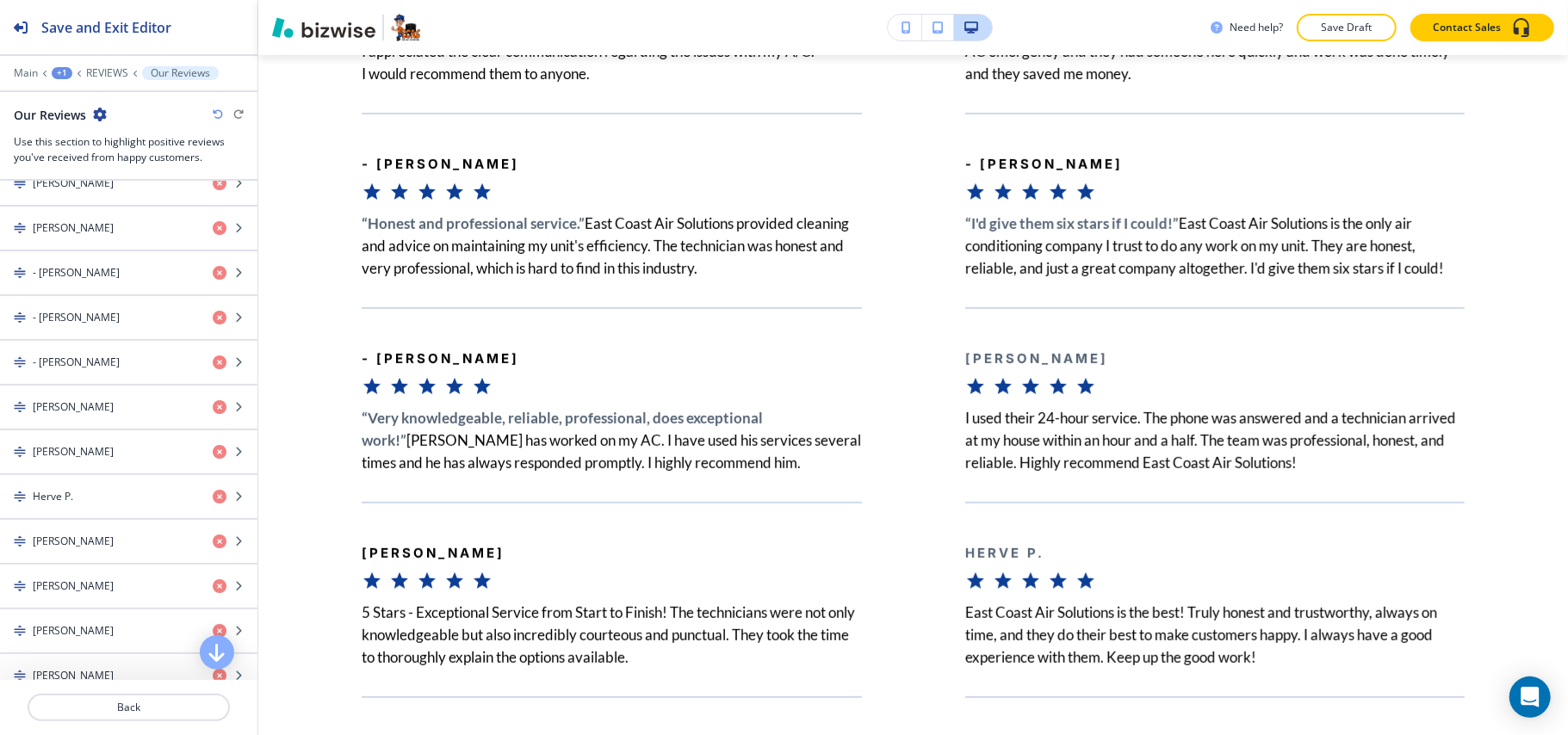
scroll to position [1640, 0]
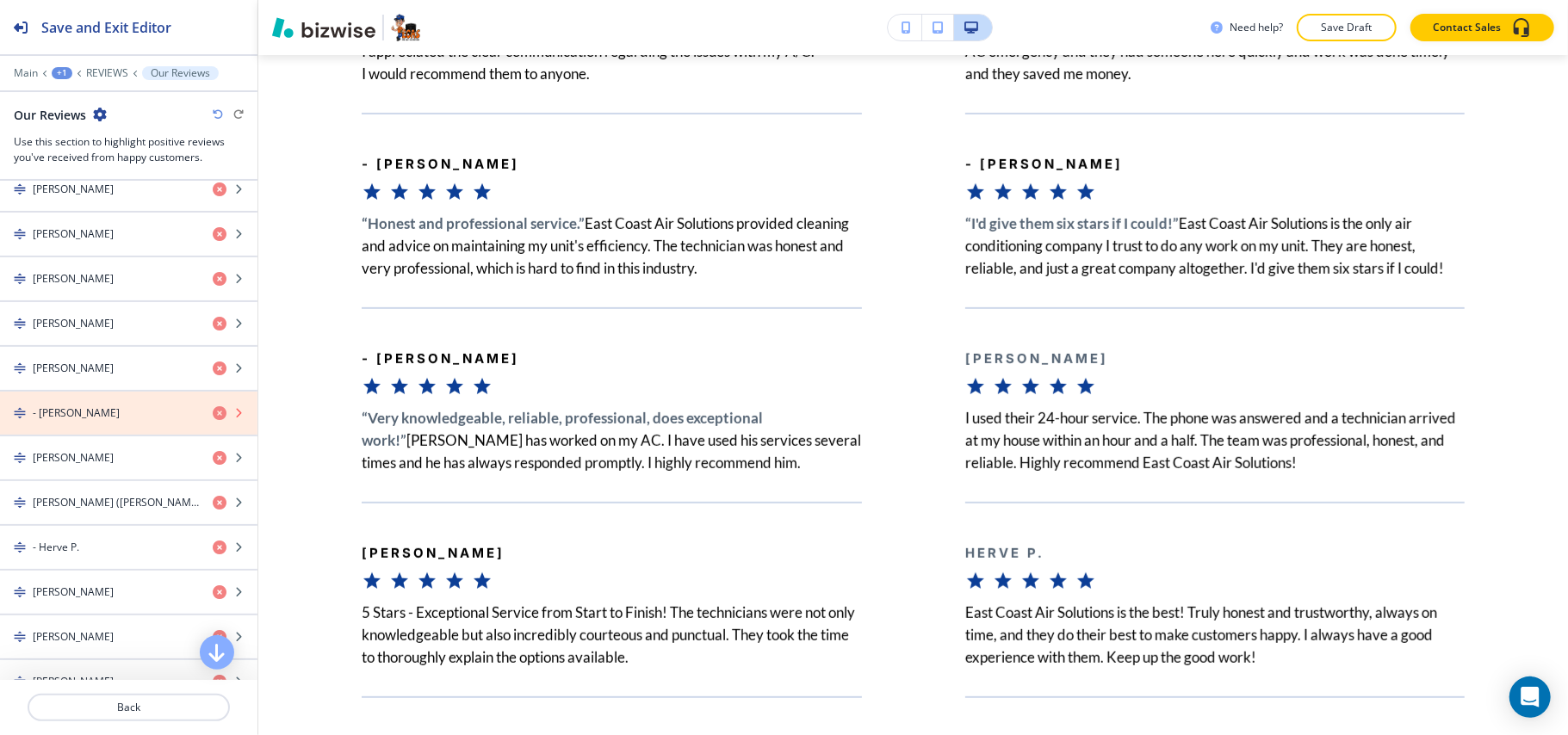
click at [213, 420] on icon "button" at bounding box center [220, 413] width 14 height 14
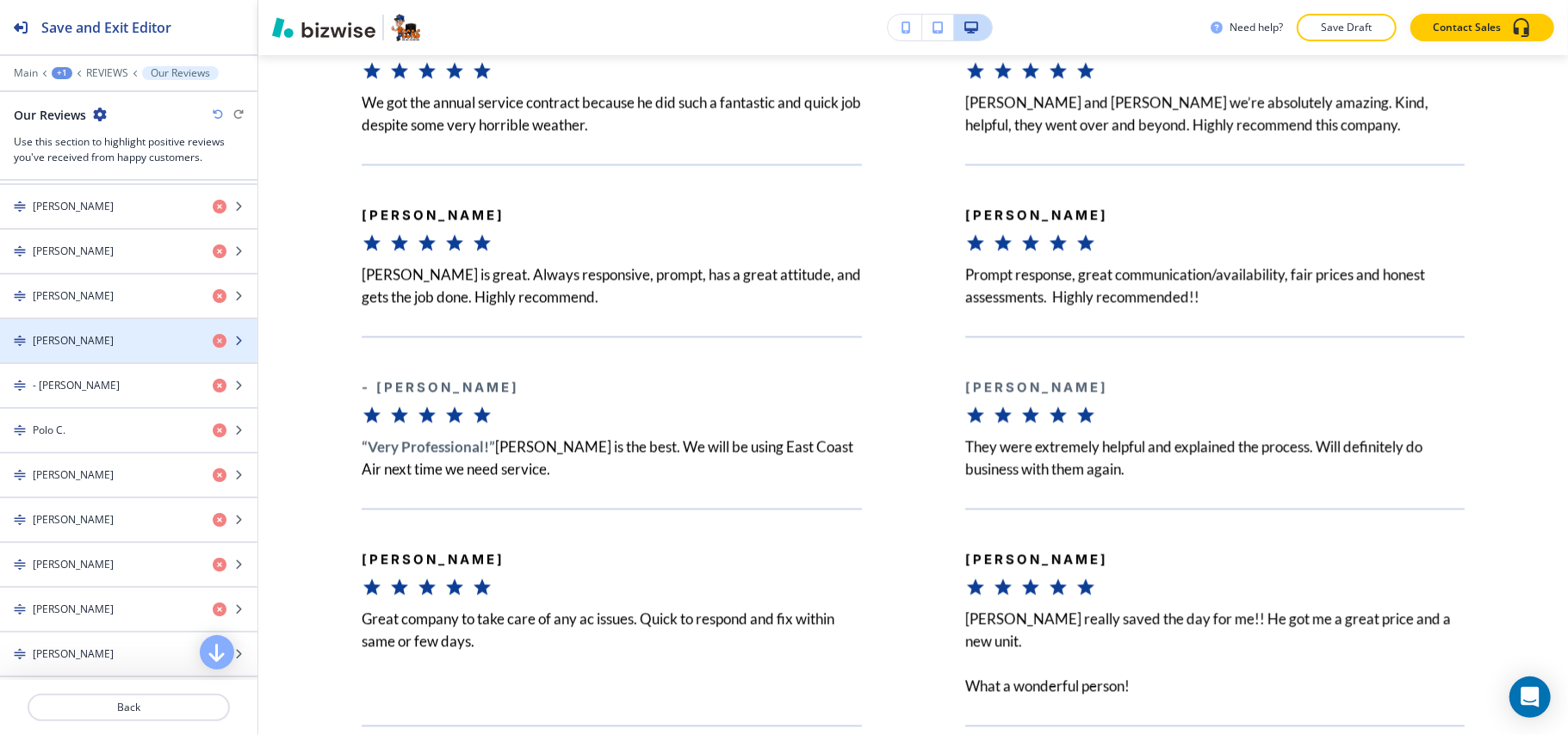
scroll to position [3269, 0]
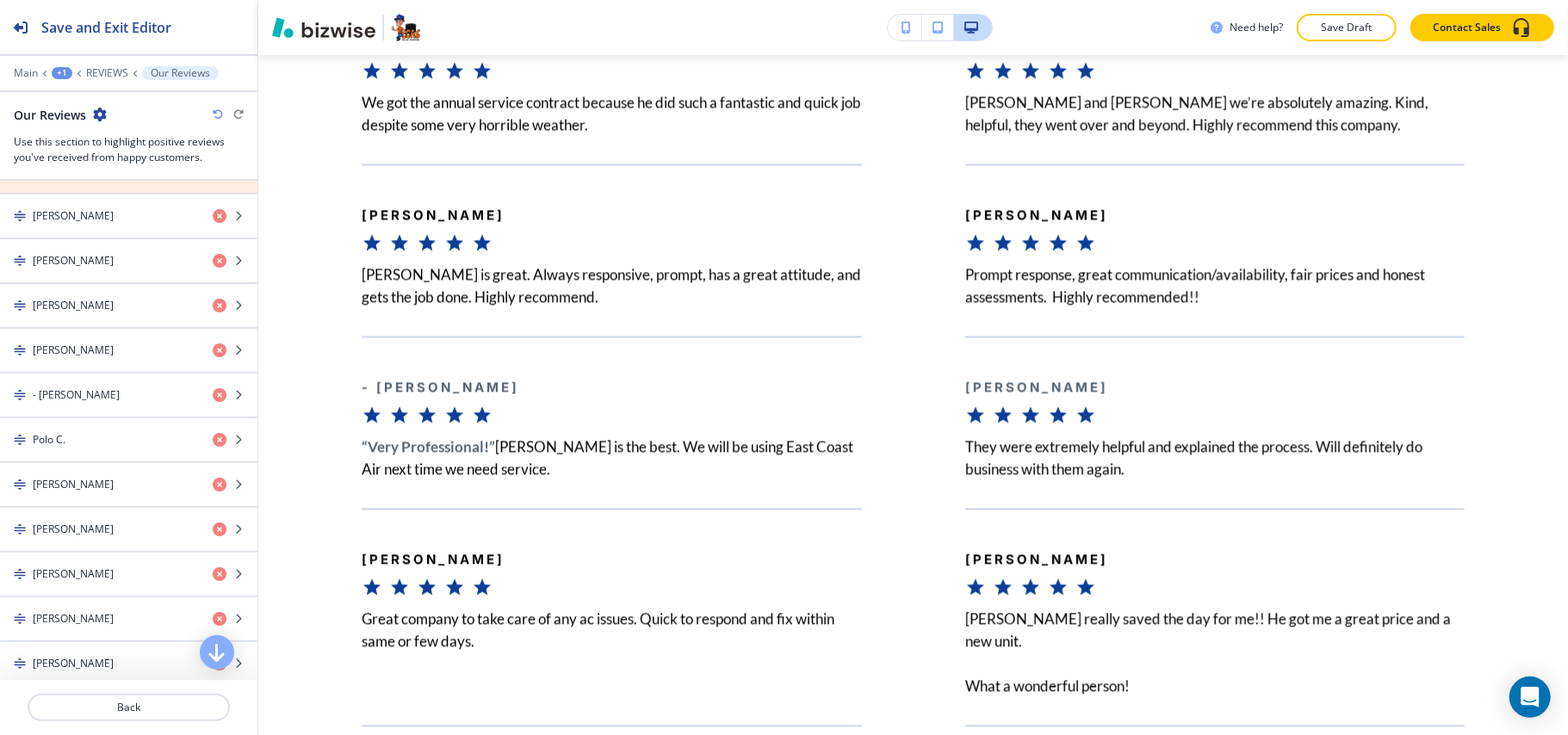
click at [213, 179] on icon "button" at bounding box center [220, 171] width 14 height 14
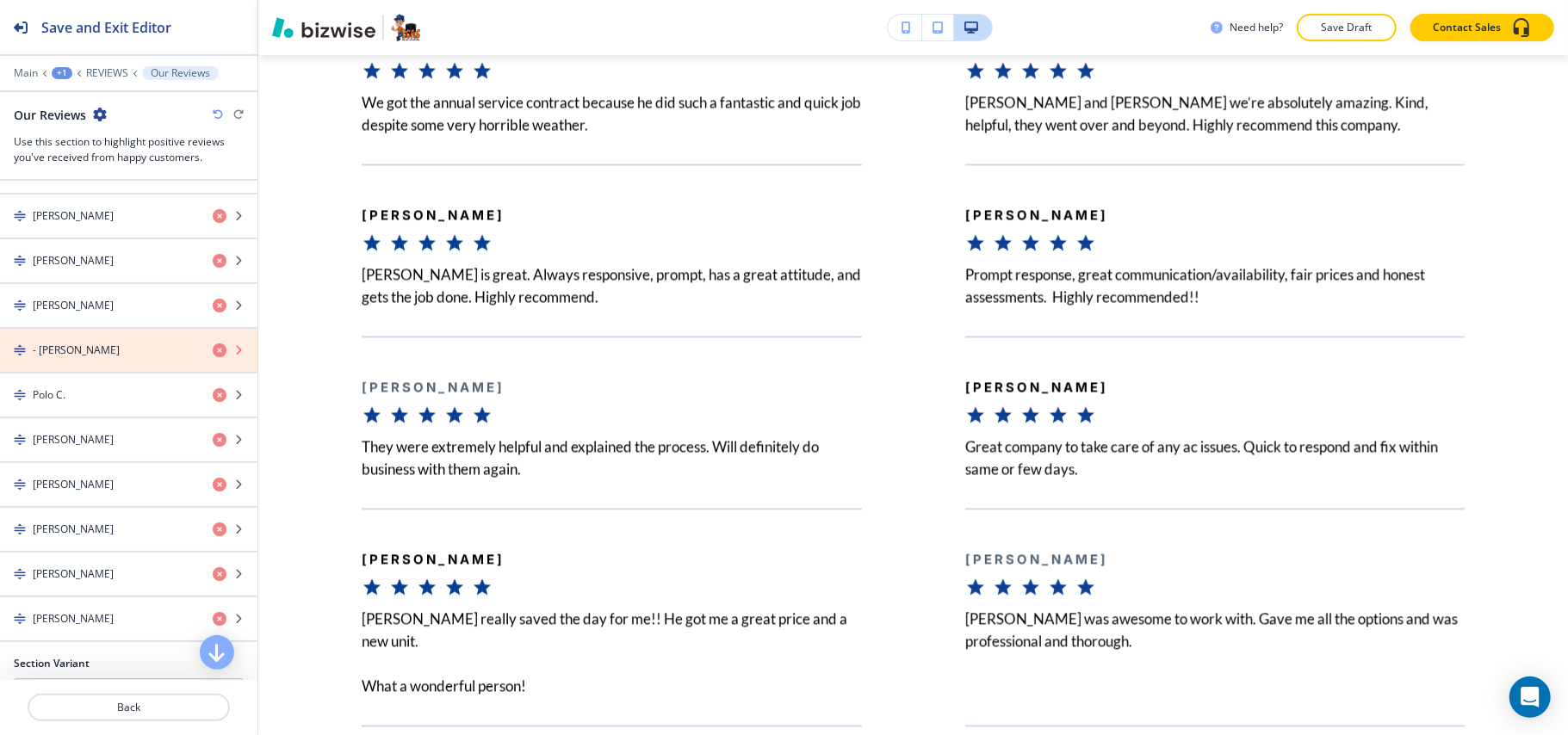
click at [213, 357] on icon "button" at bounding box center [220, 350] width 14 height 14
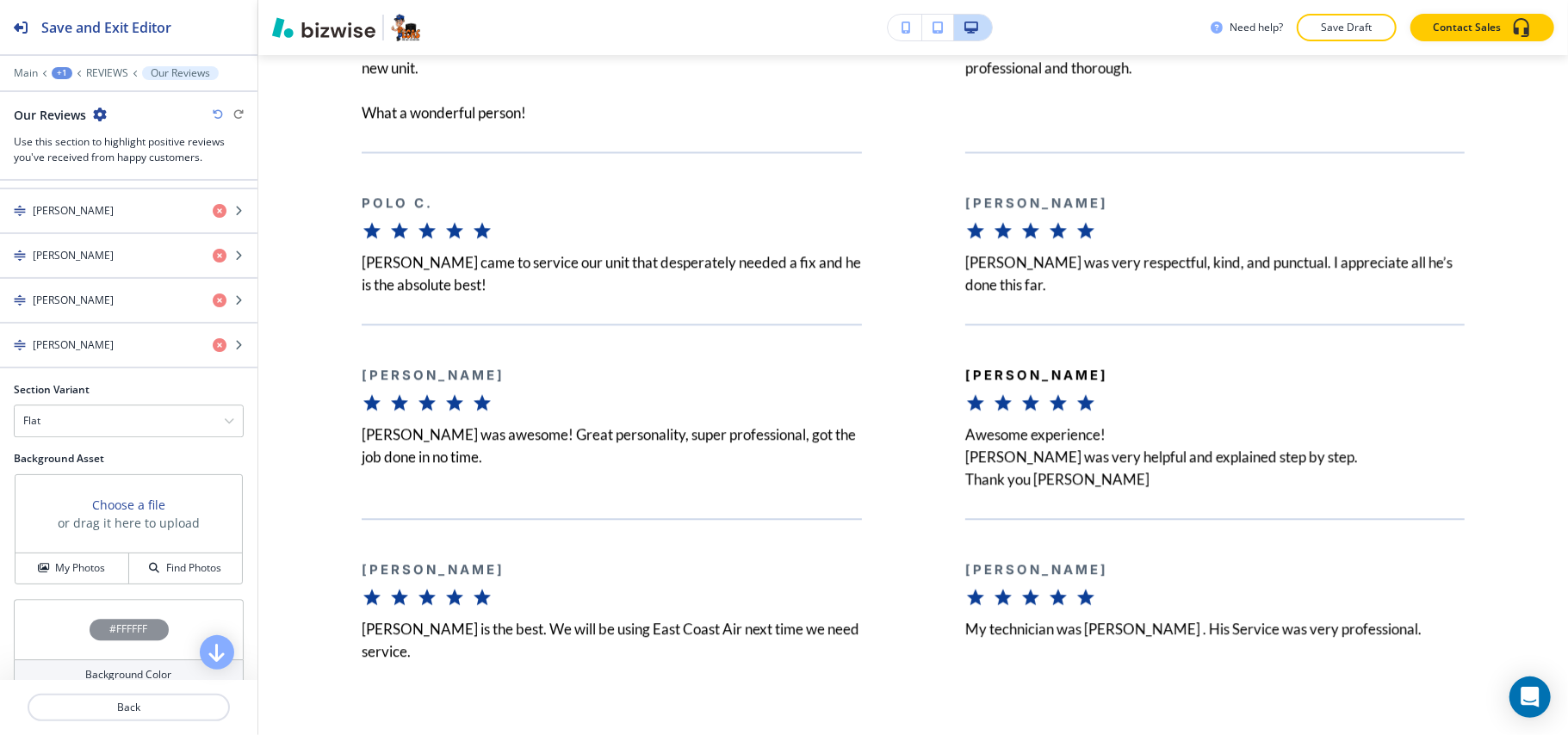
scroll to position [3499, 0]
click at [91, 352] on div "[PERSON_NAME]" at bounding box center [100, 345] width 199 height 16
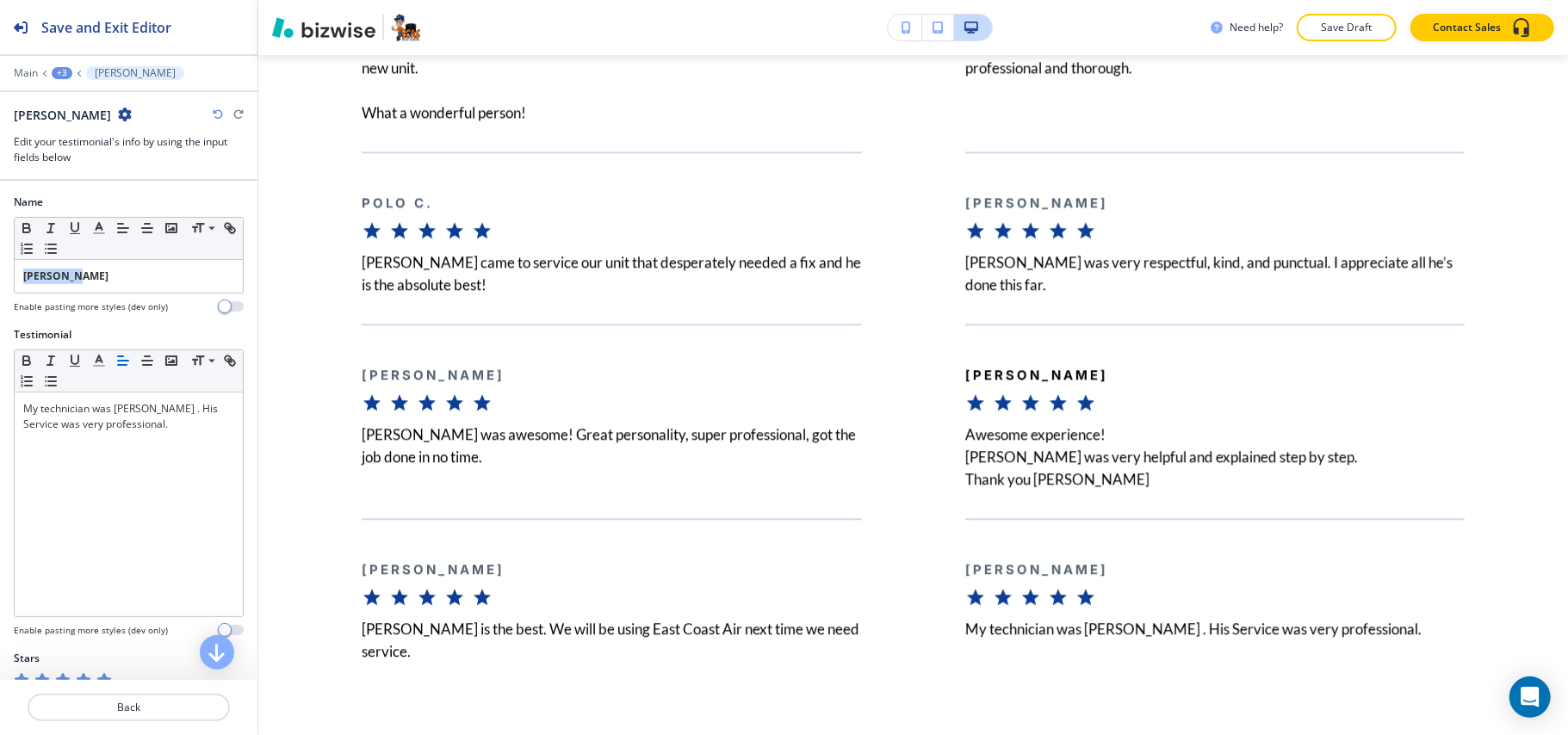
drag, startPoint x: 86, startPoint y: 269, endPoint x: 0, endPoint y: 266, distance: 86.1
click at [0, 268] on div "Name Small Normal Large Huge [PERSON_NAME] Enable pasting more styles (dev only)" at bounding box center [129, 261] width 258 height 133
click at [21, 225] on icon "button" at bounding box center [26, 228] width 16 height 16
click at [155, 704] on p "Back" at bounding box center [129, 708] width 199 height 16
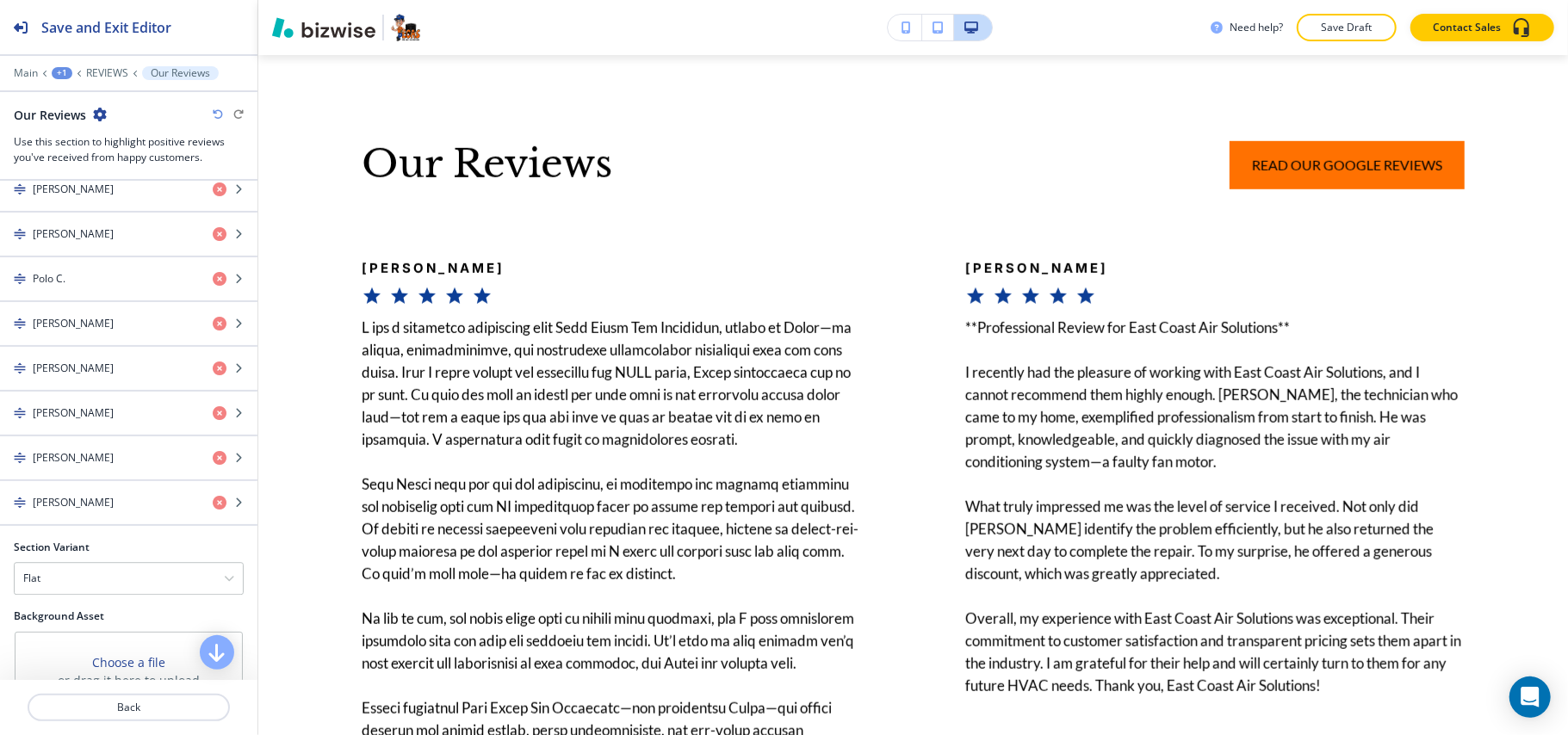
scroll to position [3328, 0]
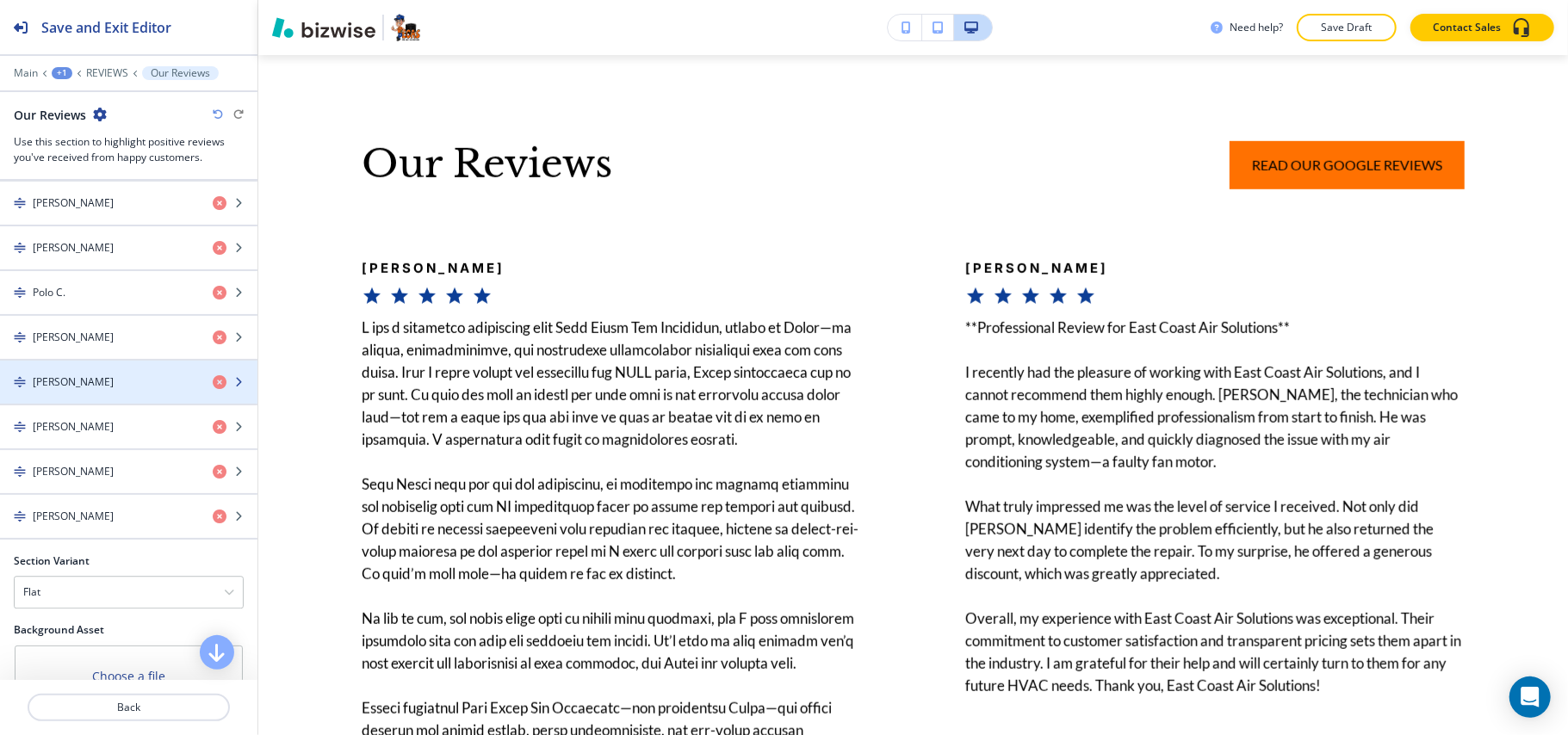
click at [69, 404] on div "button" at bounding box center [129, 397] width 258 height 14
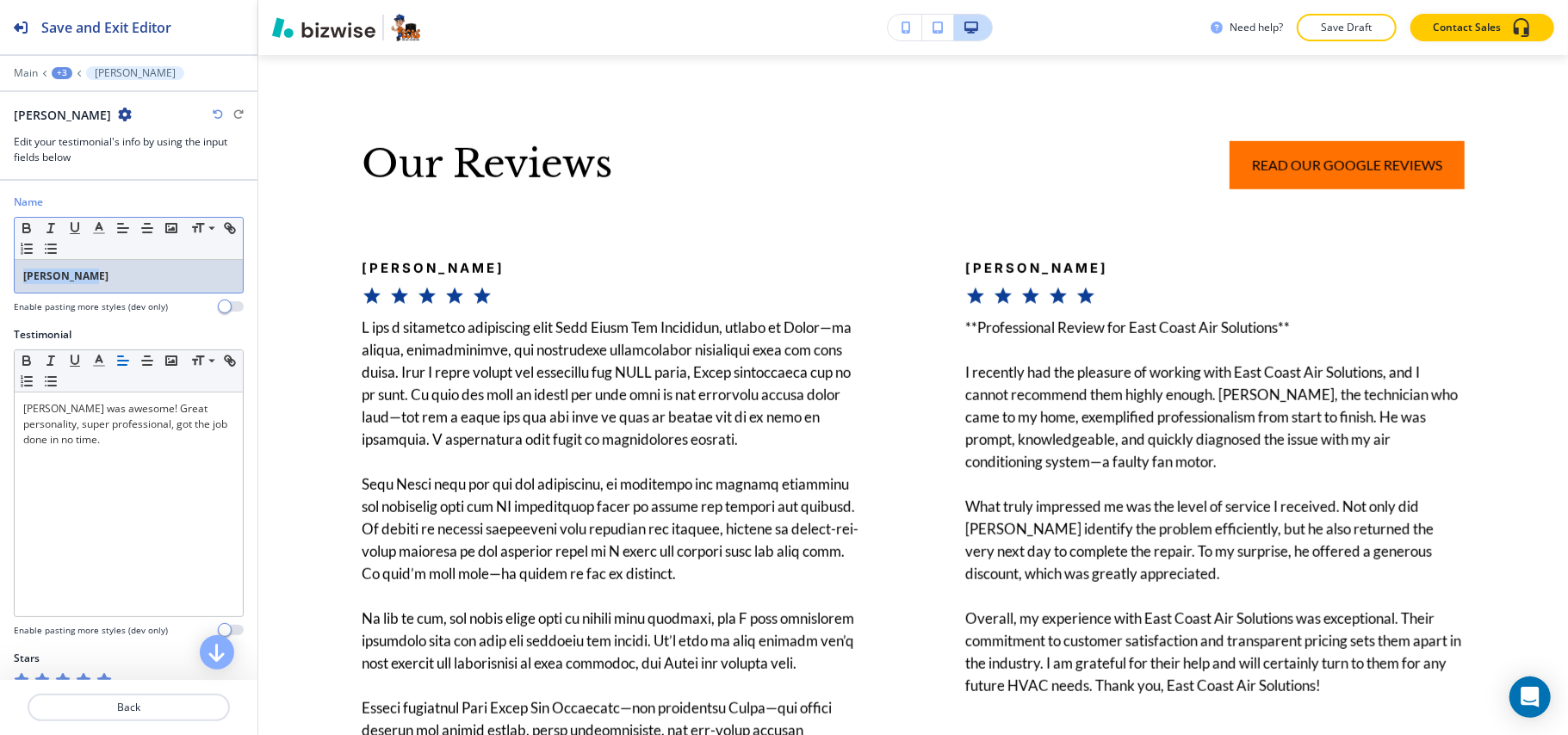
drag, startPoint x: 99, startPoint y: 272, endPoint x: 4, endPoint y: 262, distance: 95.5
click at [1, 264] on div "Name Small Normal Large Huge [PERSON_NAME] Enable pasting more styles (dev only)" at bounding box center [129, 261] width 258 height 133
click at [25, 230] on icon "button" at bounding box center [26, 230] width 7 height 4
click at [165, 697] on button "Back" at bounding box center [128, 708] width 202 height 27
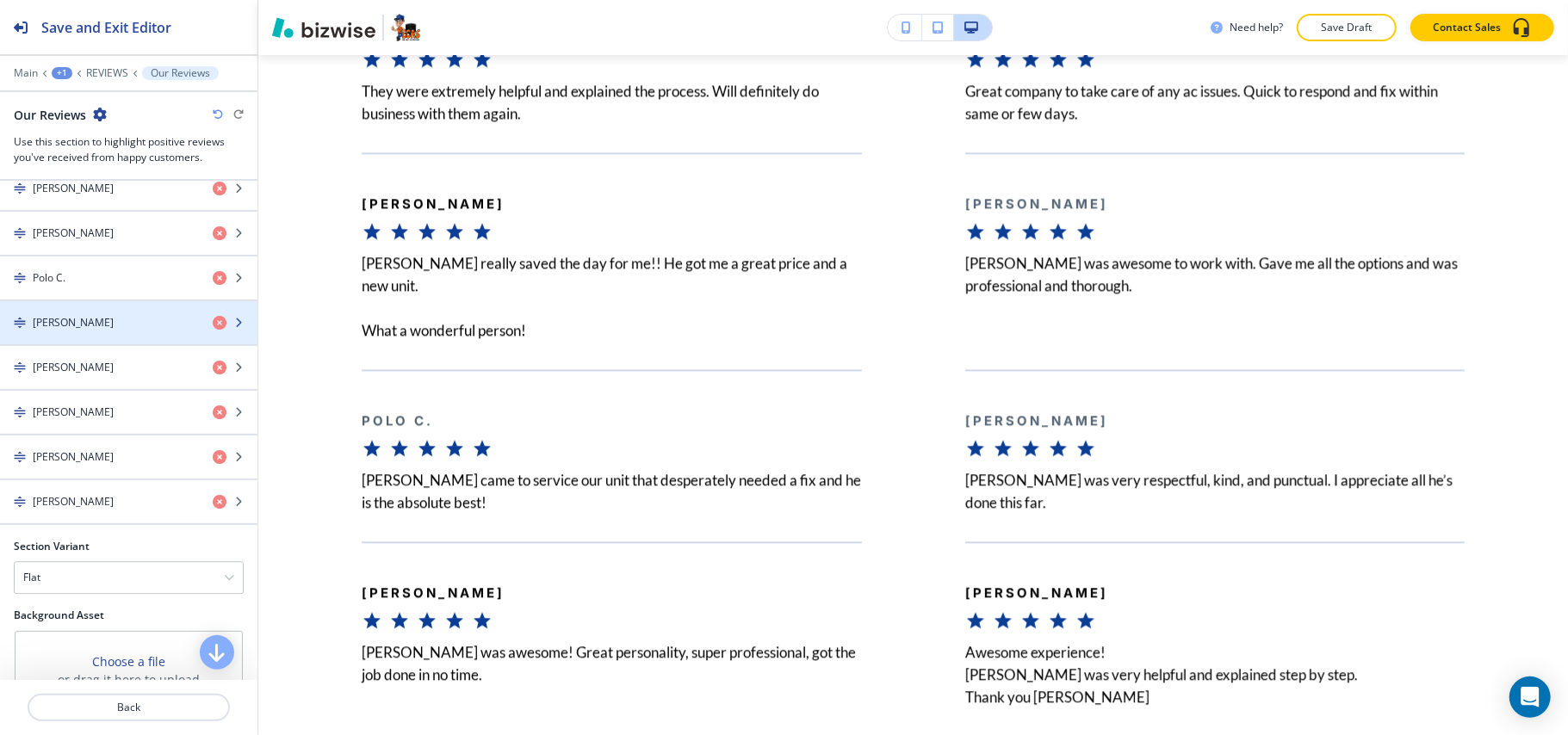
scroll to position [3386, 0]
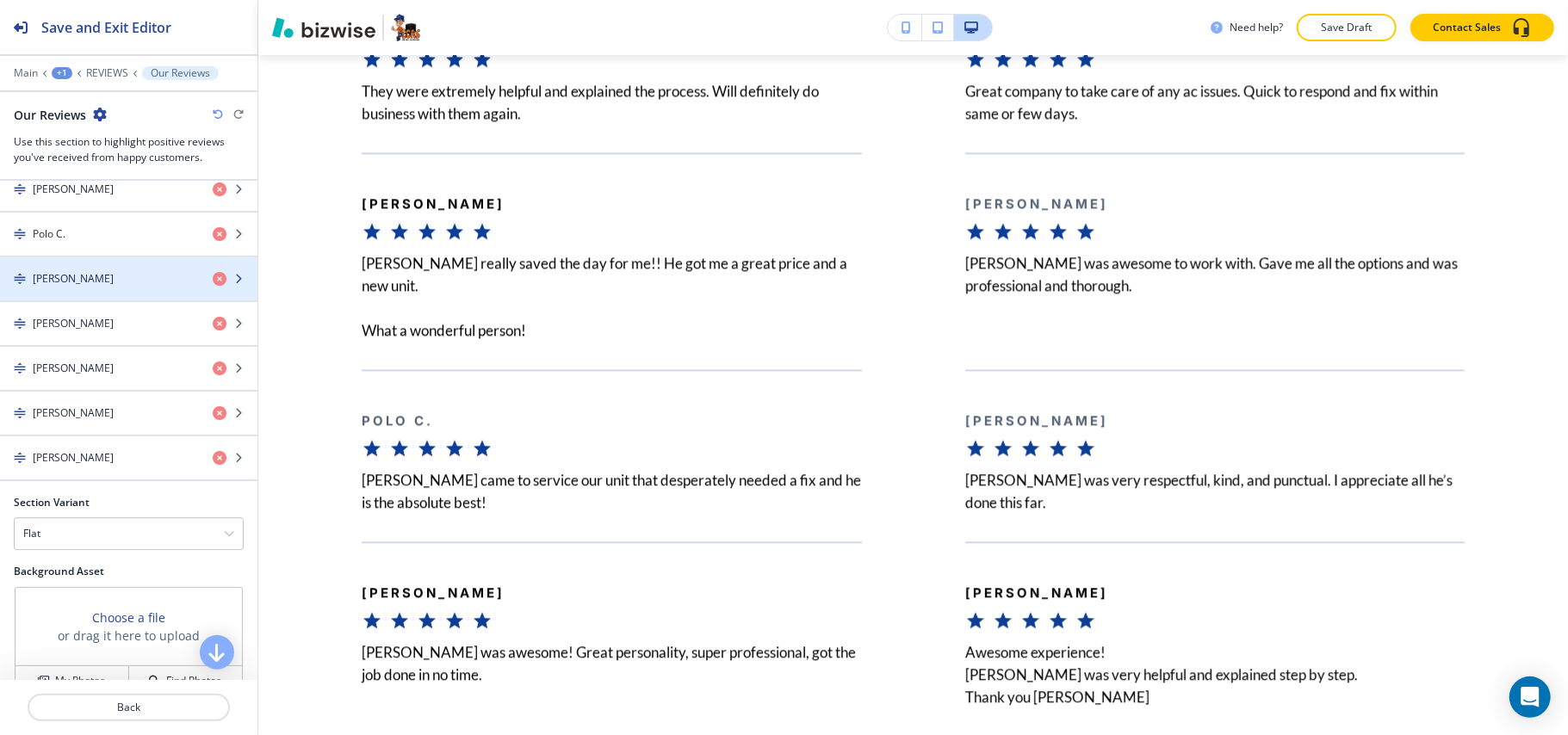
click at [111, 287] on div "[PERSON_NAME]" at bounding box center [100, 279] width 199 height 16
click at [93, 287] on div "[PERSON_NAME]" at bounding box center [100, 279] width 199 height 16
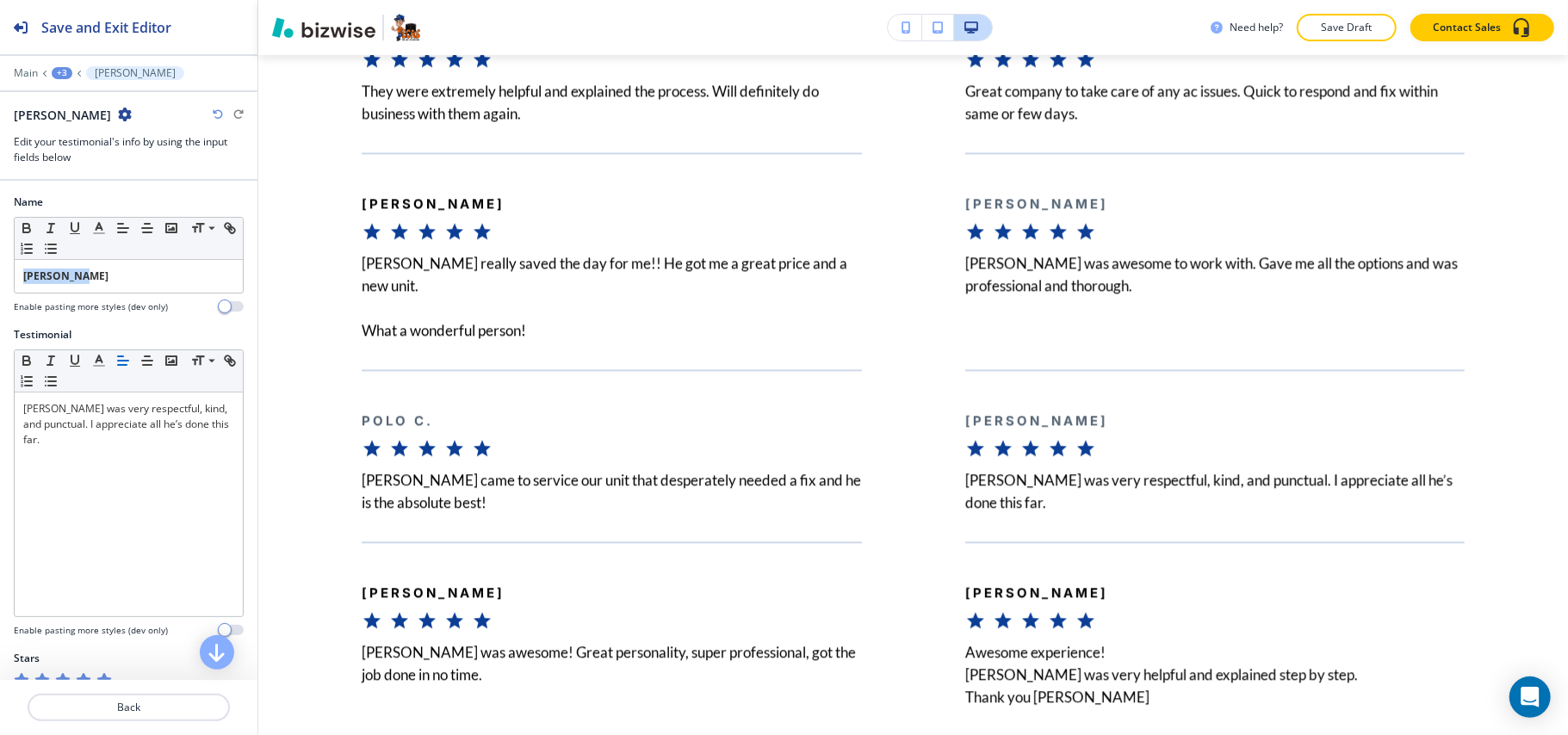
drag, startPoint x: 93, startPoint y: 276, endPoint x: 1, endPoint y: 272, distance: 92.1
click at [0, 273] on div "Name Small Normal Large Huge [PERSON_NAME] Enable pasting more styles (dev only)" at bounding box center [129, 261] width 258 height 133
click at [28, 227] on icon "button" at bounding box center [26, 225] width 6 height 4
click at [143, 704] on p "Back" at bounding box center [129, 708] width 199 height 16
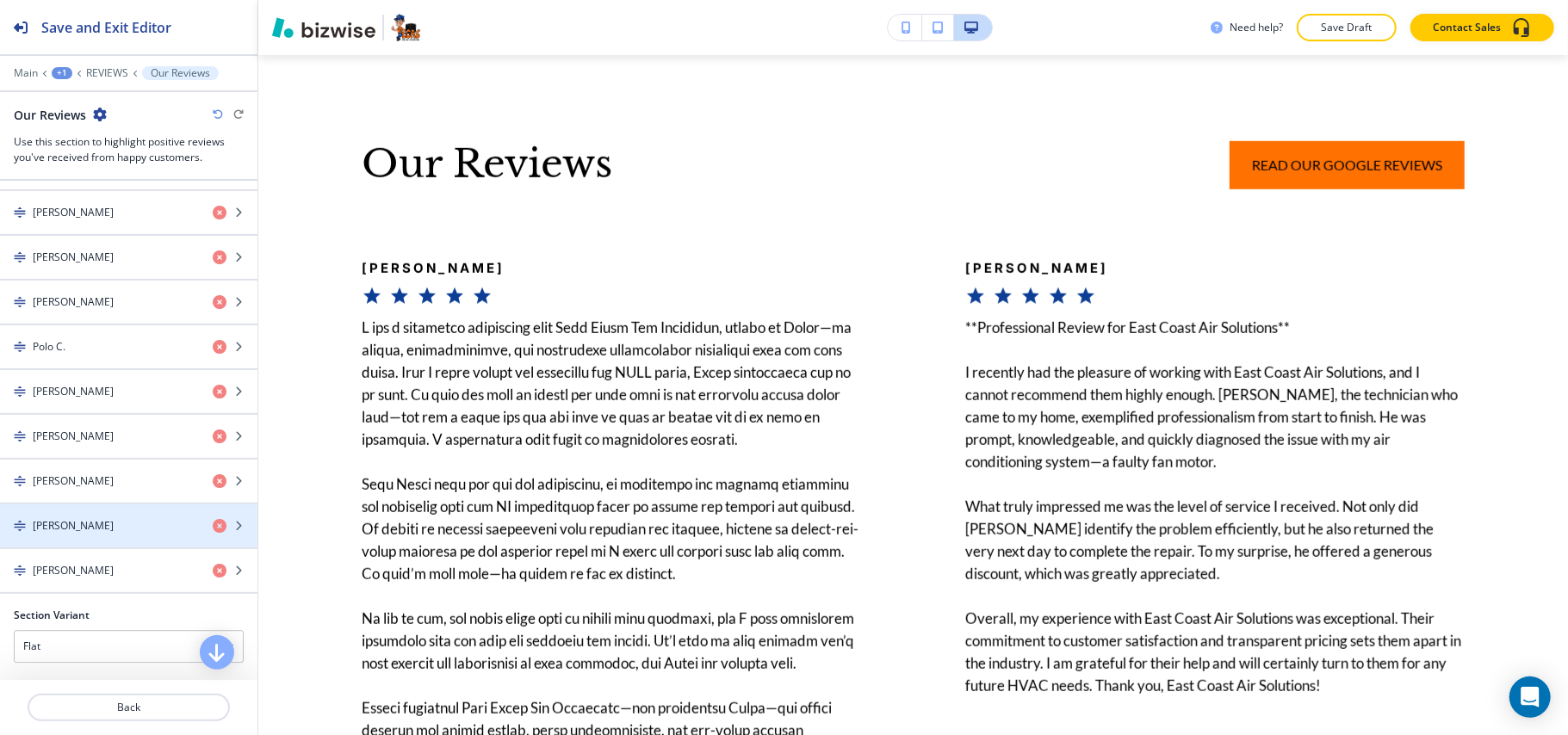
scroll to position [3261, 0]
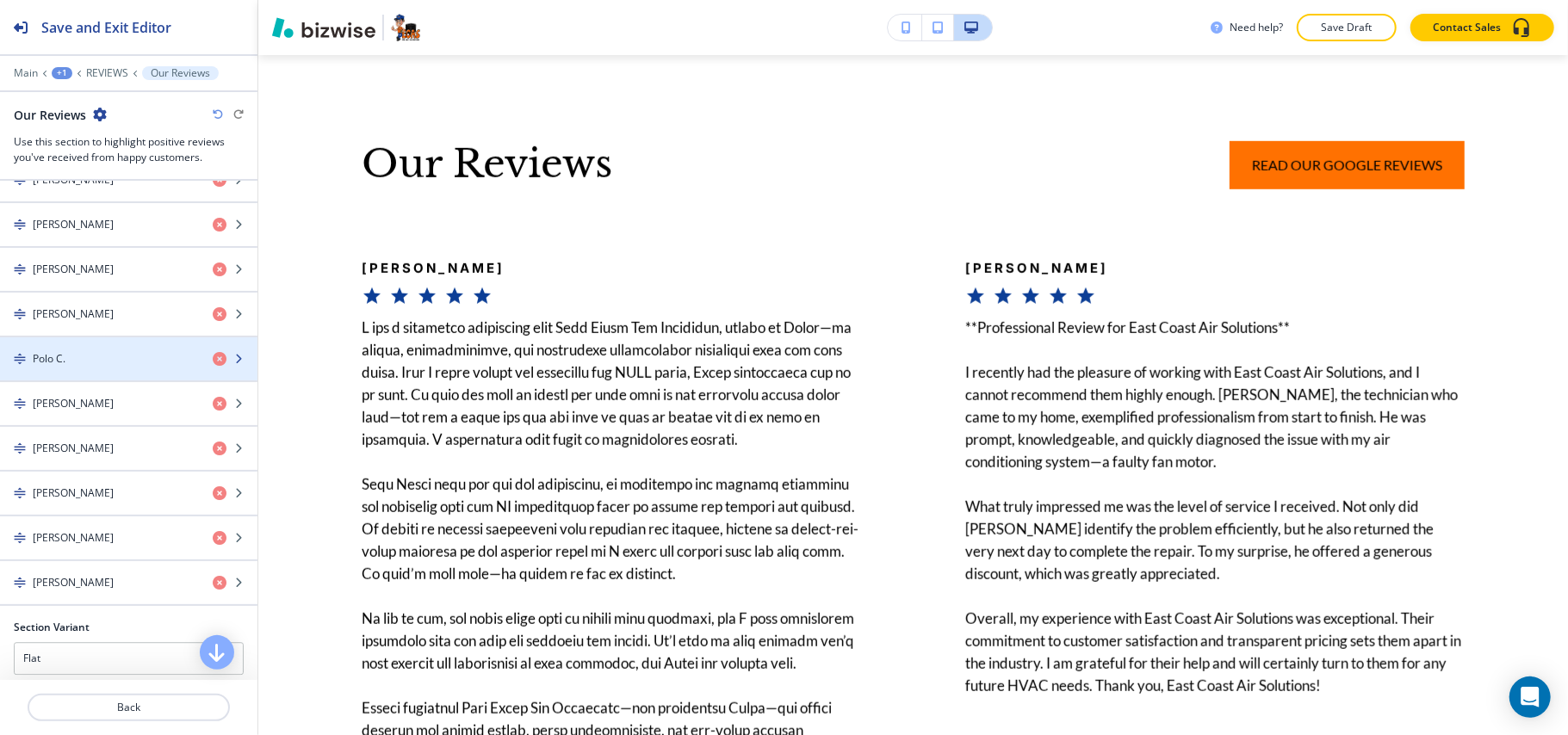
click at [84, 367] on div "Polo C." at bounding box center [100, 359] width 199 height 16
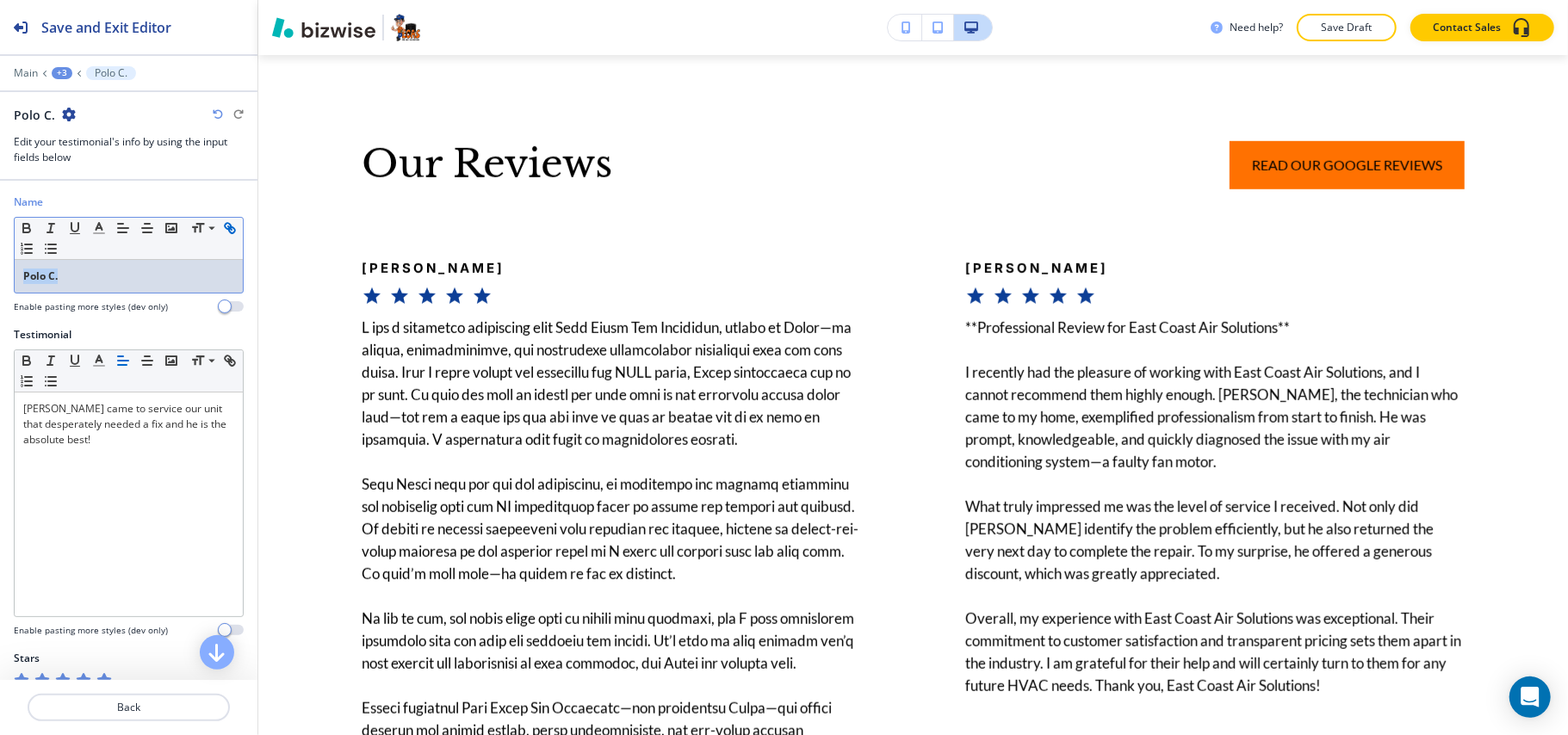
drag, startPoint x: 0, startPoint y: 270, endPoint x: 21, endPoint y: 250, distance: 29.0
click at [0, 268] on div "Name Small Normal Large Huge Polo C. Enable pasting more styles (dev only)" at bounding box center [129, 261] width 258 height 133
click at [25, 231] on icon "button" at bounding box center [26, 228] width 16 height 16
click at [160, 713] on p "Back" at bounding box center [129, 708] width 199 height 16
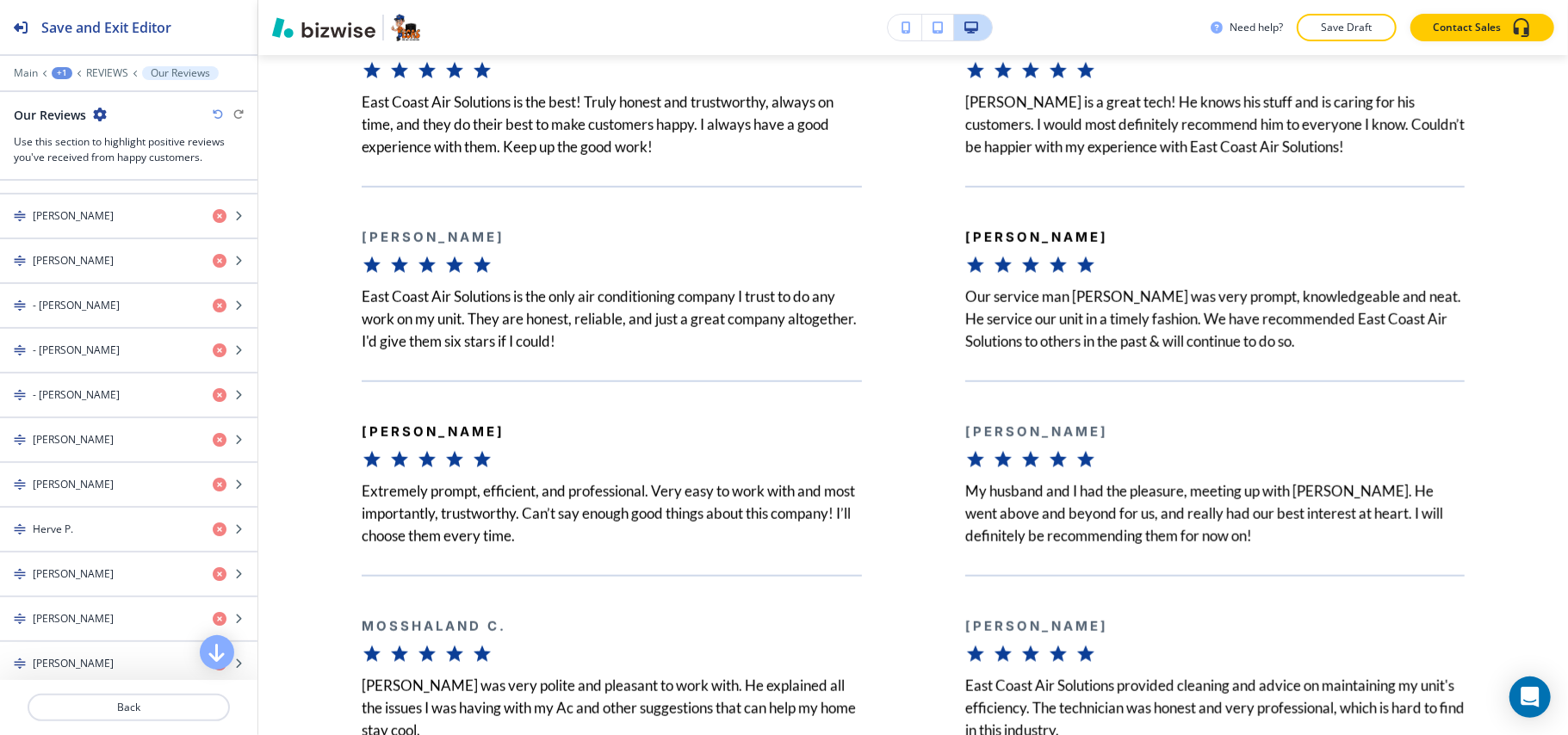
scroll to position [5658, 0]
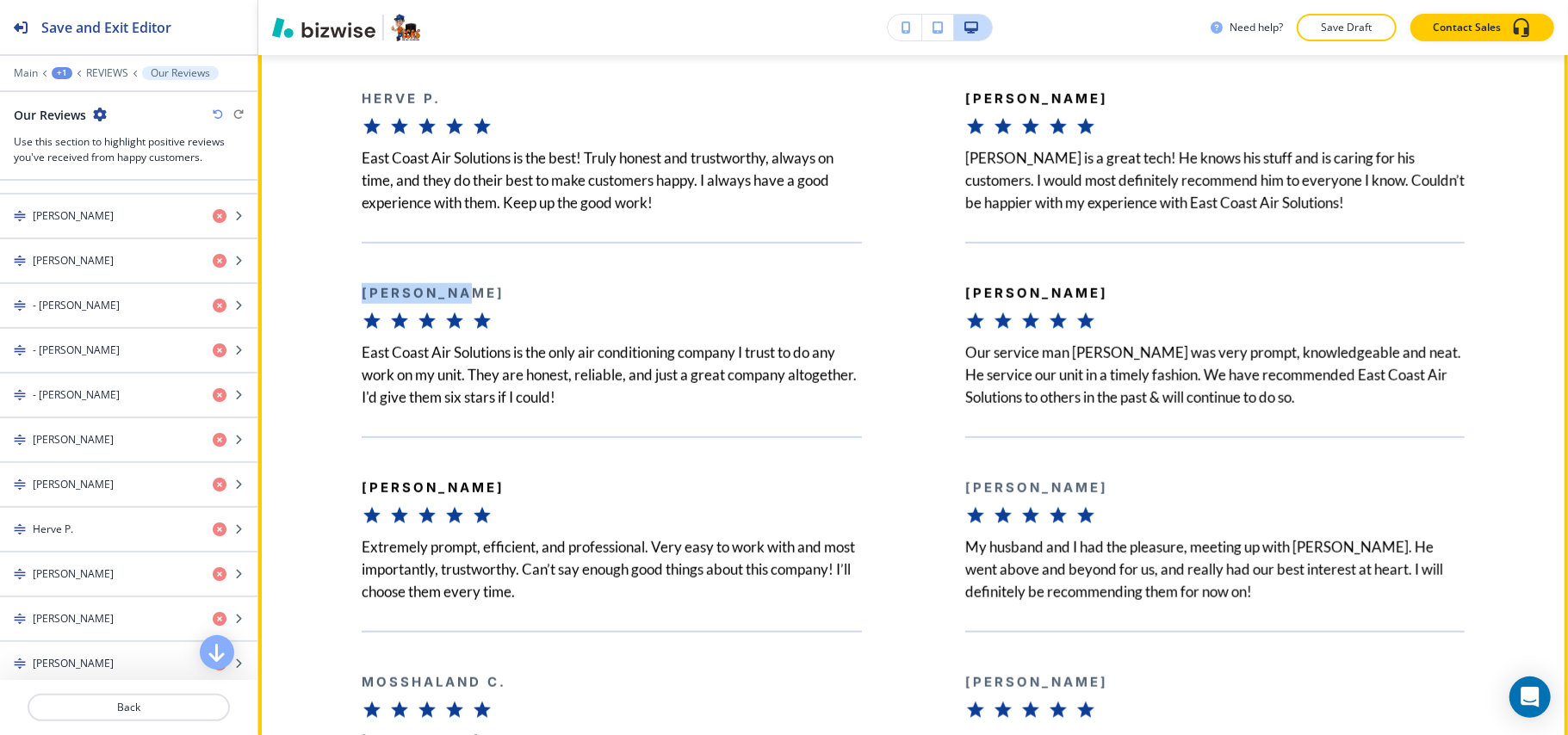
drag, startPoint x: 504, startPoint y: 329, endPoint x: 339, endPoint y: 320, distance: 165.2
click at [339, 320] on div "[PERSON_NAME] East Coast Air Solutions is the only air conditioning company I t…" at bounding box center [560, 325] width 603 height 167
copy b "[PERSON_NAME]"
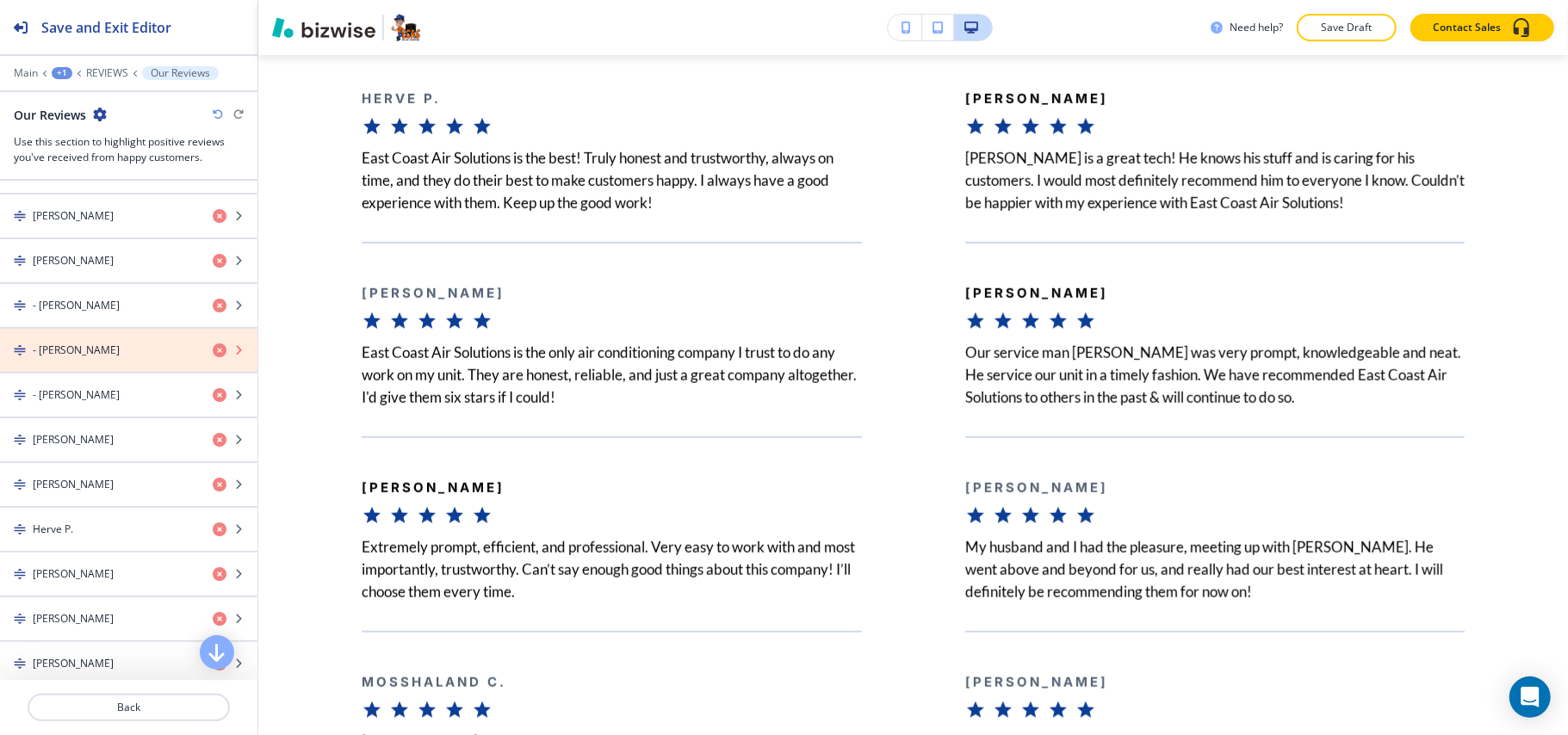
click at [213, 357] on icon "button" at bounding box center [220, 350] width 14 height 14
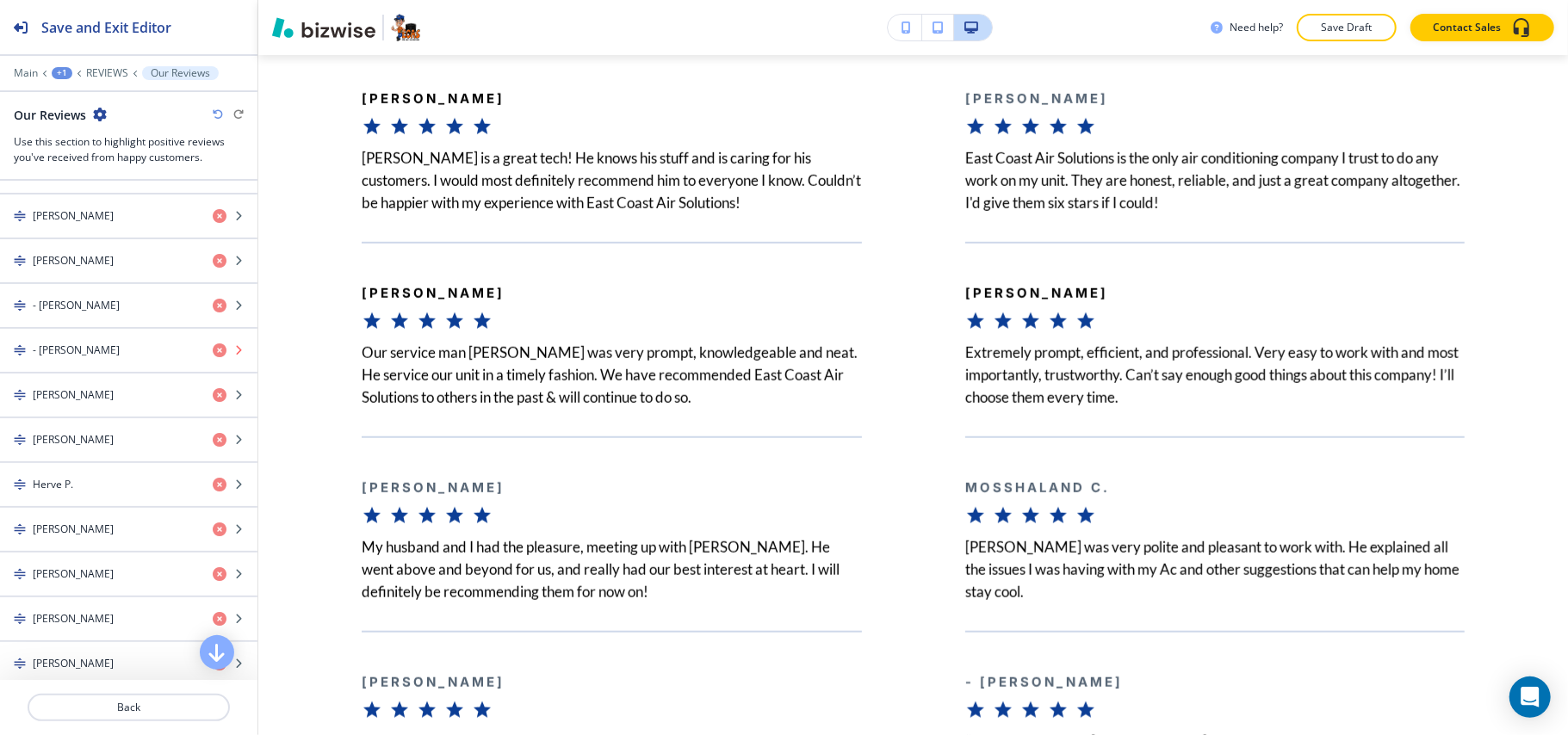
click at [213, 357] on icon "button" at bounding box center [220, 350] width 14 height 14
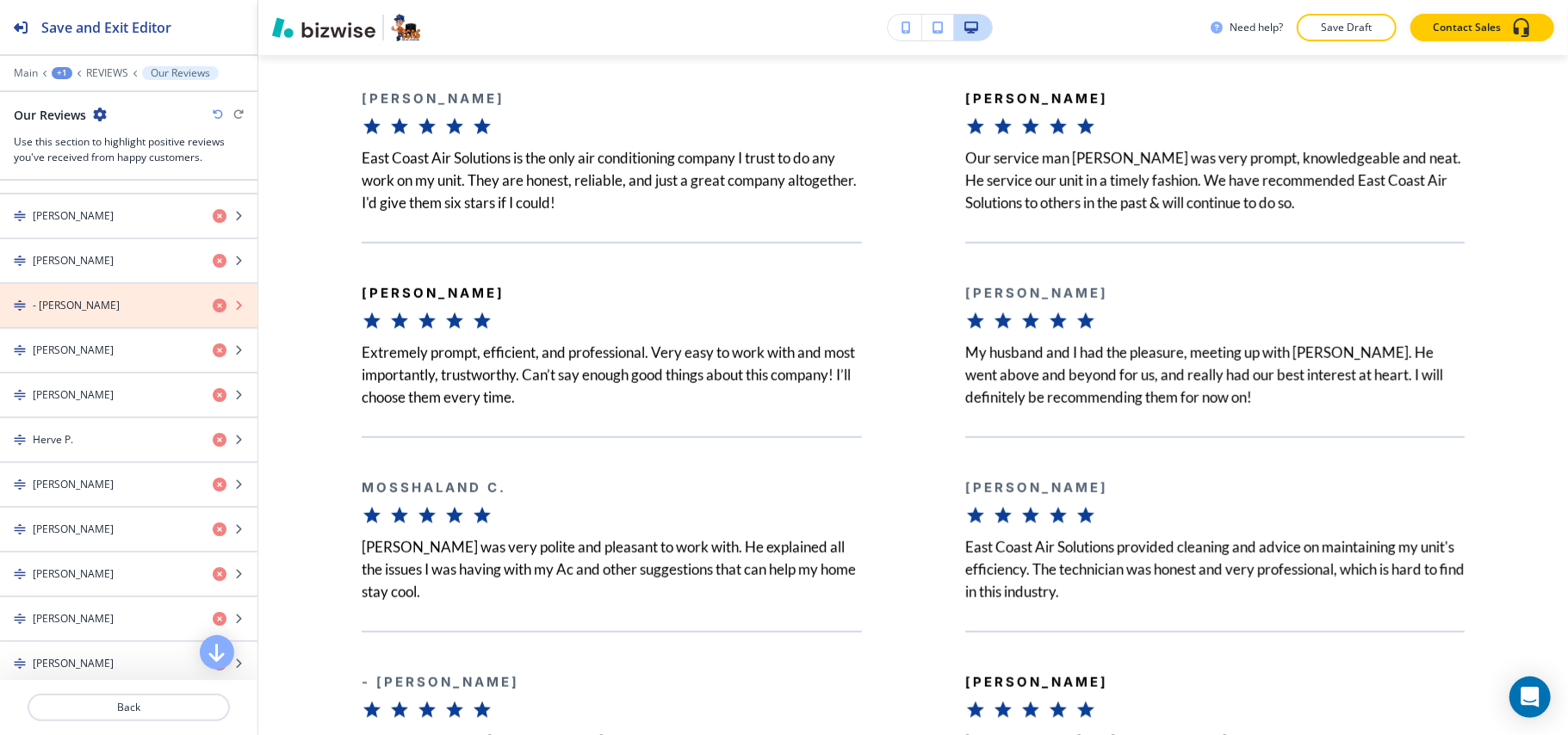
click at [213, 312] on icon "button" at bounding box center [220, 306] width 14 height 14
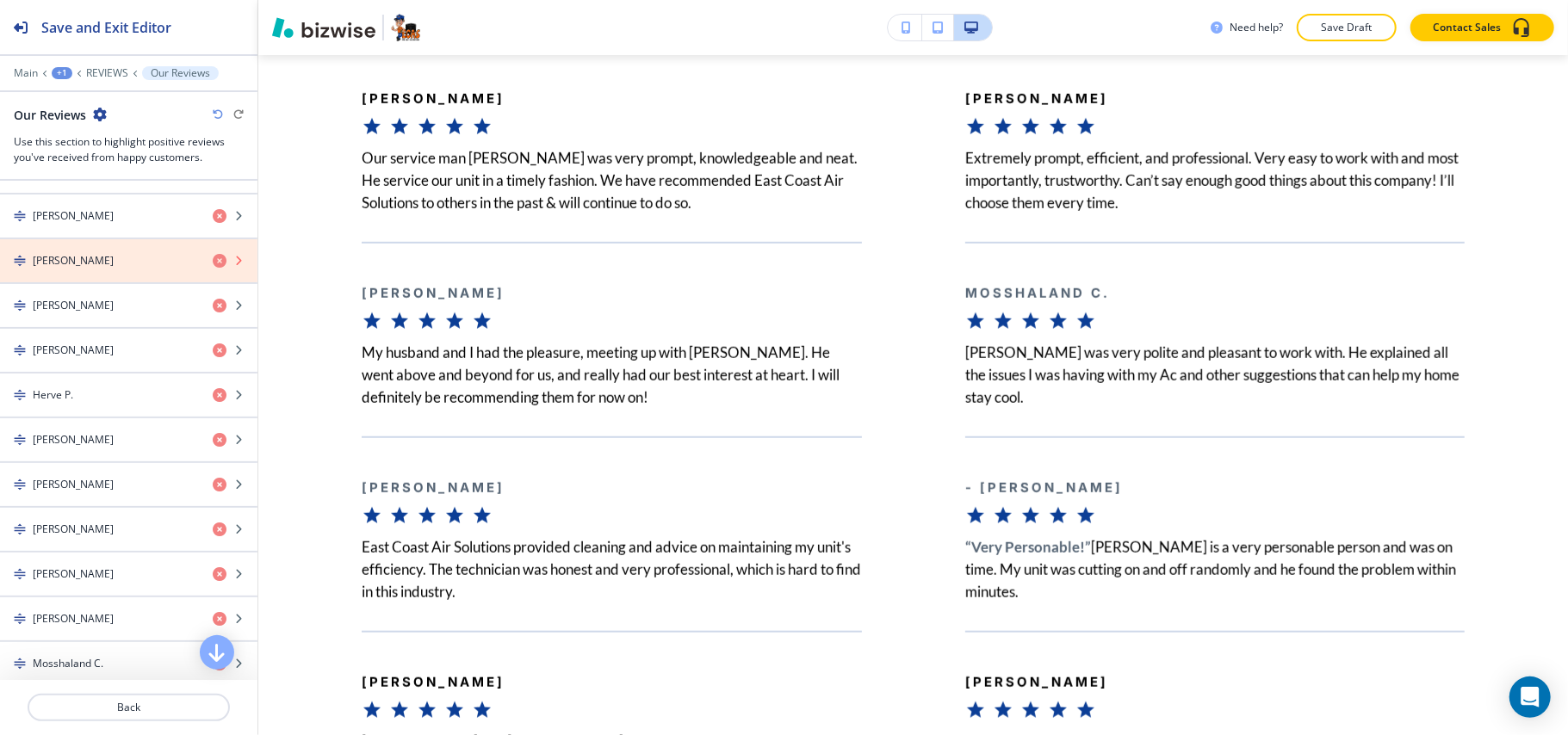
click at [213, 267] on icon "button" at bounding box center [220, 261] width 14 height 14
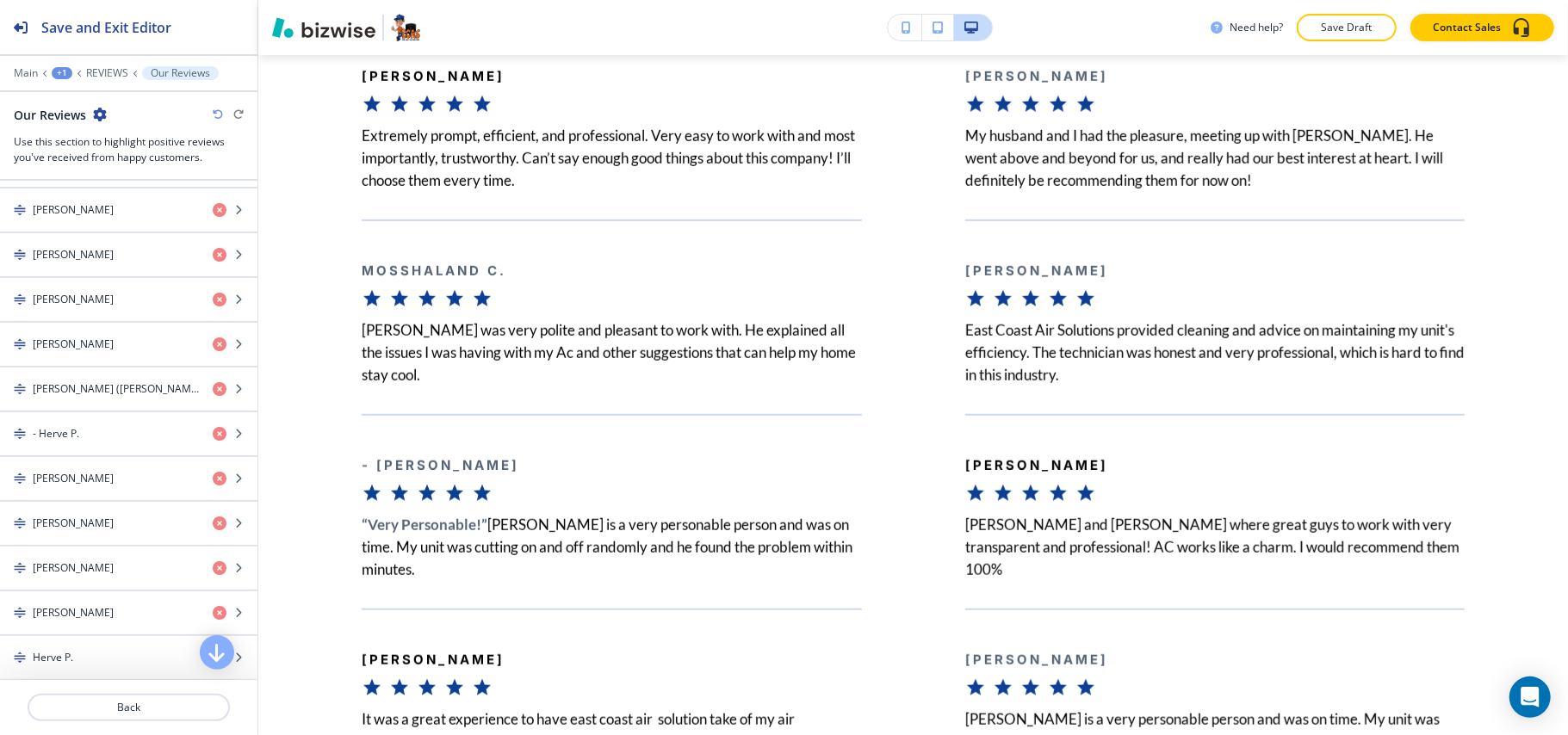
scroll to position [1672, 0]
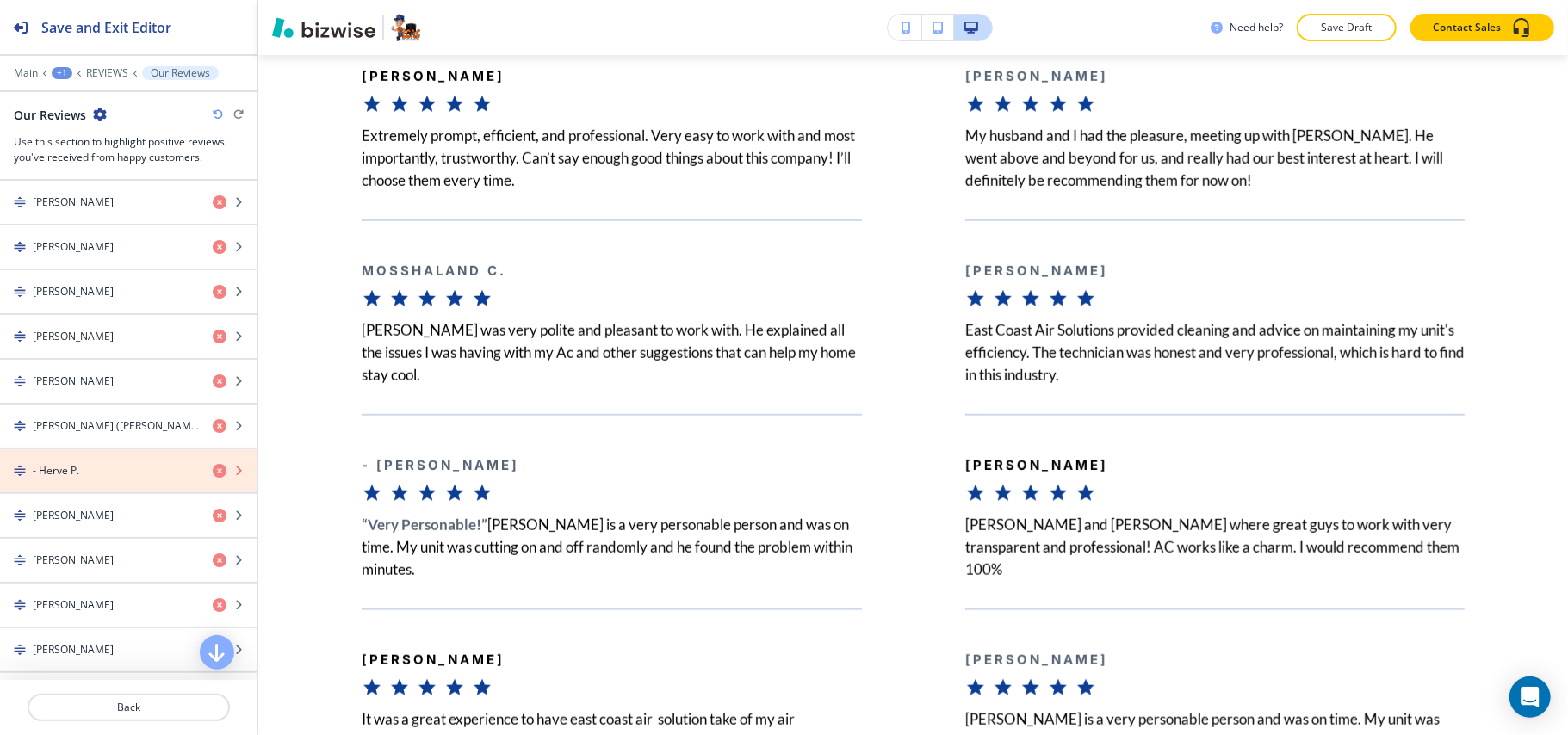
click at [213, 477] on icon "button" at bounding box center [220, 470] width 14 height 14
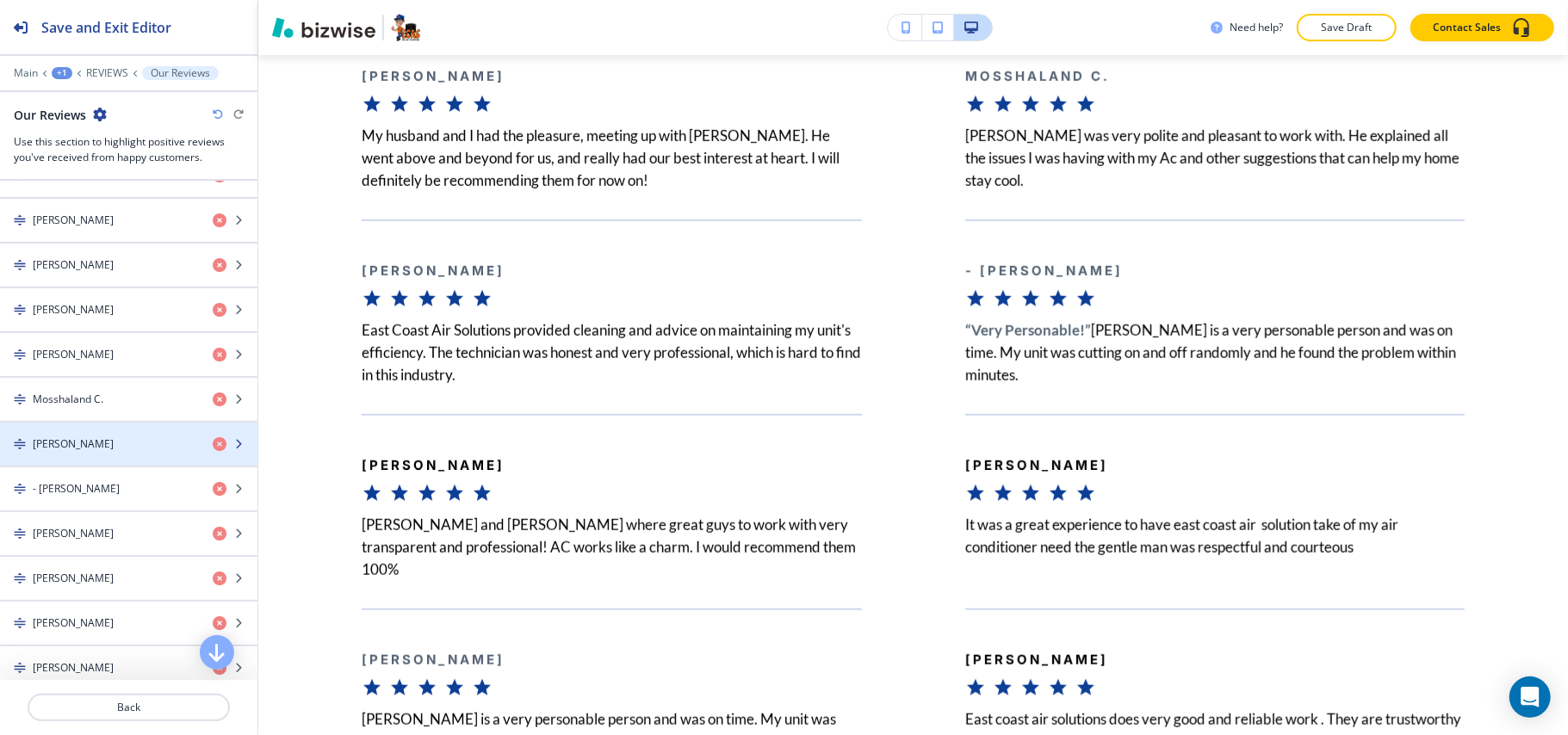
scroll to position [2246, 0]
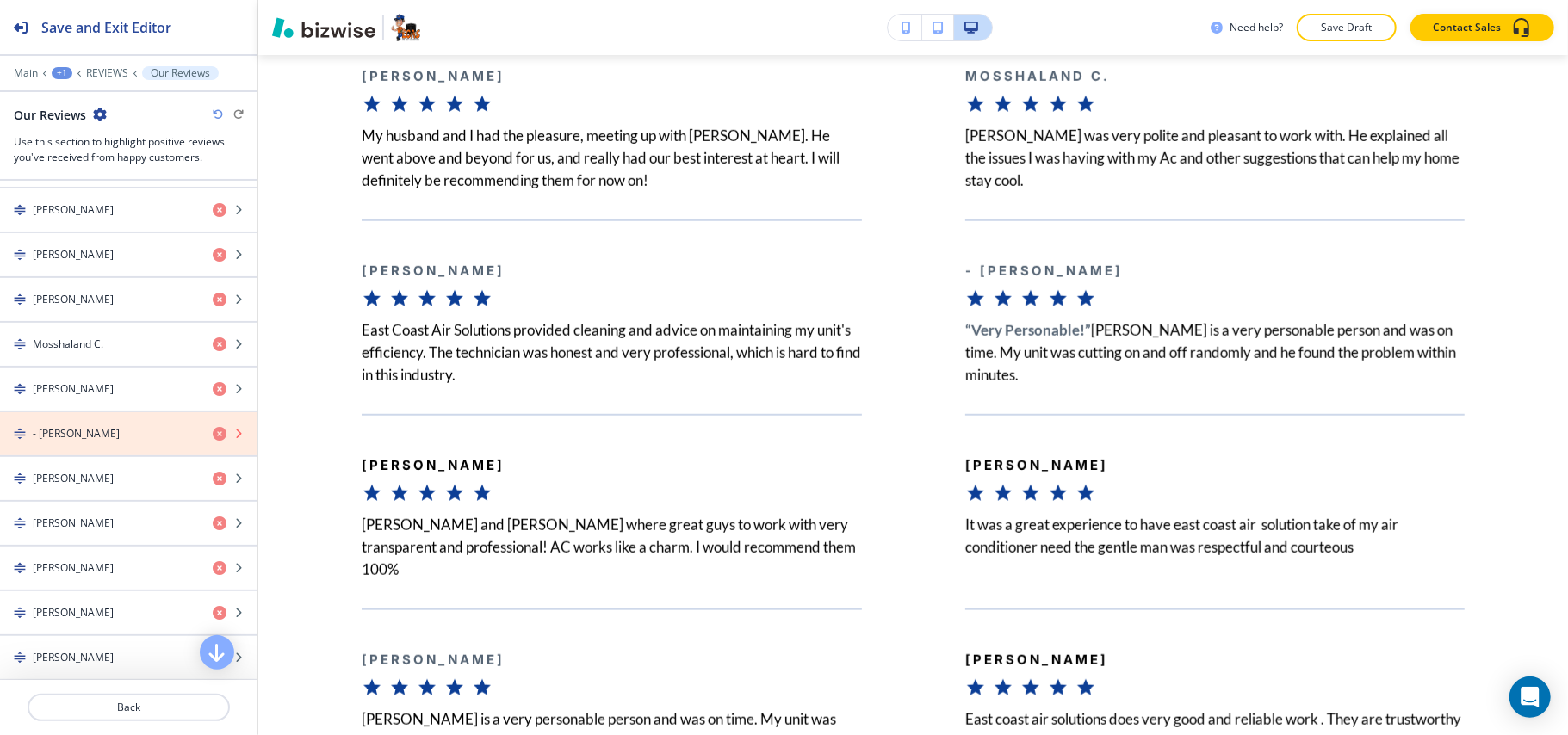
click at [213, 441] on icon "button" at bounding box center [220, 433] width 14 height 14
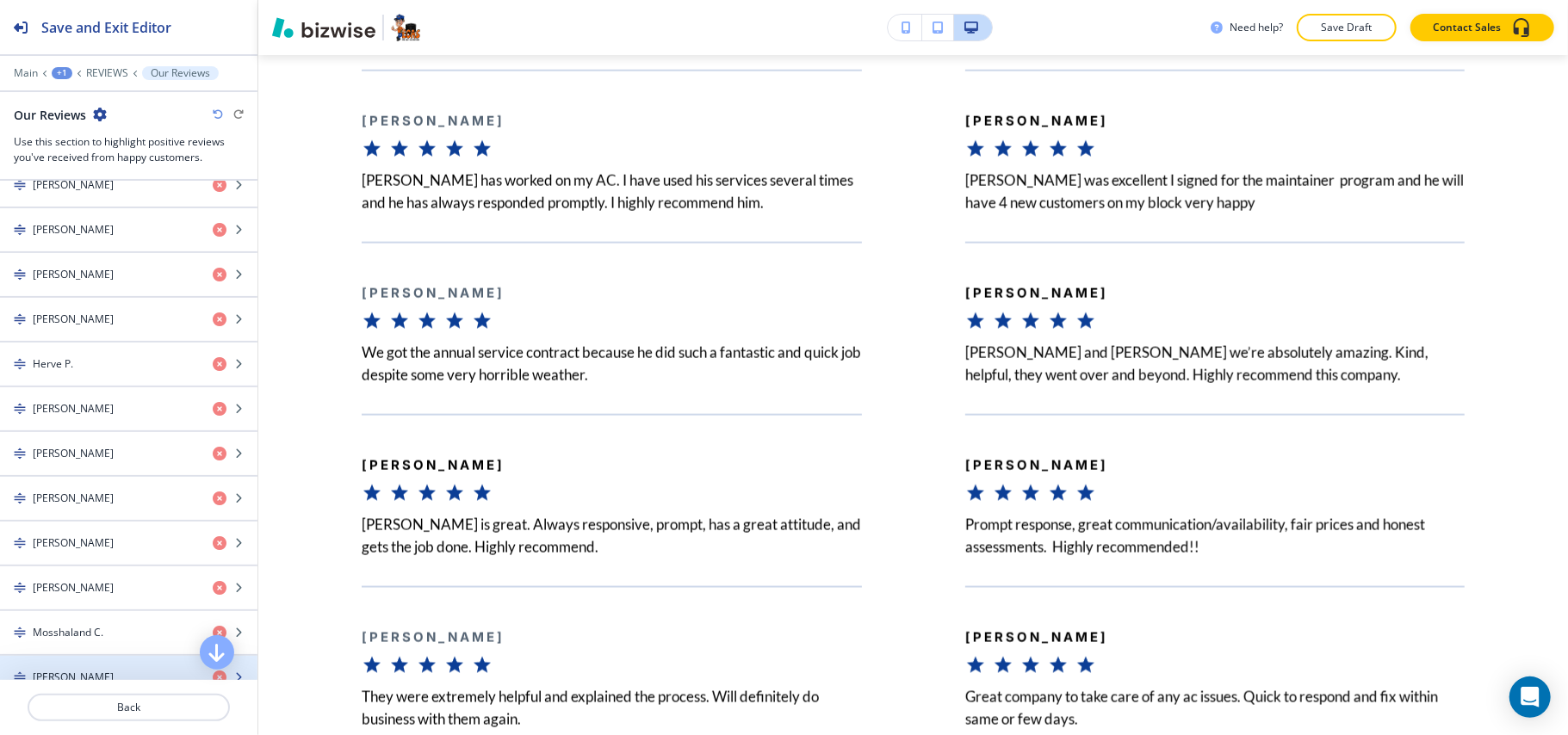
scroll to position [1901, 0]
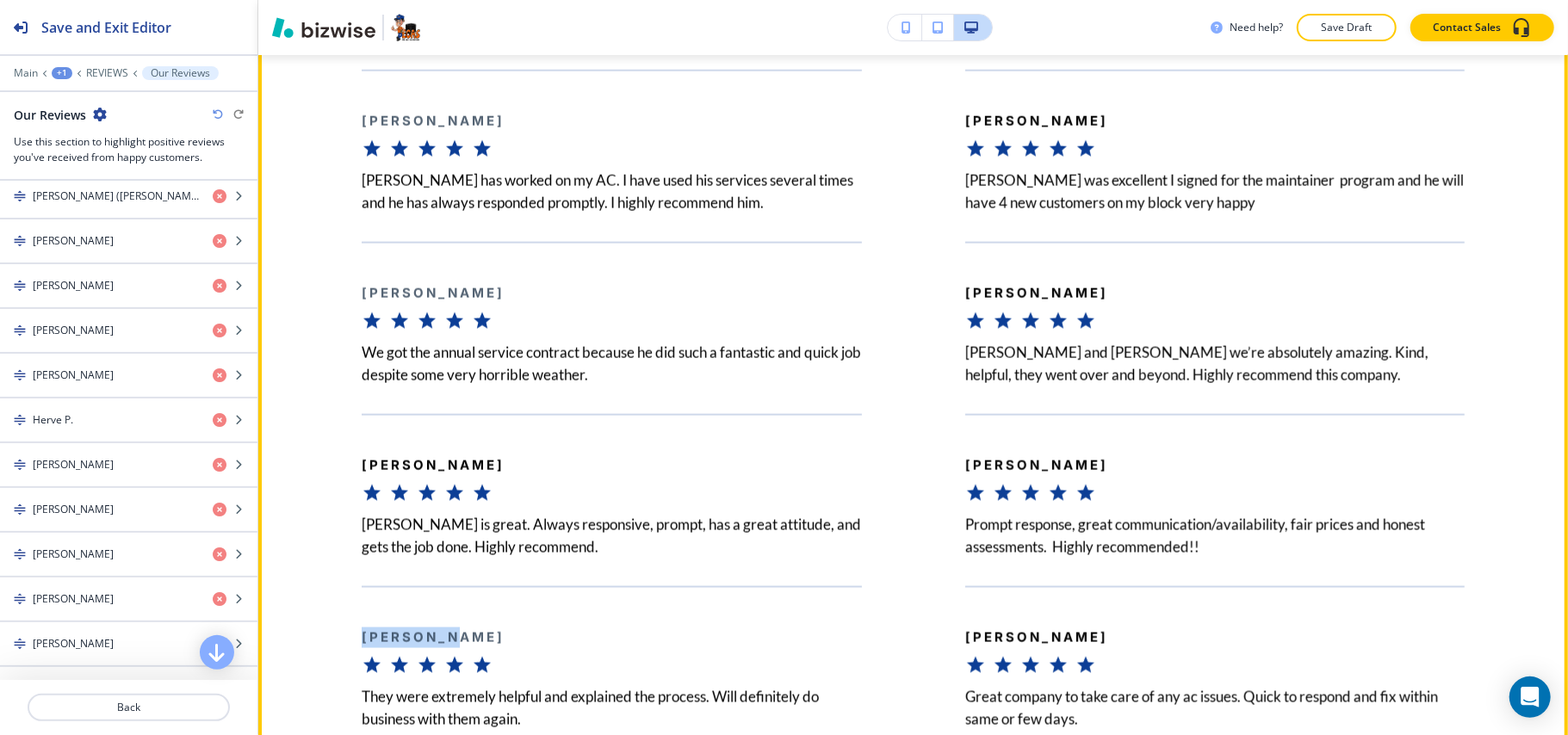
drag, startPoint x: 452, startPoint y: 665, endPoint x: 534, endPoint y: 467, distance: 214.3
click at [338, 661] on div "[PERSON_NAME] They were extremely helpful and explained the process. Will defin…" at bounding box center [560, 659] width 603 height 144
copy b "[PERSON_NAME]"
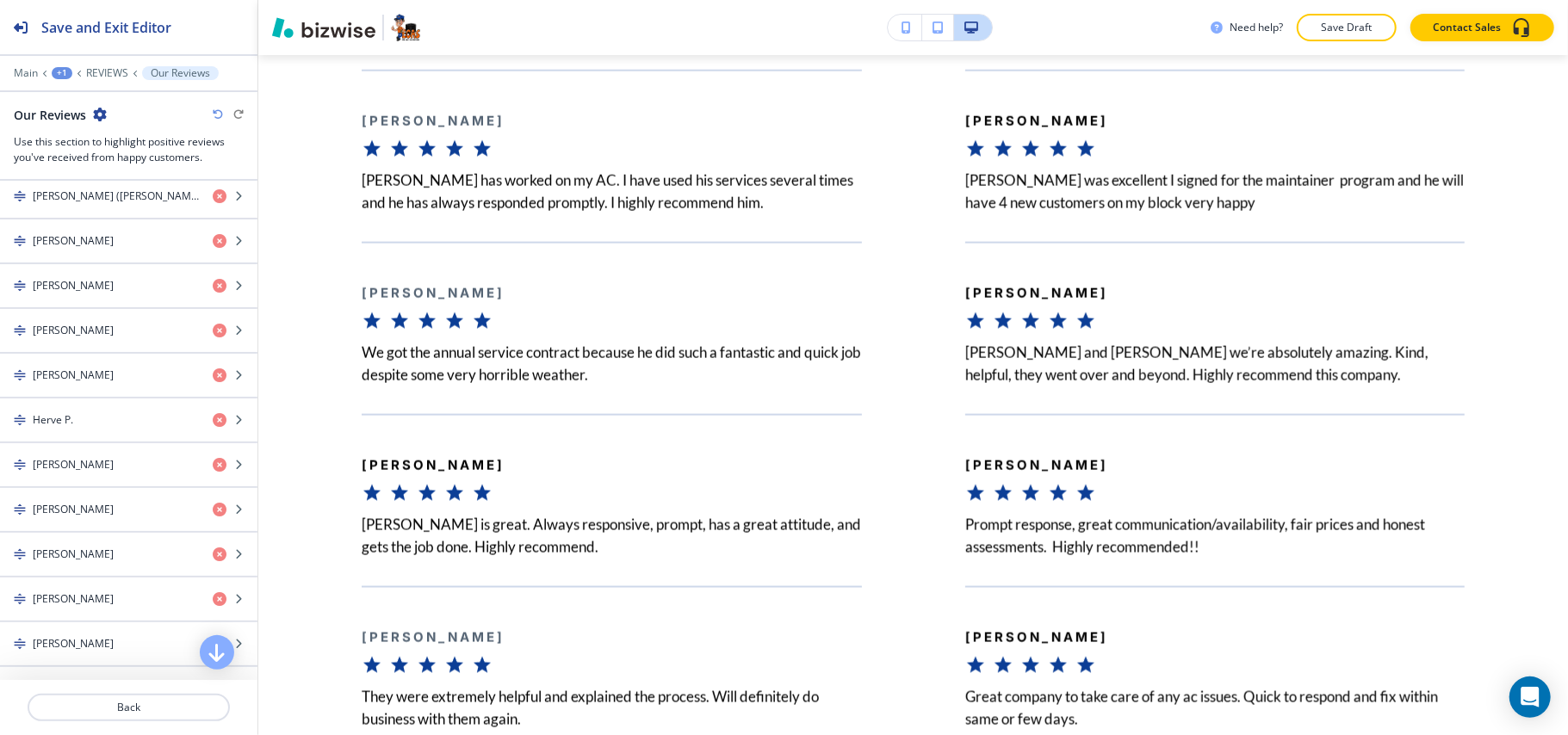
scroll to position [2774, 0]
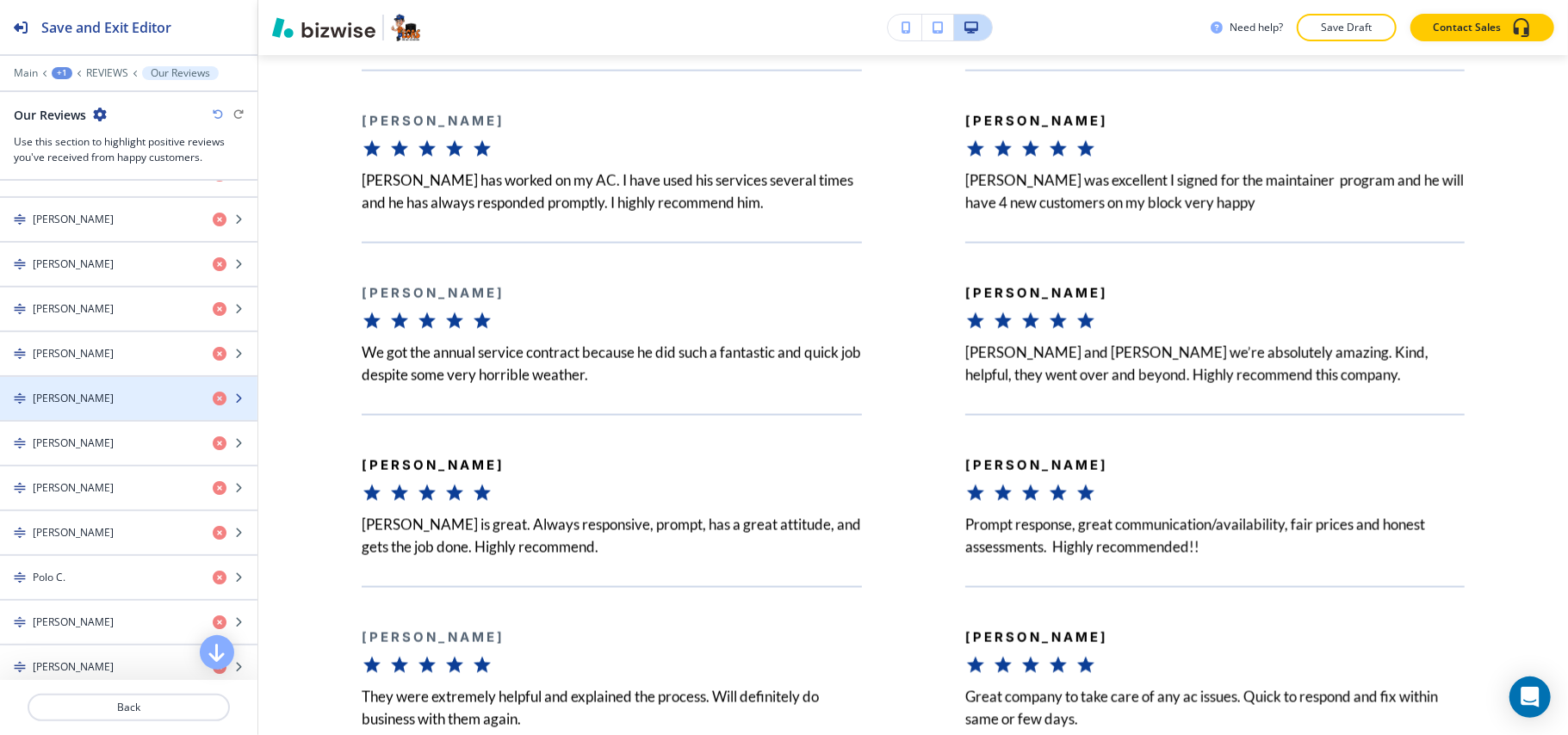
click at [77, 406] on div "[PERSON_NAME]" at bounding box center [100, 398] width 199 height 16
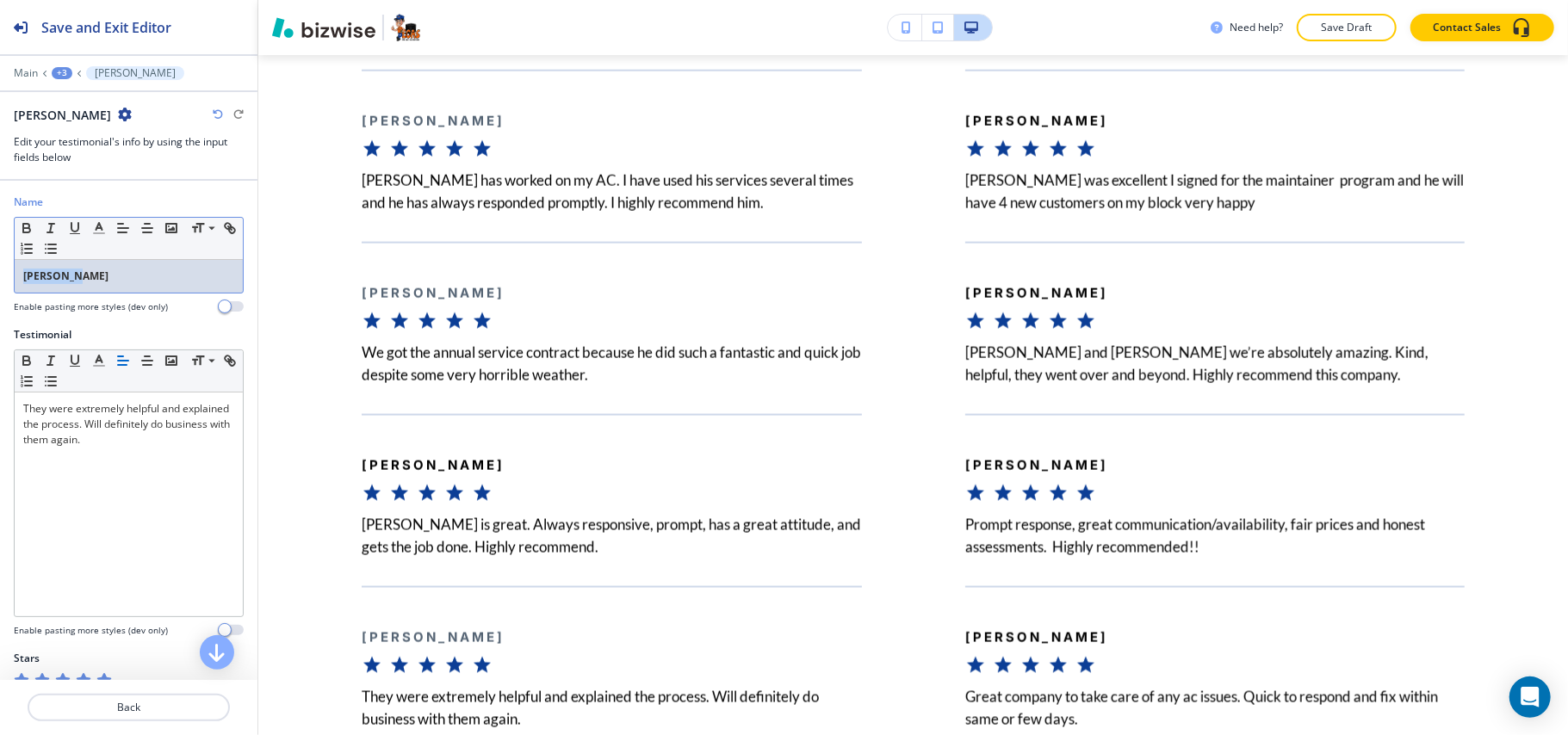
drag, startPoint x: 90, startPoint y: 283, endPoint x: 36, endPoint y: 248, distance: 64.4
click at [2, 272] on div "Name Small Normal Large Huge [PERSON_NAME] Enable pasting more styles (dev only)" at bounding box center [129, 261] width 258 height 133
click at [31, 227] on icon "button" at bounding box center [26, 228] width 16 height 16
click at [126, 710] on p "Back" at bounding box center [129, 708] width 199 height 16
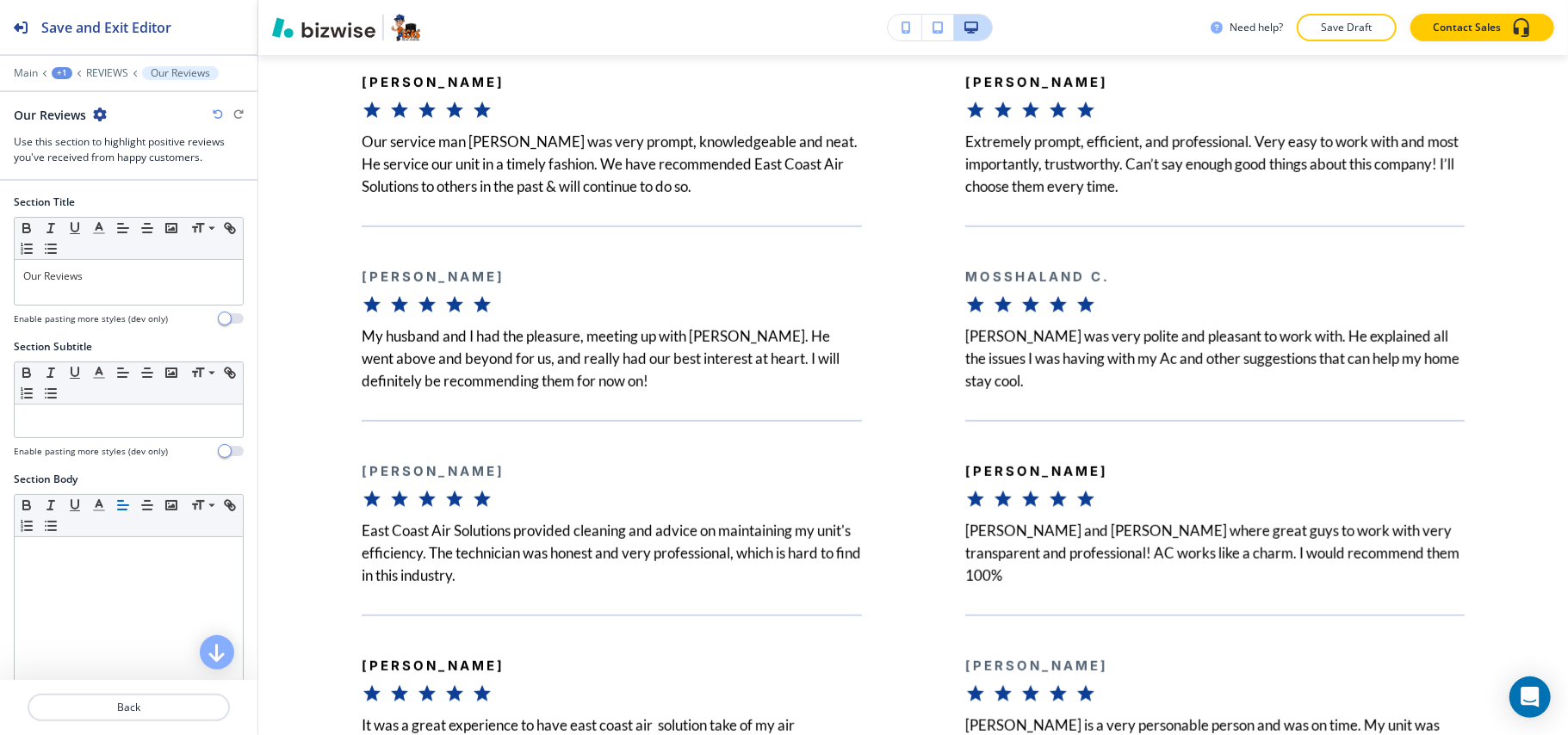
scroll to position [5544, 0]
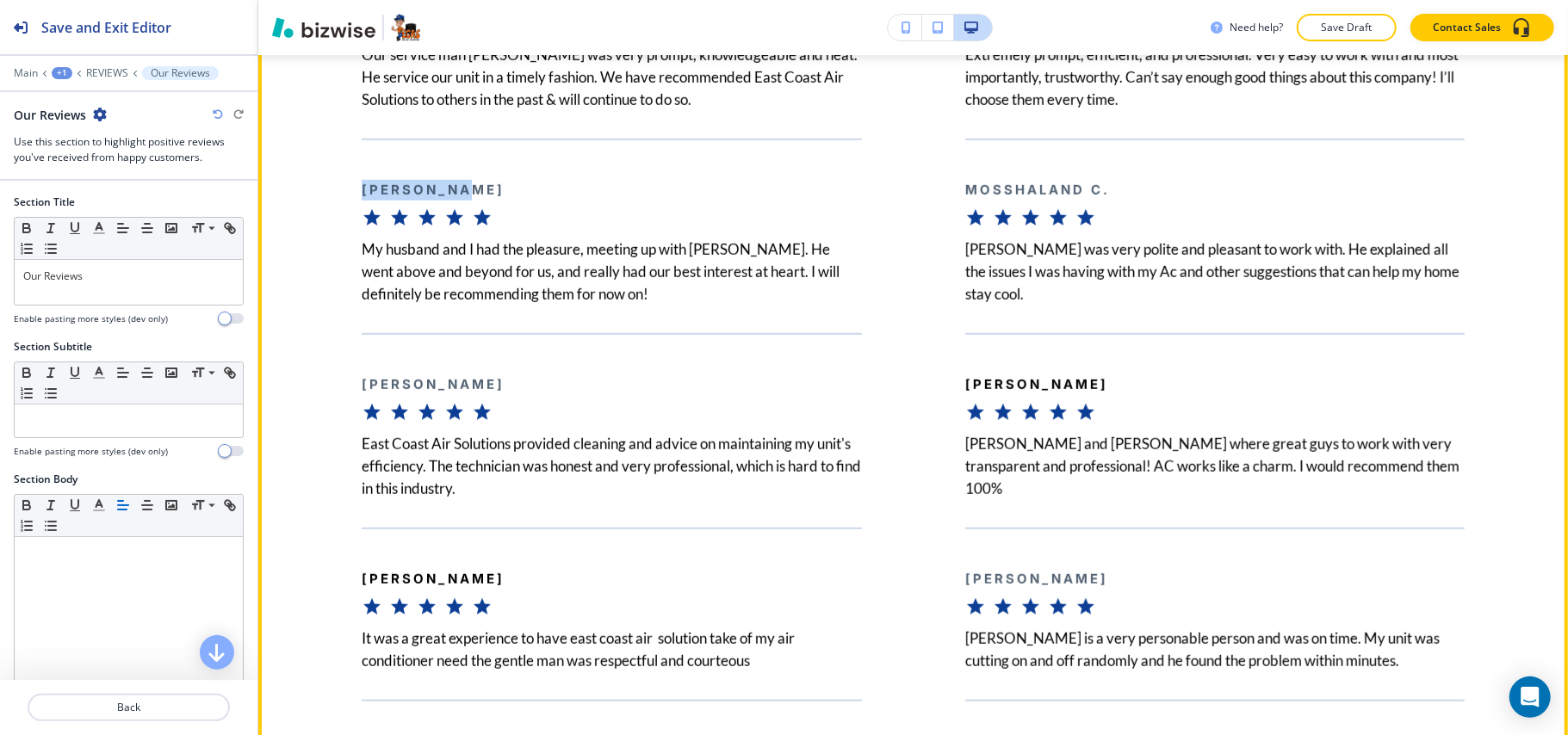
drag, startPoint x: 484, startPoint y: 215, endPoint x: 329, endPoint y: 224, distance: 155.3
click at [321, 228] on div "[PERSON_NAME] My husband and I had the pleasure, meeting up with [PERSON_NAME].…" at bounding box center [560, 222] width 603 height 167
copy b "[PERSON_NAME]"
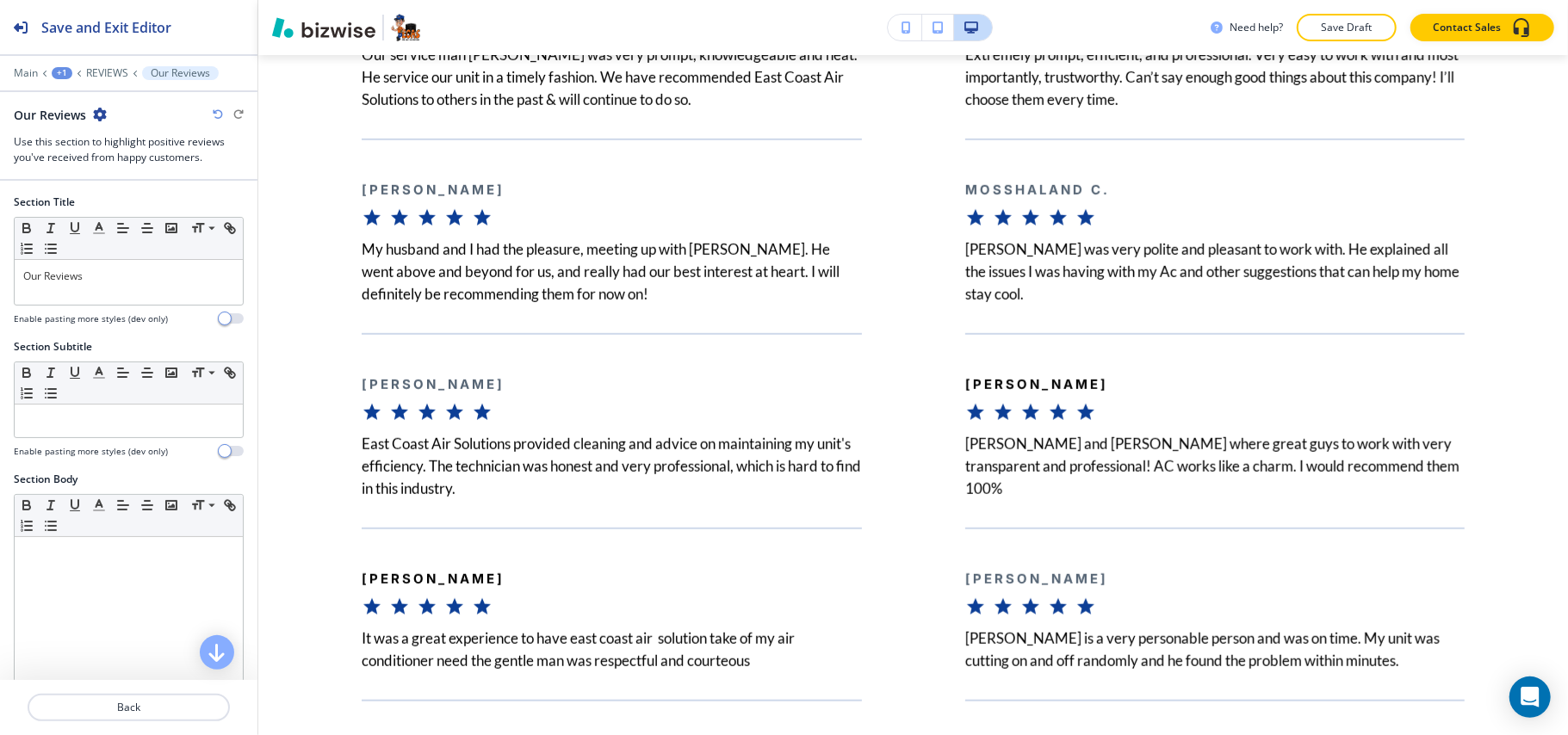
scroll to position [2140, 0]
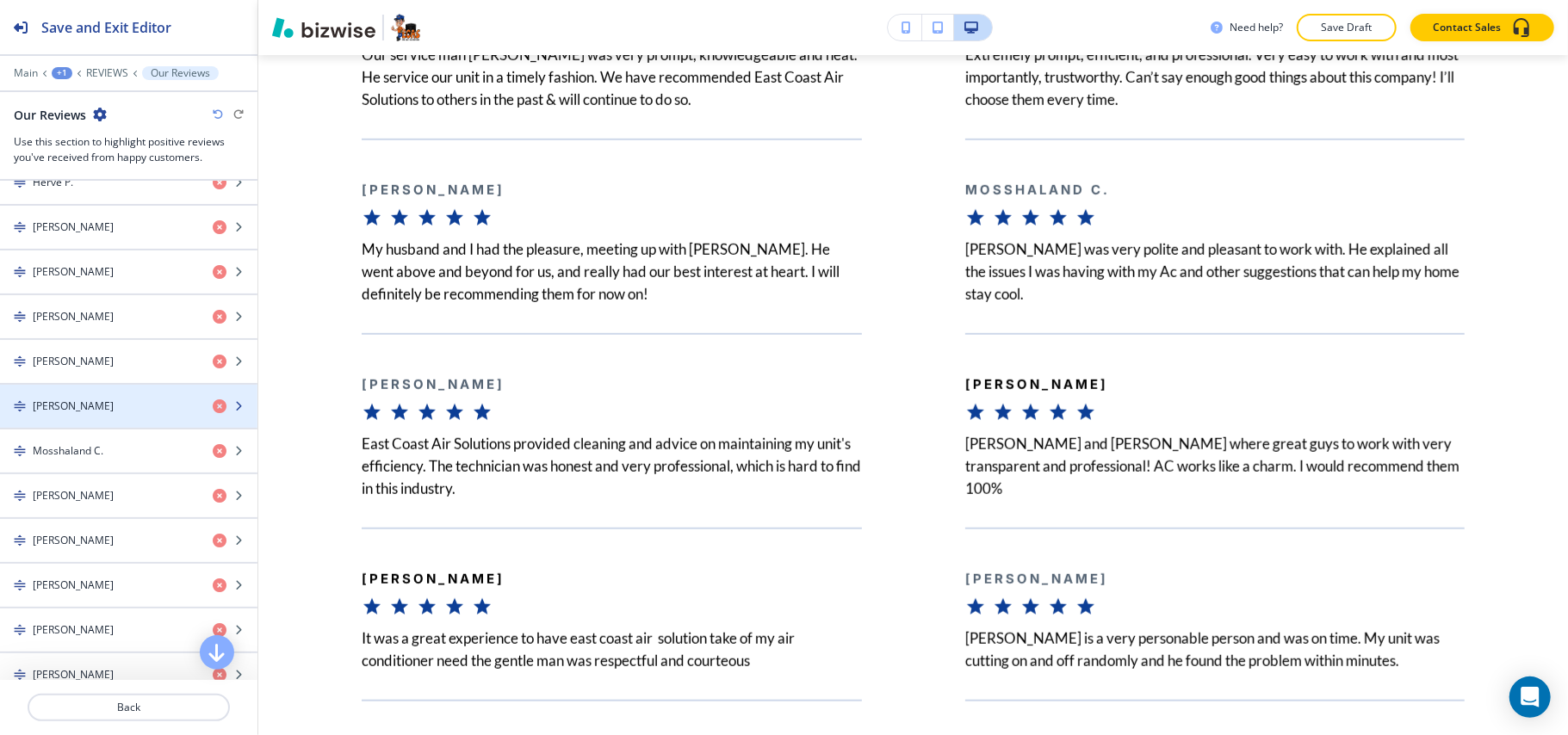
click at [124, 428] on div "button" at bounding box center [129, 421] width 258 height 14
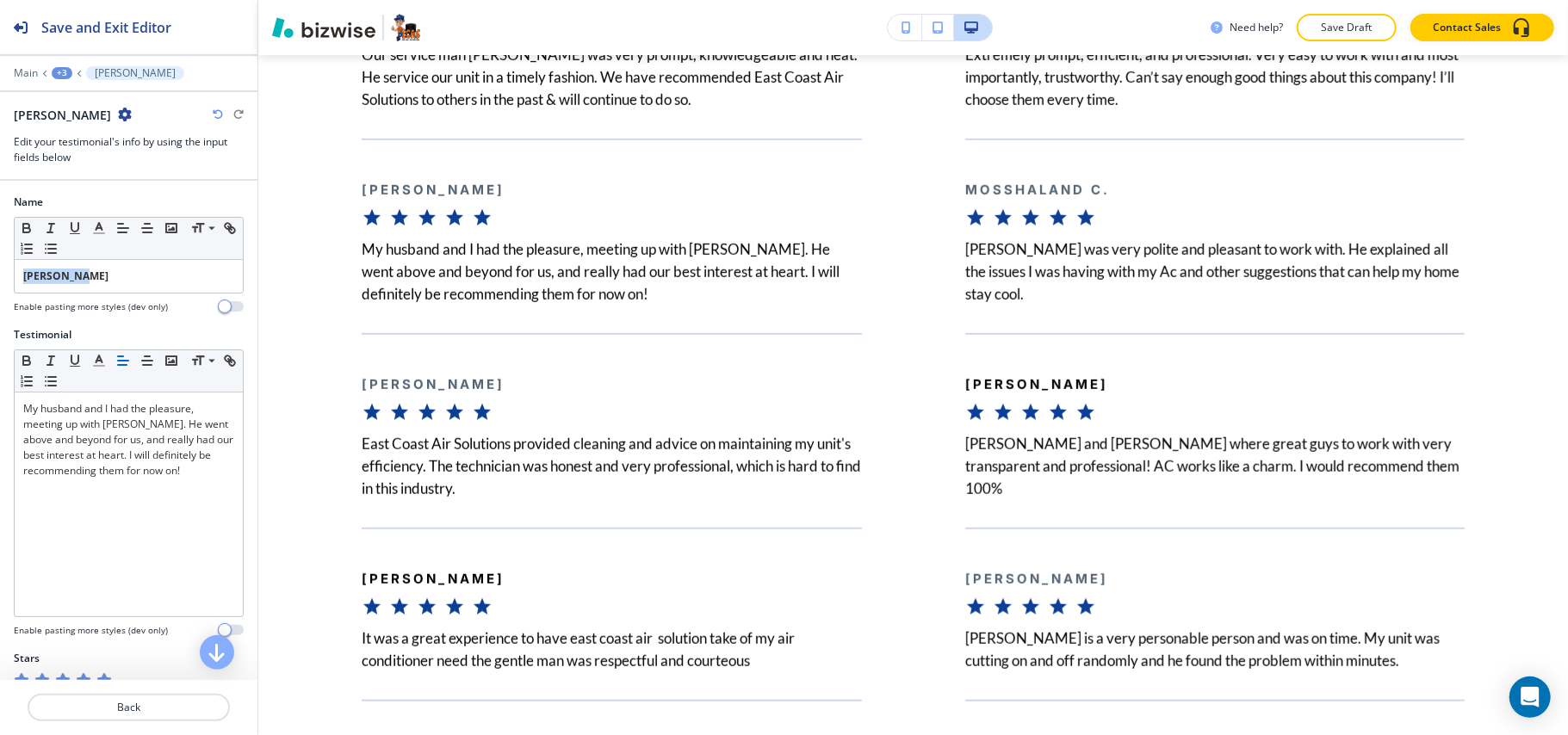
drag, startPoint x: 106, startPoint y: 289, endPoint x: 0, endPoint y: 283, distance: 106.2
click at [0, 286] on div "Name Small Normal Large Huge [PERSON_NAME] Enable pasting more styles (dev only)" at bounding box center [129, 261] width 258 height 133
click at [27, 228] on icon "button" at bounding box center [26, 228] width 16 height 16
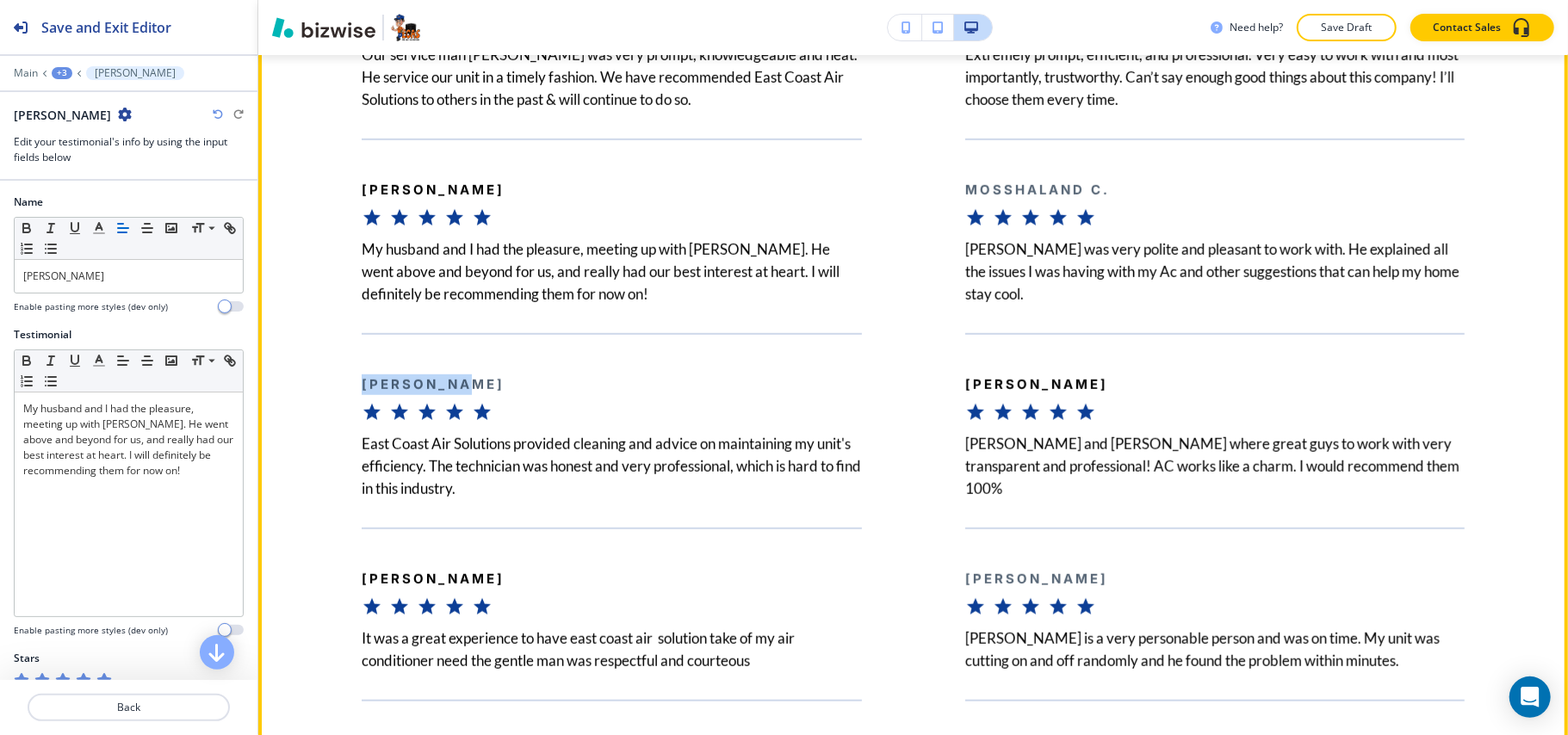
drag, startPoint x: 471, startPoint y: 421, endPoint x: 339, endPoint y: 422, distance: 132.0
click at [339, 422] on div "[PERSON_NAME] East Coast Air Solutions provided cleaning and advice on maintain…" at bounding box center [560, 416] width 603 height 167
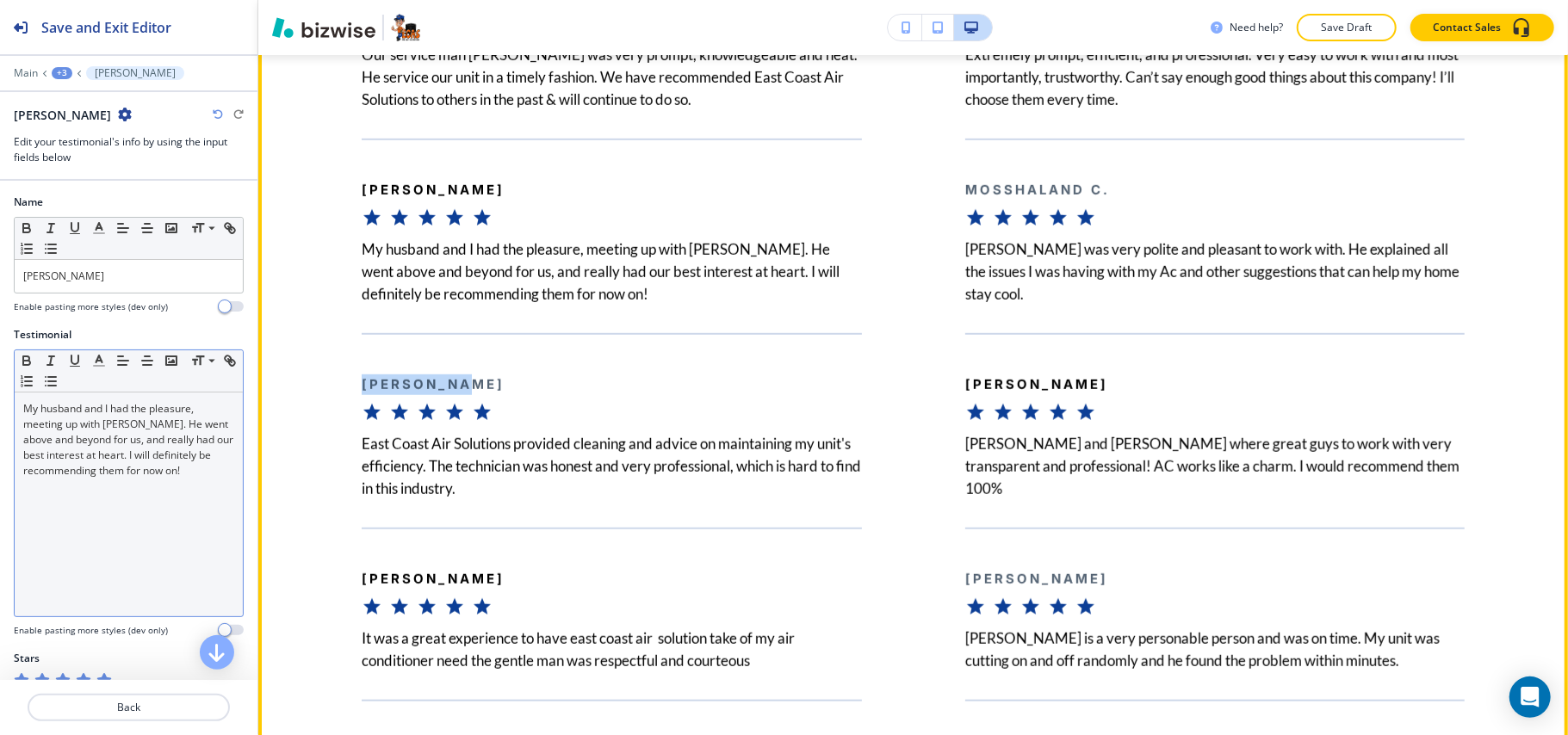
copy b "[PERSON_NAME]"
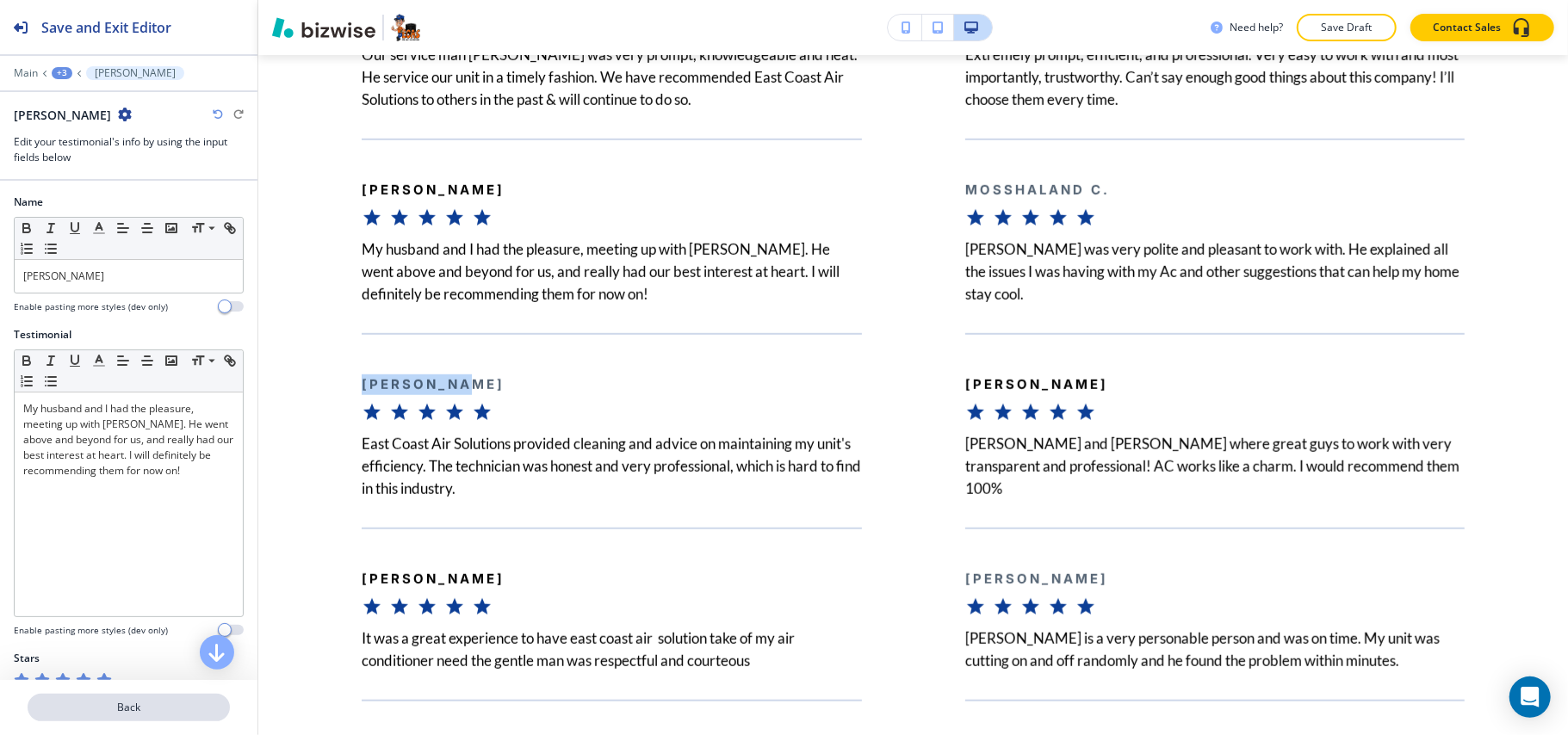
click at [128, 710] on p "Back" at bounding box center [129, 708] width 199 height 16
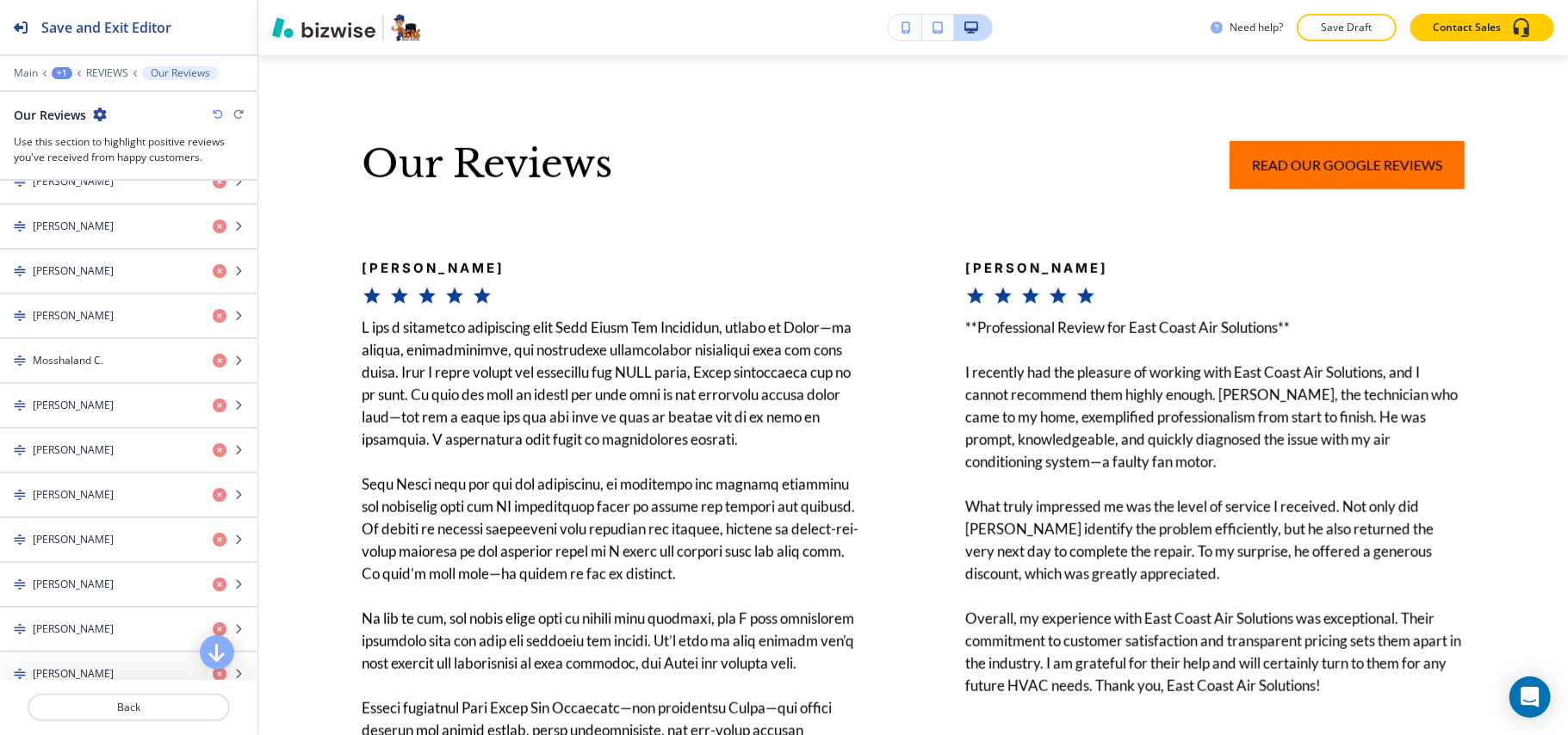
scroll to position [5570, 0]
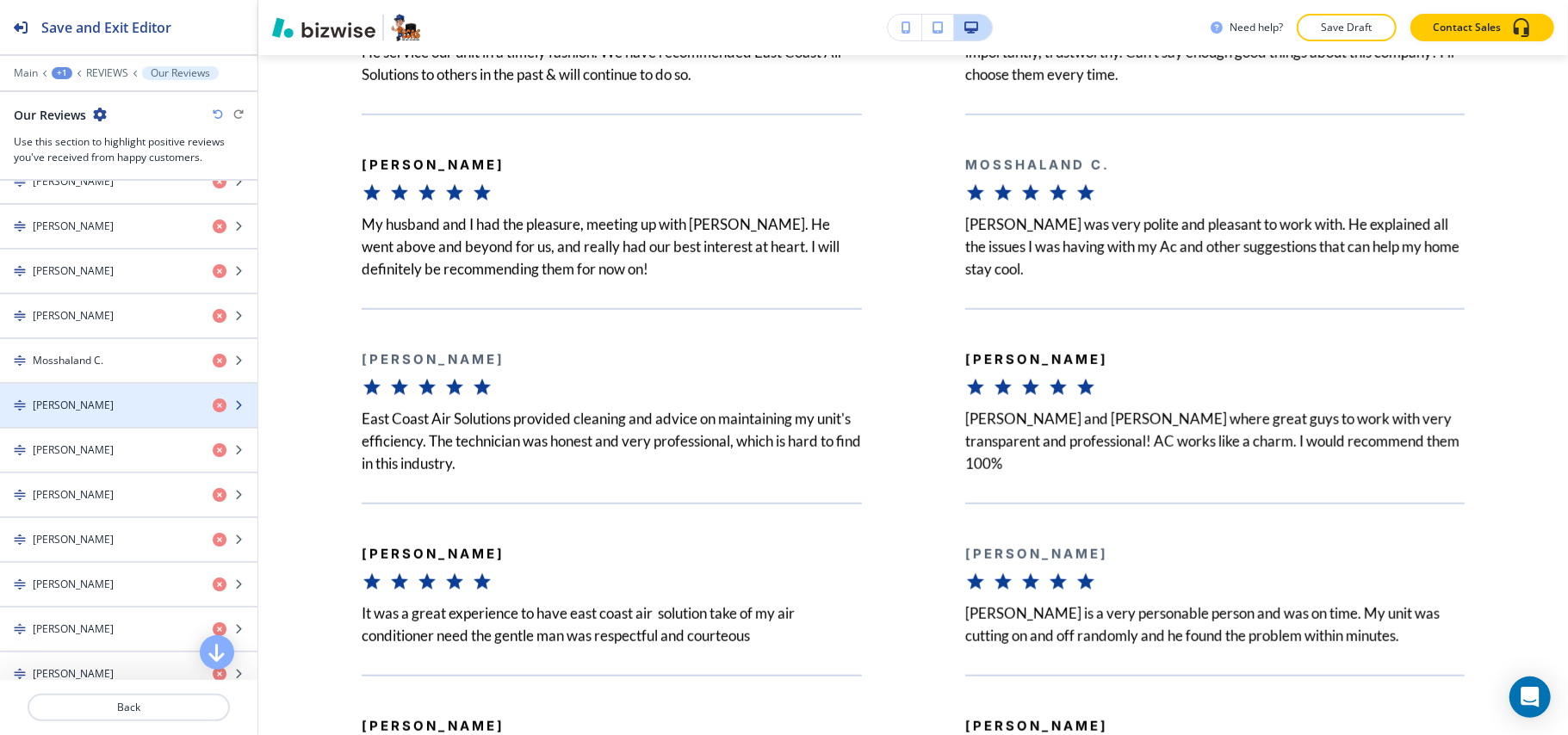
click at [107, 397] on div "button" at bounding box center [129, 390] width 258 height 14
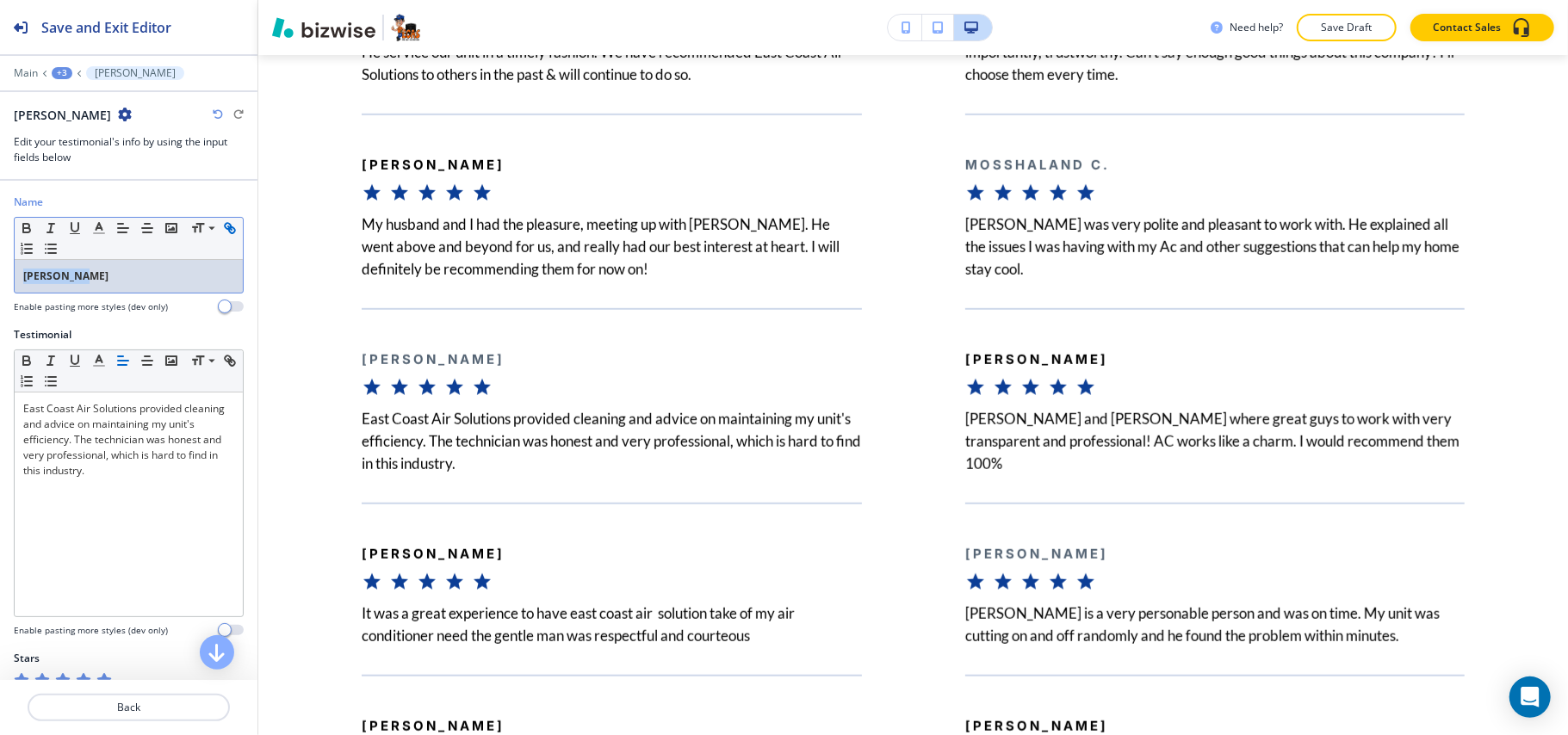
drag, startPoint x: 0, startPoint y: 273, endPoint x: 31, endPoint y: 260, distance: 33.6
click at [0, 266] on div "Name Small Normal Large Huge [PERSON_NAME] Enable pasting more styles (dev only)" at bounding box center [129, 261] width 258 height 133
click at [21, 228] on icon "button" at bounding box center [26, 228] width 16 height 16
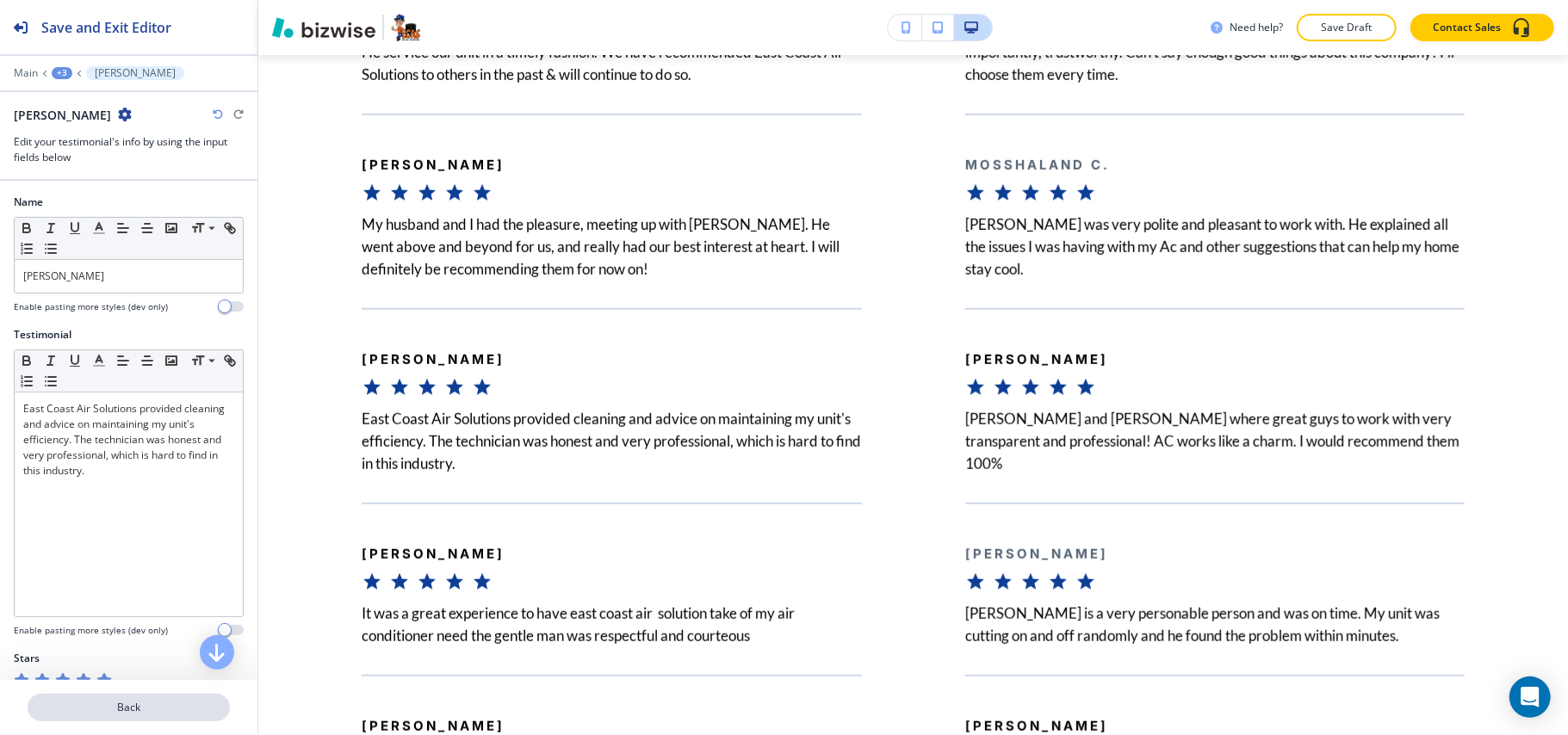
click at [149, 711] on p "Back" at bounding box center [129, 708] width 199 height 16
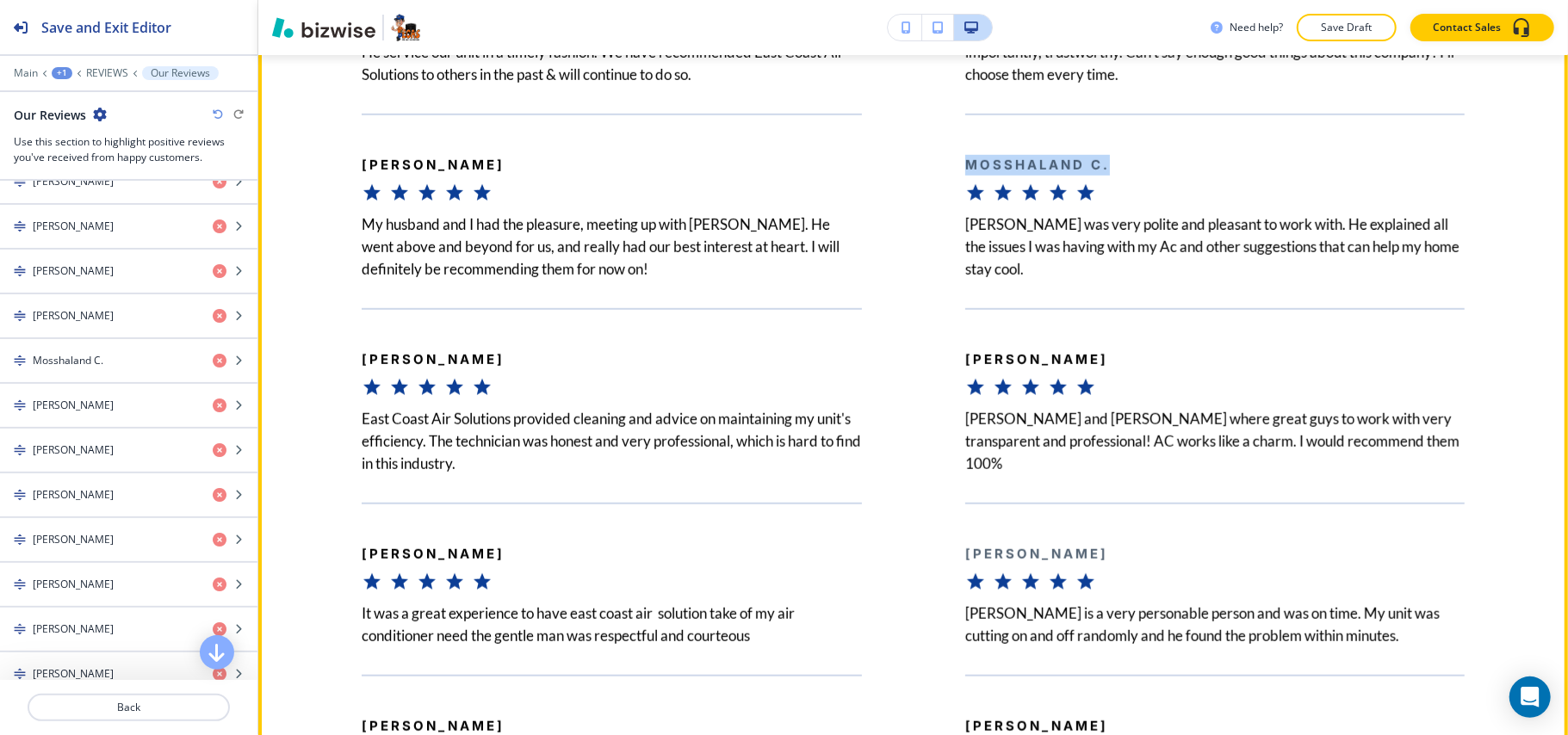
drag, startPoint x: 1111, startPoint y: 198, endPoint x: 927, endPoint y: 198, distance: 184.0
click at [927, 198] on div "Mosshaland C. [PERSON_NAME] was very polite and pleasant to work with. He expla…" at bounding box center [1164, 196] width 603 height 167
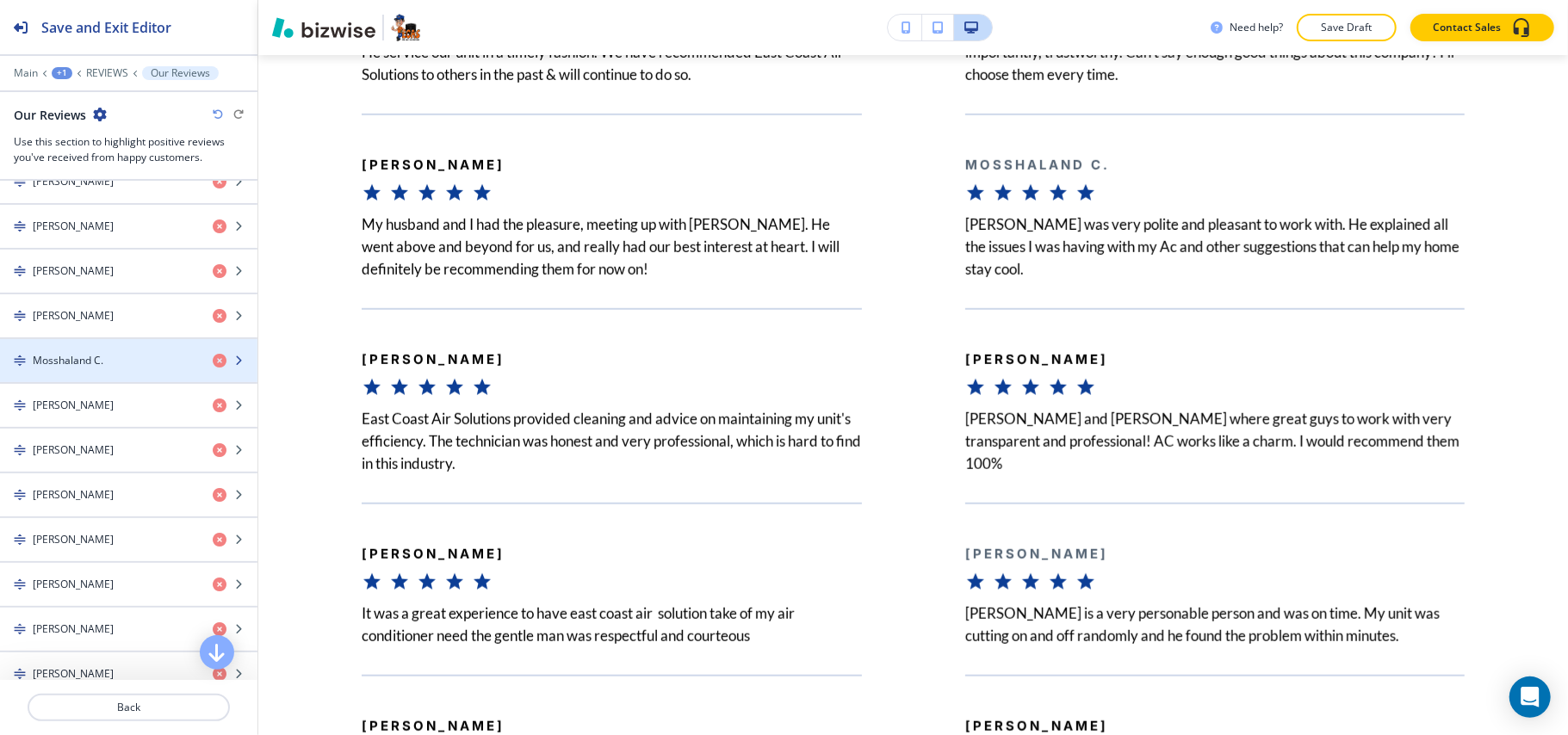
click at [99, 368] on h4 "Mosshaland C." at bounding box center [68, 361] width 70 height 16
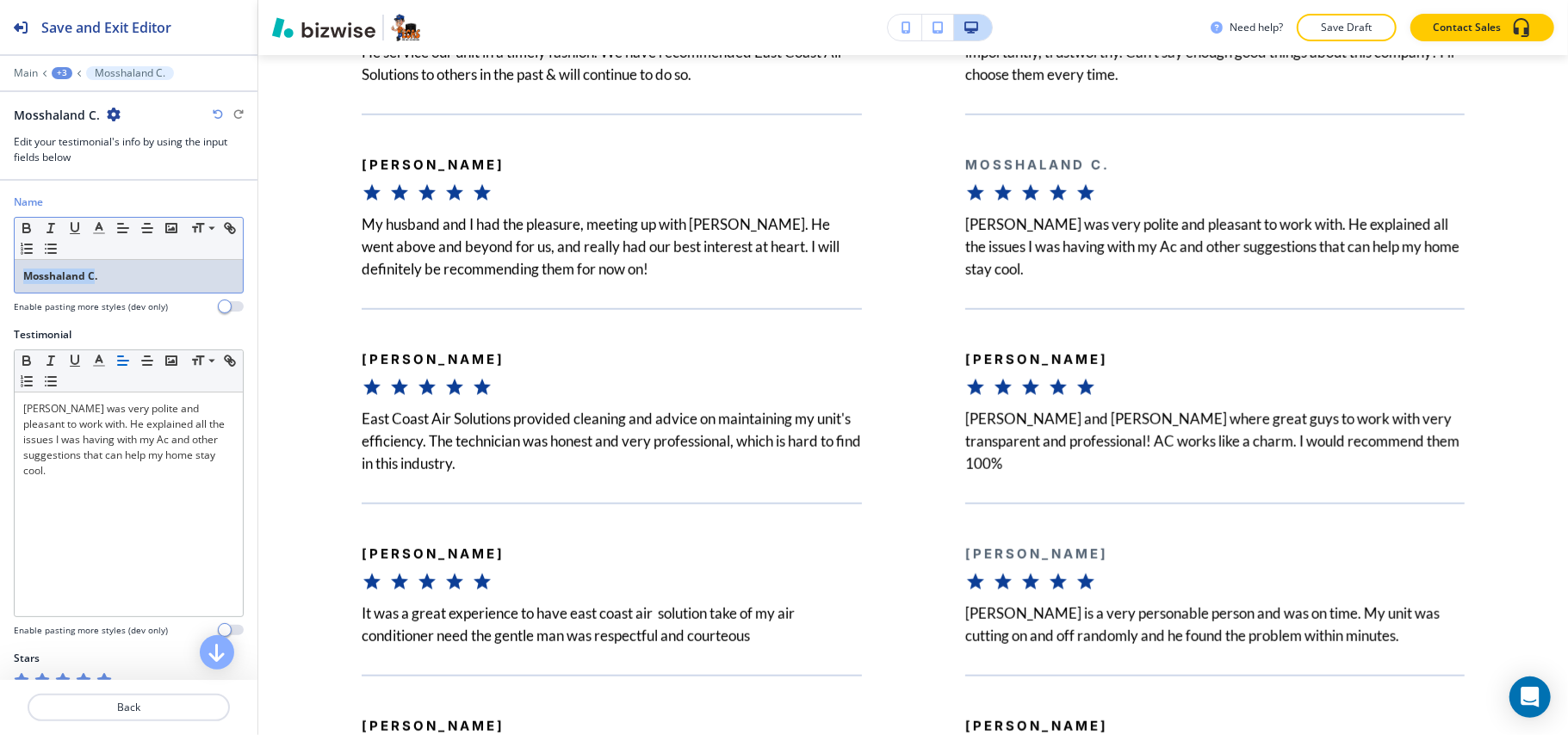
drag, startPoint x: 94, startPoint y: 279, endPoint x: 0, endPoint y: 280, distance: 94.0
click at [0, 280] on div "Name Small Normal Large Huge Mosshaland C. Enable pasting more styles (dev only)" at bounding box center [129, 261] width 258 height 133
drag, startPoint x: 148, startPoint y: 284, endPoint x: 11, endPoint y: 238, distance: 144.5
click at [1, 268] on div "Name Small Normal Large Huge Mosshaland C. Enable pasting more styles (dev only)" at bounding box center [129, 261] width 258 height 133
click at [19, 228] on icon "button" at bounding box center [26, 228] width 16 height 16
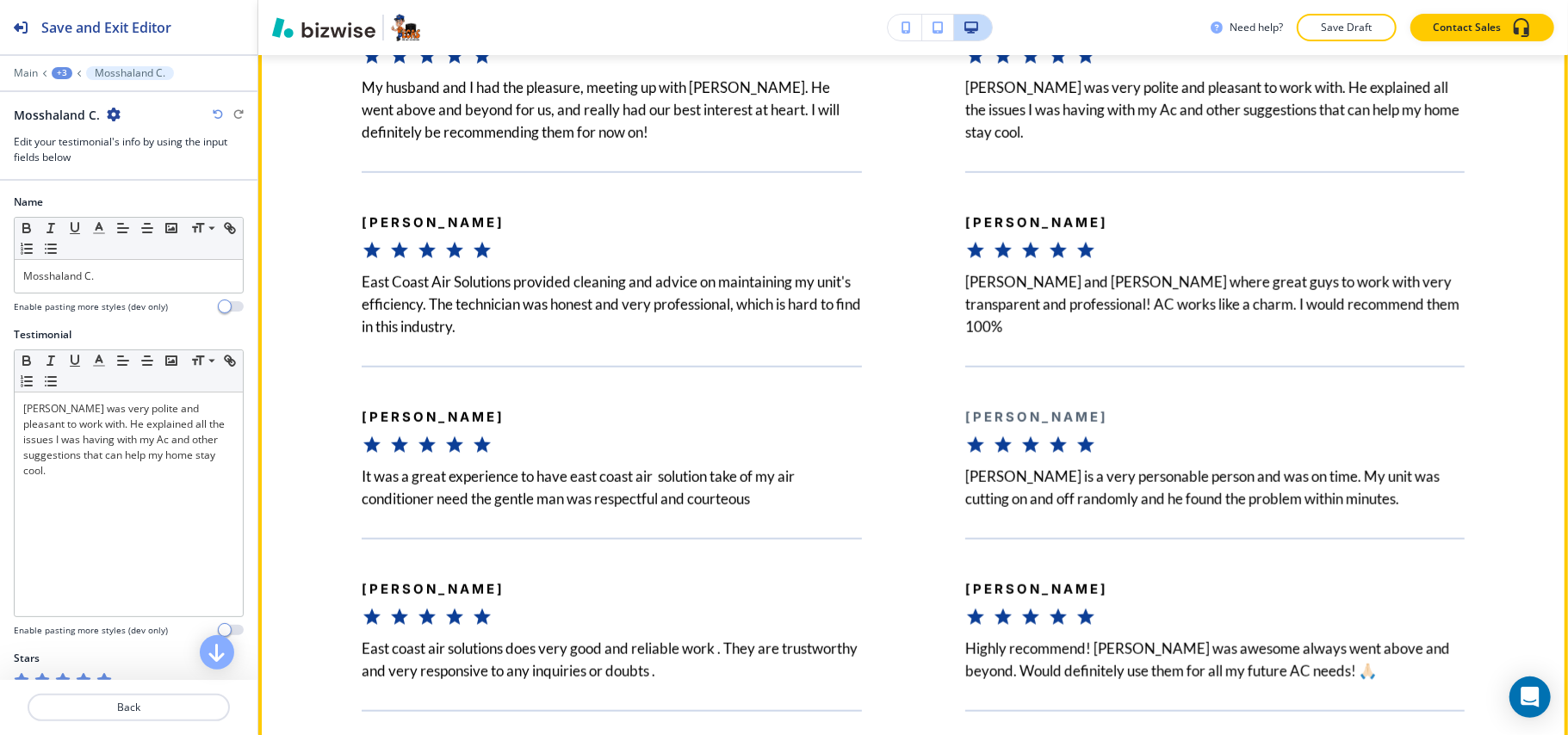
scroll to position [6029, 0]
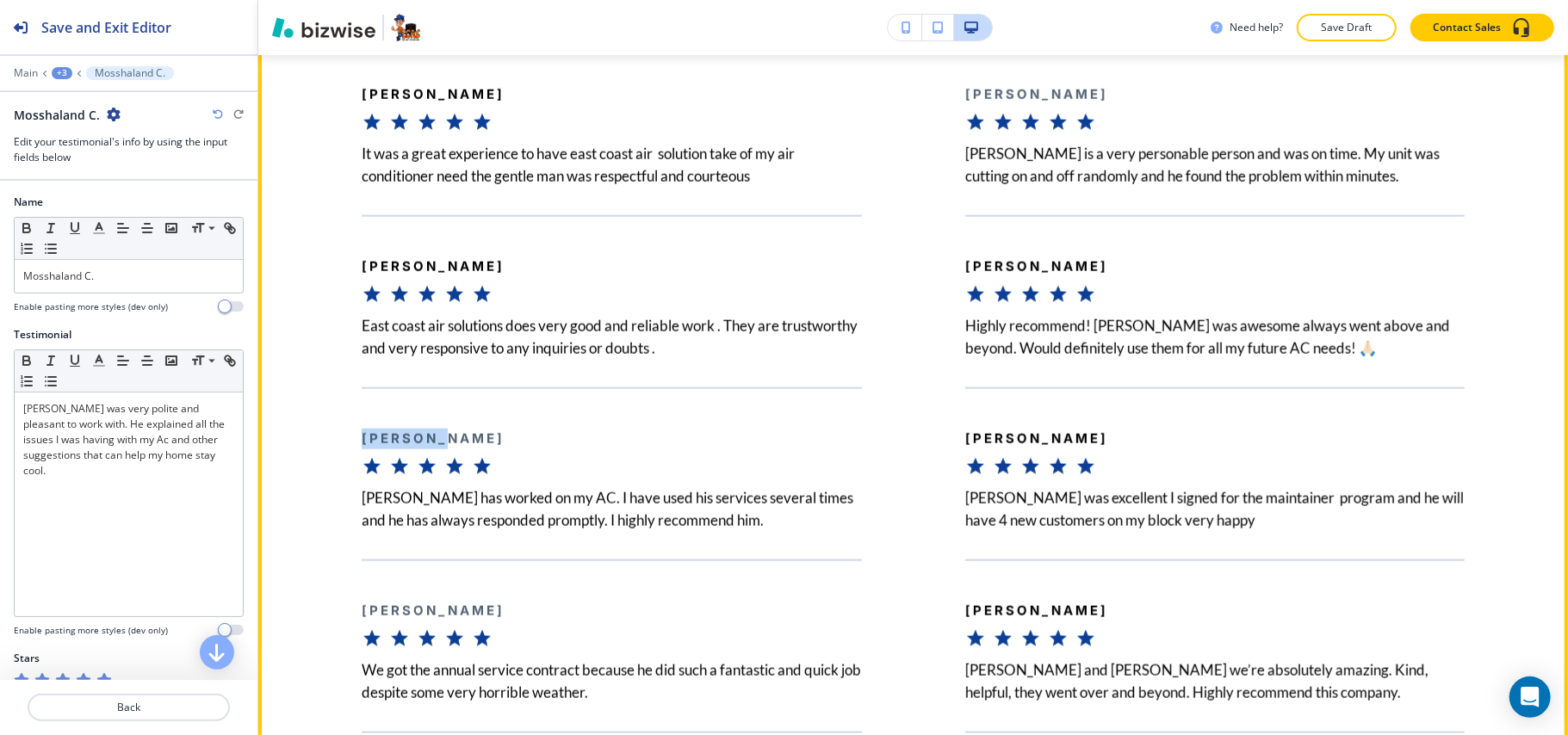
drag, startPoint x: 470, startPoint y: 482, endPoint x: 676, endPoint y: 275, distance: 292.0
click at [336, 476] on div "[PERSON_NAME] [PERSON_NAME] has worked on my AC. I have used his services sever…" at bounding box center [560, 460] width 603 height 144
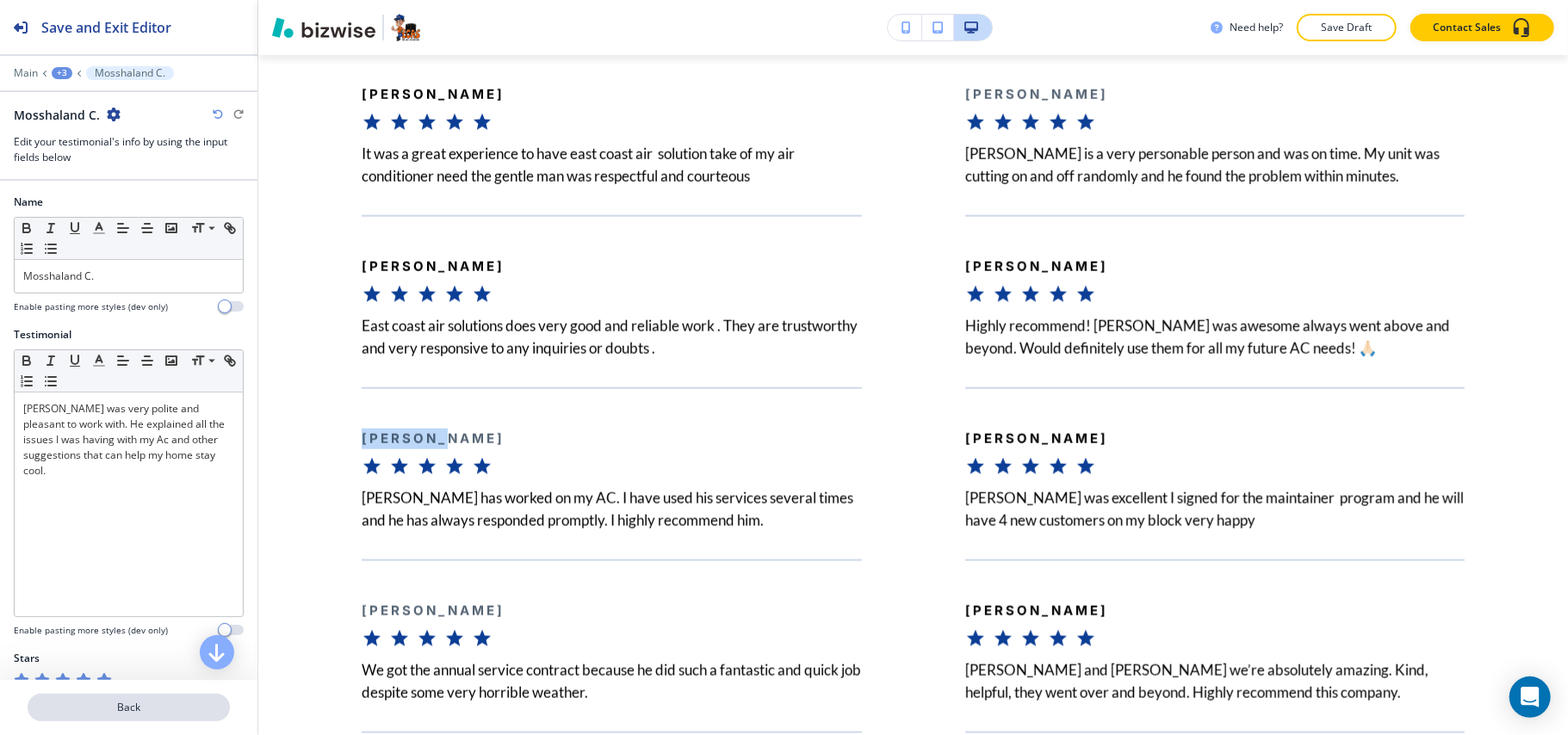
click at [110, 704] on p "Back" at bounding box center [129, 708] width 199 height 16
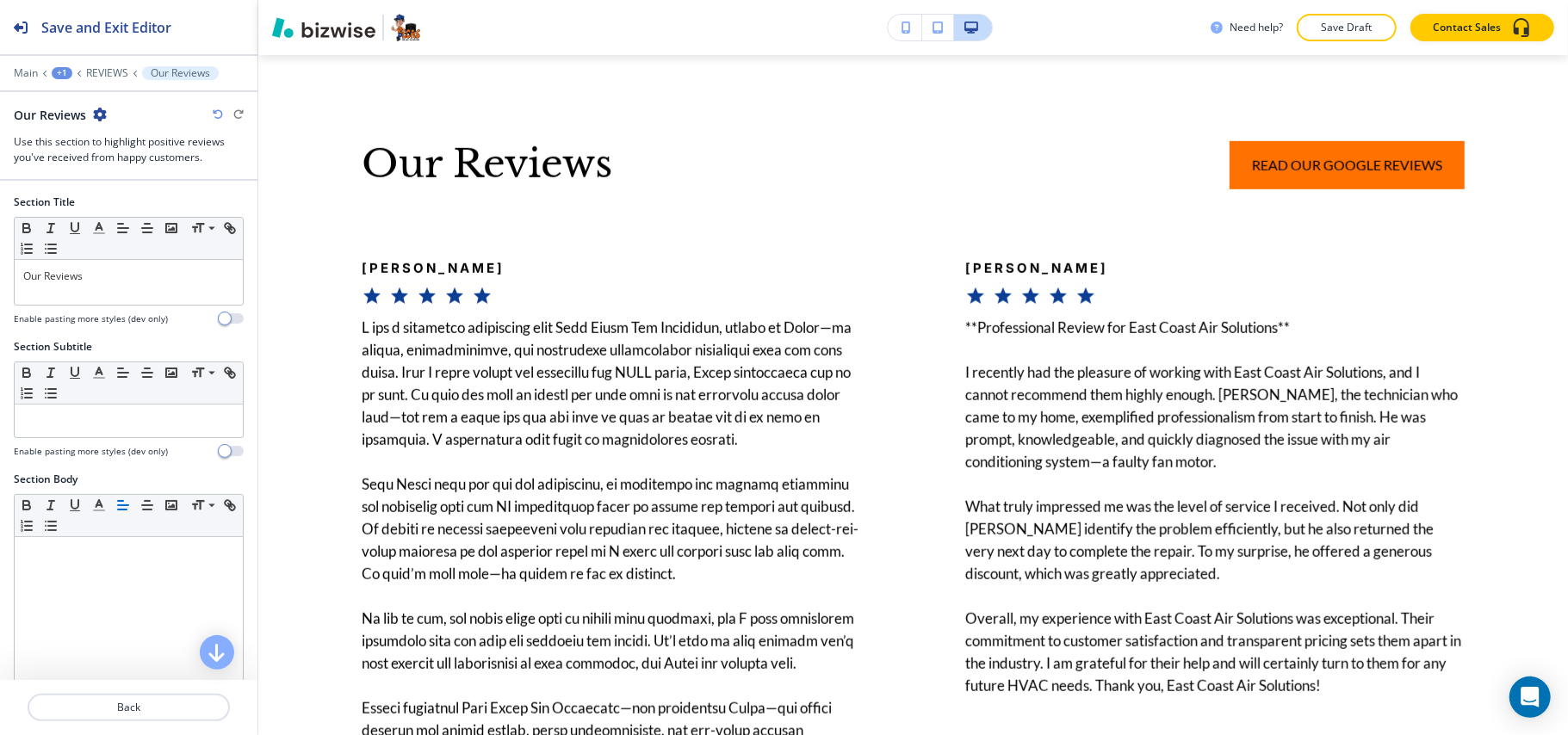
scroll to position [2502, 0]
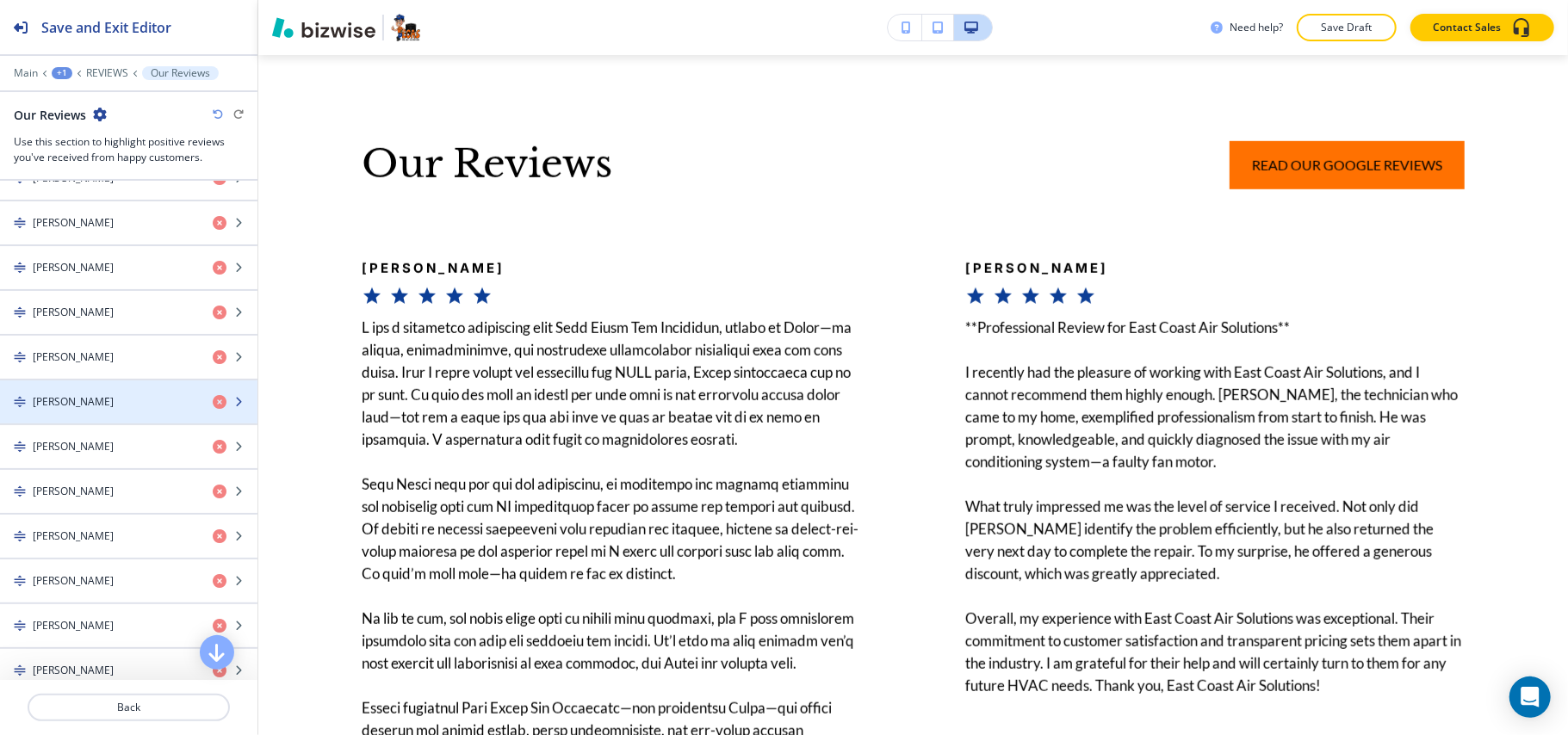
click at [72, 424] on div "button" at bounding box center [129, 417] width 258 height 14
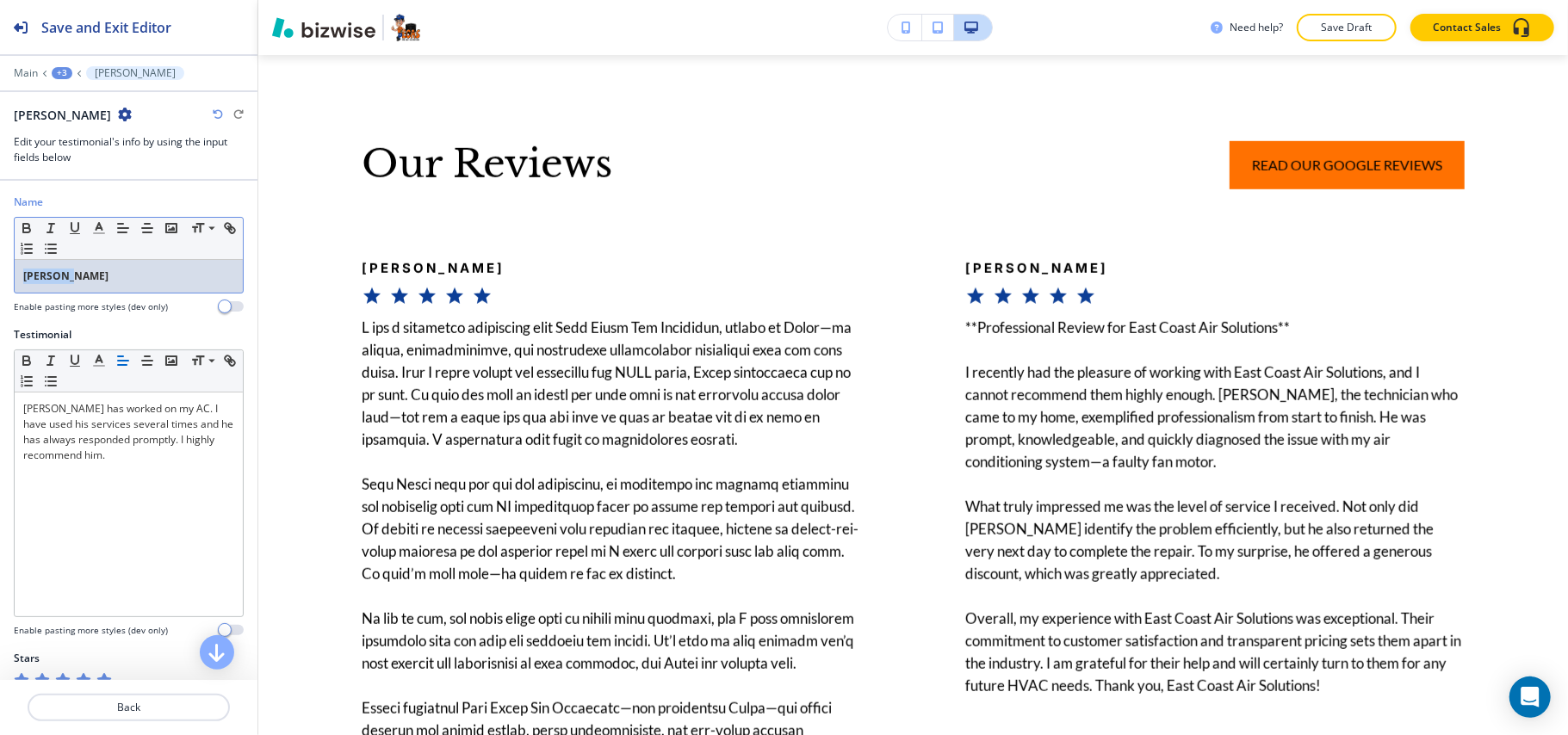
drag, startPoint x: 94, startPoint y: 277, endPoint x: 1, endPoint y: 265, distance: 93.8
click at [0, 266] on div "Name Small Normal Large Huge [PERSON_NAME] Enable pasting more styles (dev only)" at bounding box center [129, 261] width 258 height 133
click at [21, 229] on icon "button" at bounding box center [26, 228] width 16 height 16
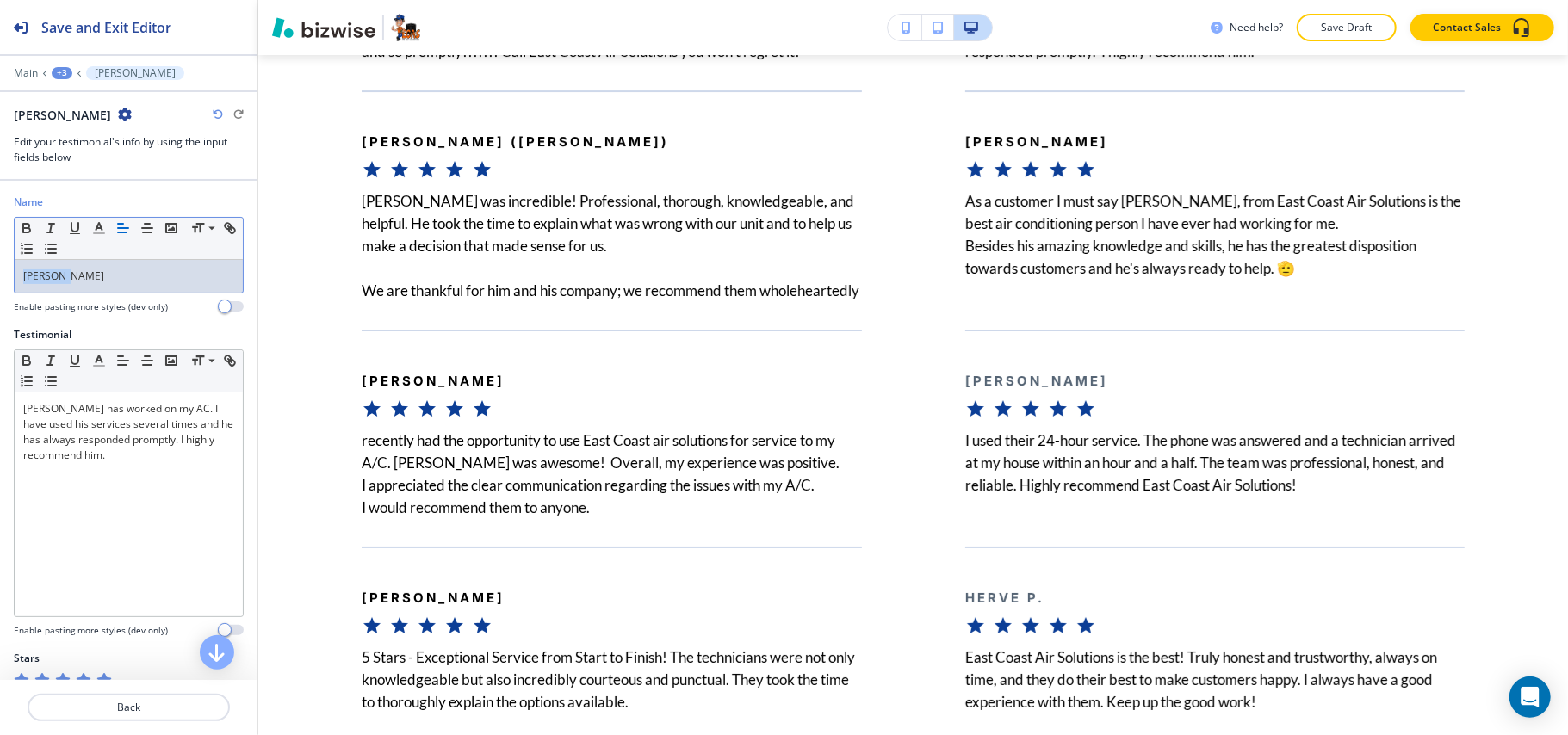
scroll to position [4676, 0]
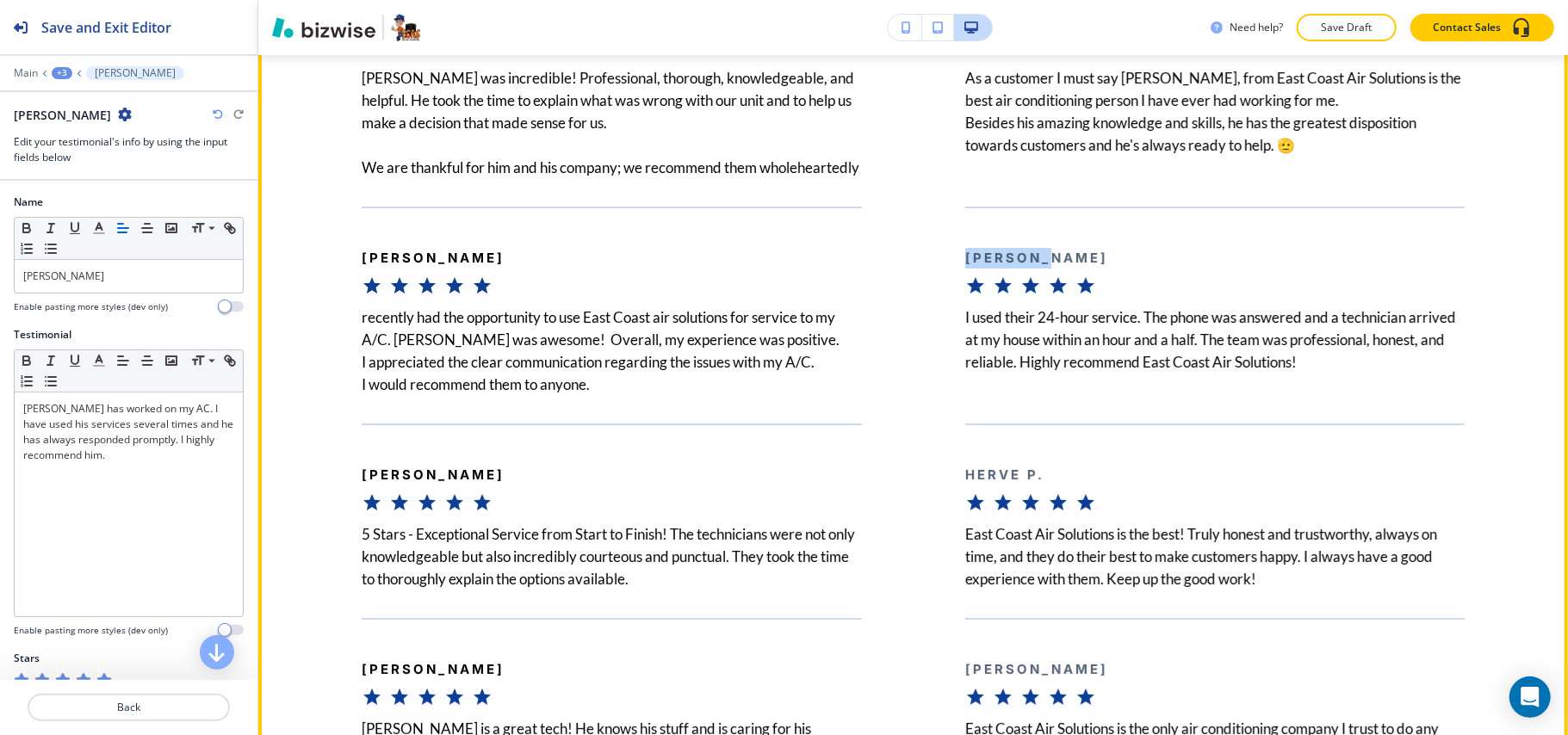
drag, startPoint x: 1046, startPoint y: 300, endPoint x: 930, endPoint y: 296, distance: 116.1
click at [930, 297] on div "[PERSON_NAME] I used their 24-hour service. The phone was answered and a techni…" at bounding box center [1164, 302] width 603 height 189
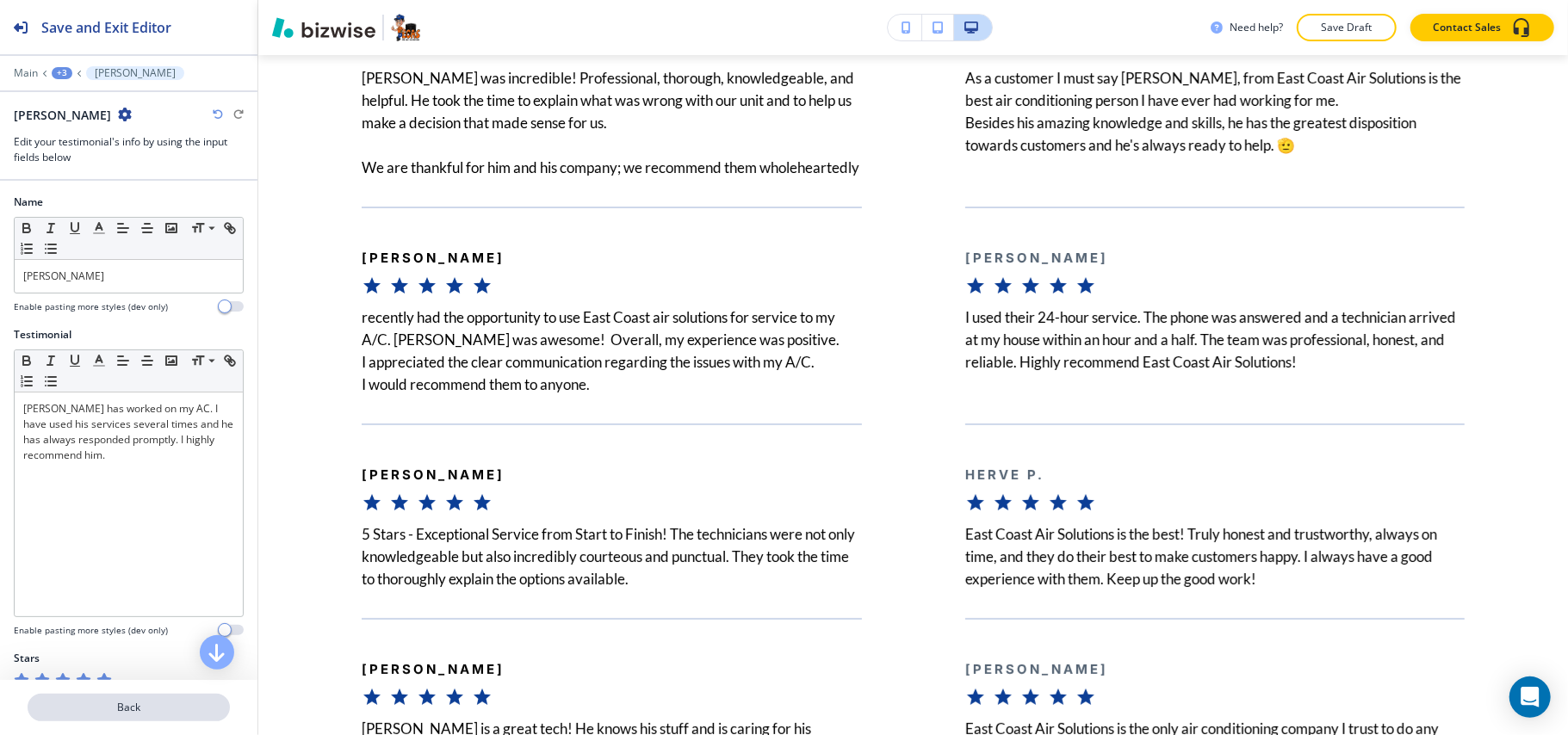
click at [118, 703] on p "Back" at bounding box center [129, 708] width 199 height 16
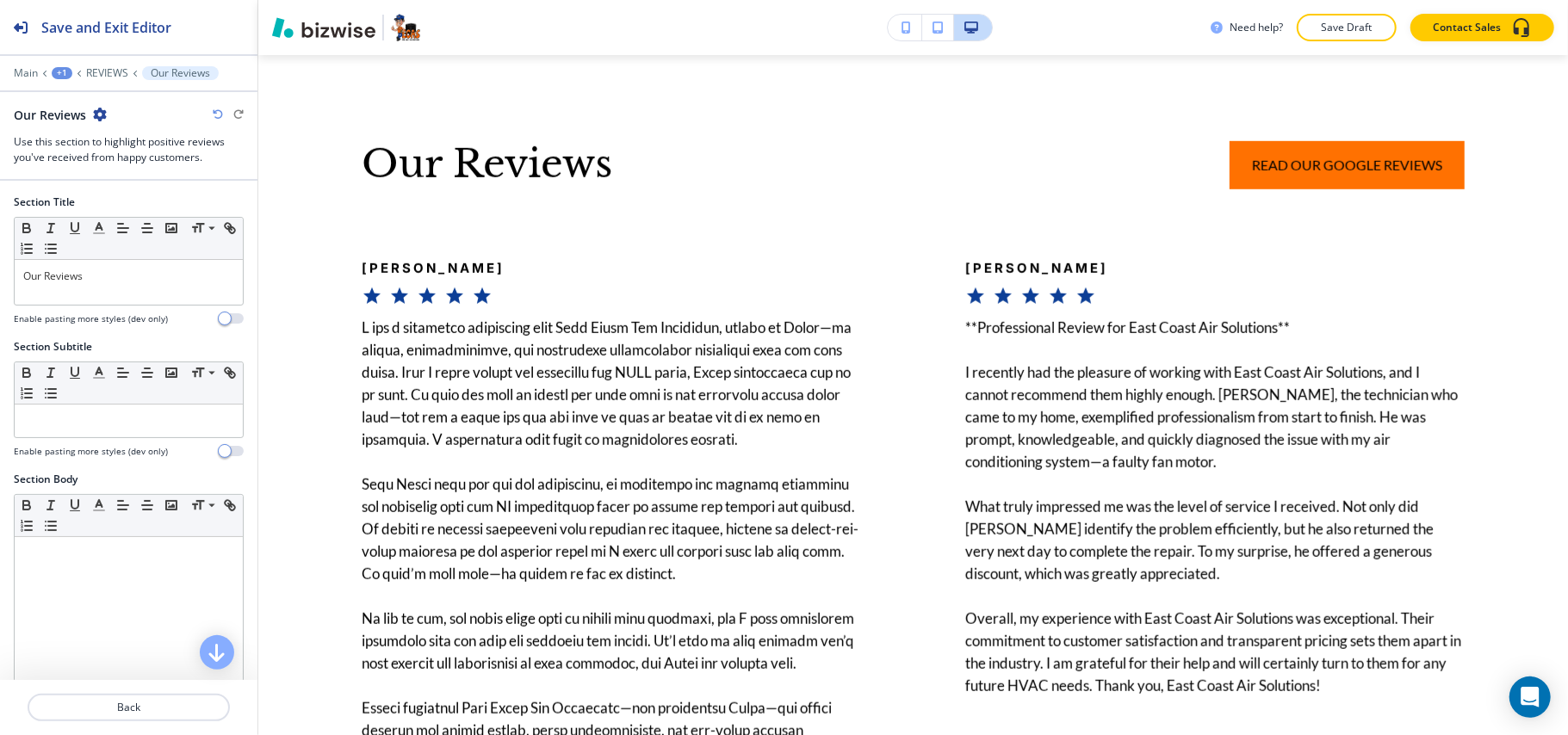
scroll to position [1821, 0]
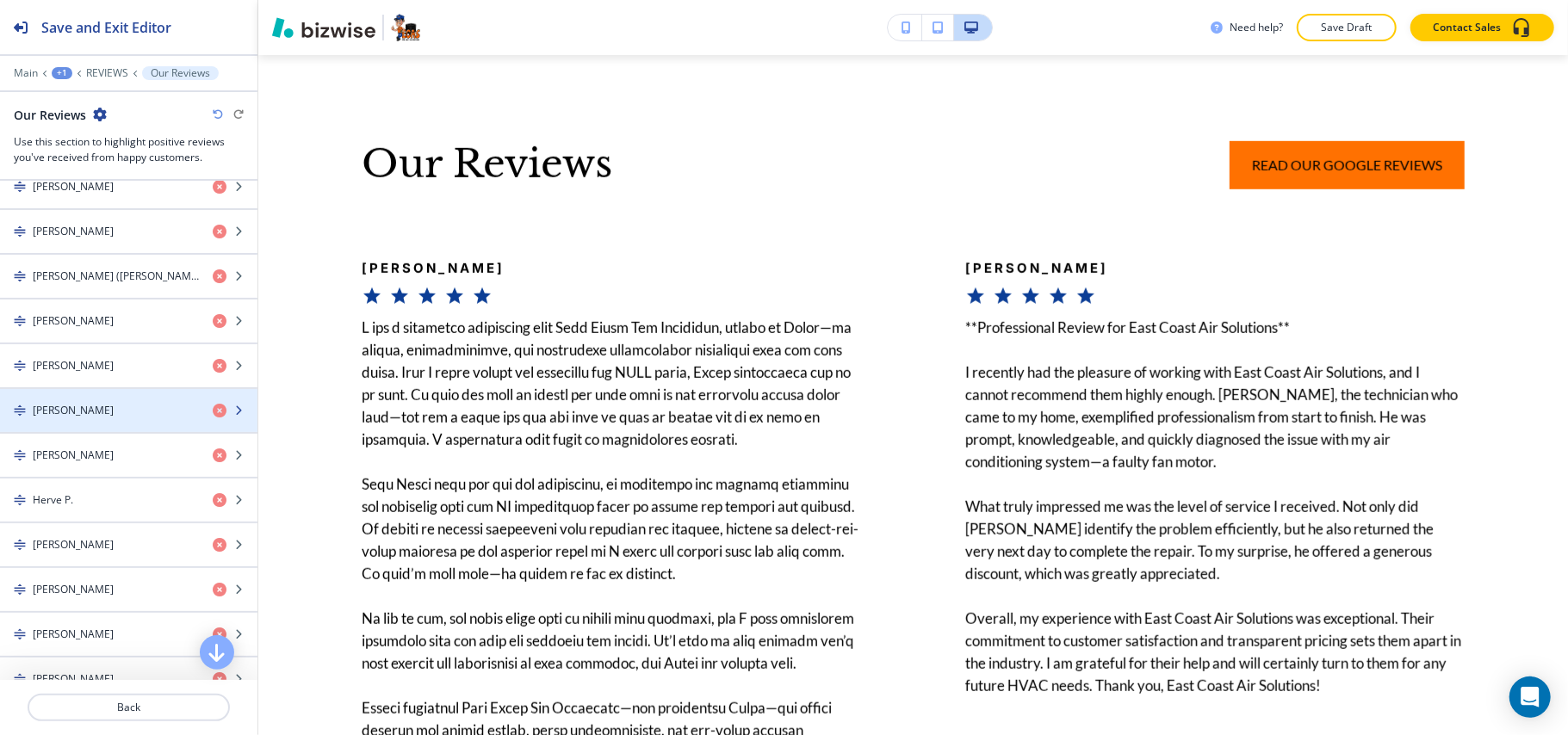
click at [103, 419] on div "[PERSON_NAME]" at bounding box center [100, 411] width 199 height 16
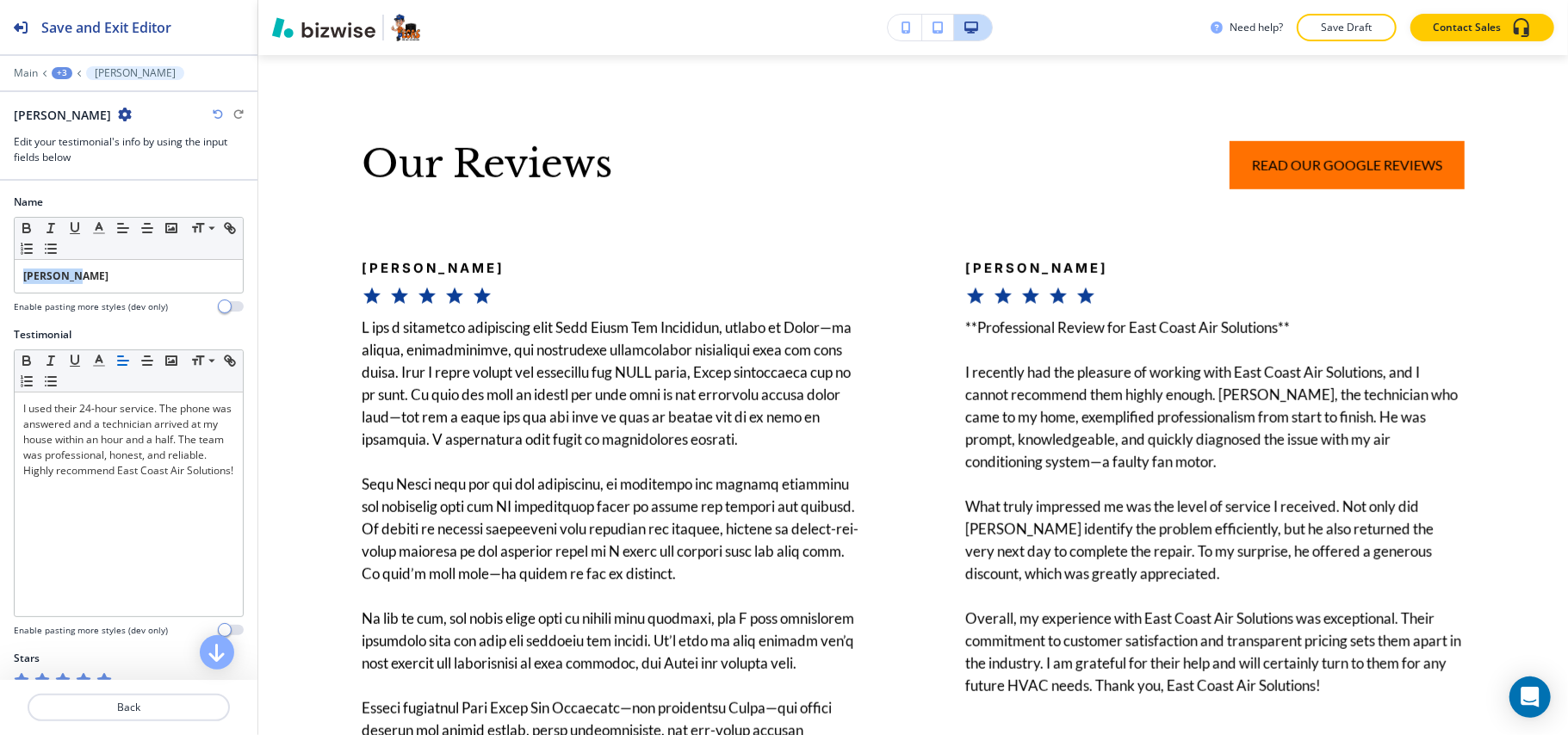
drag, startPoint x: 86, startPoint y: 268, endPoint x: 0, endPoint y: 260, distance: 86.4
click at [0, 260] on div "Name Small Normal Large Huge [PERSON_NAME] Enable pasting more styles (dev only)" at bounding box center [129, 261] width 258 height 133
click at [21, 225] on icon "button" at bounding box center [26, 228] width 16 height 16
click at [143, 696] on button "Back" at bounding box center [128, 708] width 202 height 27
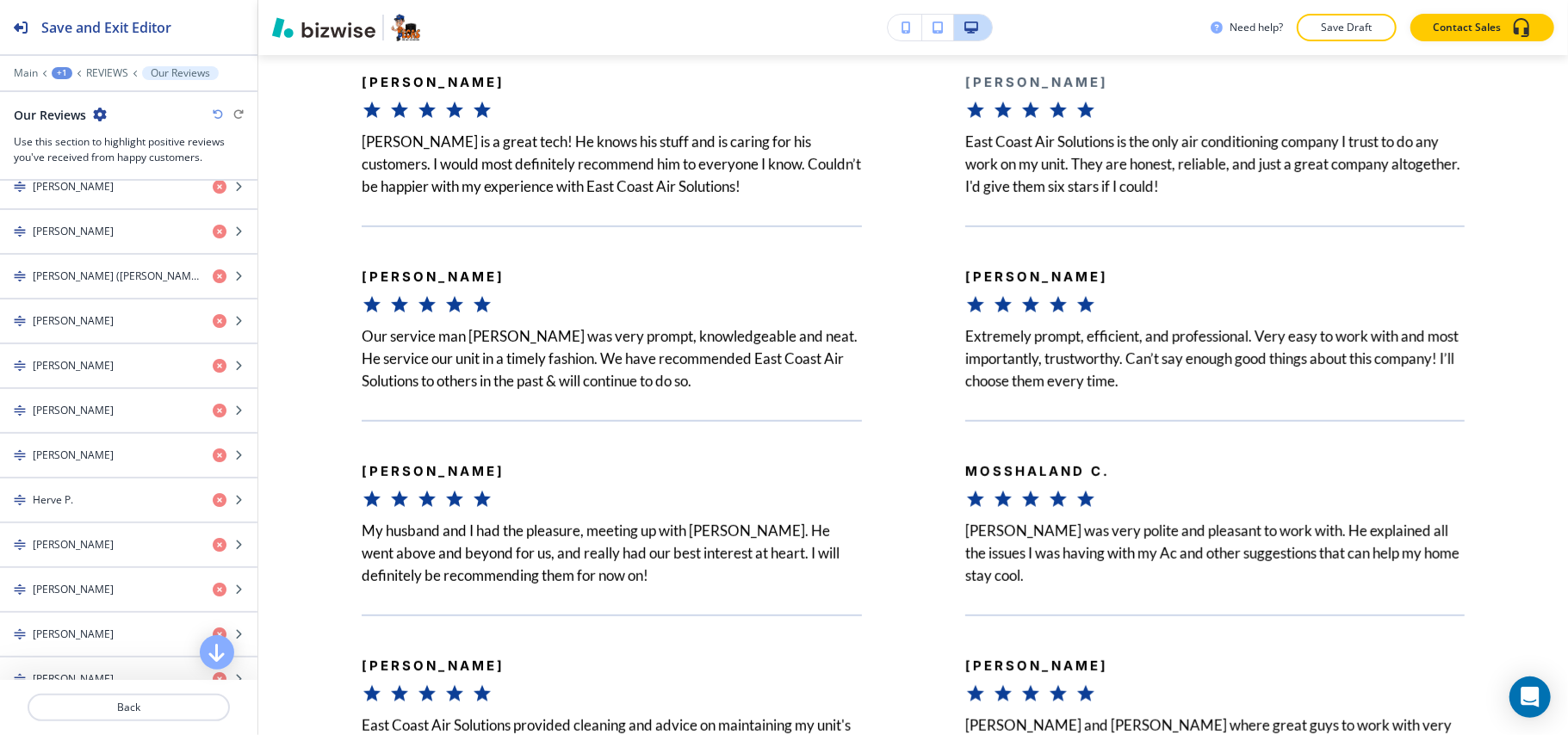
scroll to position [5210, 0]
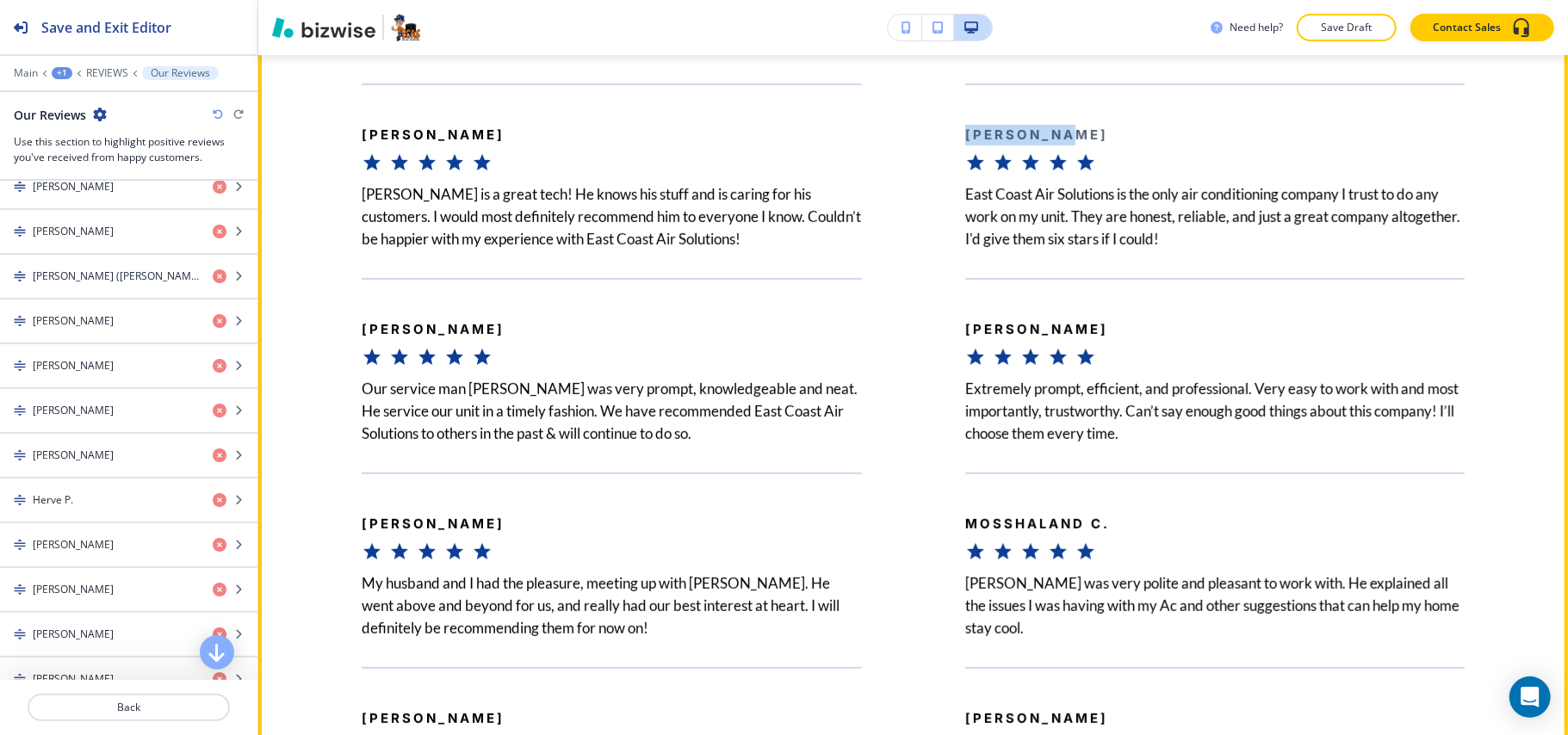
drag, startPoint x: 1078, startPoint y: 163, endPoint x: 945, endPoint y: 159, distance: 133.1
click at [945, 159] on div "[PERSON_NAME] East Coast Air Solutions is the only air conditioning company I t…" at bounding box center [1164, 167] width 603 height 167
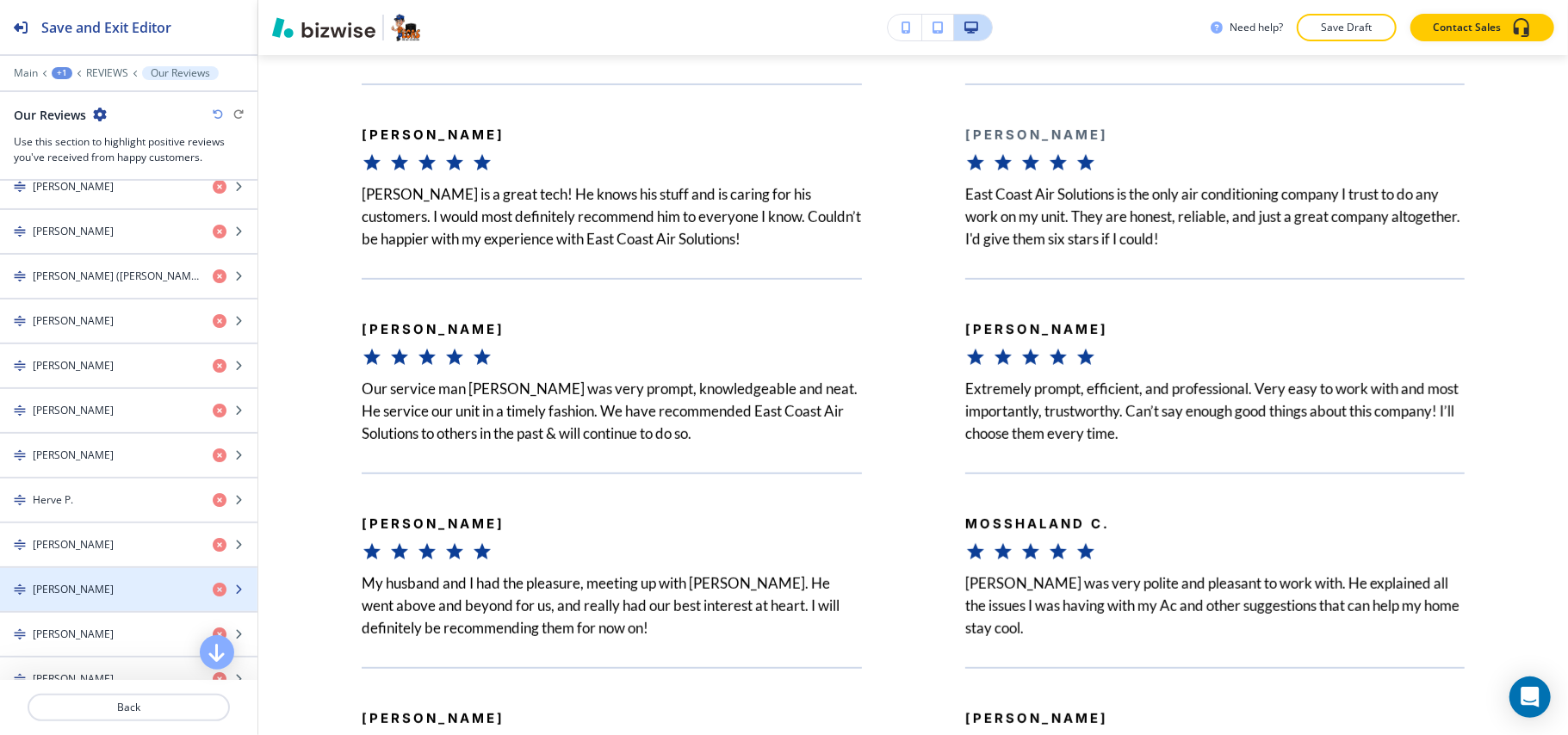
click at [74, 597] on div "[PERSON_NAME]" at bounding box center [100, 590] width 199 height 16
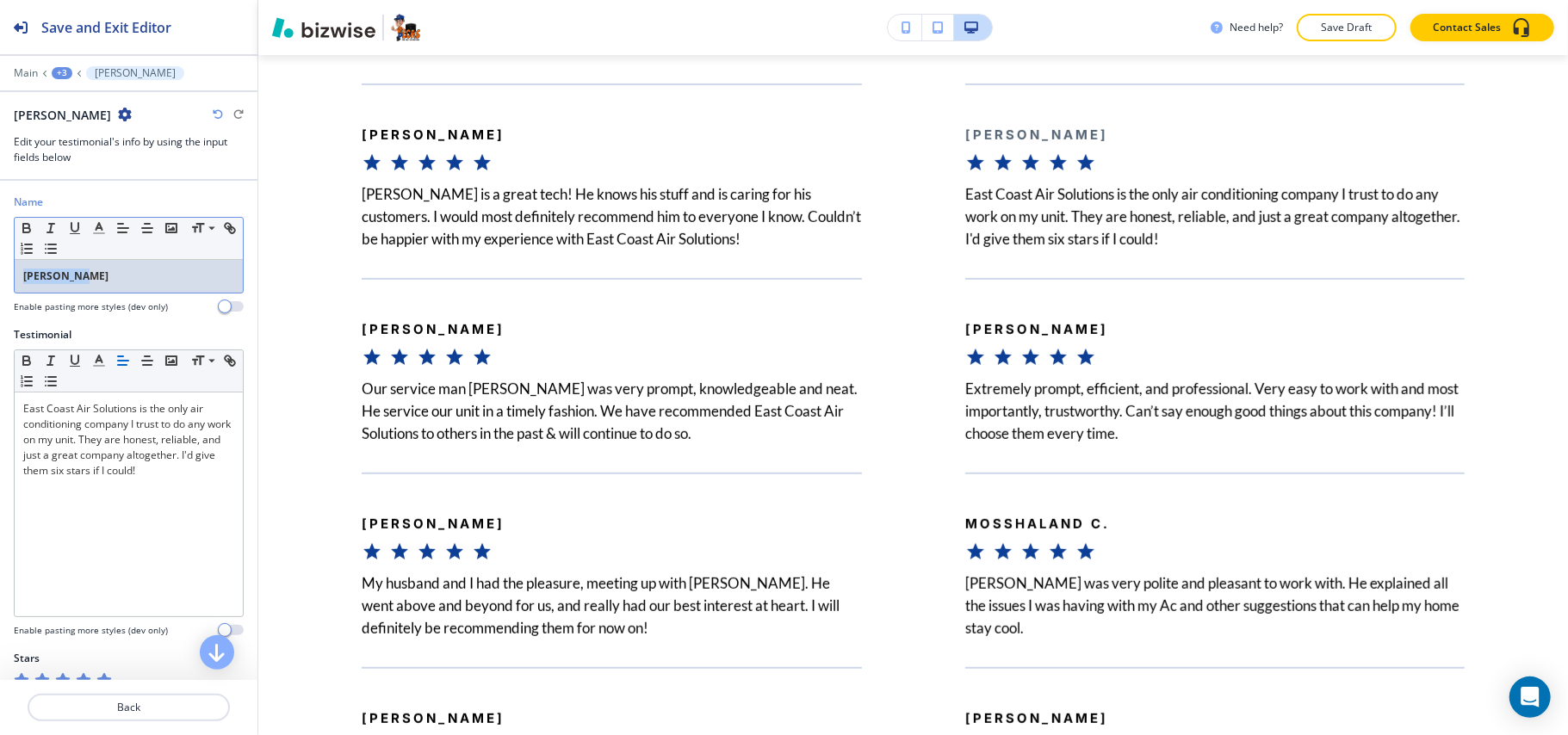
drag, startPoint x: 97, startPoint y: 275, endPoint x: 36, endPoint y: 245, distance: 68.0
click at [0, 268] on div "Name Small Normal Large Huge [PERSON_NAME] Enable pasting more styles (dev only)" at bounding box center [129, 261] width 258 height 133
click at [27, 225] on icon "button" at bounding box center [26, 225] width 6 height 4
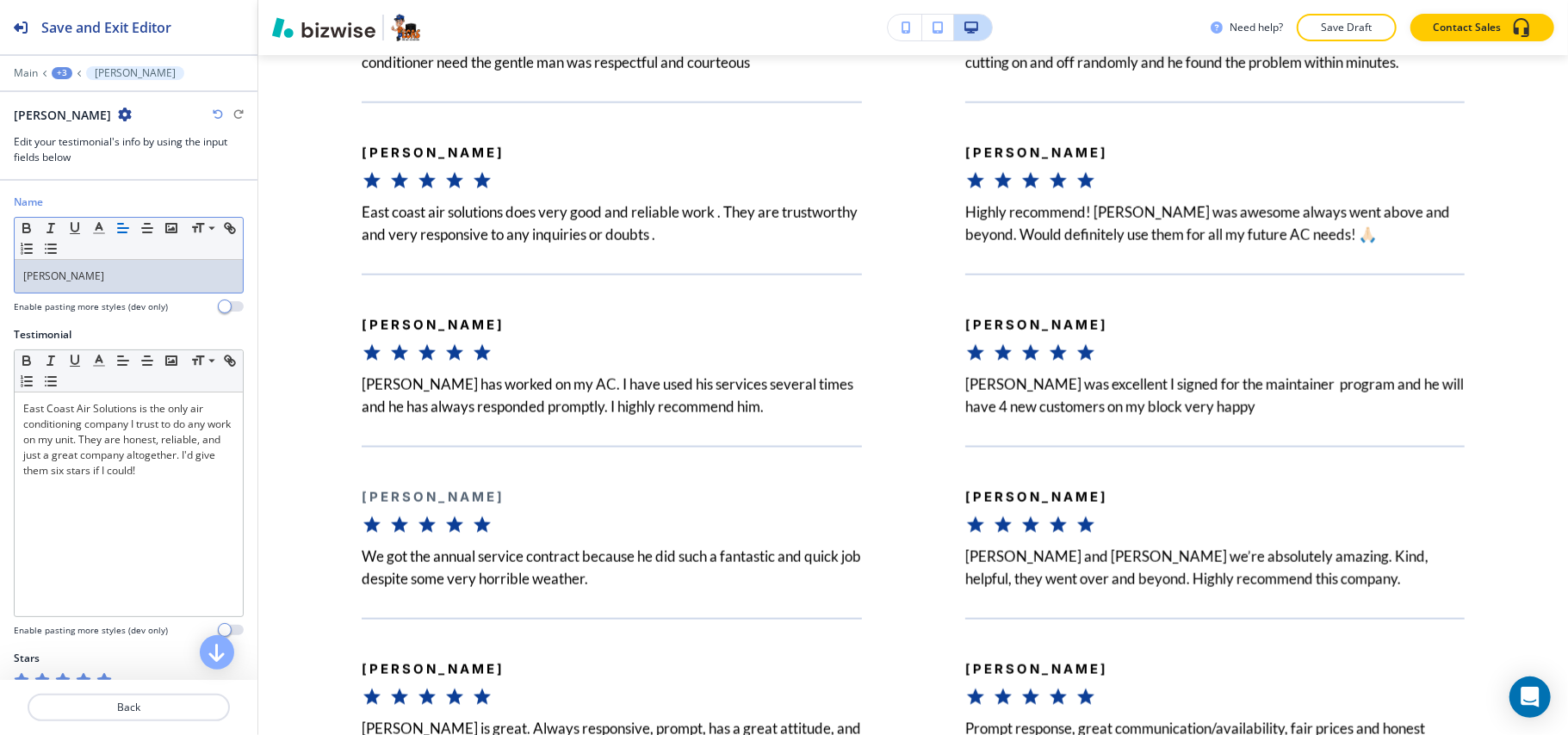
scroll to position [6229, 0]
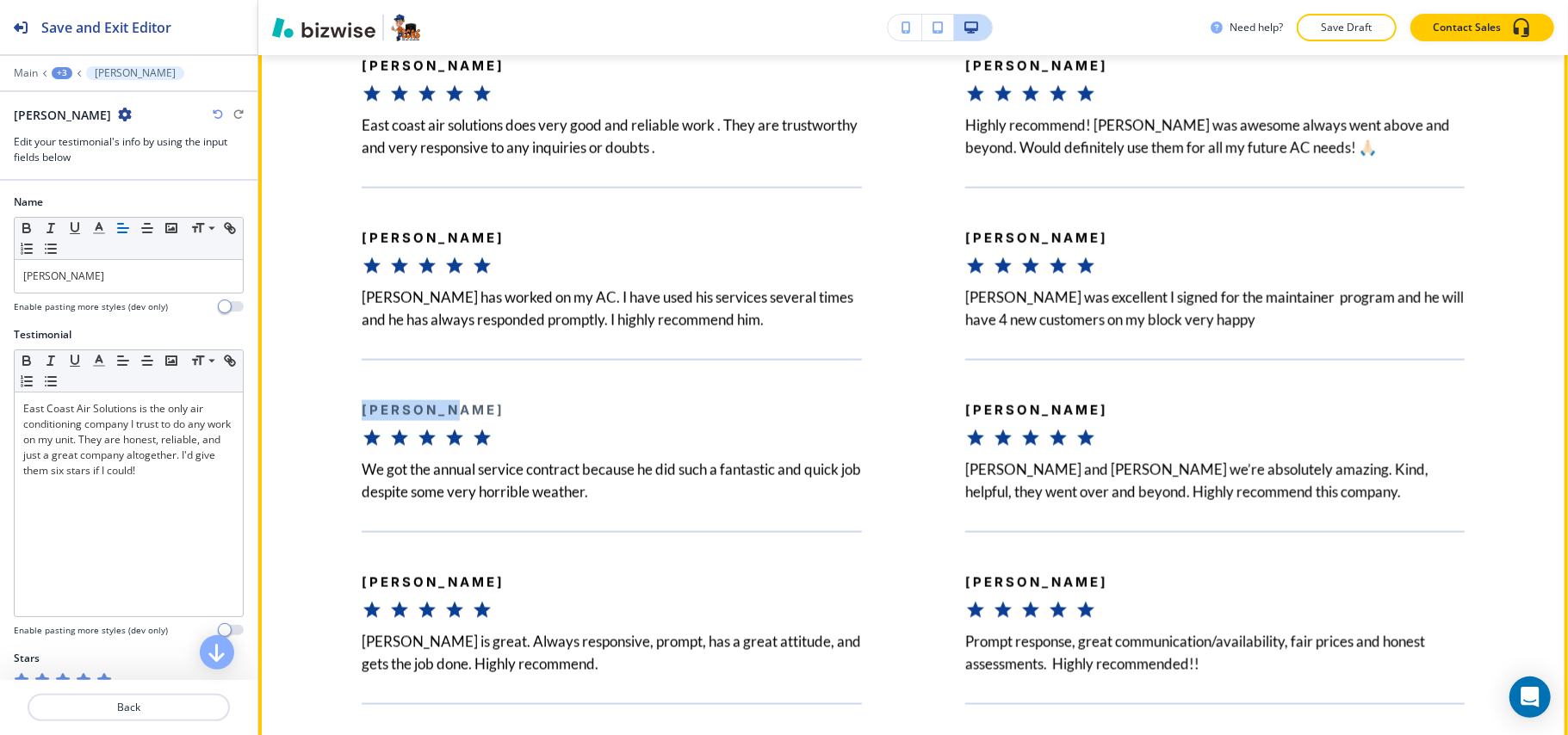
drag, startPoint x: 471, startPoint y: 438, endPoint x: 304, endPoint y: 432, distance: 167.1
click at [301, 434] on div "[PERSON_NAME] We got the annual service contract because he did such a fantasti…" at bounding box center [560, 431] width 603 height 144
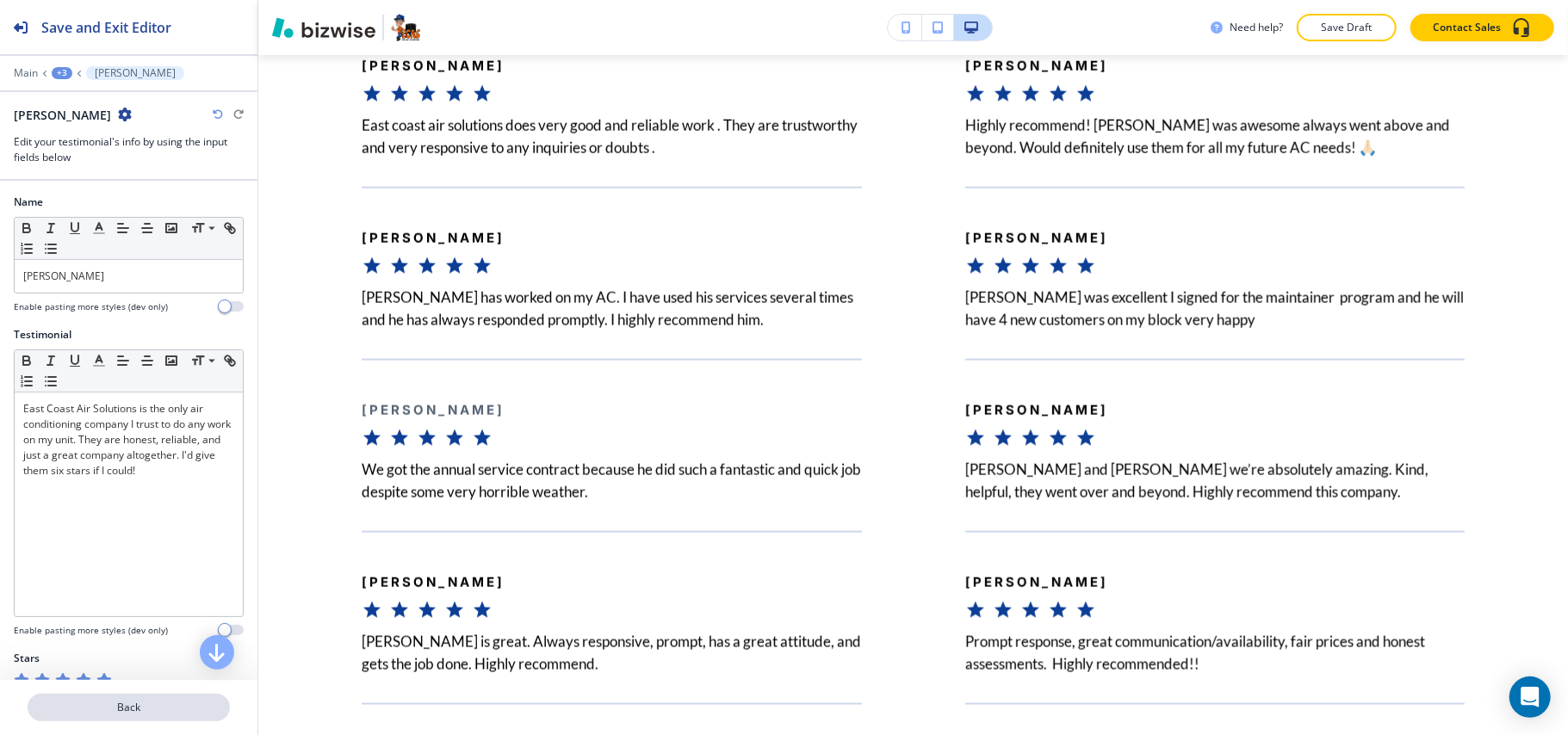
click at [139, 707] on p "Back" at bounding box center [129, 708] width 199 height 16
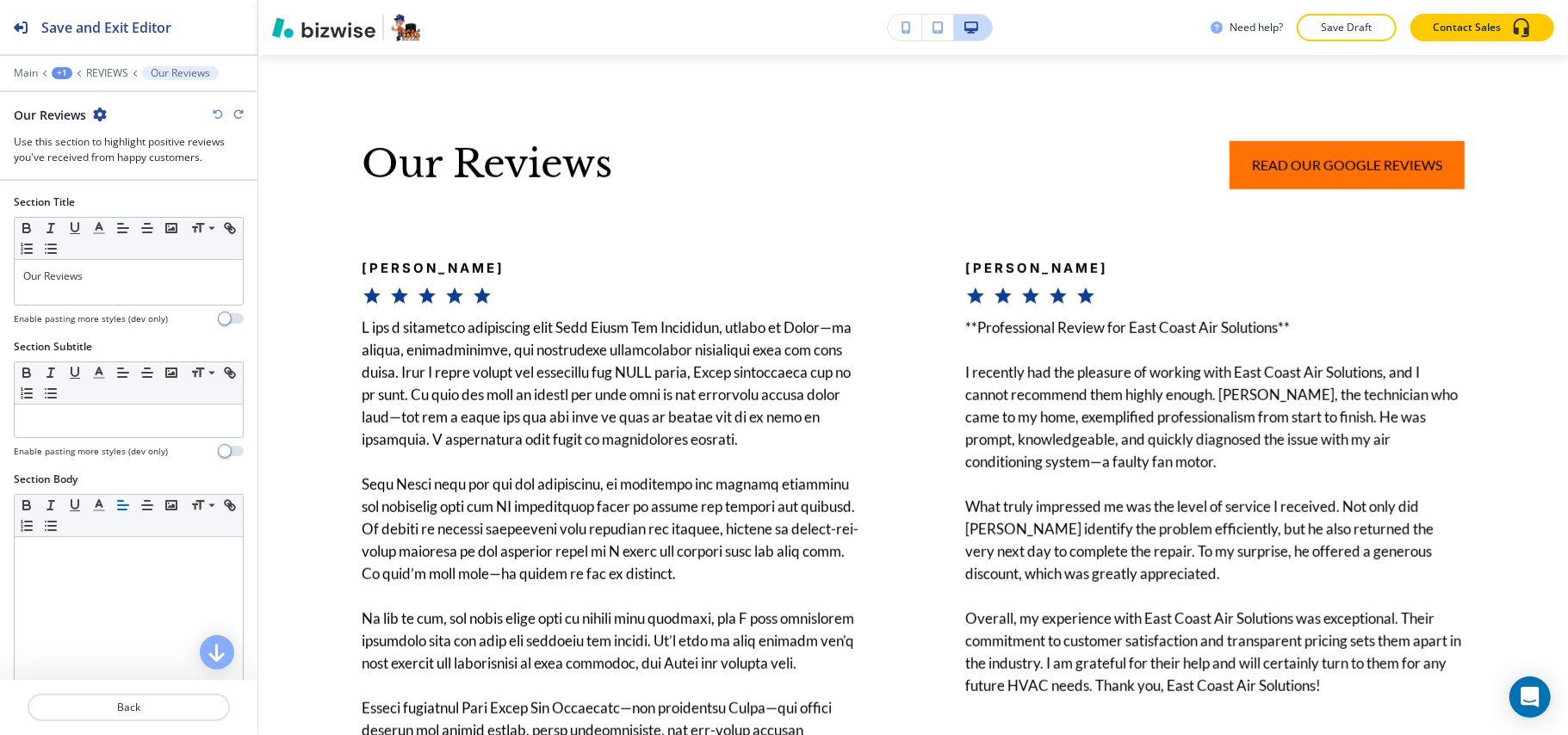
scroll to position [2593, 0]
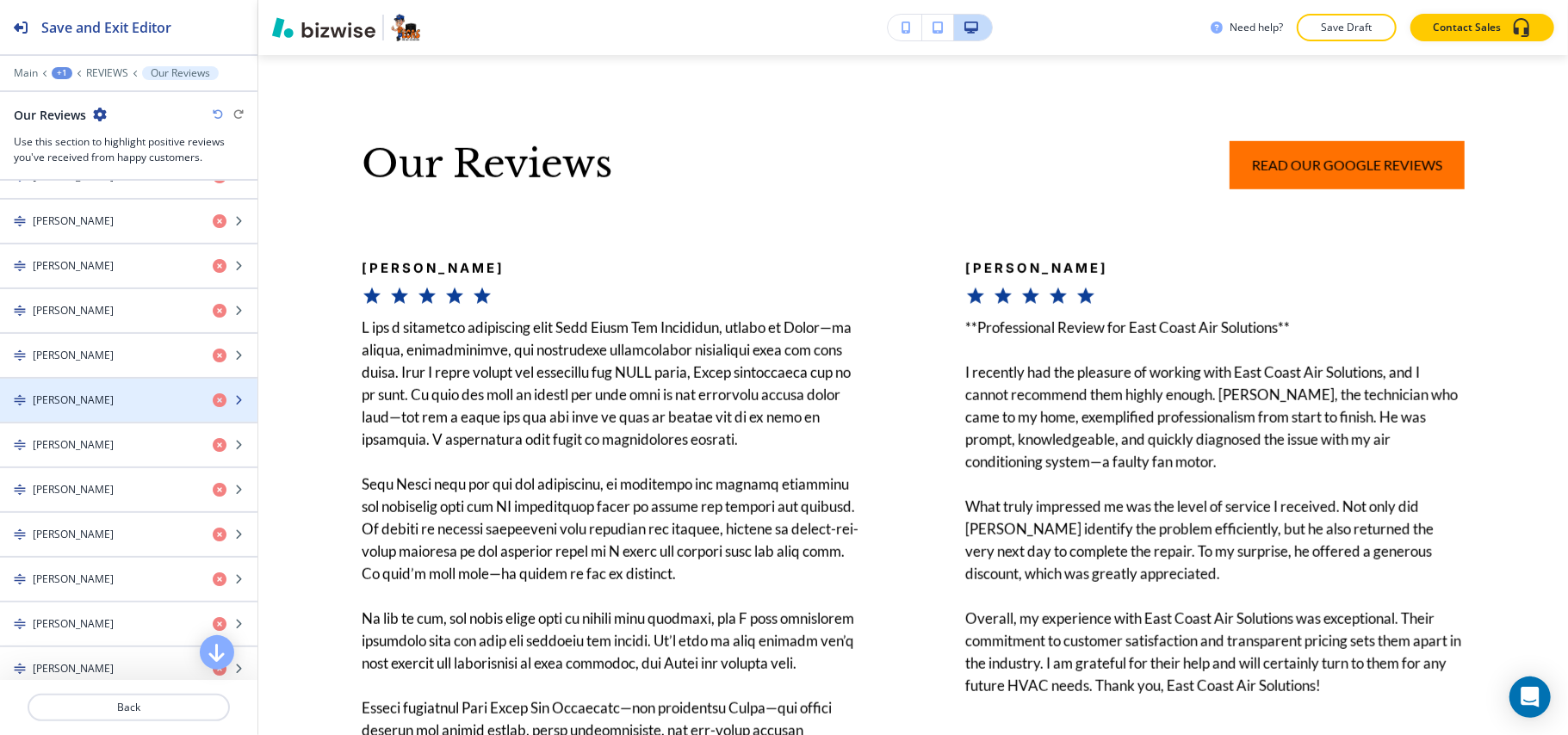
click at [129, 421] on div "[PERSON_NAME]" at bounding box center [129, 400] width 258 height 43
click at [106, 408] on div "[PERSON_NAME]" at bounding box center [100, 400] width 199 height 16
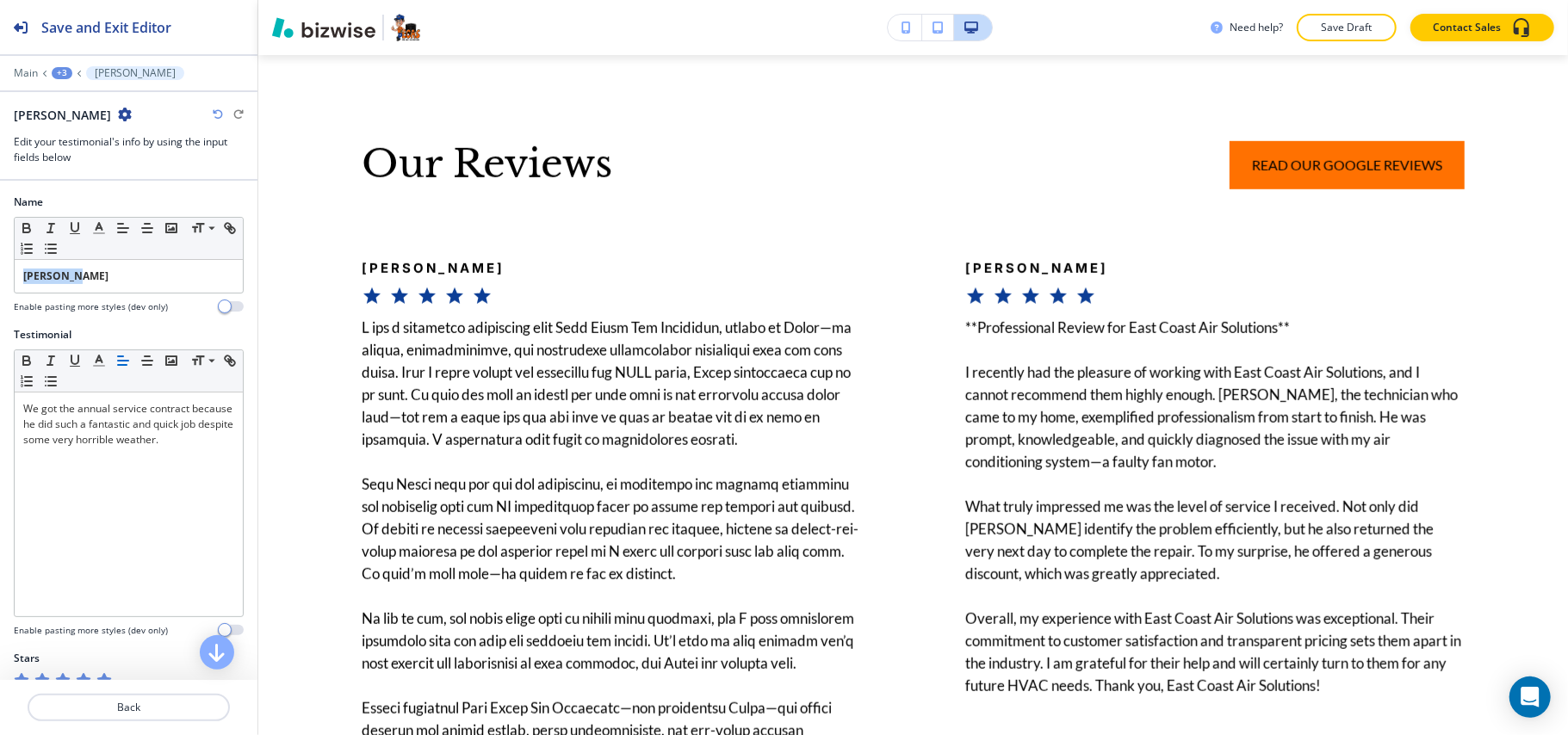
drag, startPoint x: 107, startPoint y: 280, endPoint x: 0, endPoint y: 264, distance: 108.2
click at [0, 264] on div "Name Small Normal Large Huge [PERSON_NAME] Enable pasting more styles (dev only)" at bounding box center [129, 261] width 258 height 133
click at [25, 227] on icon "button" at bounding box center [26, 228] width 16 height 16
click at [132, 708] on p "Back" at bounding box center [129, 708] width 199 height 16
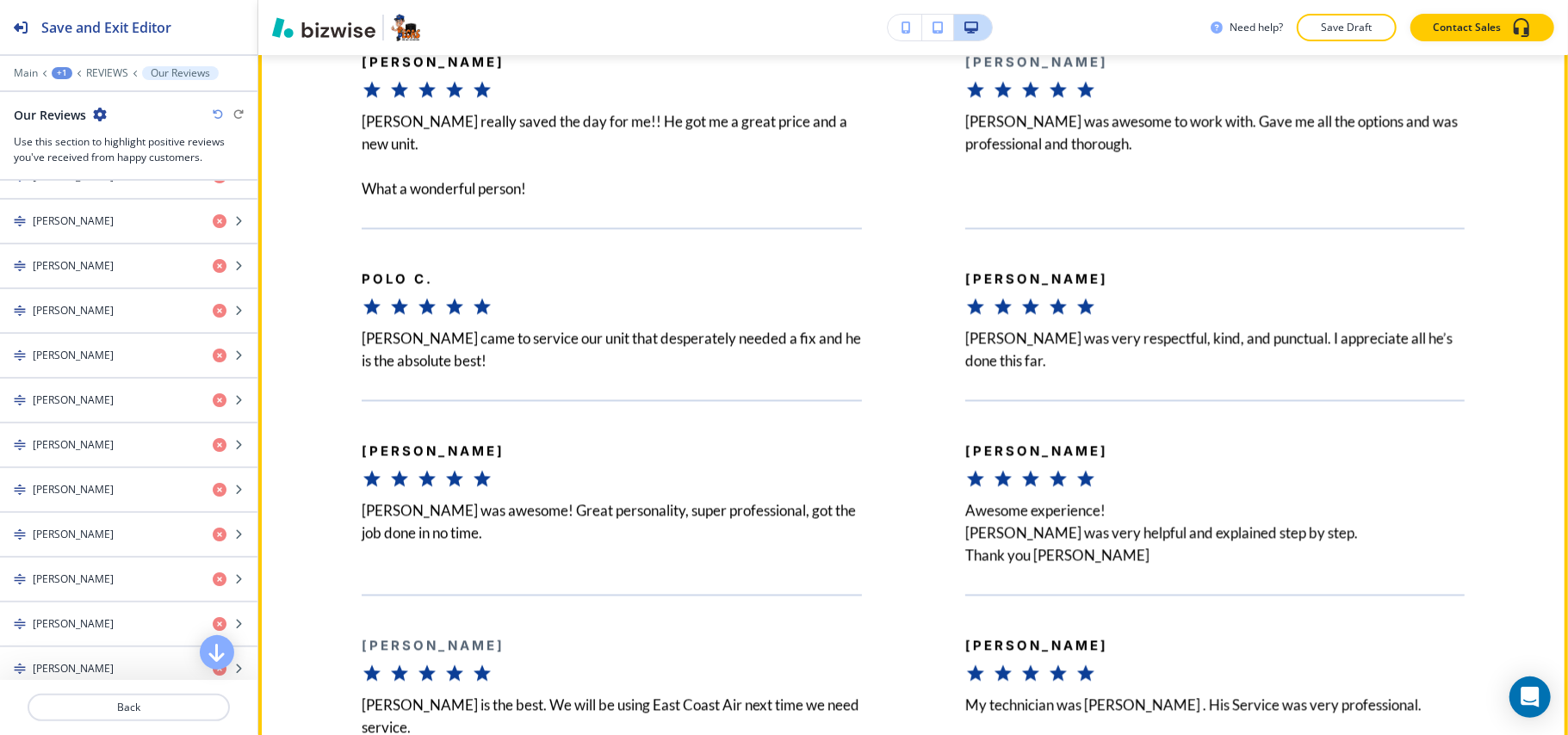
scroll to position [6966, 0]
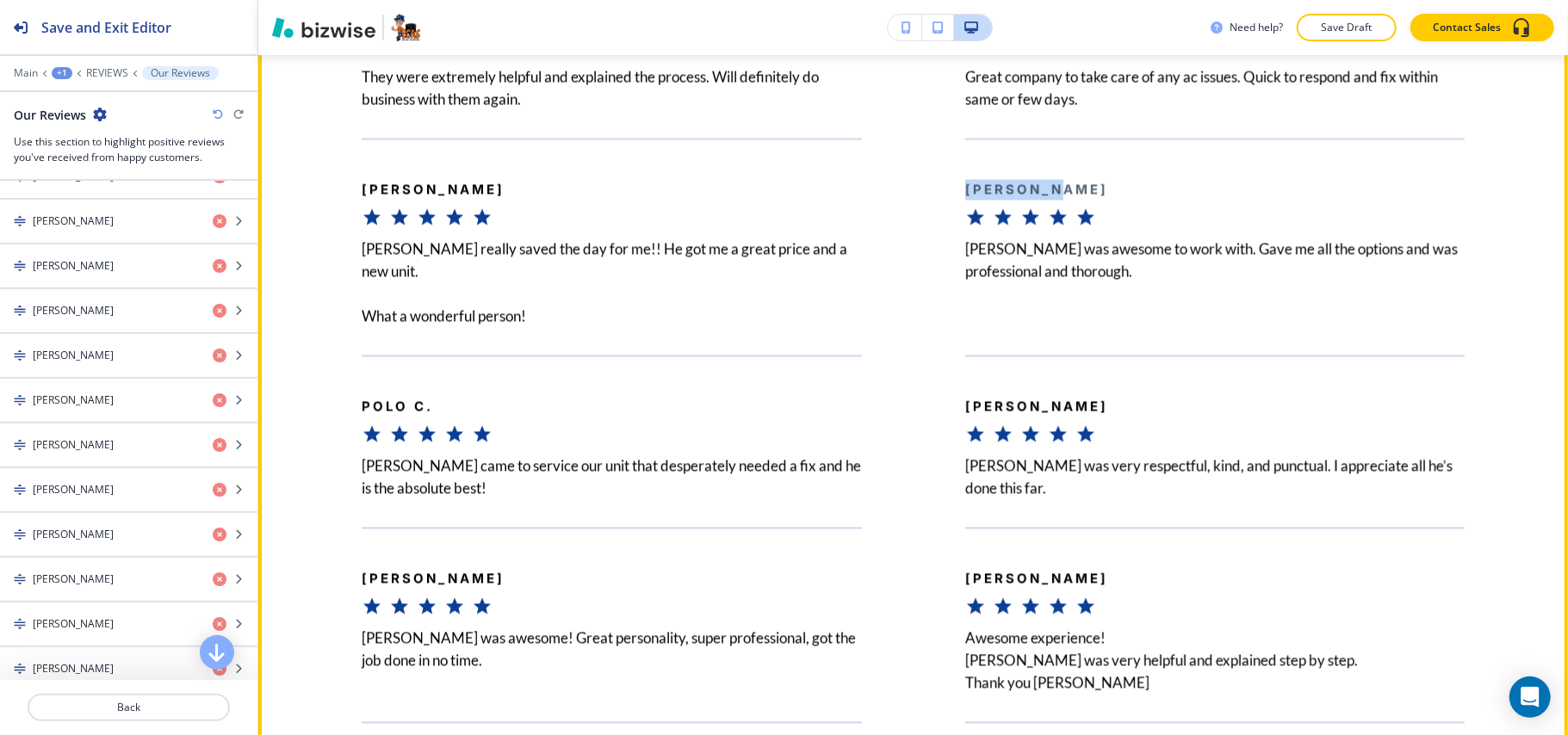
drag, startPoint x: 1064, startPoint y: 215, endPoint x: 947, endPoint y: 212, distance: 117.0
click at [947, 212] on div "[PERSON_NAME] [PERSON_NAME] was awesome to work with. Gave me all the options a…" at bounding box center [1164, 233] width 603 height 189
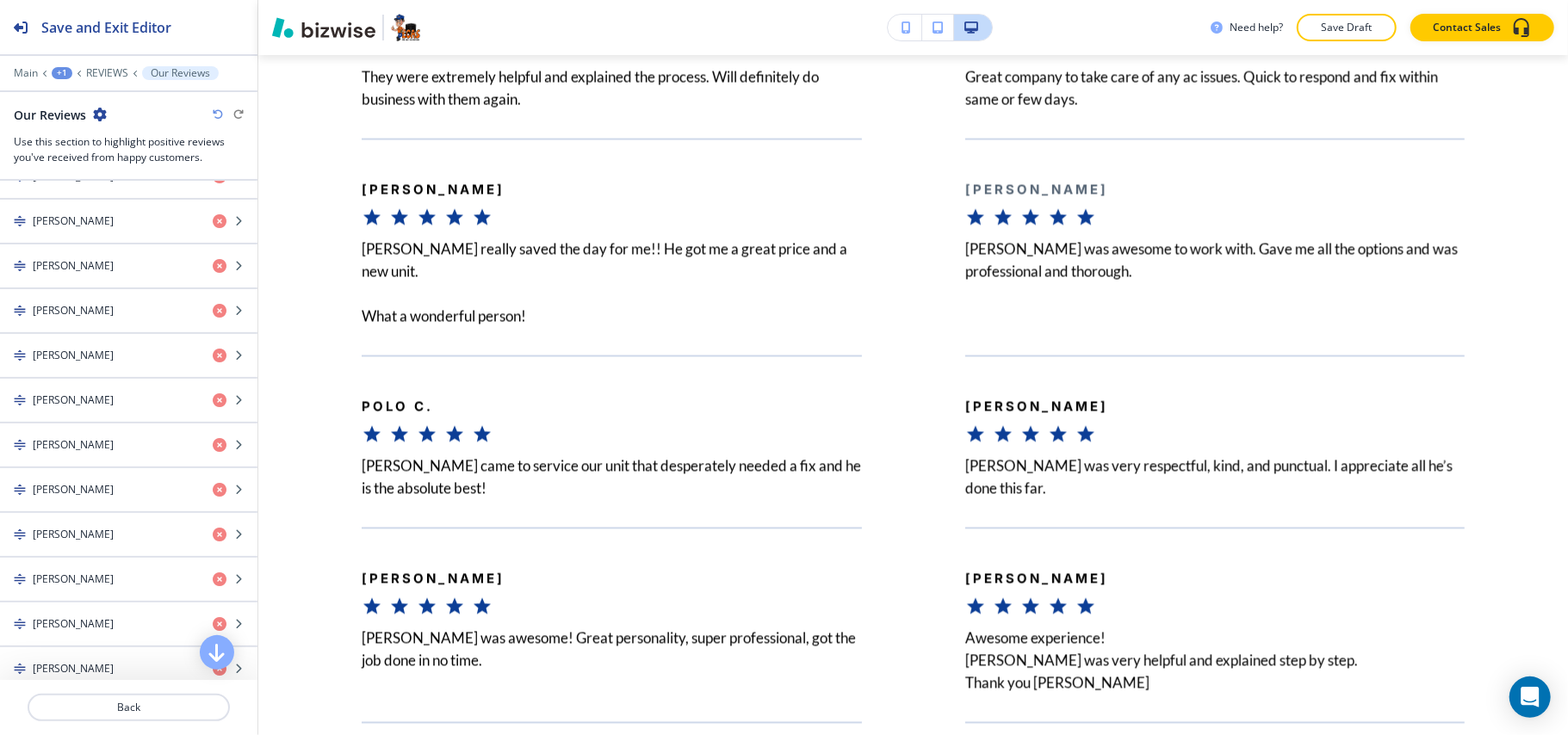
scroll to position [2910, 0]
click at [101, 404] on div "[PERSON_NAME]" at bounding box center [100, 397] width 199 height 16
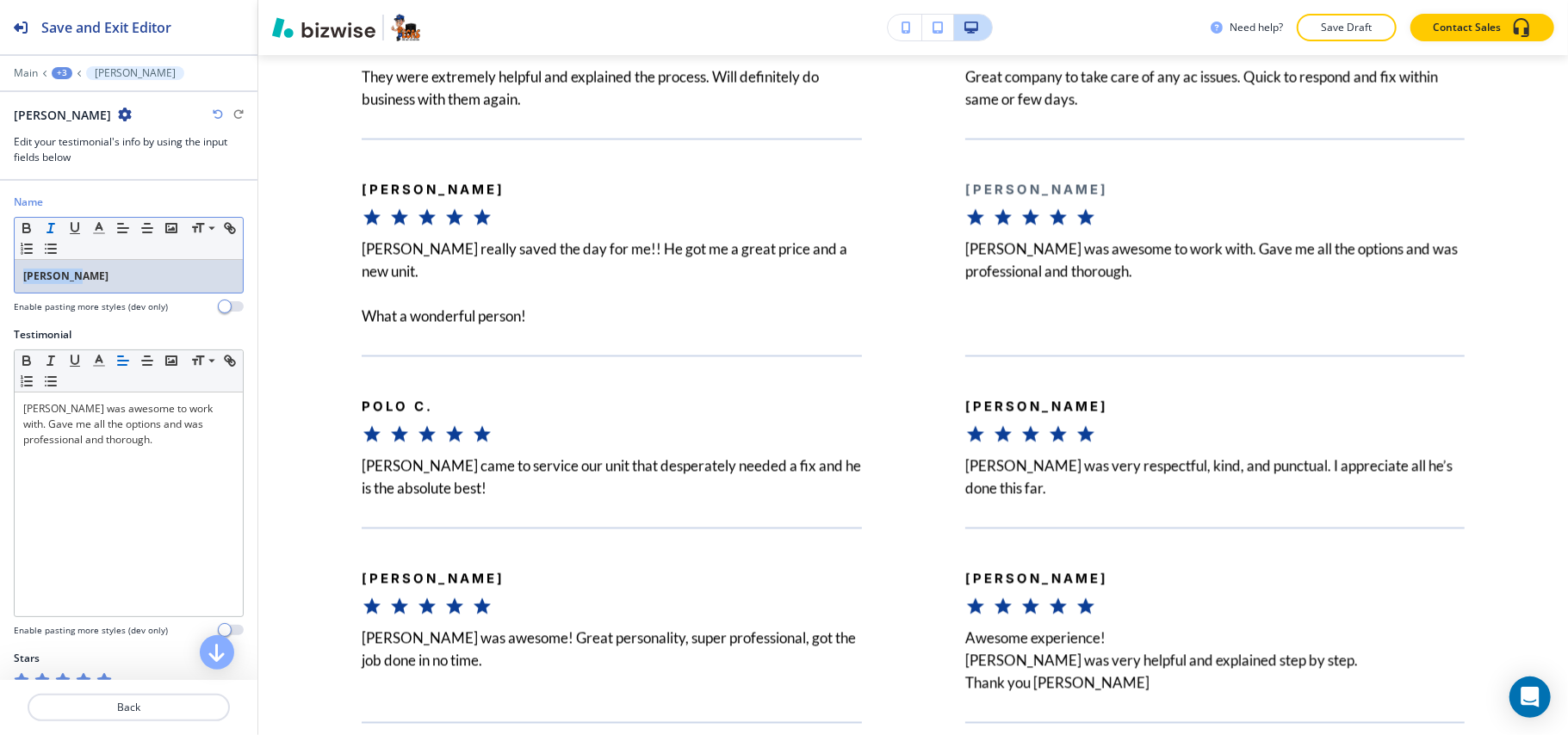
drag, startPoint x: 0, startPoint y: 275, endPoint x: 54, endPoint y: 231, distance: 69.7
click at [0, 273] on div "Name Small Normal Large Huge [PERSON_NAME] Enable pasting more styles (dev only)" at bounding box center [129, 261] width 258 height 133
click at [31, 230] on icon "button" at bounding box center [26, 228] width 16 height 16
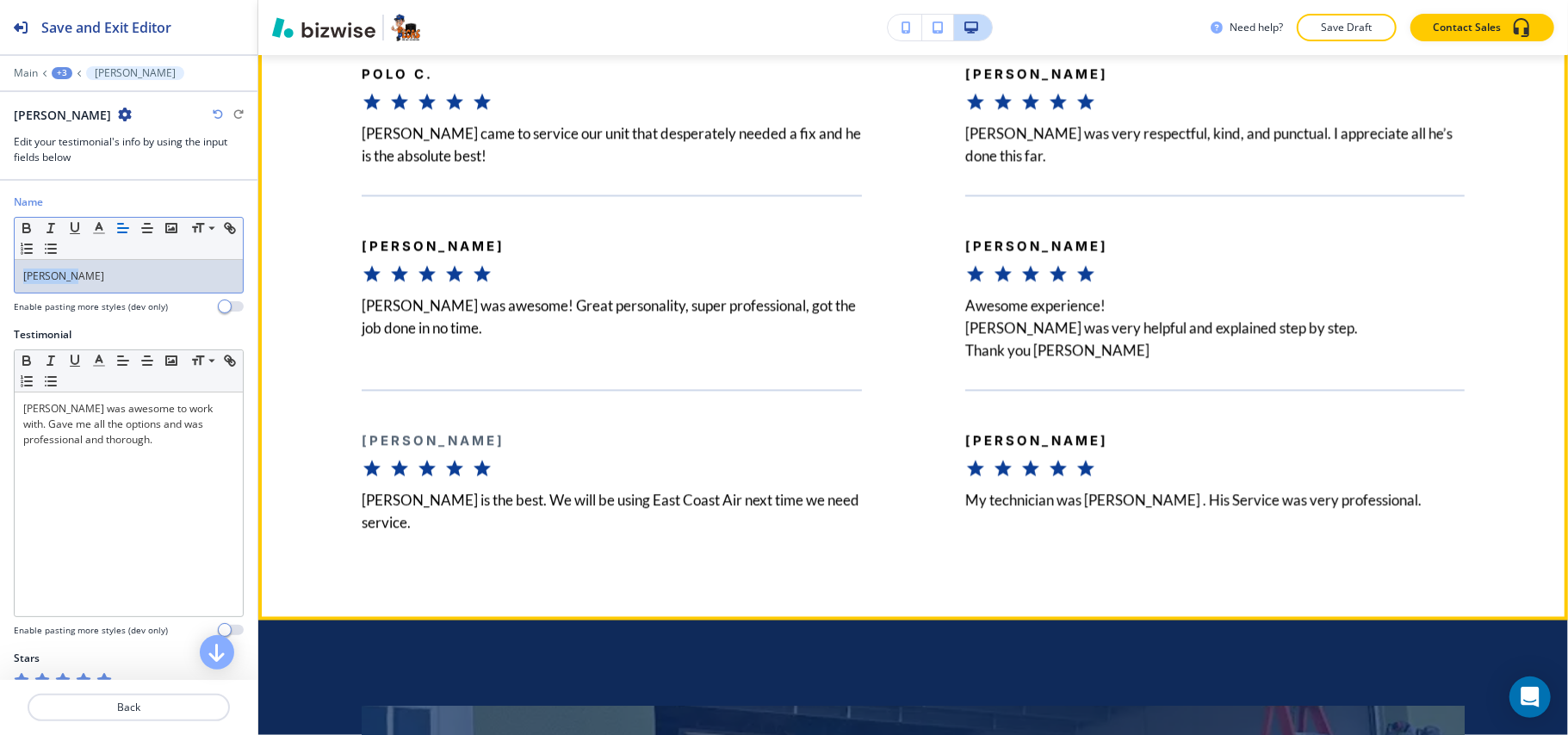
scroll to position [7311, 0]
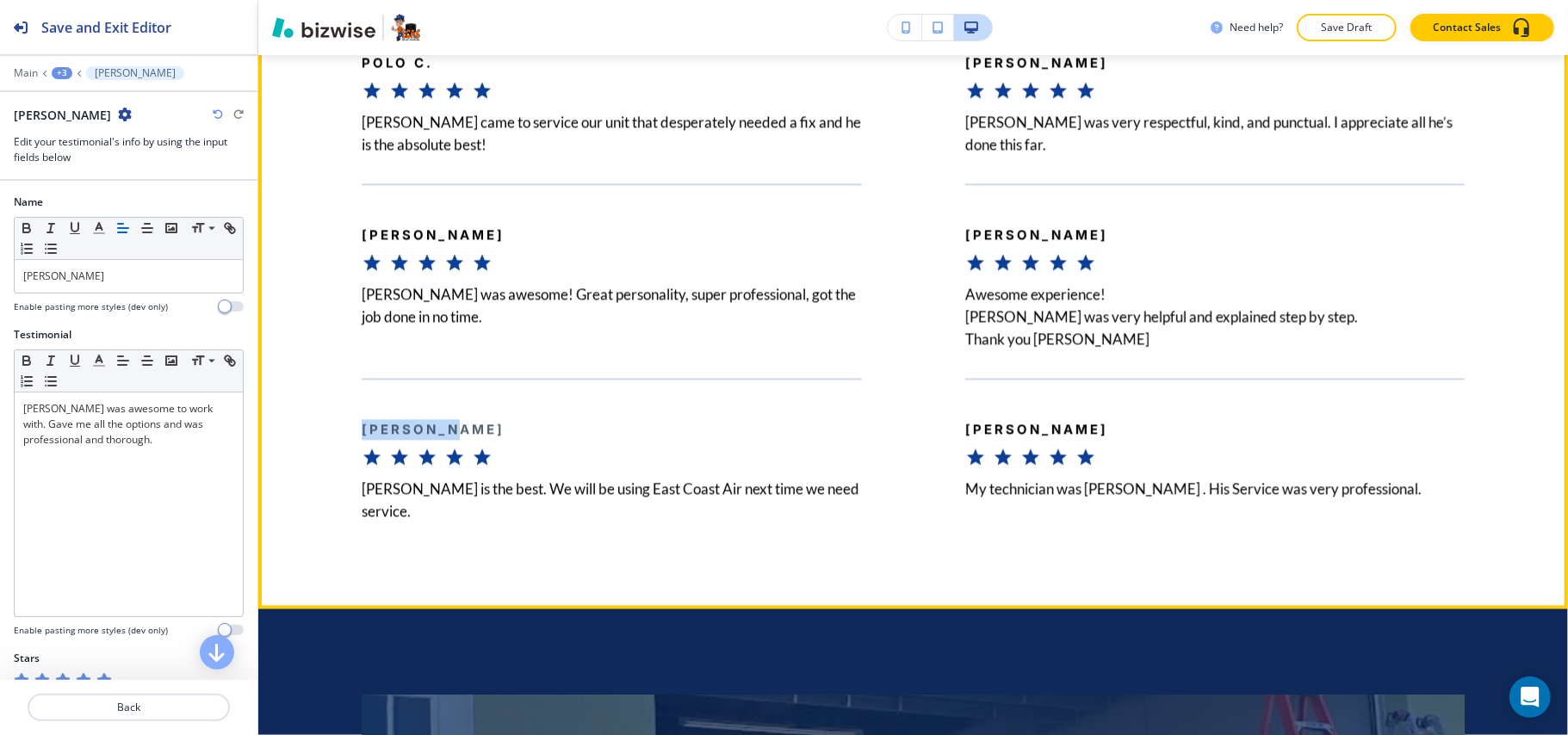
drag, startPoint x: 448, startPoint y: 429, endPoint x: 328, endPoint y: 429, distance: 120.0
click at [328, 429] on div "[PERSON_NAME] [PERSON_NAME] is the best. We will be using East Coast Air next t…" at bounding box center [560, 450] width 603 height 144
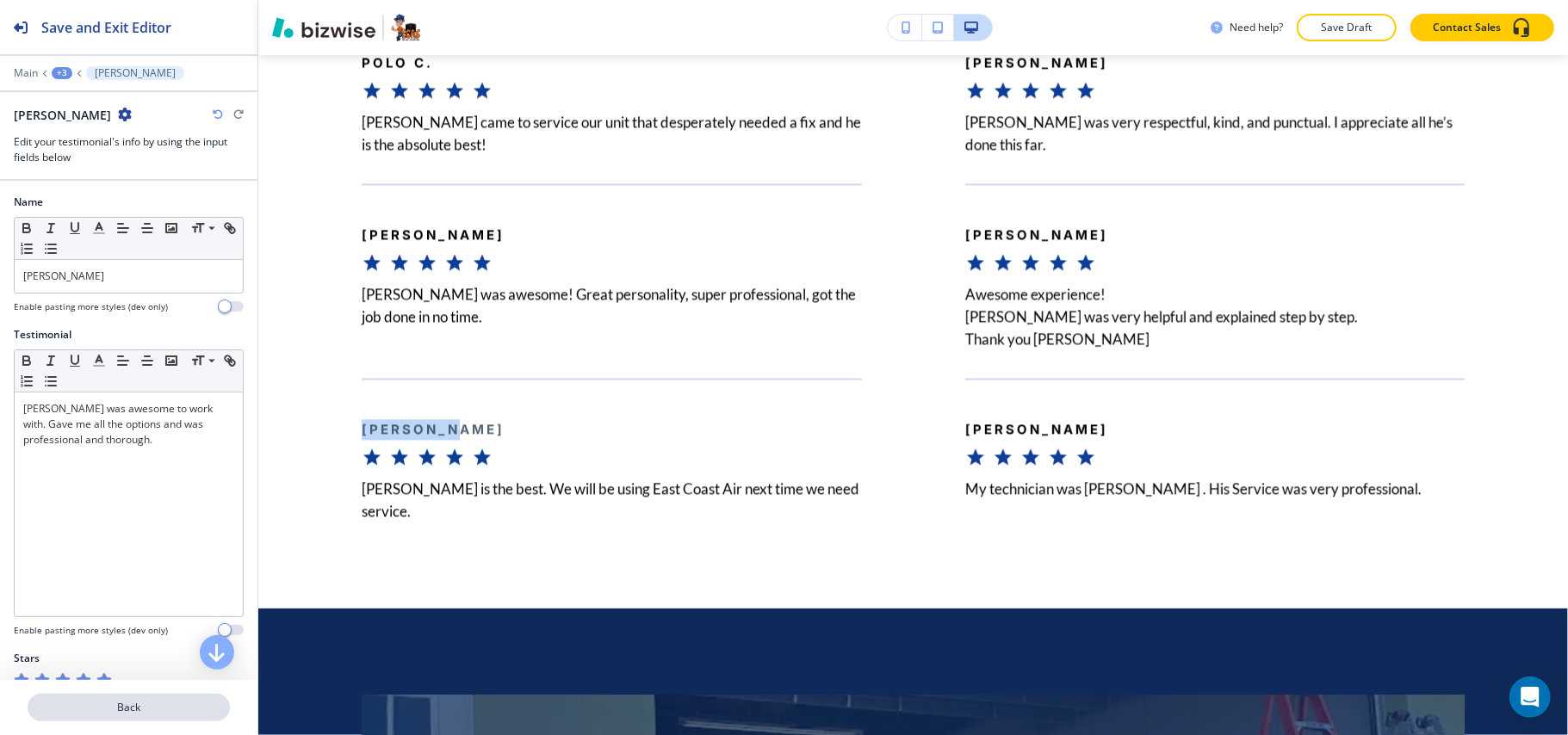
click at [124, 706] on p "Back" at bounding box center [129, 708] width 199 height 16
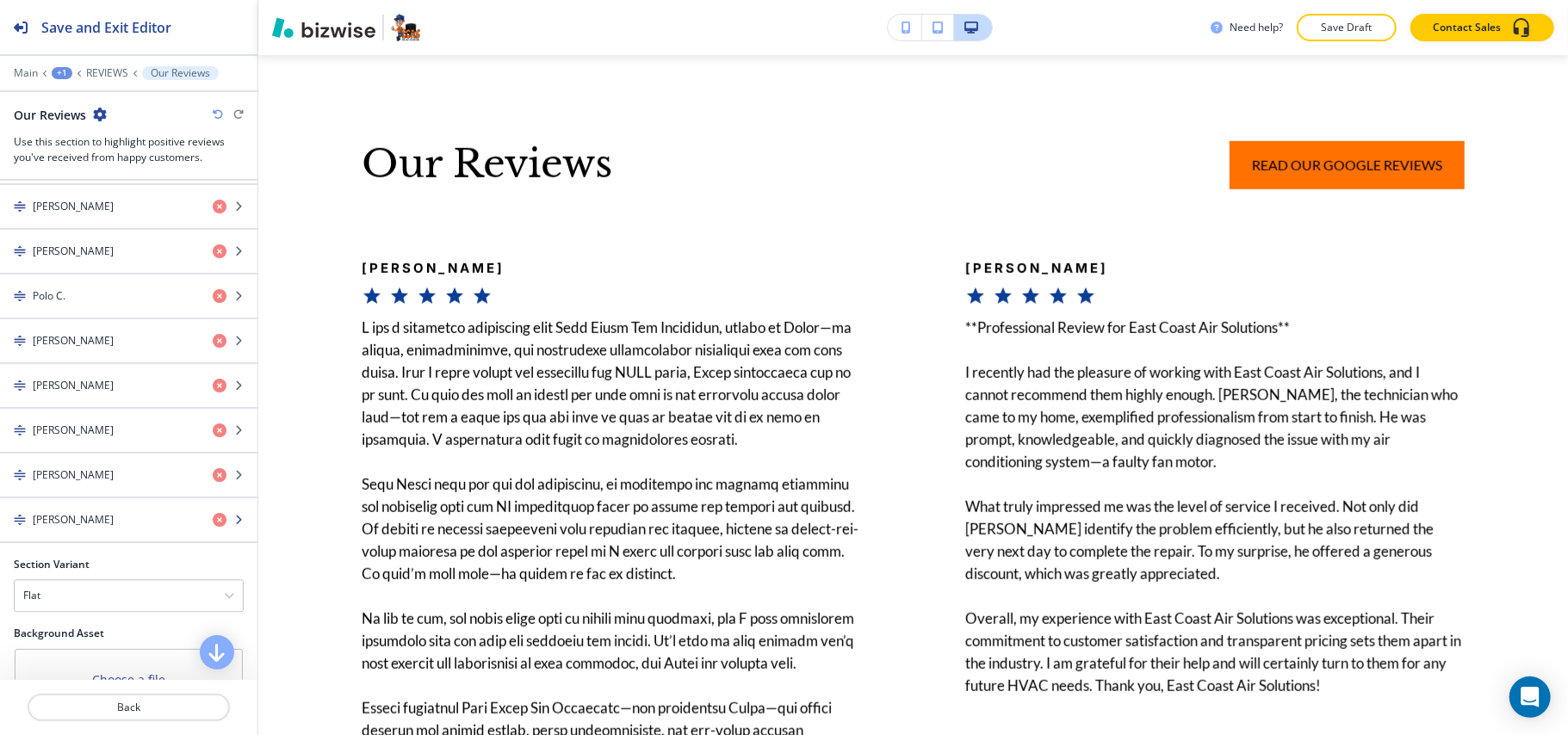
scroll to position [3099, 0]
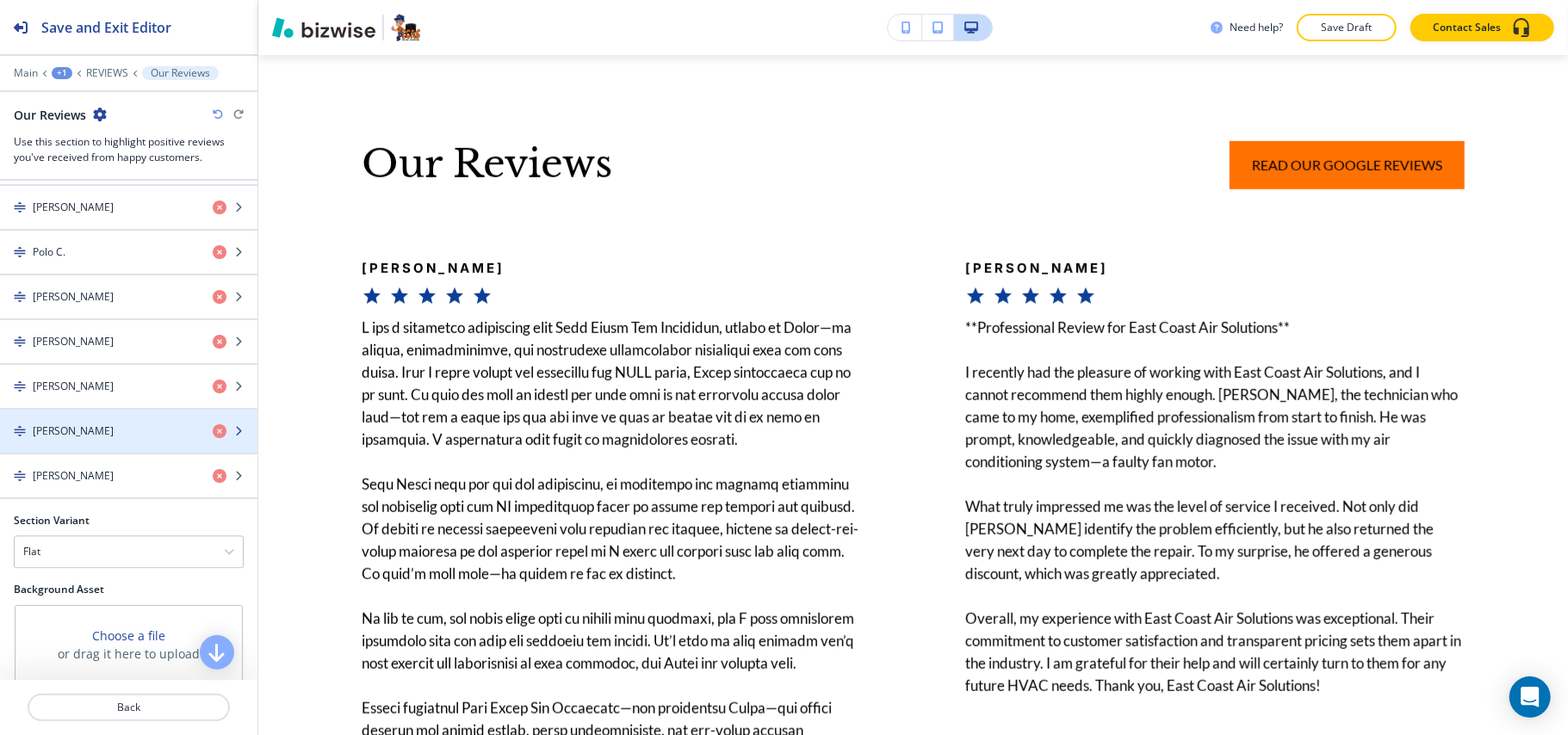
click at [99, 453] on div "button" at bounding box center [129, 446] width 258 height 14
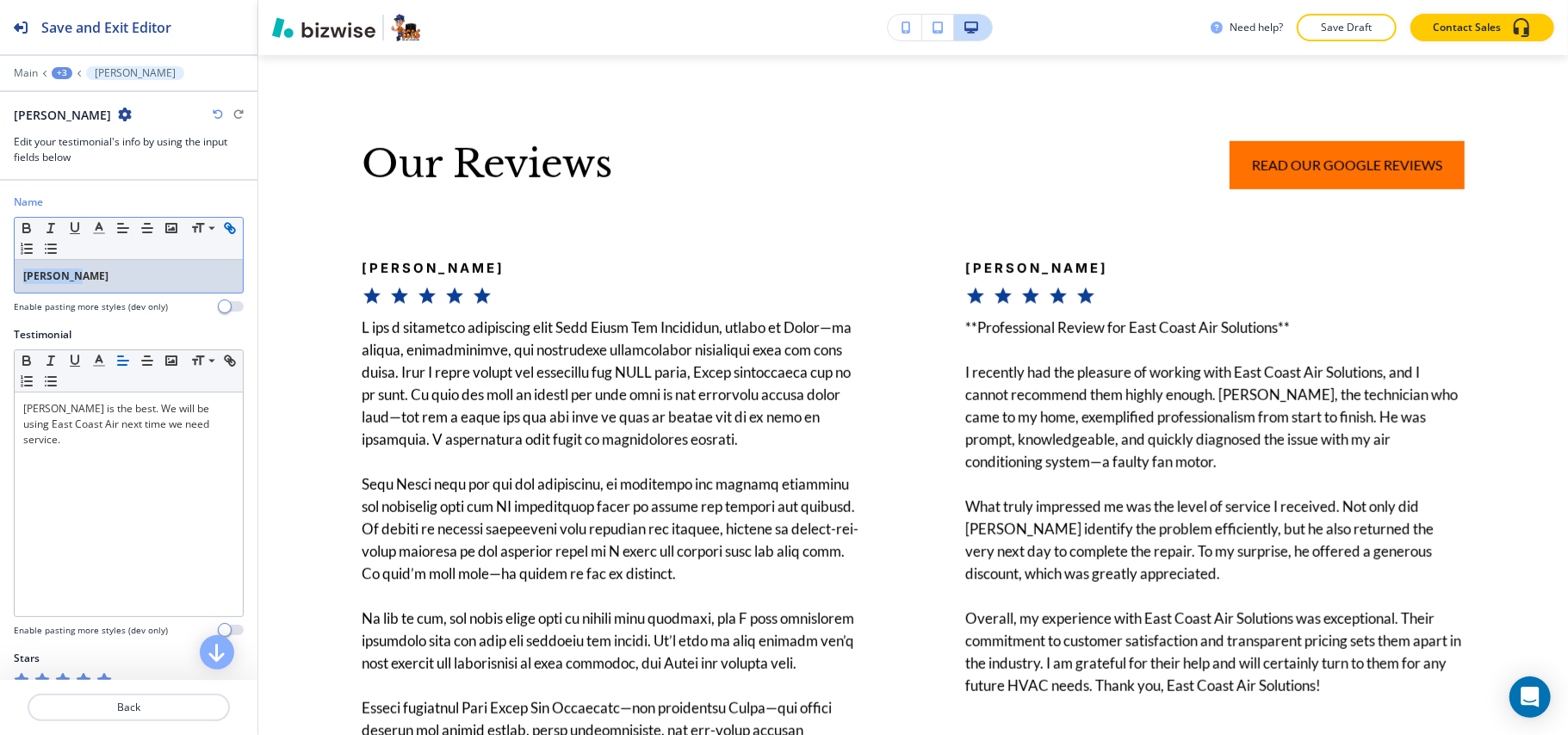
drag, startPoint x: 104, startPoint y: 273, endPoint x: 31, endPoint y: 241, distance: 79.7
click at [0, 265] on div "Name Small Normal Large Huge [PERSON_NAME] Enable pasting more styles (dev only)" at bounding box center [129, 261] width 258 height 133
click at [28, 227] on icon "button" at bounding box center [26, 225] width 6 height 4
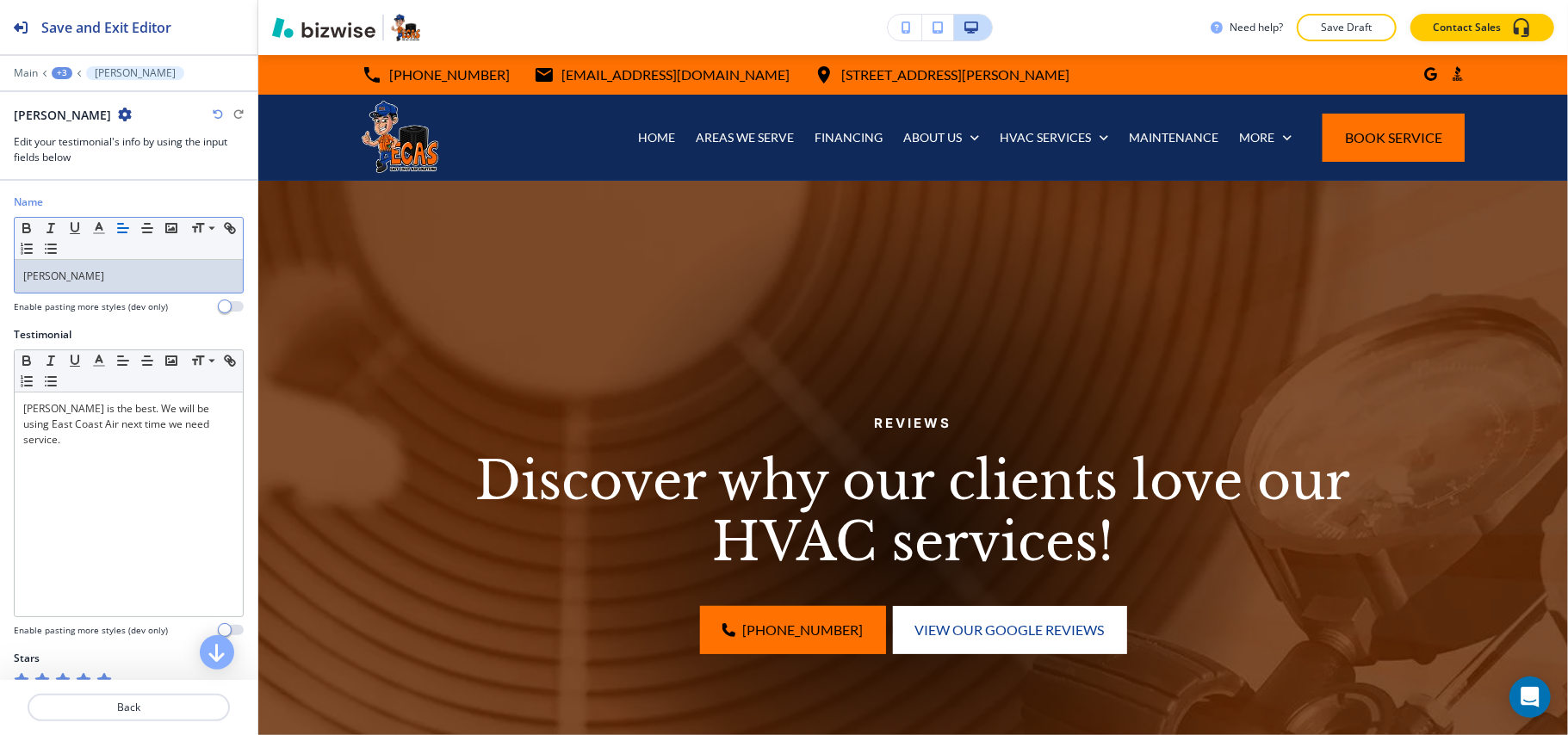
scroll to position [500, 0]
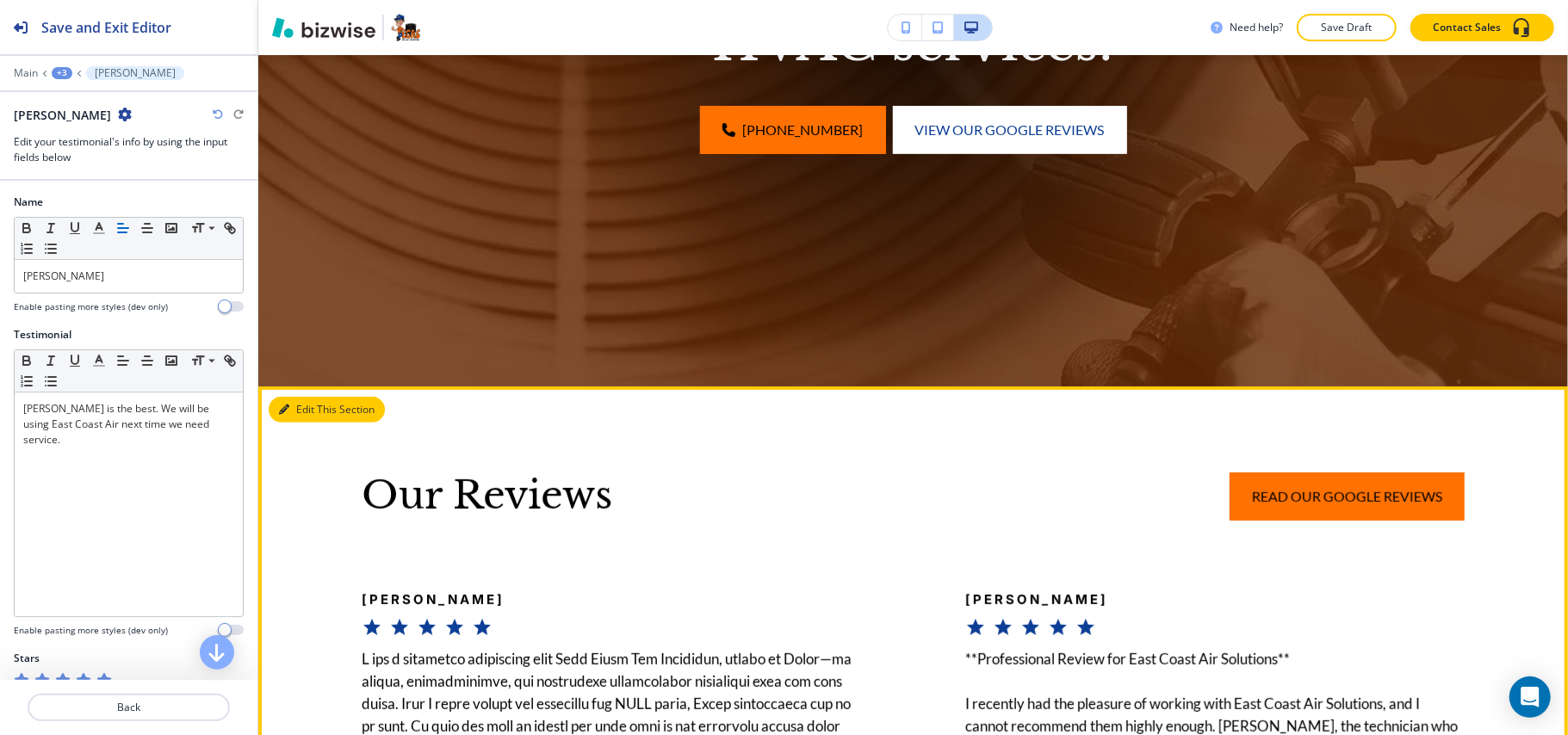
click at [283, 410] on icon "button" at bounding box center [284, 409] width 11 height 11
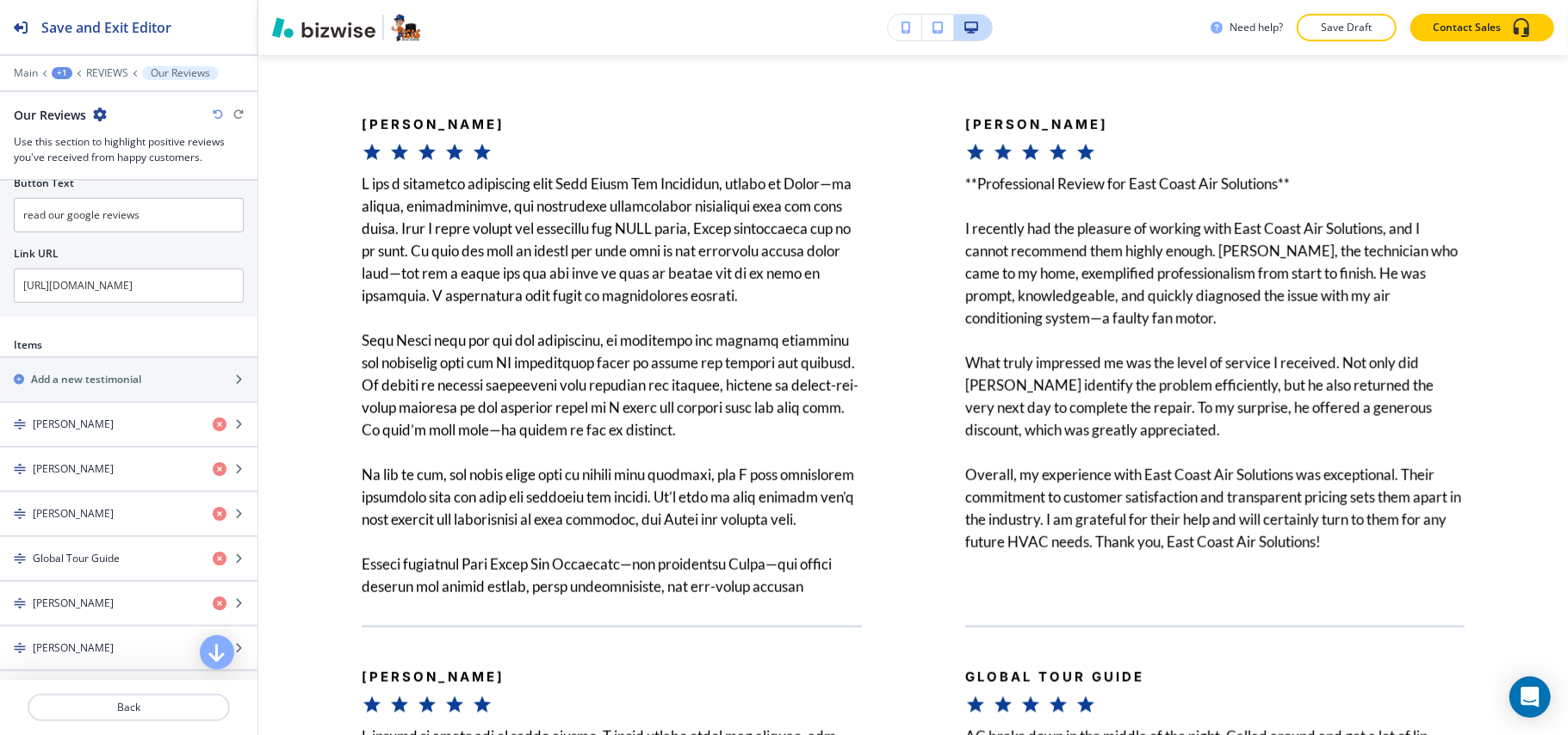
scroll to position [0, 0]
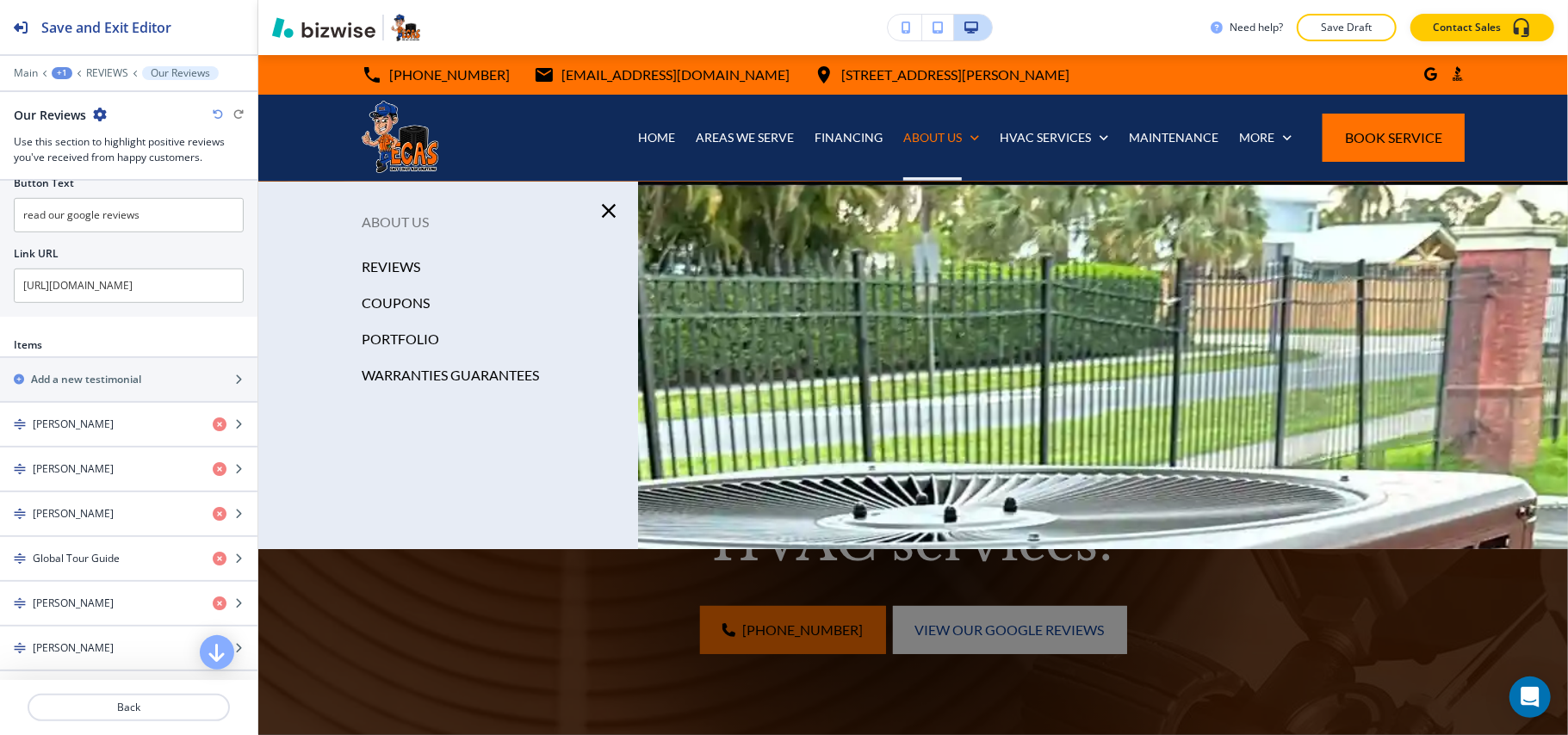
click at [386, 266] on p "REVIEWS" at bounding box center [391, 266] width 59 height 25
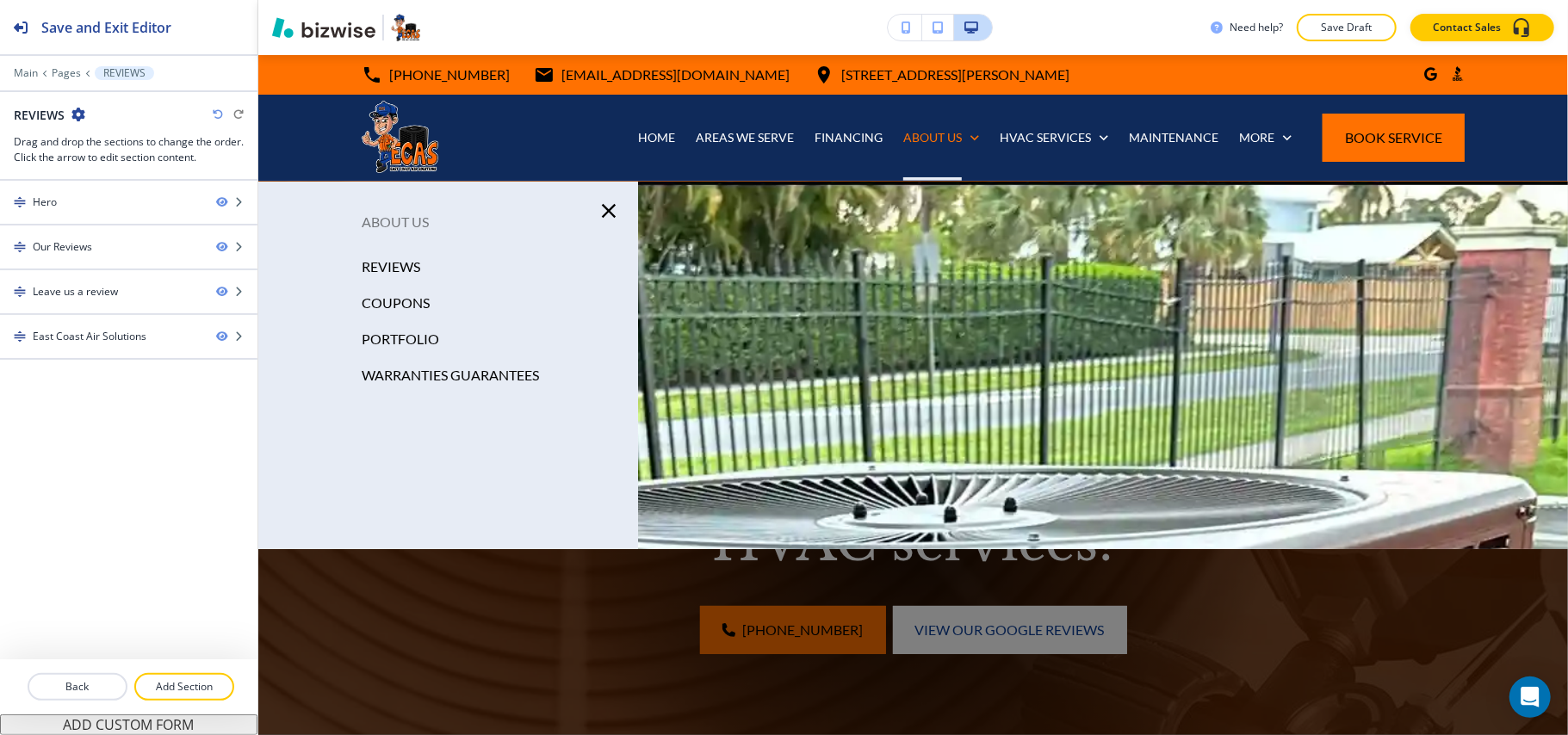
click at [380, 296] on p "COUPONS" at bounding box center [395, 303] width 68 height 25
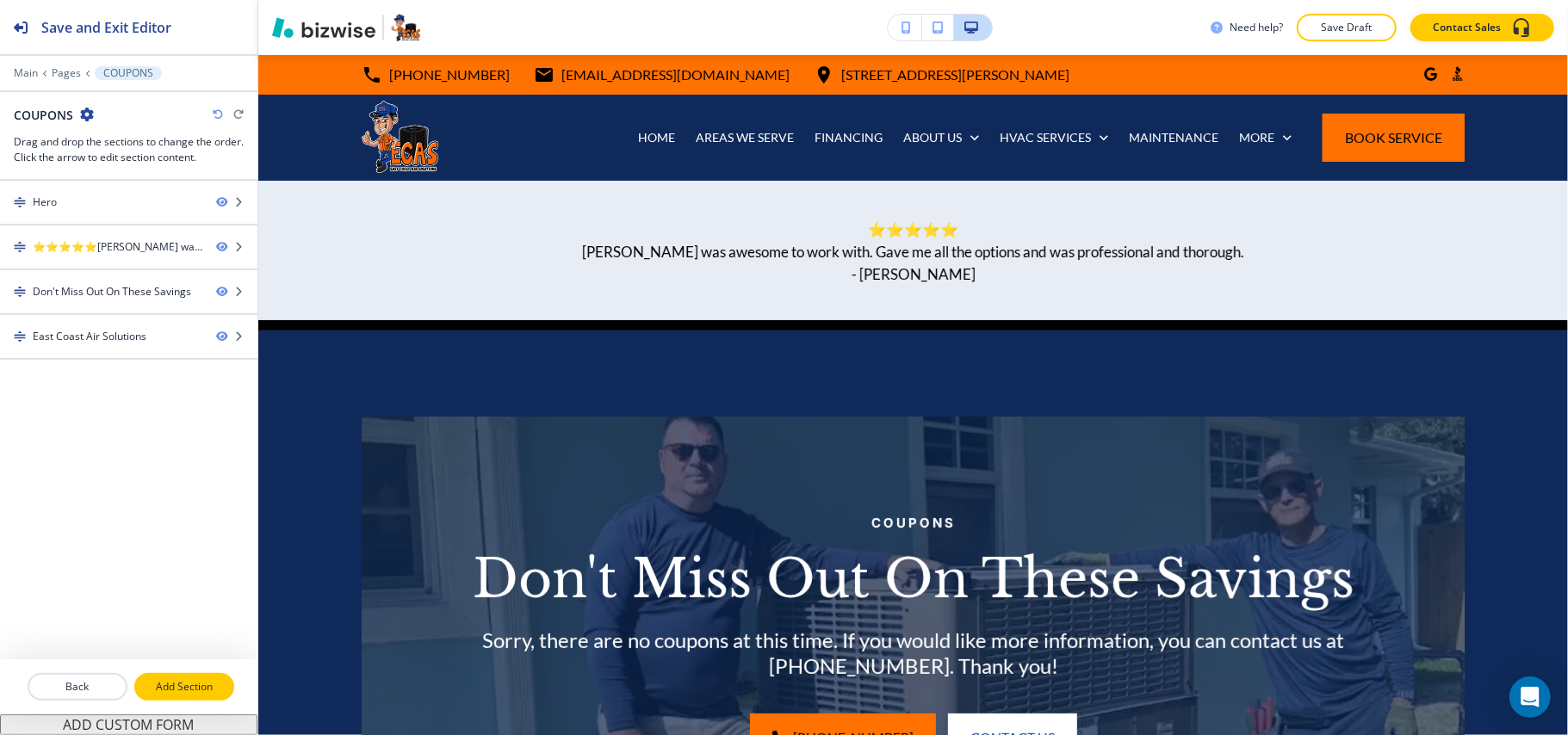
click at [187, 697] on button "Add Section" at bounding box center [185, 687] width 100 height 27
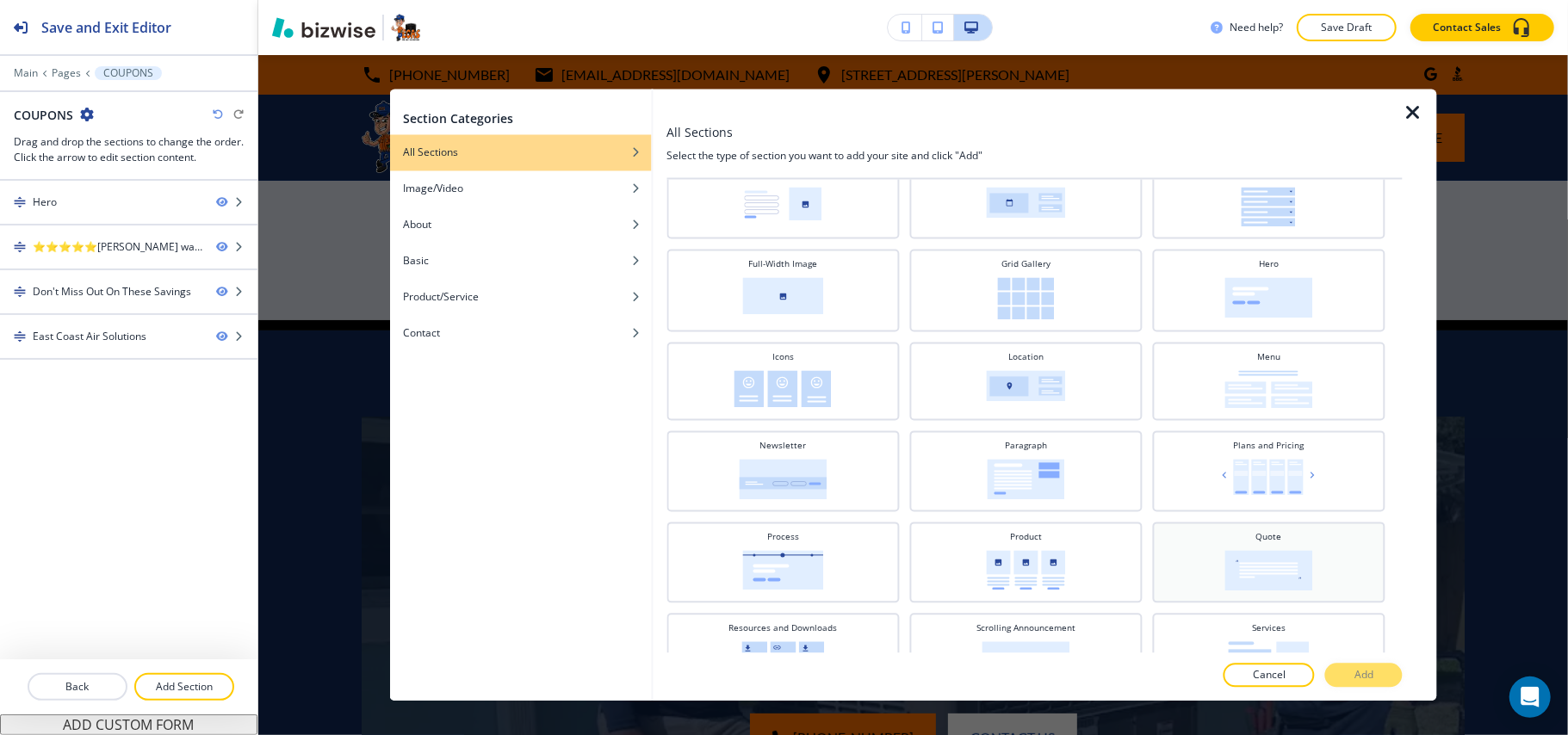
scroll to position [459, 0]
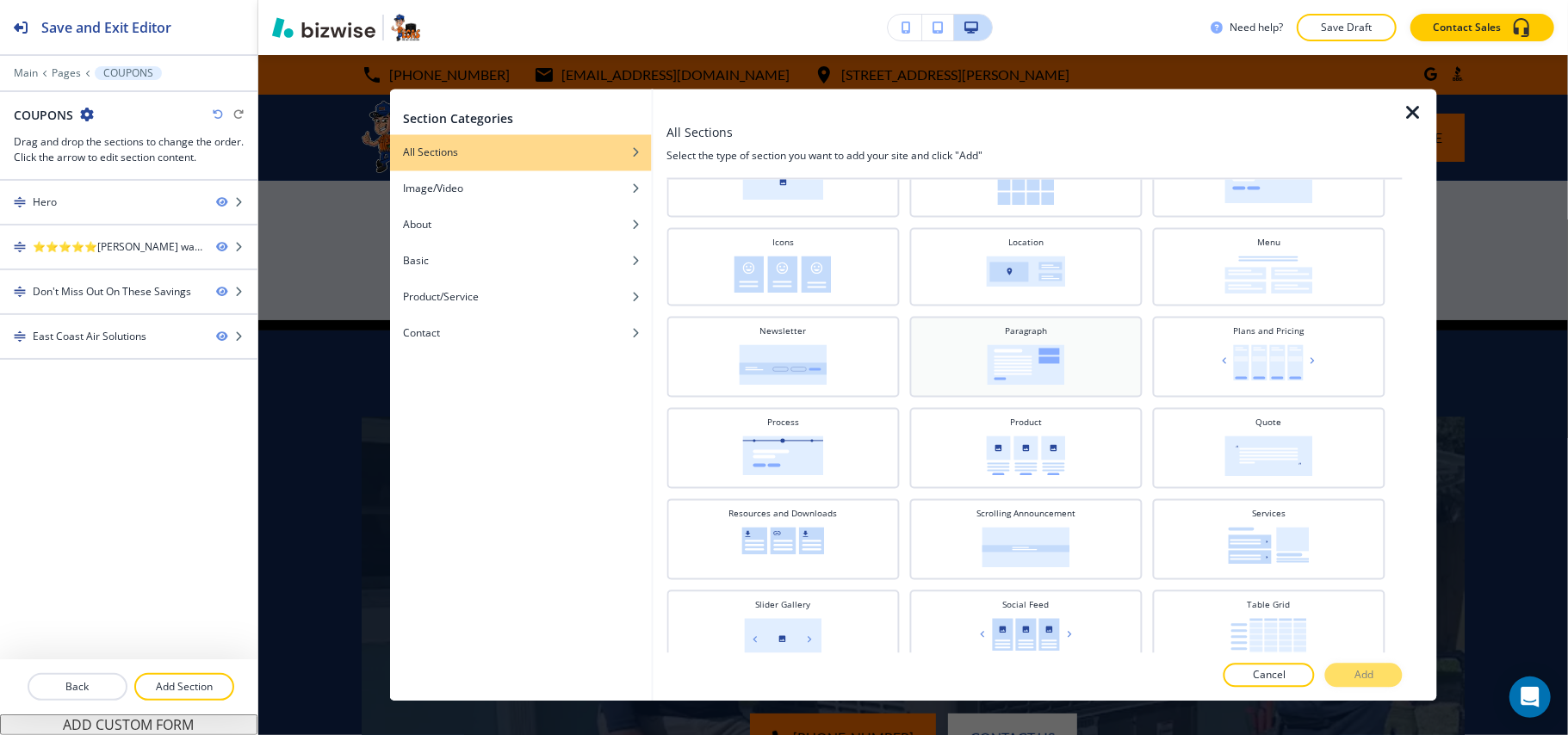
click at [1004, 351] on img at bounding box center [1025, 365] width 77 height 40
click at [1346, 673] on button "Add" at bounding box center [1363, 675] width 77 height 24
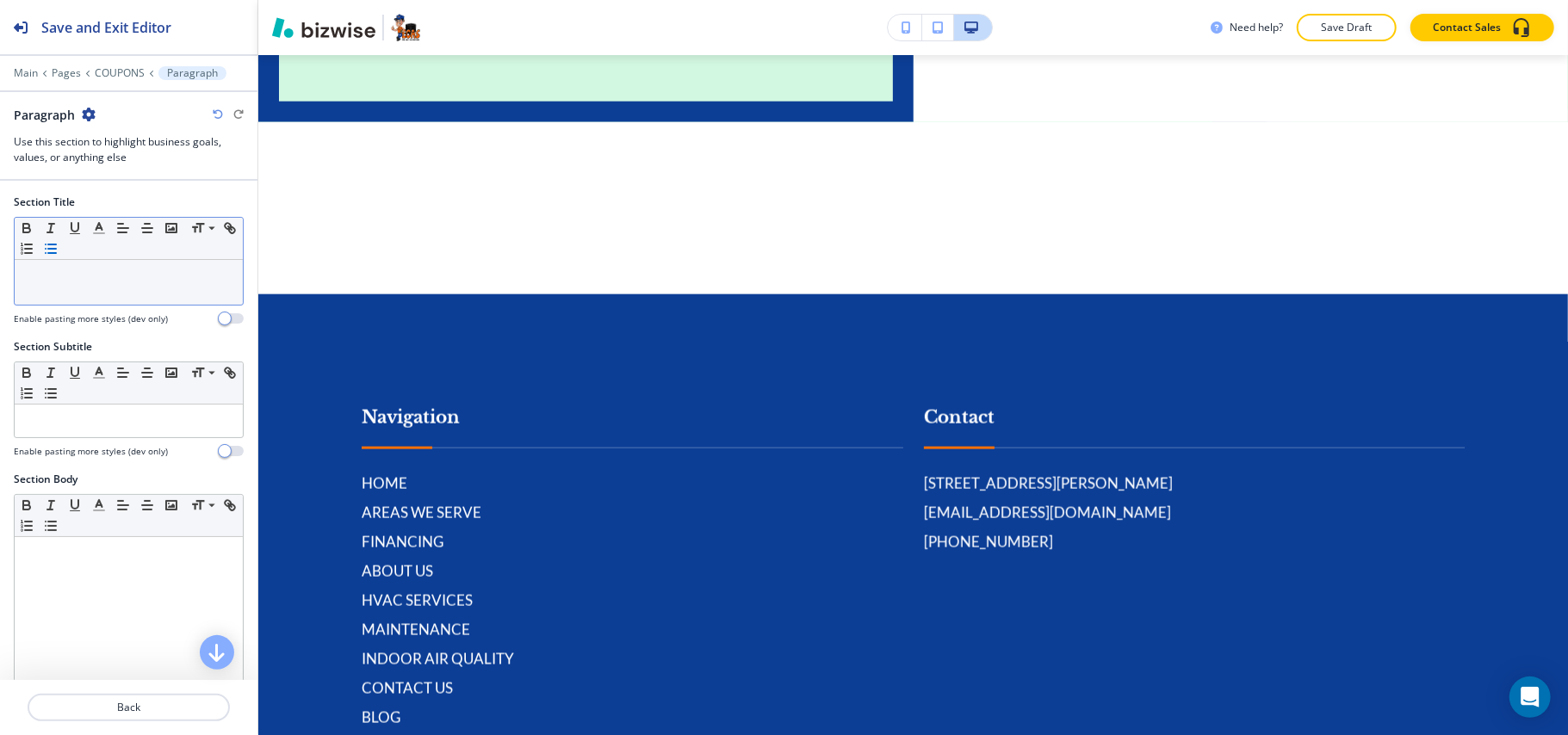
scroll to position [1519, 0]
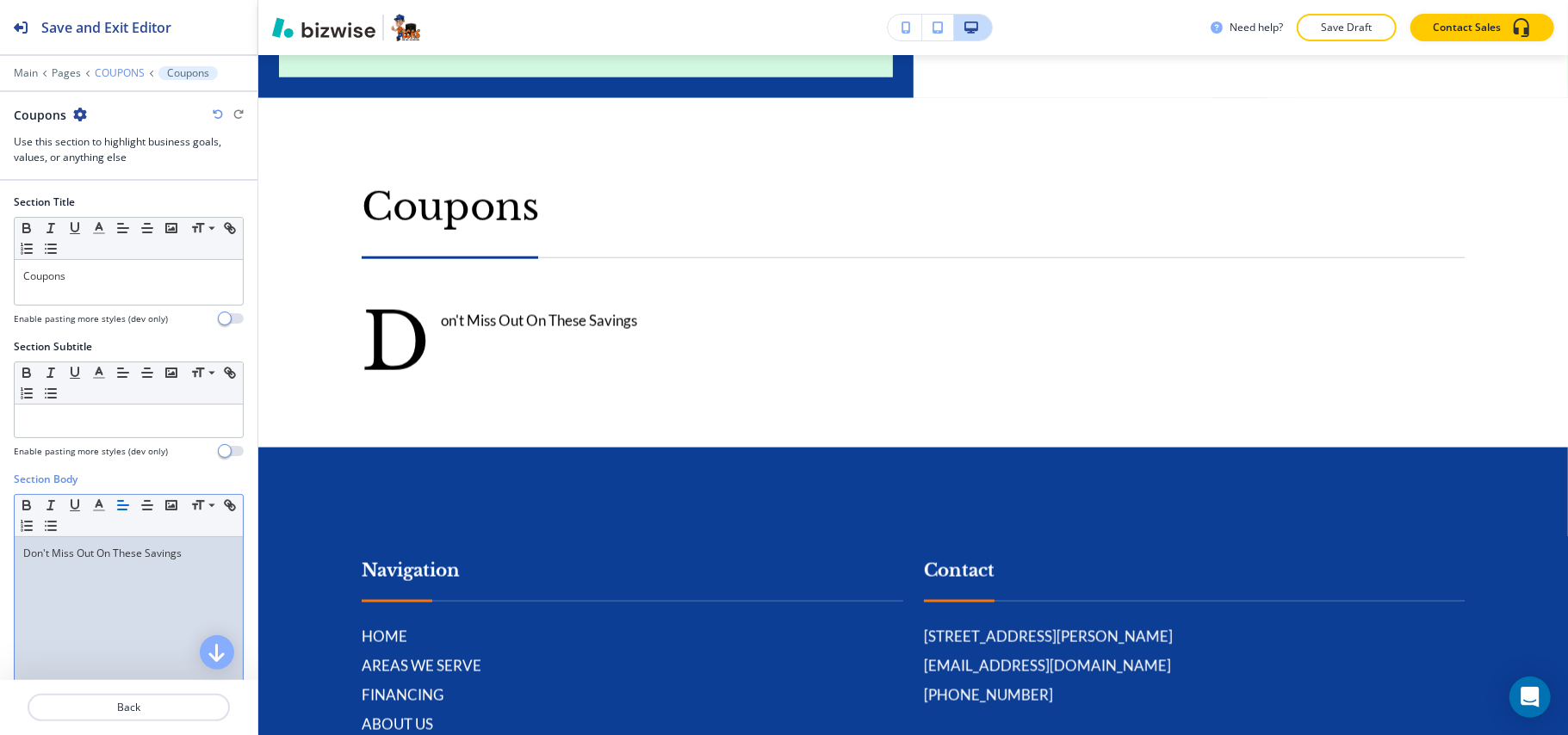
click at [112, 73] on p "COUPONS" at bounding box center [119, 73] width 50 height 12
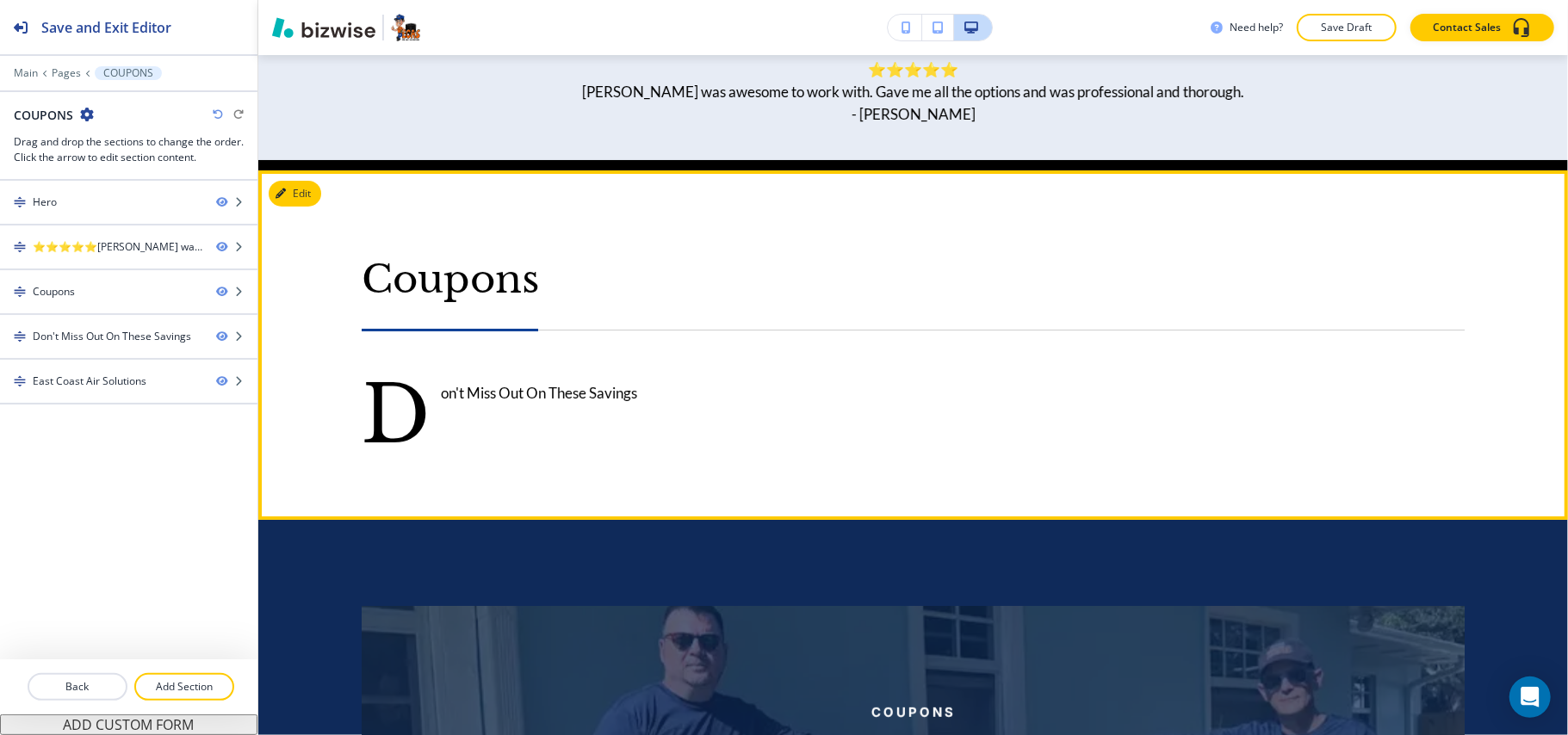
scroll to position [0, 0]
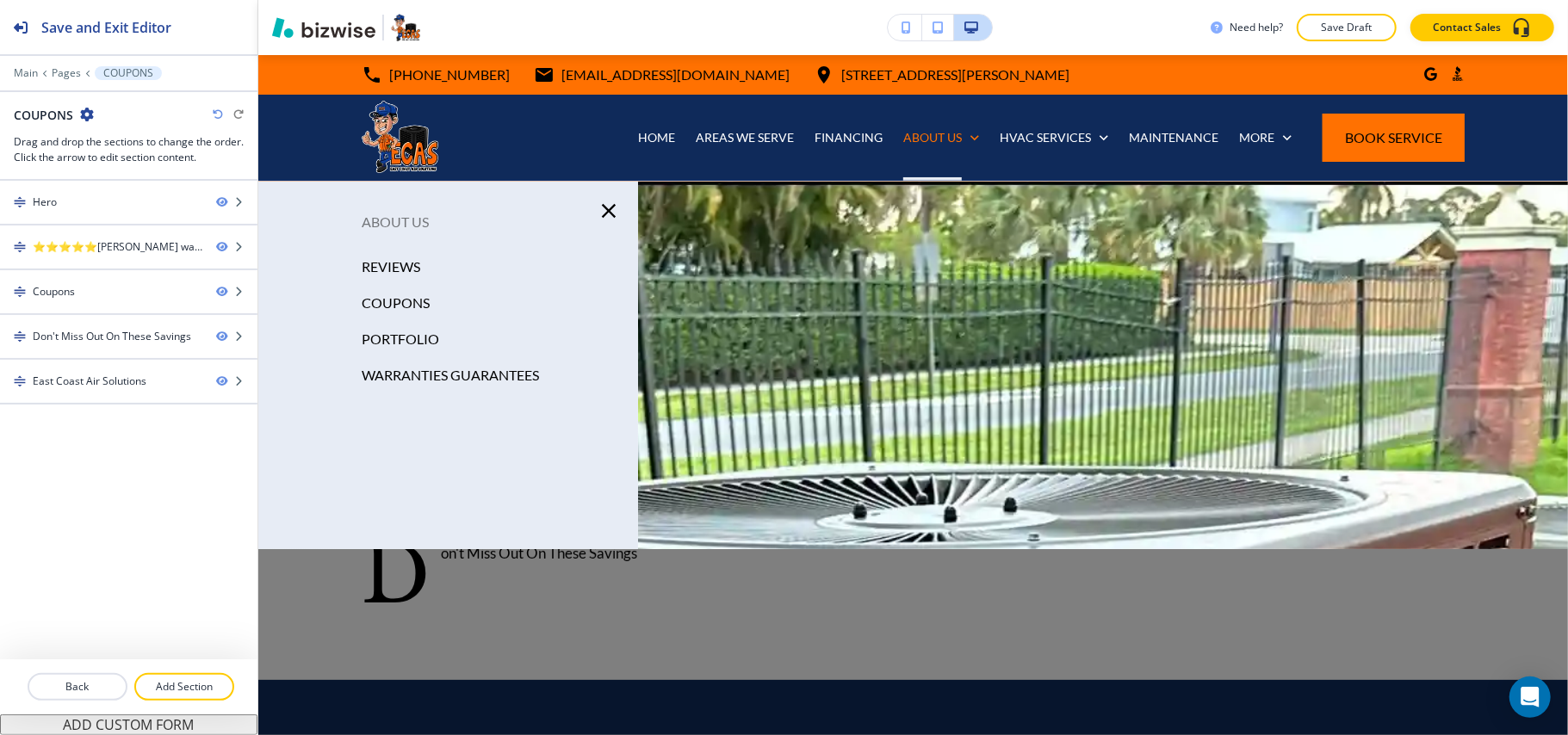
click at [403, 339] on p "PORTFOLIO" at bounding box center [399, 339] width 77 height 25
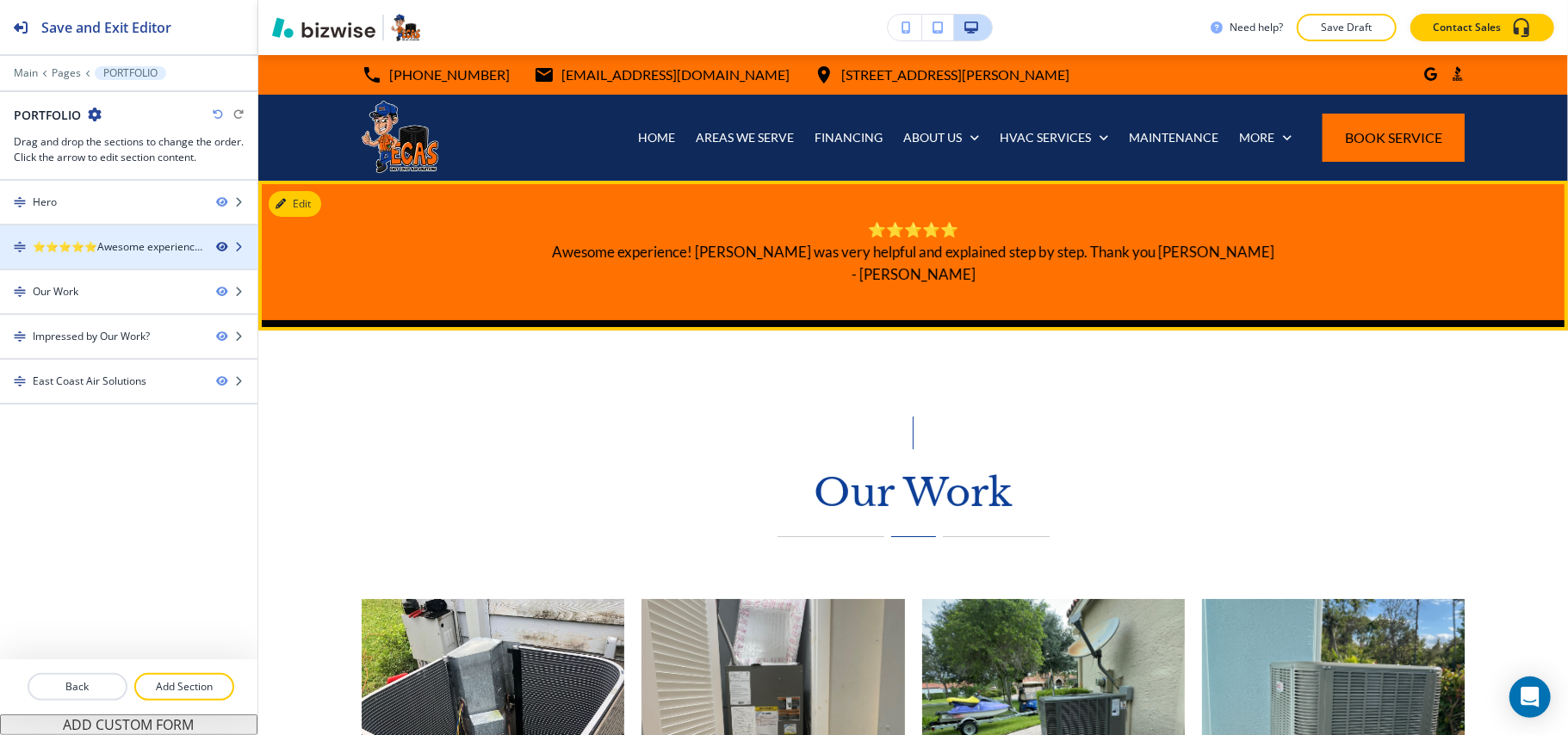
click at [219, 246] on icon "button" at bounding box center [221, 247] width 11 height 11
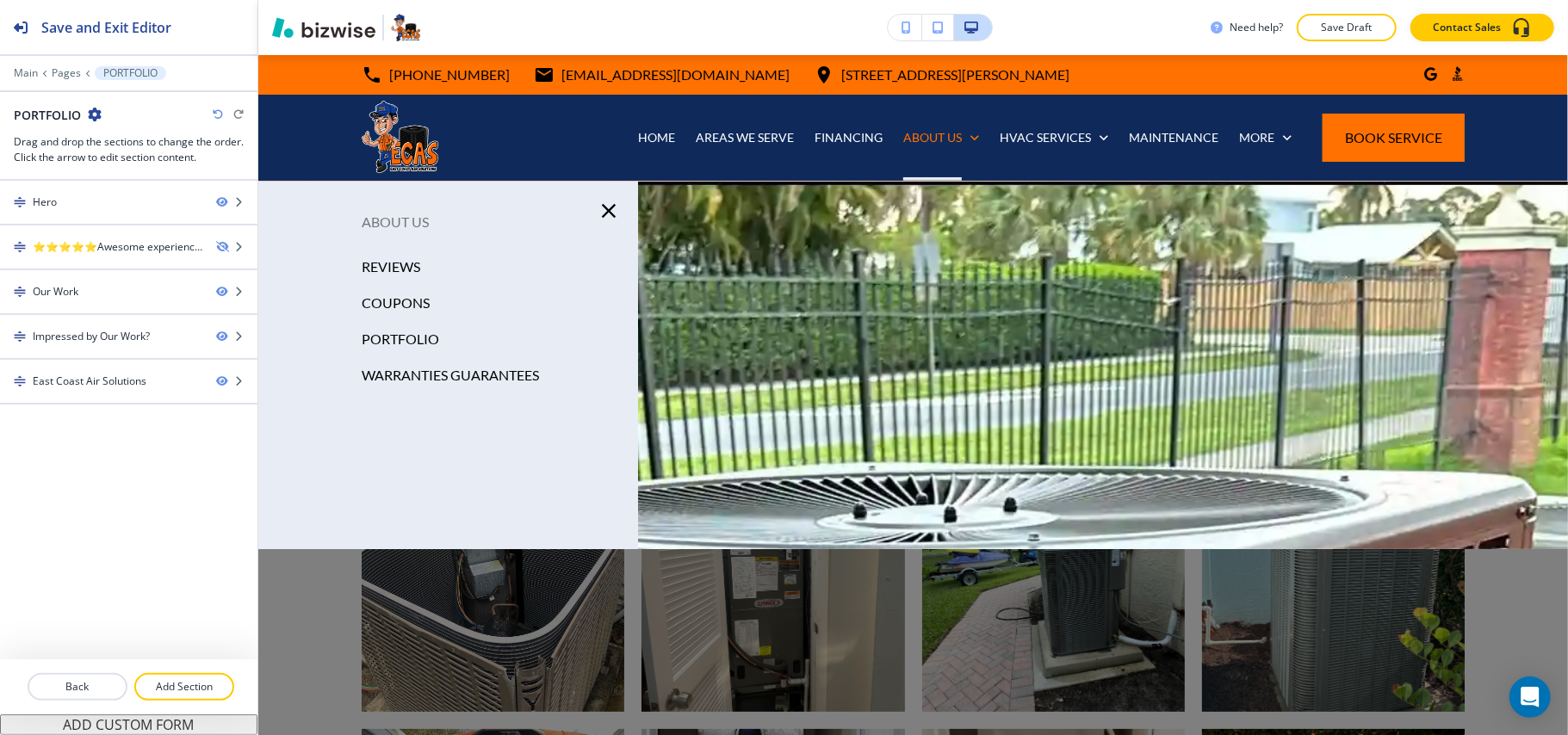
click at [425, 372] on p "WARRANTIES GUARANTEES" at bounding box center [450, 375] width 178 height 25
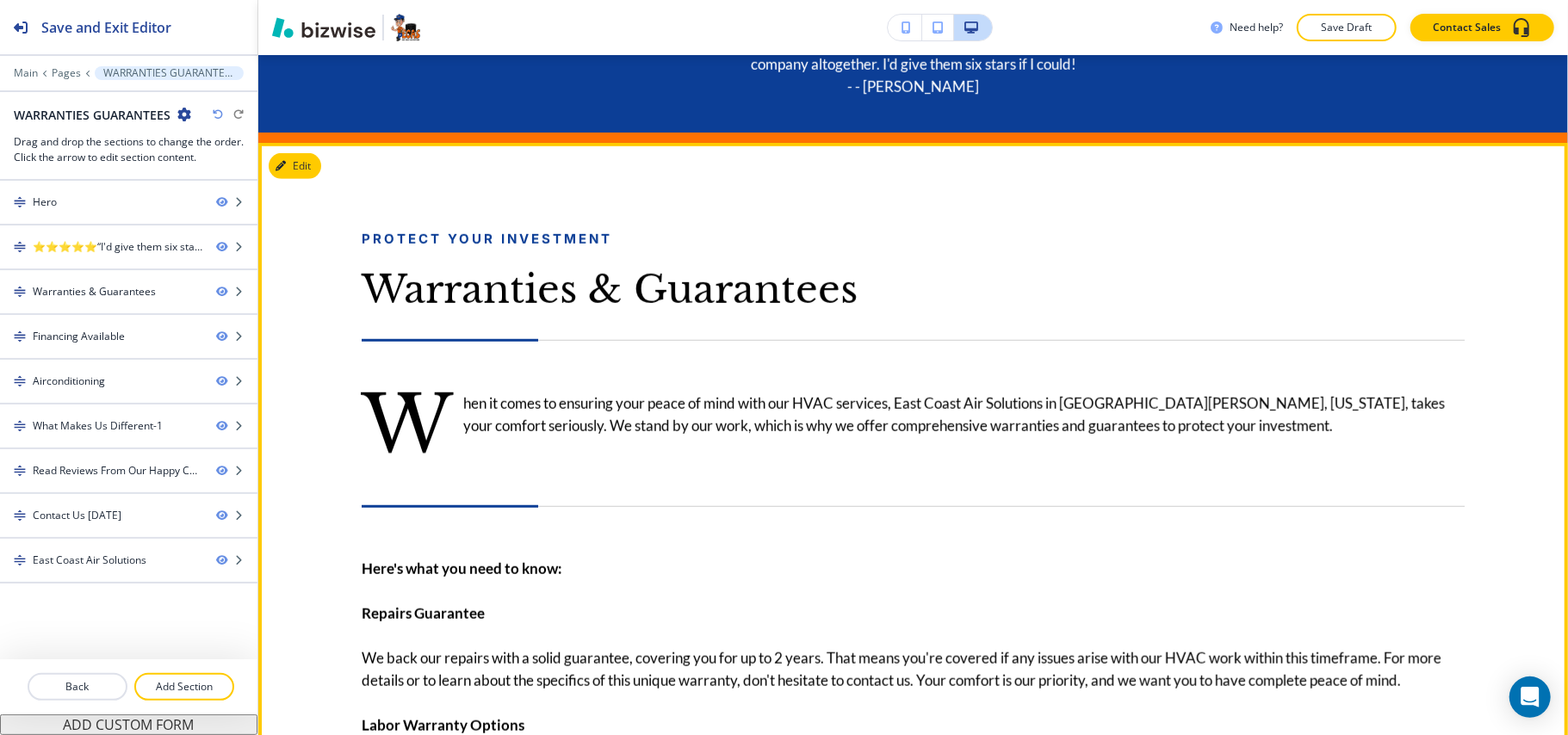
scroll to position [918, 0]
